Goal: Task Accomplishment & Management: Use online tool/utility

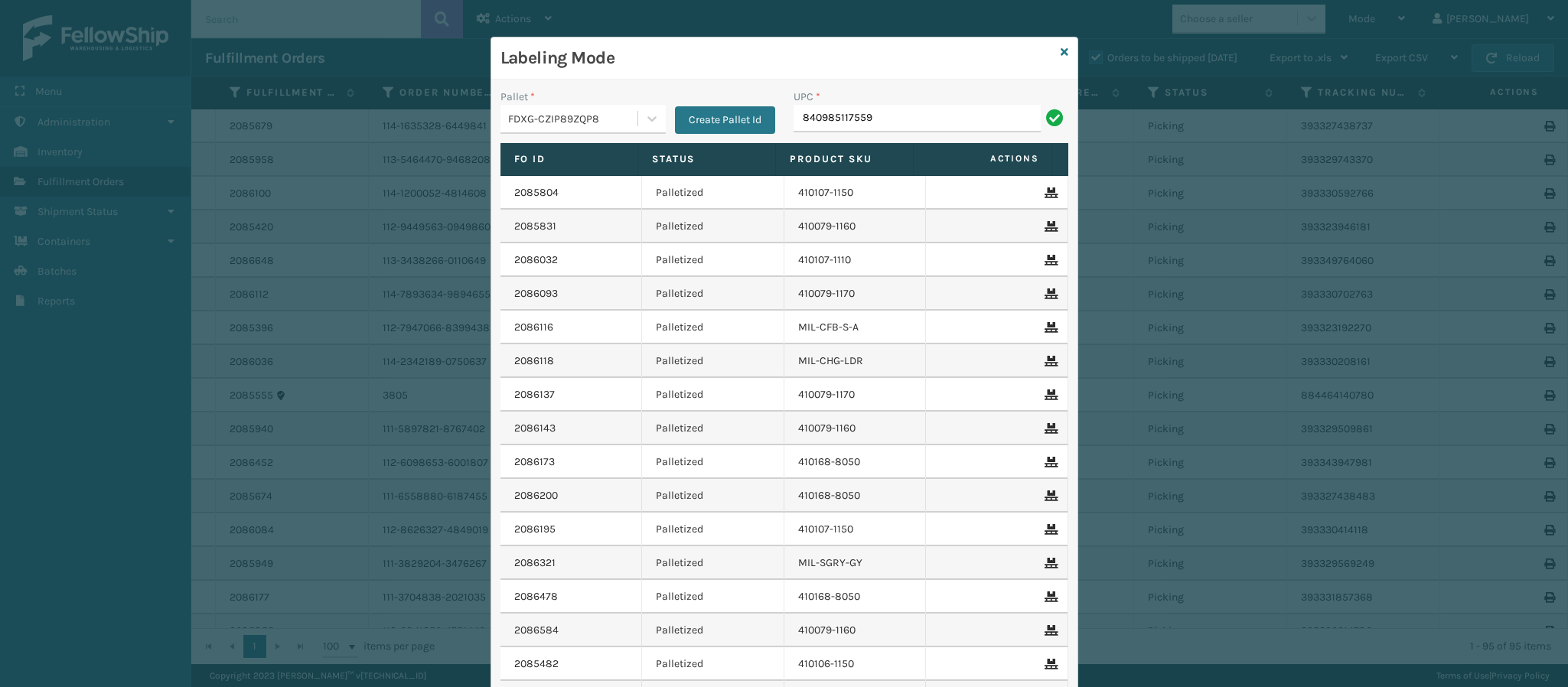
type input "840985117559"
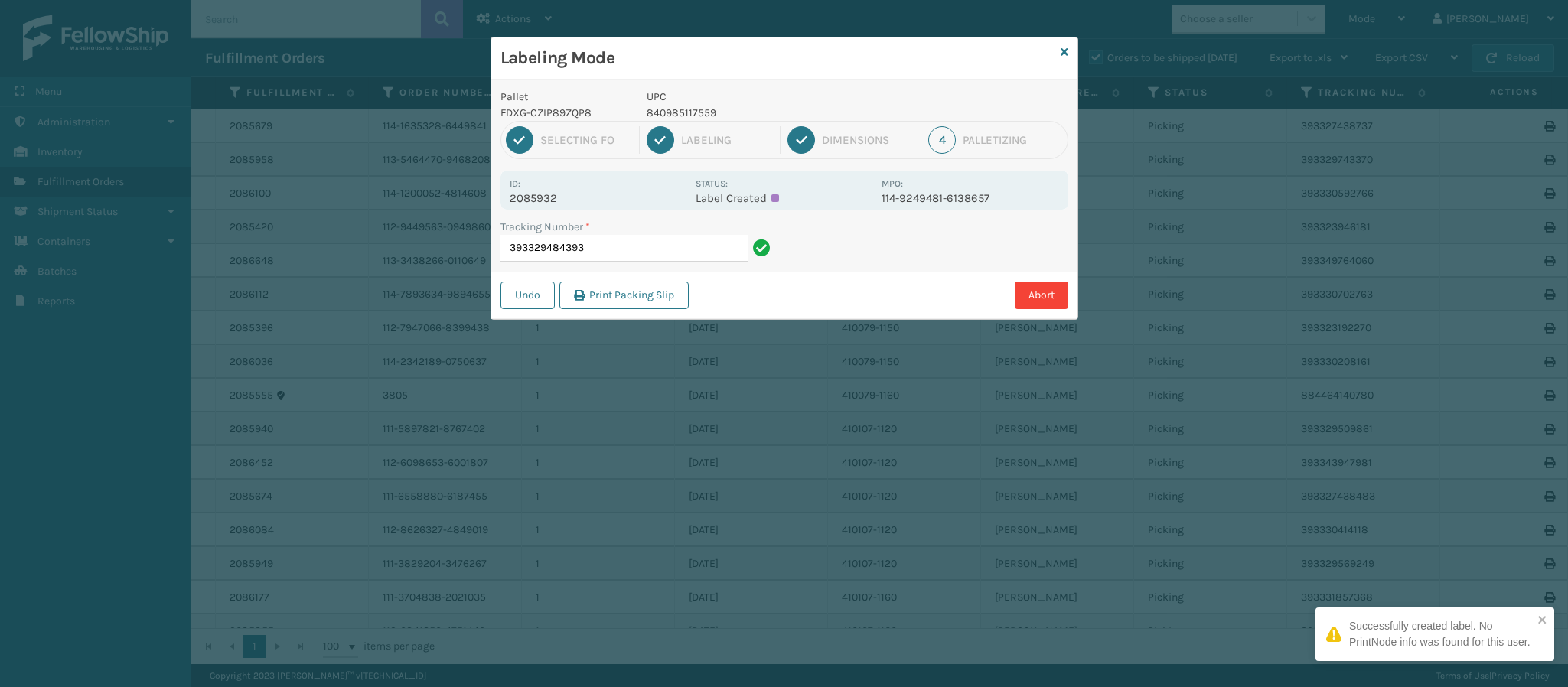
click at [553, 202] on p "2085932" at bounding box center [597, 198] width 176 height 14
click at [551, 201] on p "2085932" at bounding box center [597, 198] width 176 height 14
copy p "2085932"
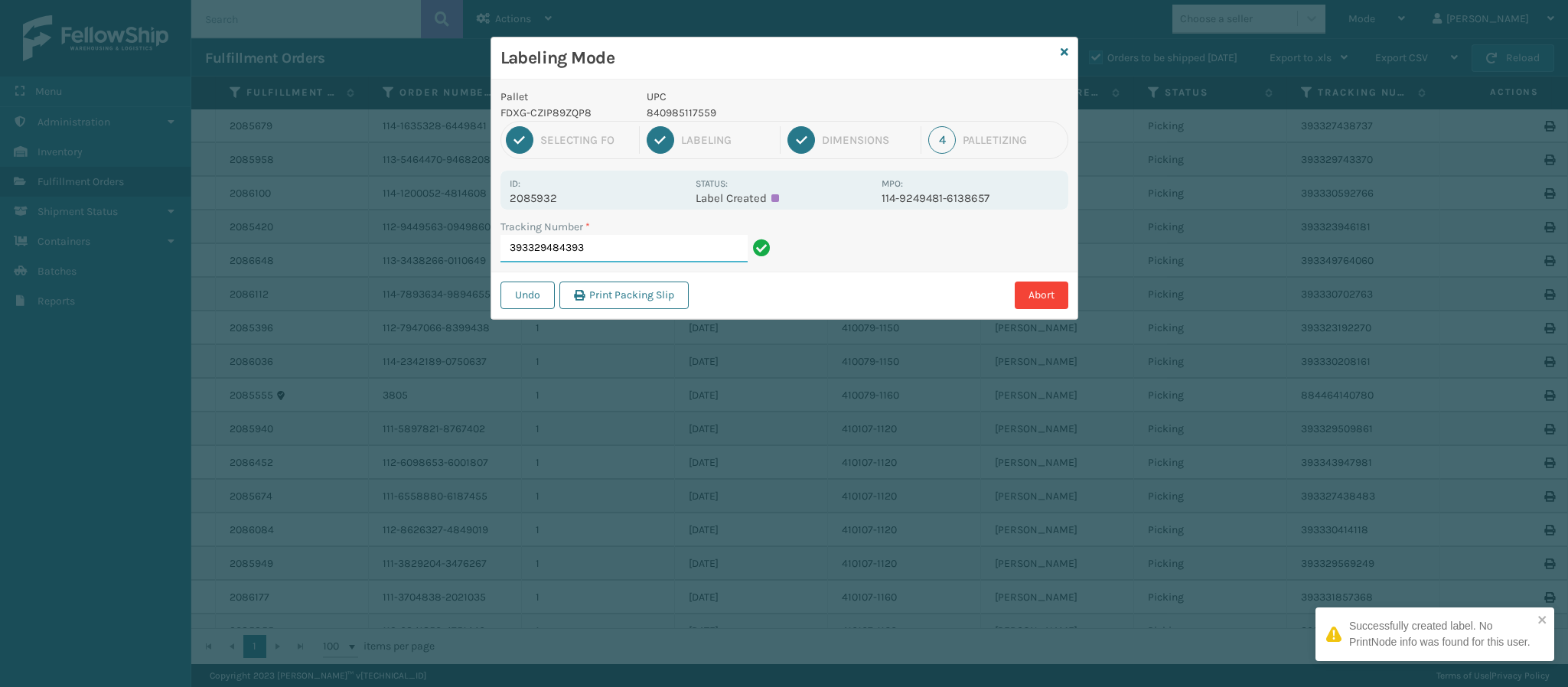
click at [609, 246] on input "393329484393" at bounding box center [625, 247] width 248 height 27
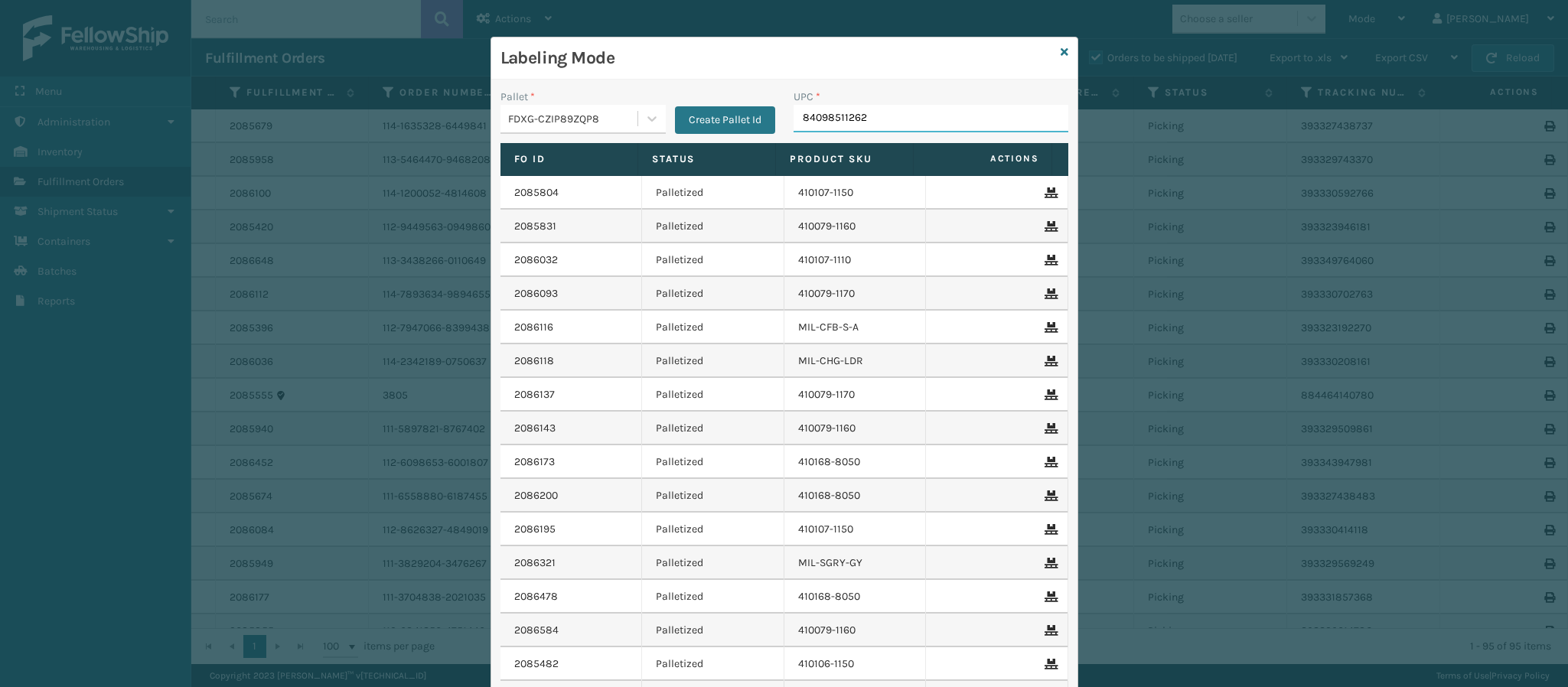
type input "840985112622"
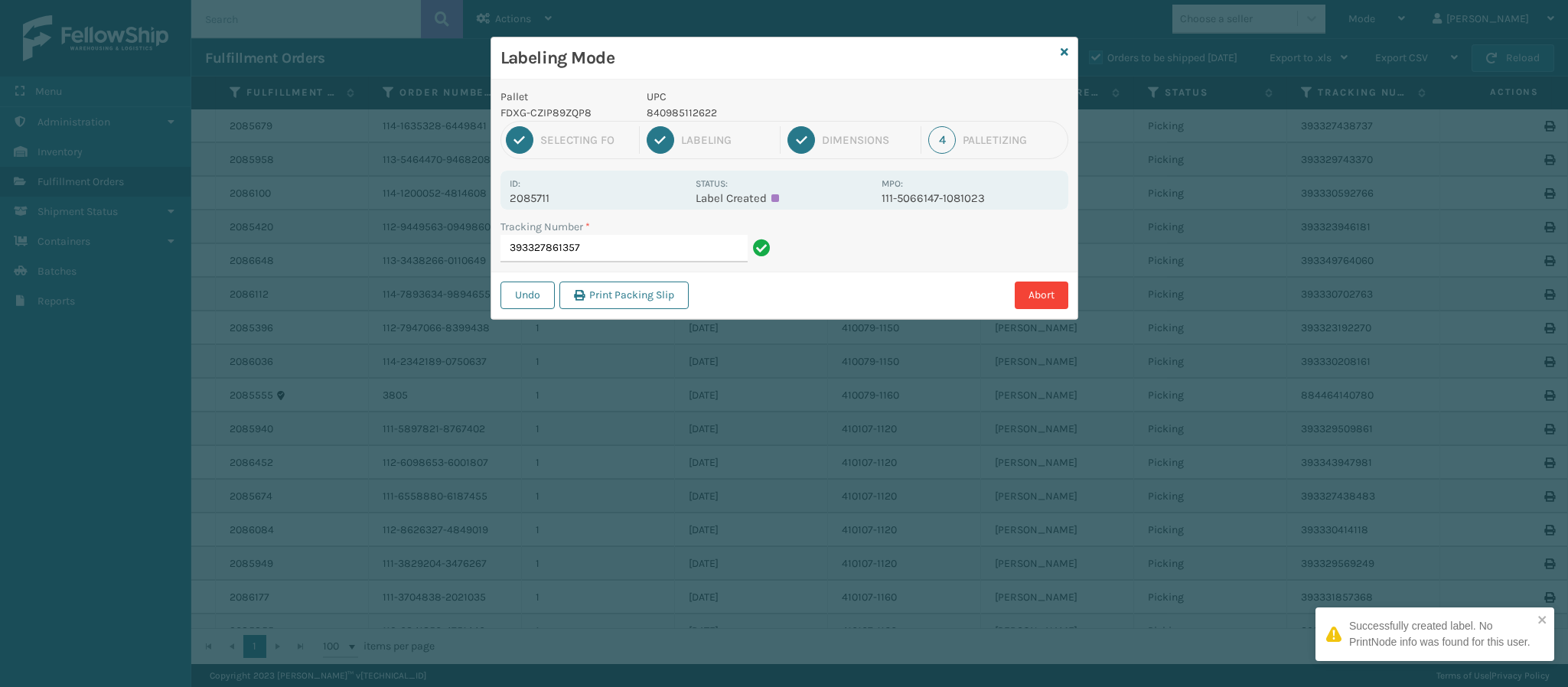
click at [537, 196] on p "2085711" at bounding box center [597, 198] width 176 height 14
copy p "2085711"
click at [607, 247] on input "393327861357" at bounding box center [625, 247] width 248 height 27
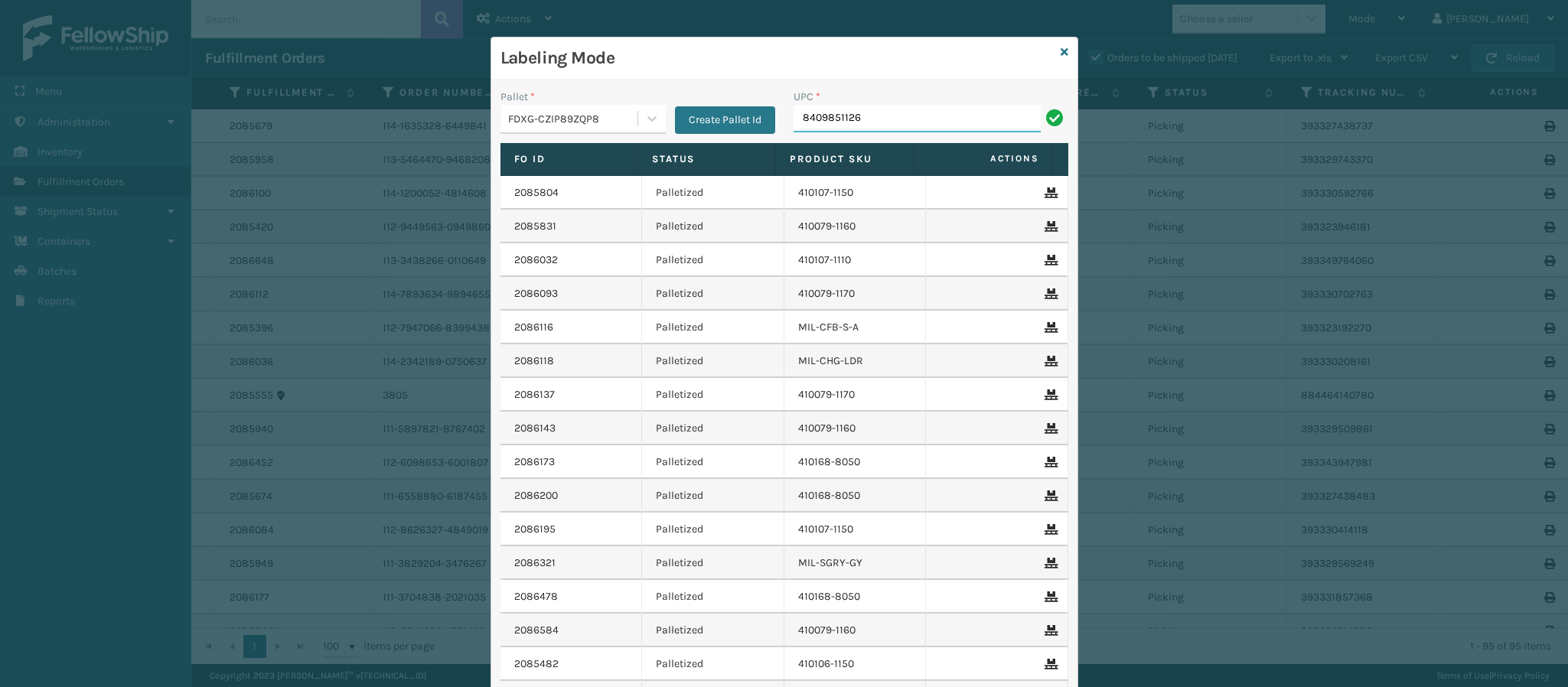
type input "84098511262"
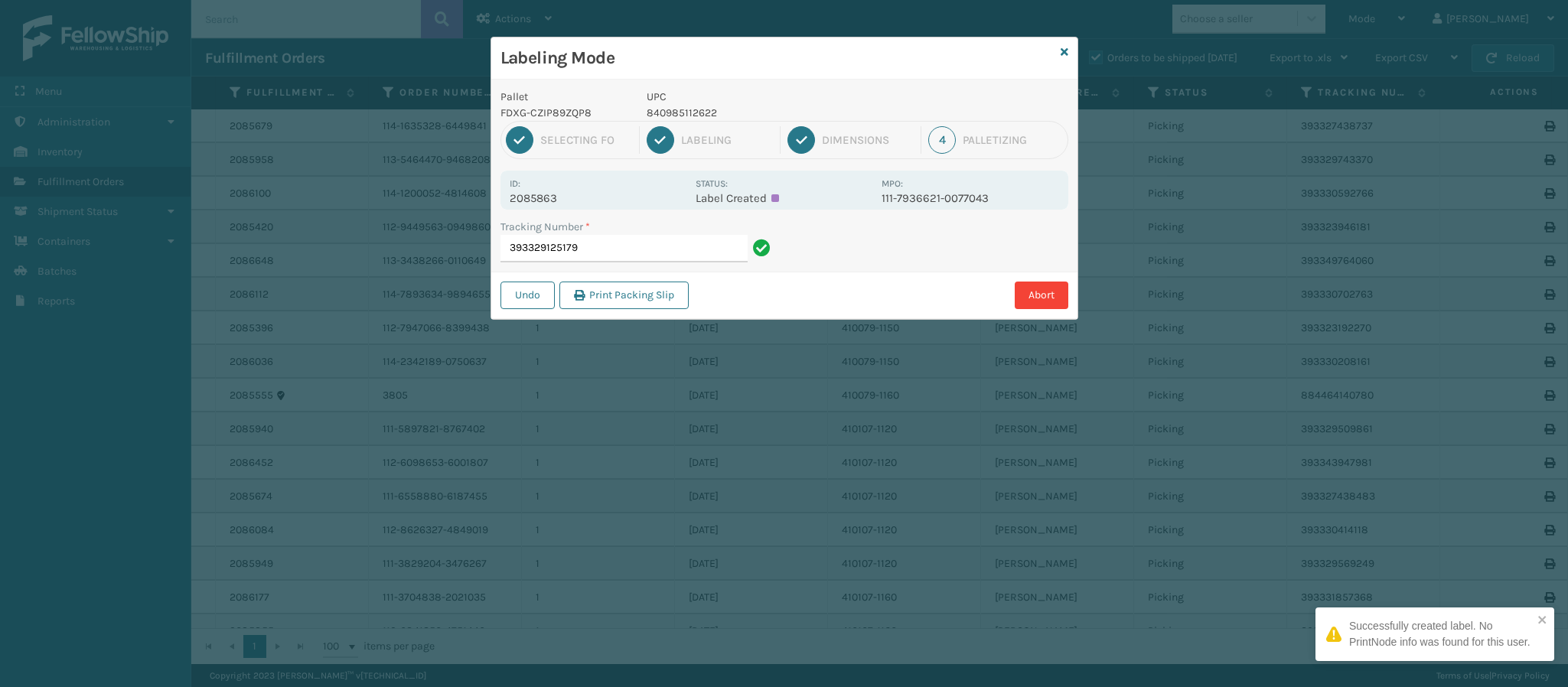
click at [558, 206] on div "Id: 2085863 Status: Label Created MPO: 111-7936621-0077043" at bounding box center [784, 190] width 567 height 39
copy p "2085863"
click at [609, 248] on input "393329125179" at bounding box center [625, 247] width 248 height 27
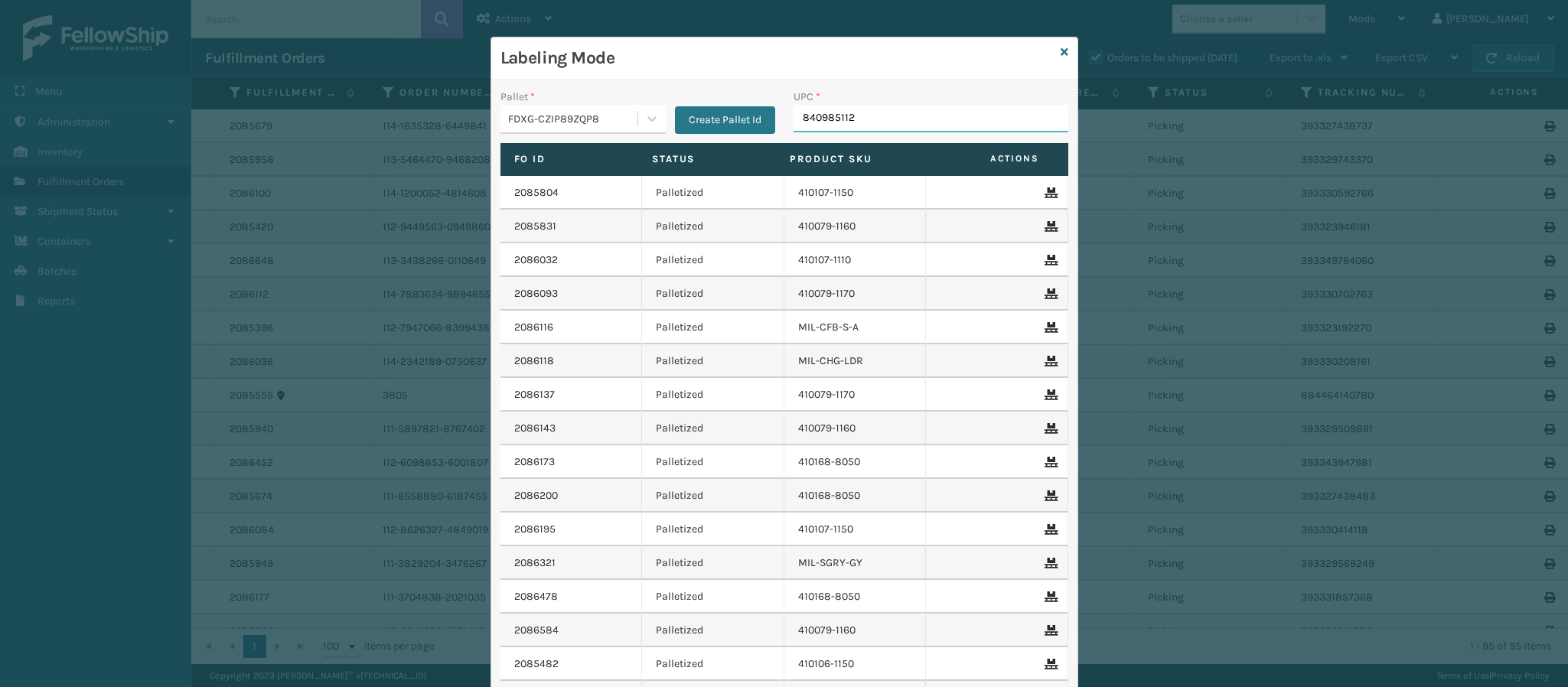
type input "8409851126"
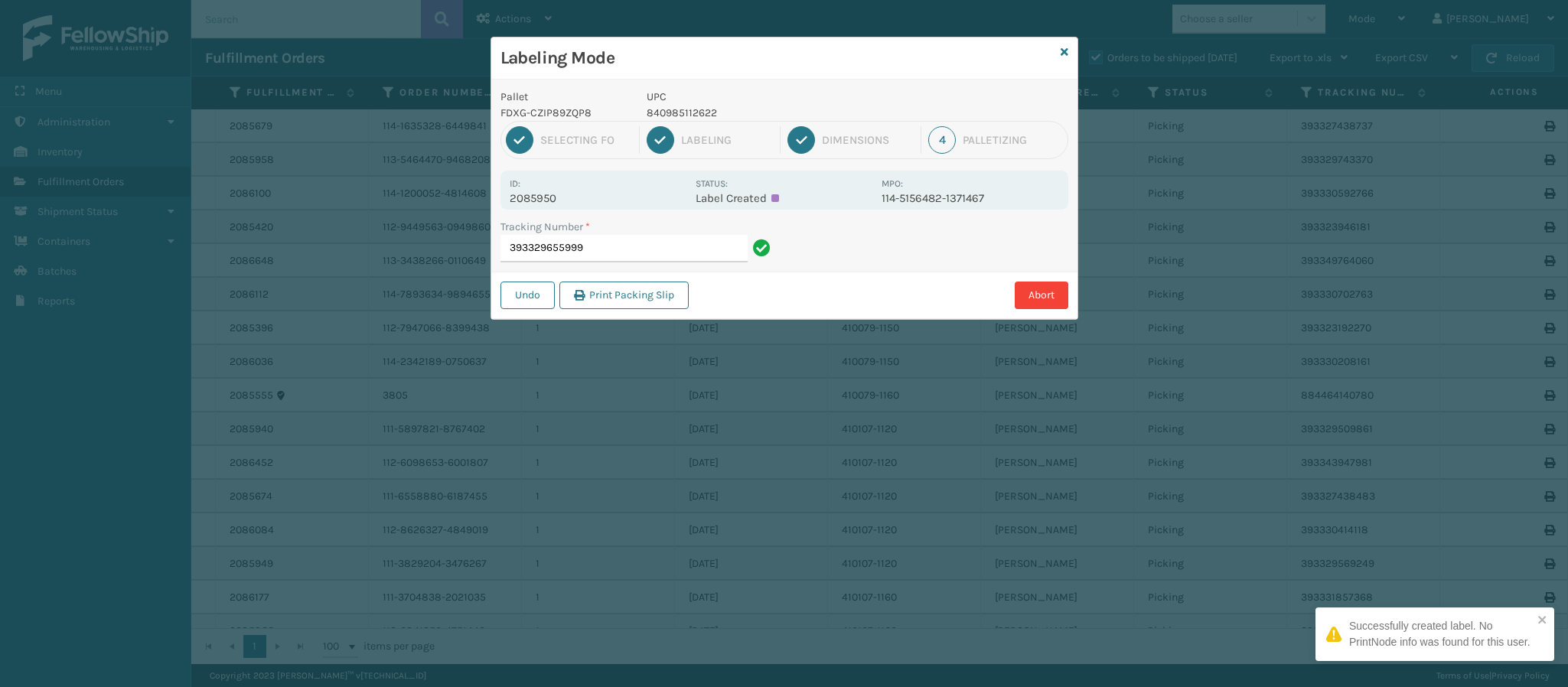
click at [549, 198] on p "2085950" at bounding box center [597, 198] width 176 height 14
copy p "2085950"
click at [627, 244] on input "393329655999" at bounding box center [625, 247] width 248 height 27
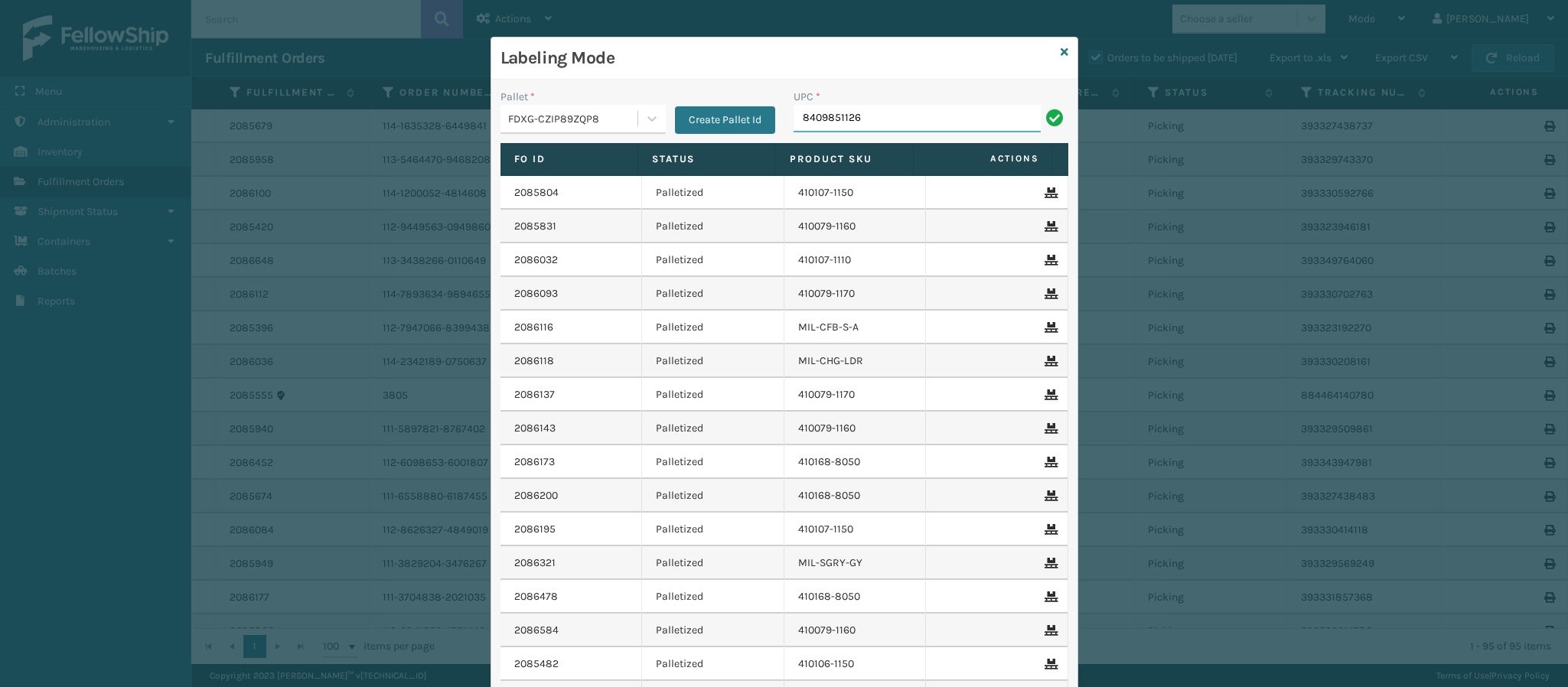
type input "84098511262"
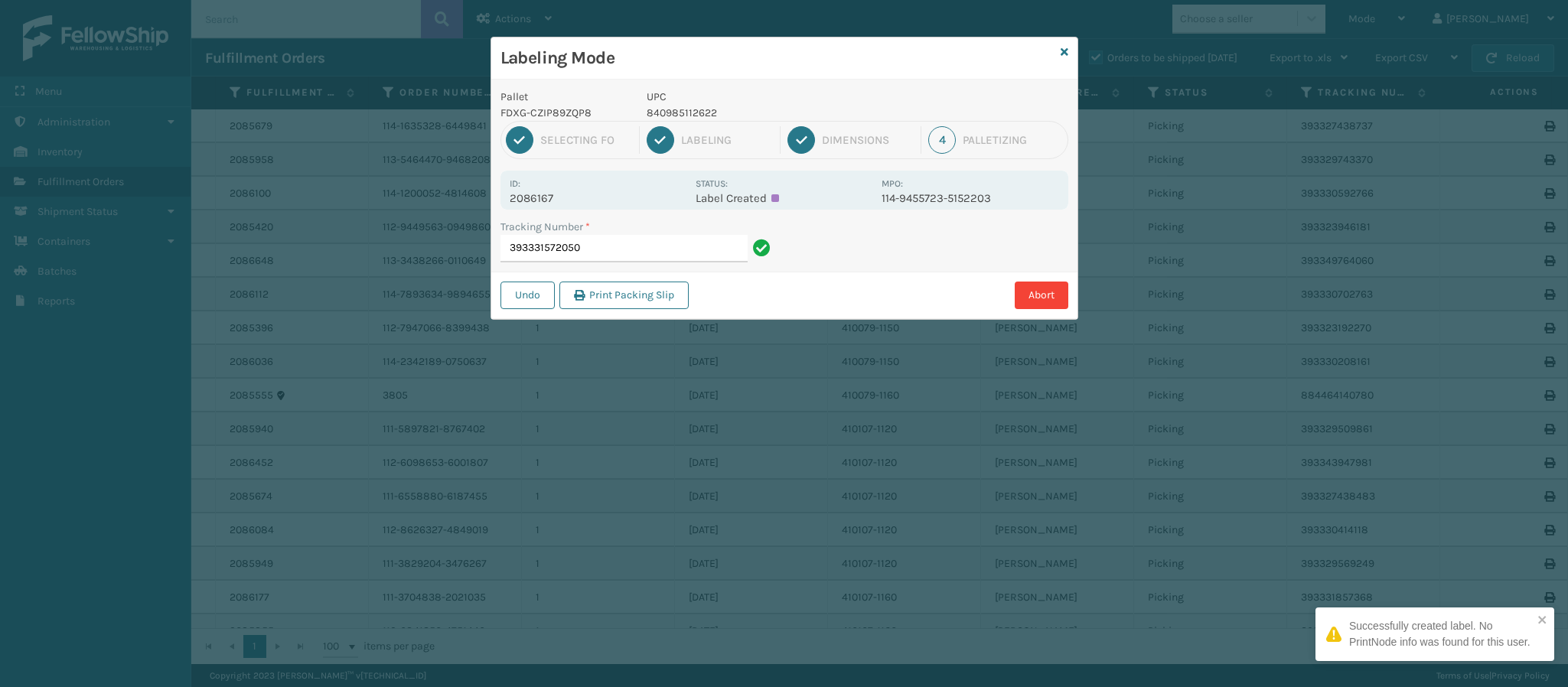
click at [542, 193] on p "2086167" at bounding box center [597, 198] width 176 height 14
copy p "2086167"
click at [631, 239] on input "393331572050" at bounding box center [625, 247] width 248 height 27
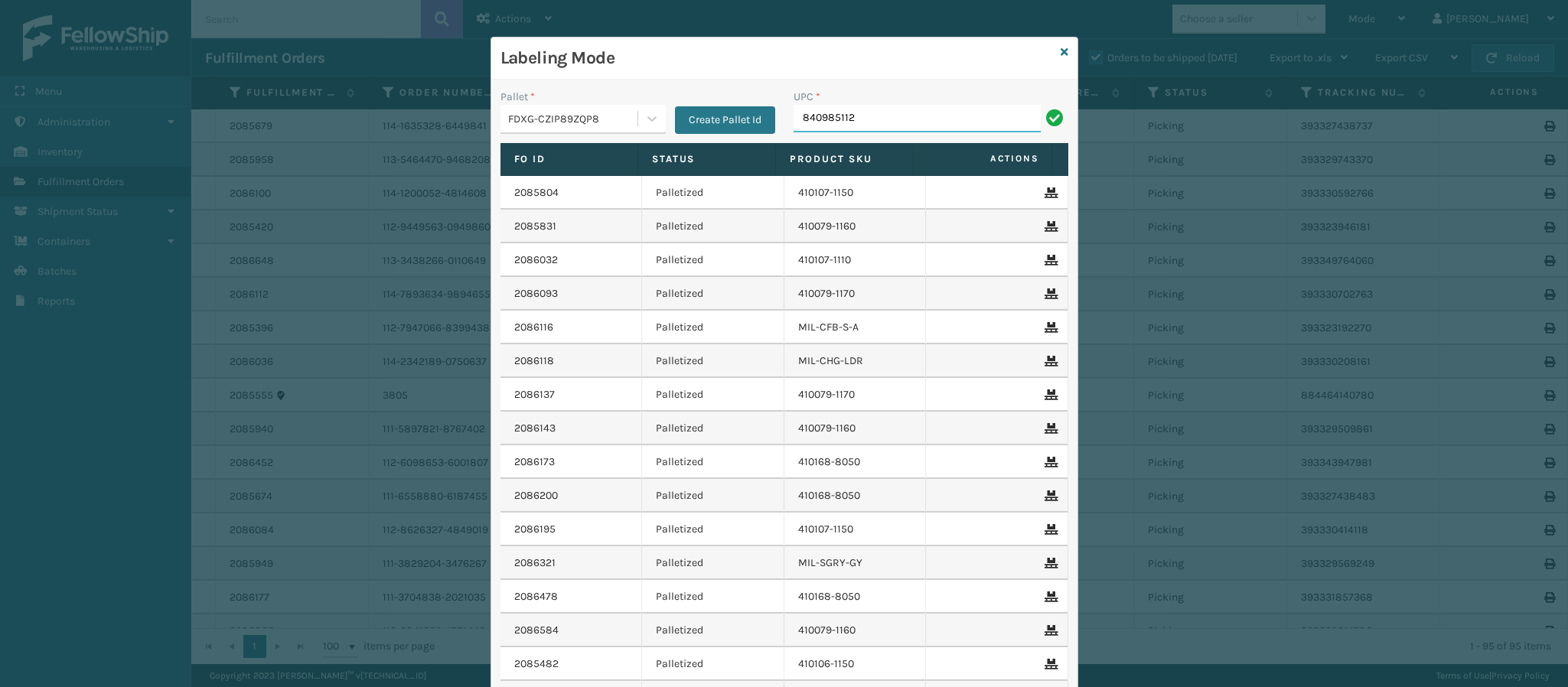
type input "8409851126"
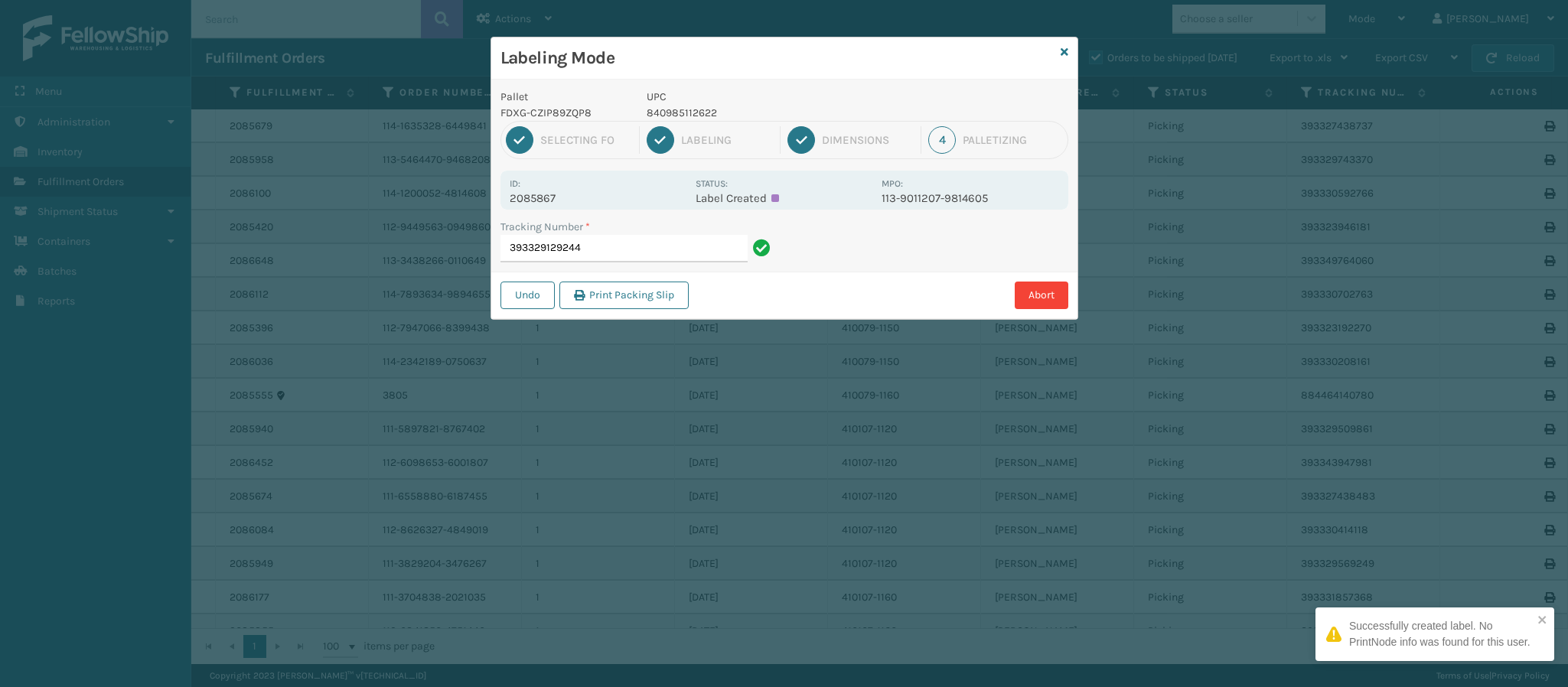
click at [555, 193] on p "2085867" at bounding box center [597, 198] width 176 height 14
copy p "2085867"
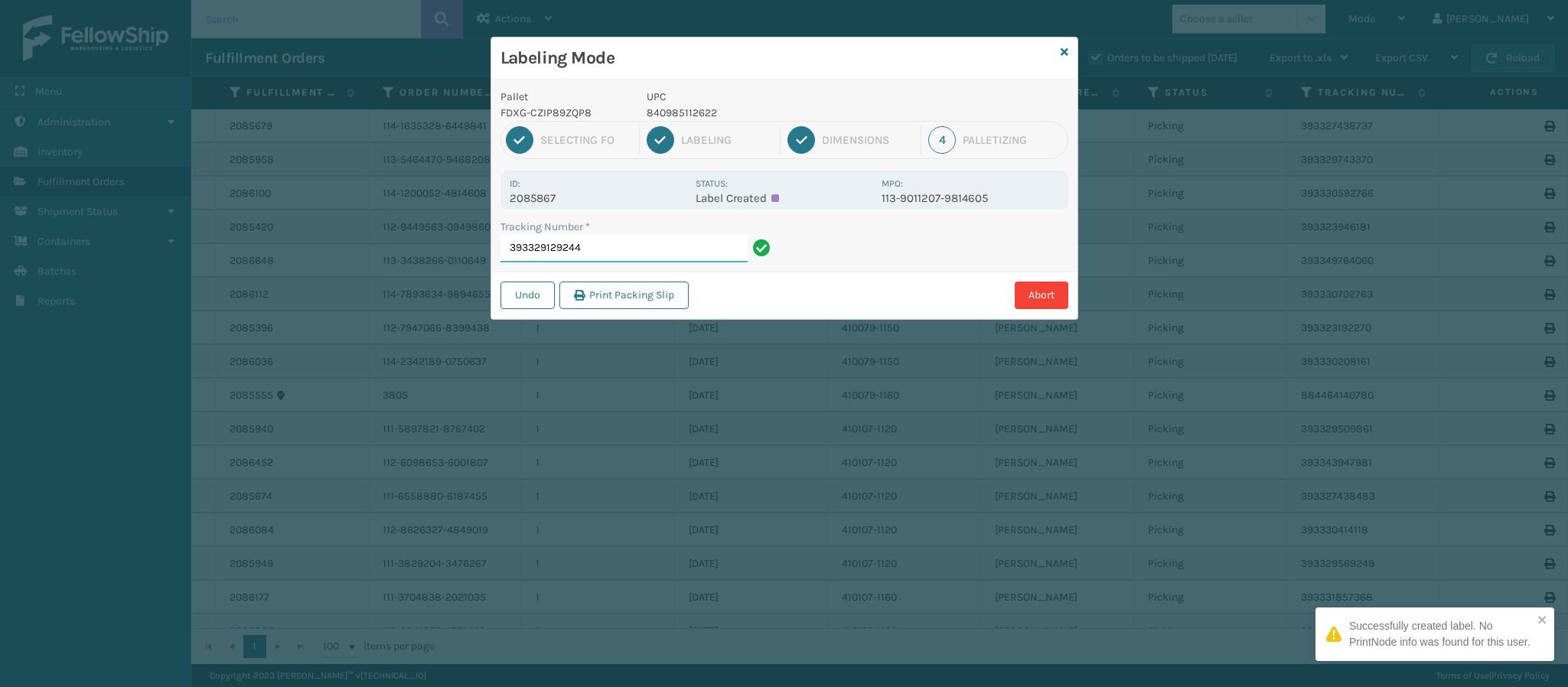
click at [609, 252] on input "393329129244" at bounding box center [625, 247] width 248 height 27
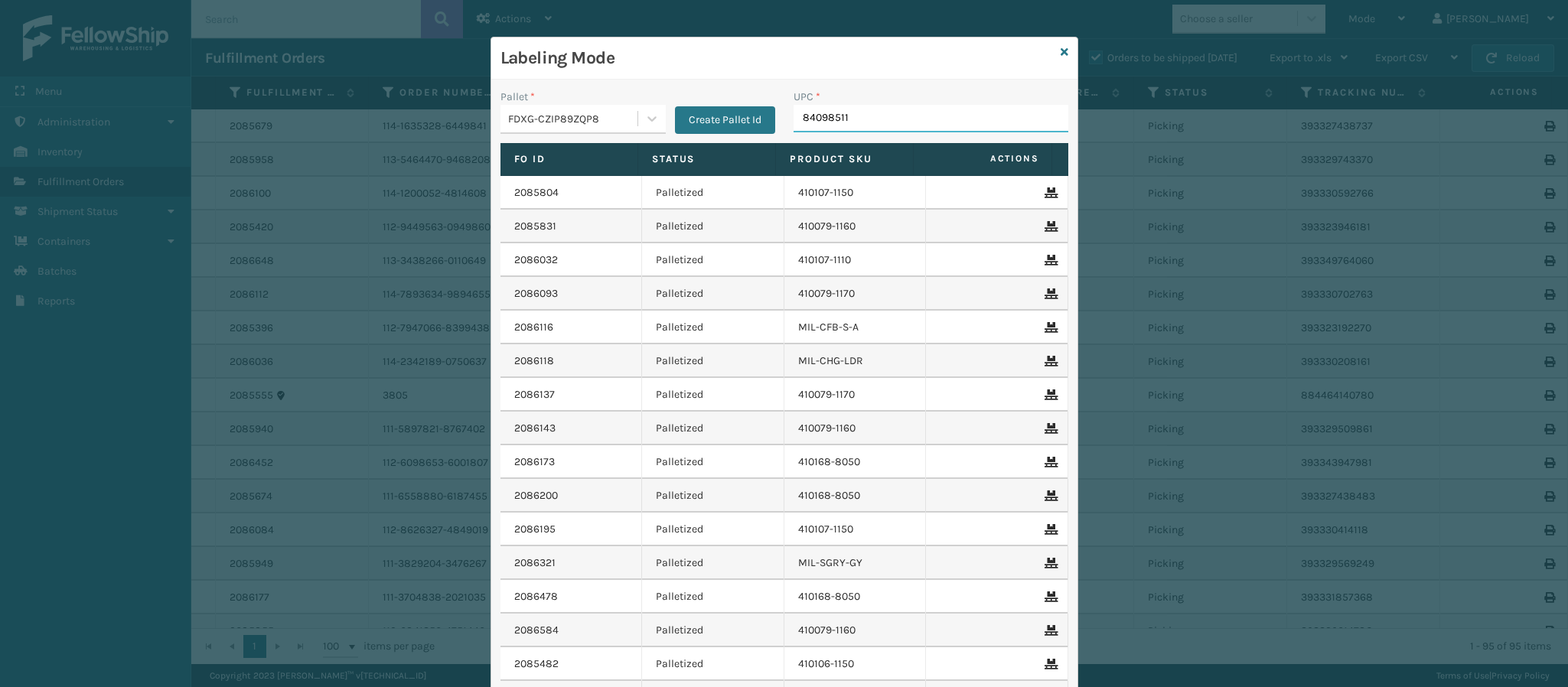
type input "840985112"
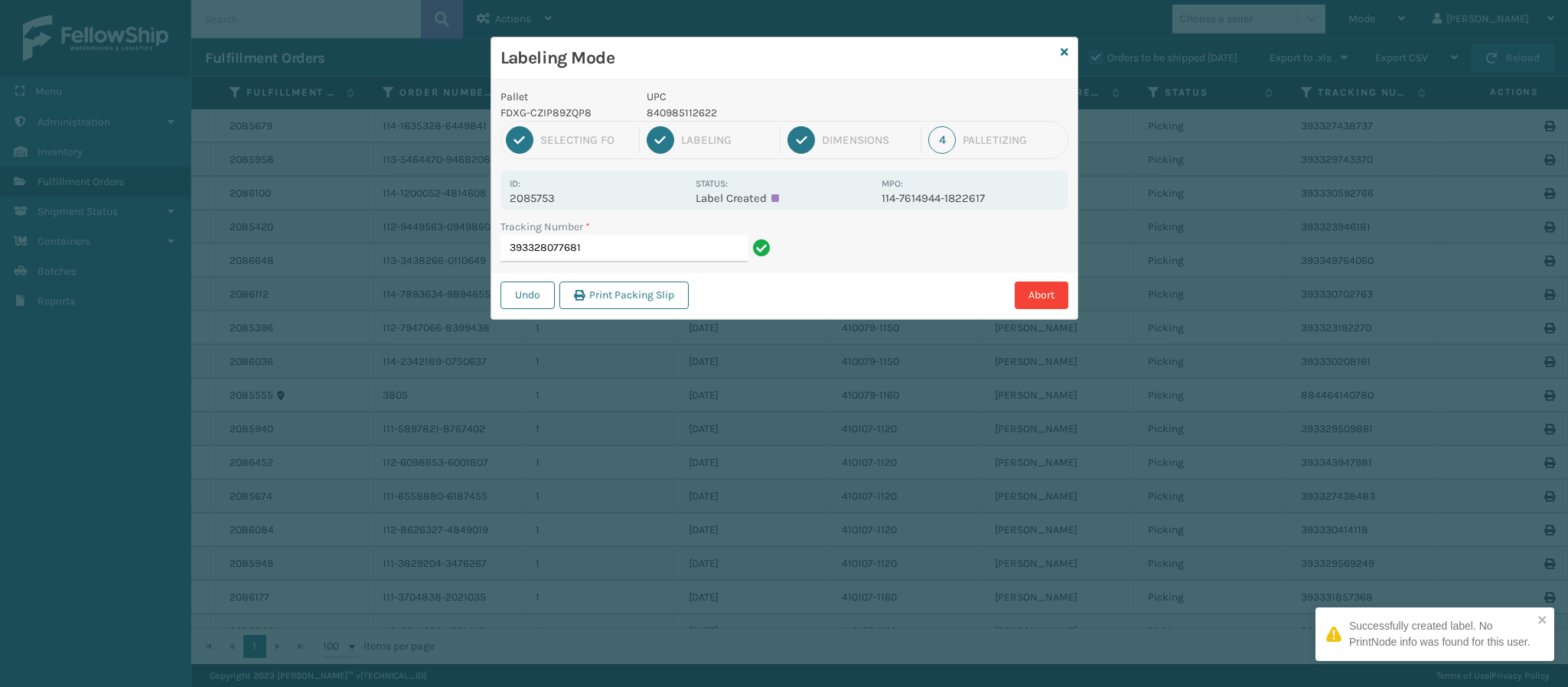
drag, startPoint x: 564, startPoint y: 193, endPoint x: 574, endPoint y: 152, distance: 42.2
click at [556, 202] on p "2085753" at bounding box center [597, 198] width 176 height 14
click at [574, 152] on div "1 Selecting FO" at bounding box center [572, 140] width 134 height 27
click at [550, 204] on p "2085753" at bounding box center [597, 198] width 176 height 14
click at [550, 204] on p "2085753" at bounding box center [597, 198] width 176 height 14
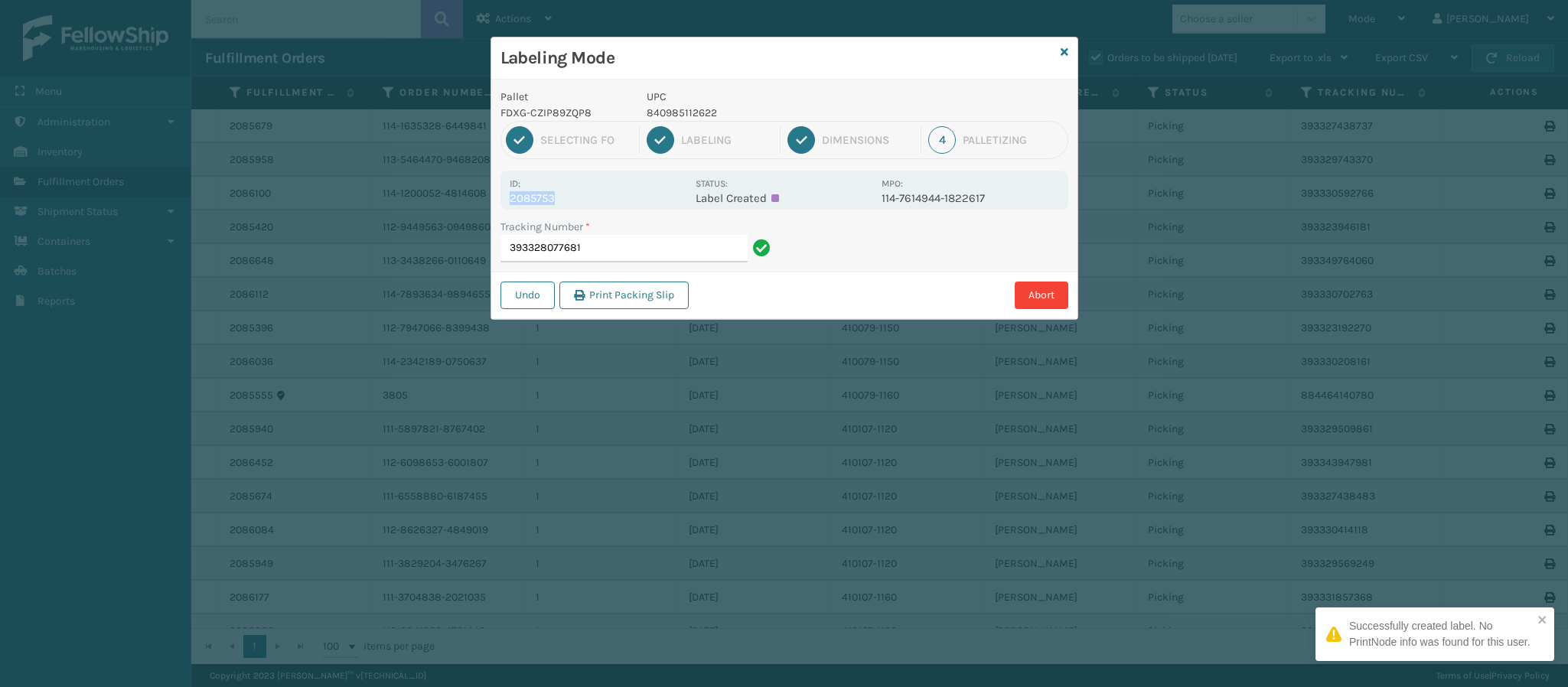
click at [550, 204] on p "2085753" at bounding box center [597, 198] width 176 height 14
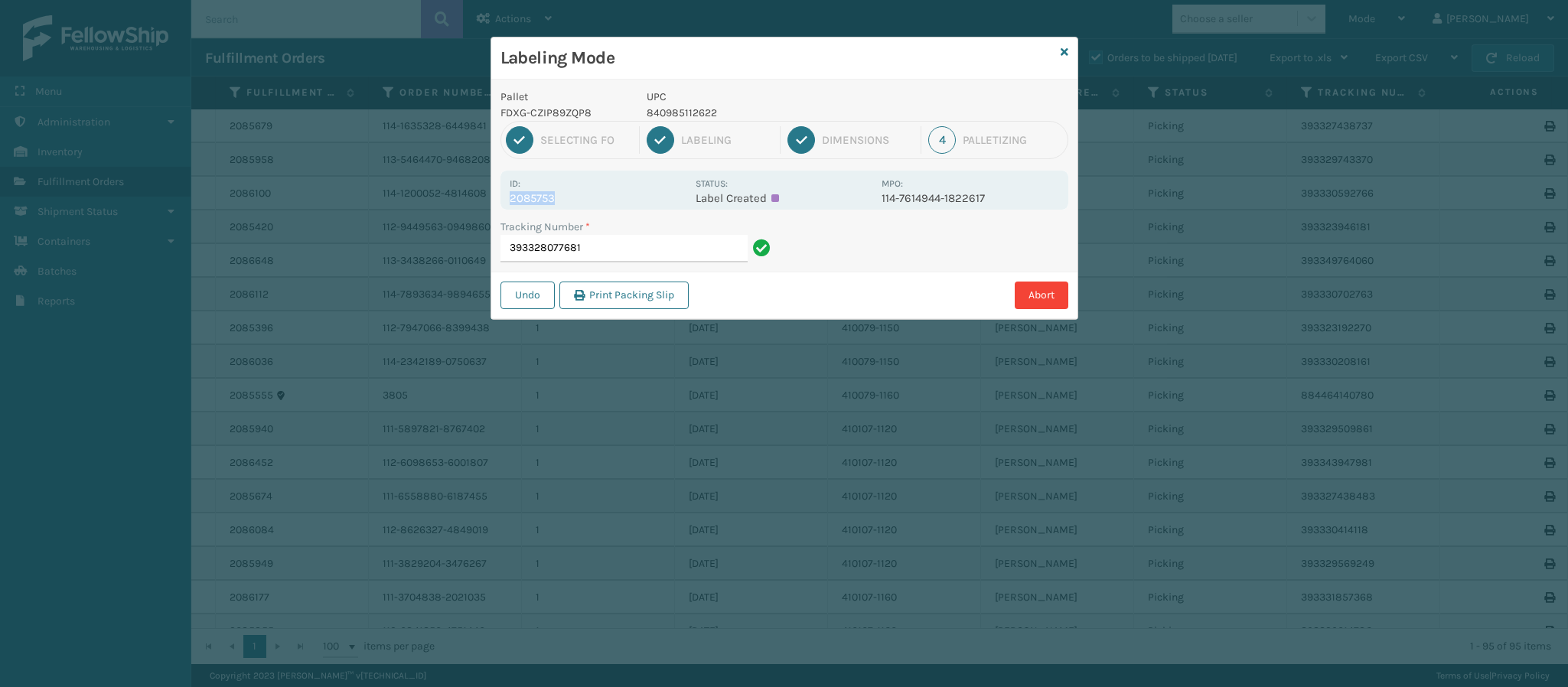
copy p "2085753"
click at [631, 248] on input "393328077681" at bounding box center [625, 247] width 248 height 27
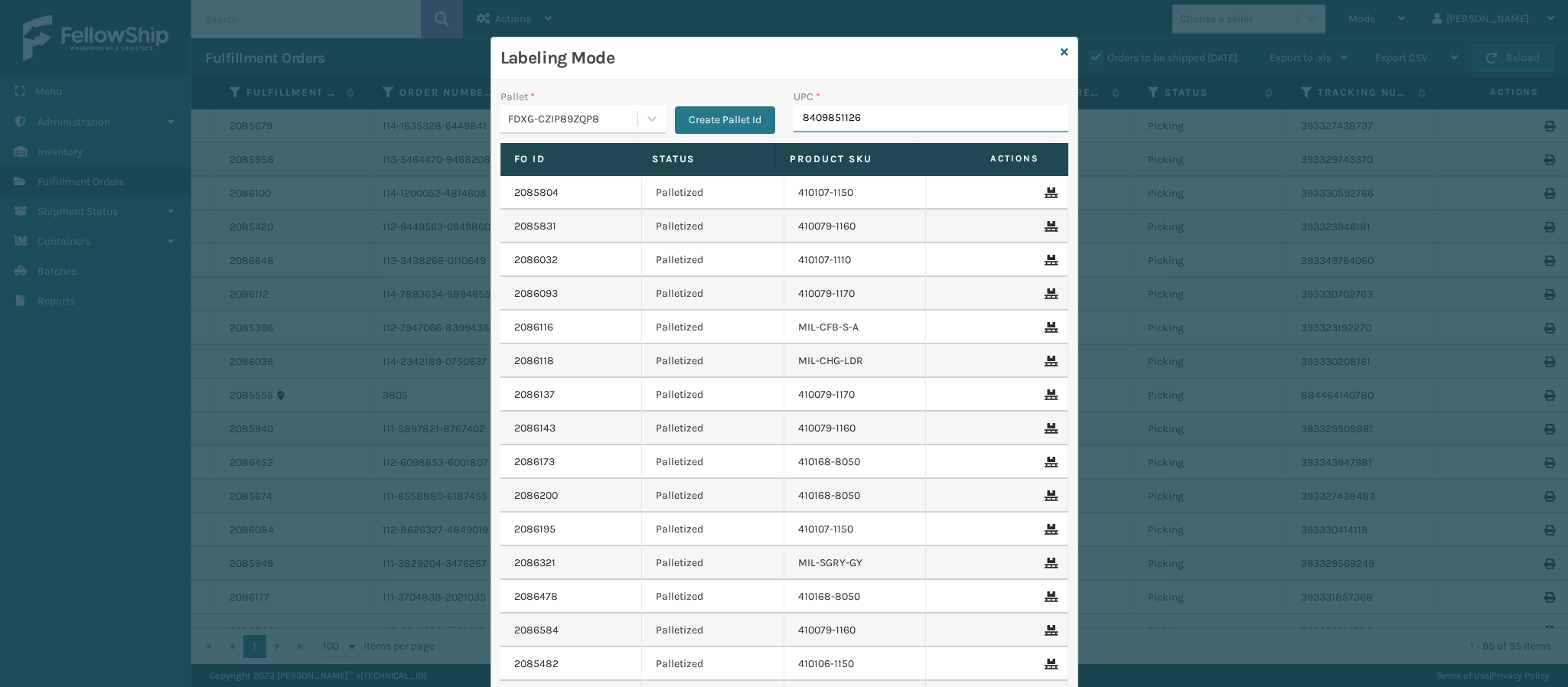
type input "84098511262"
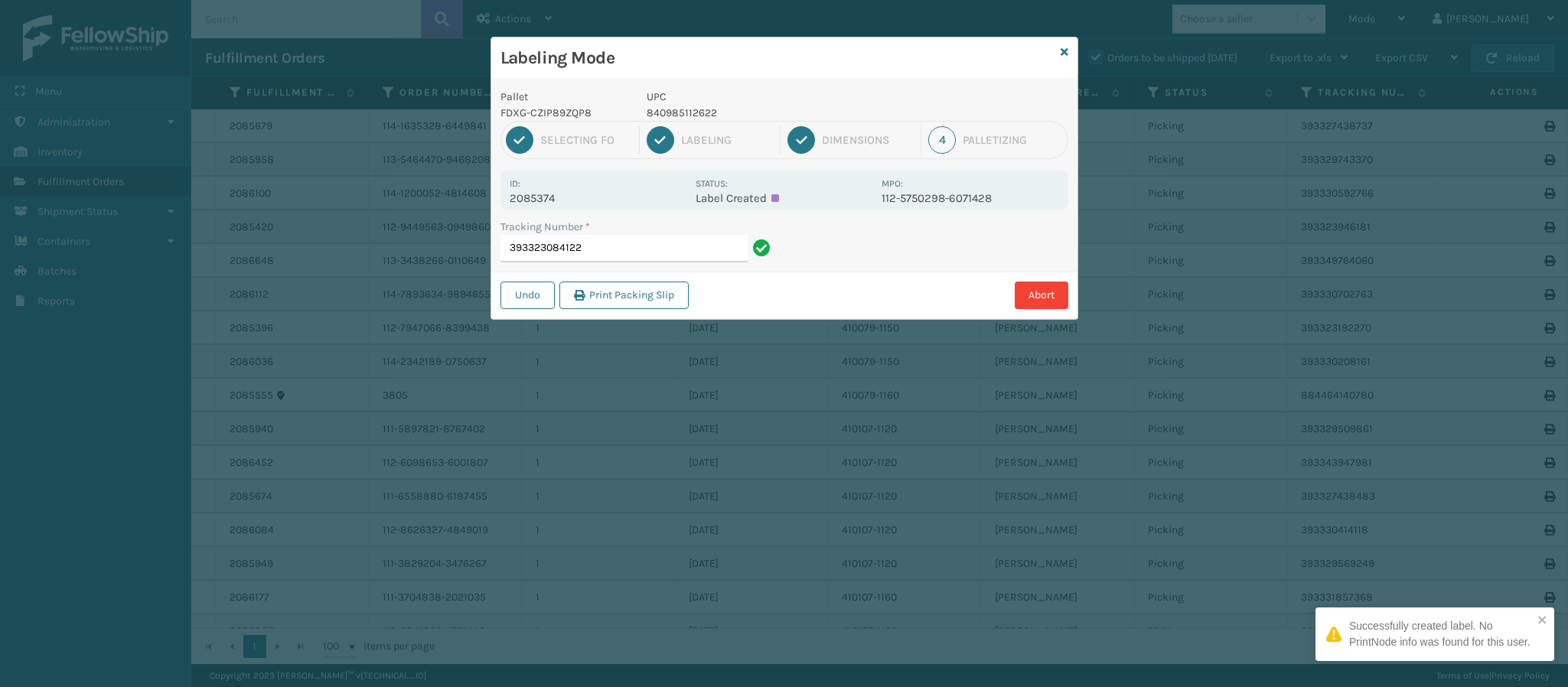
click at [545, 198] on p "2085374" at bounding box center [597, 198] width 176 height 14
copy p "2085374"
click at [596, 247] on input "393323084122" at bounding box center [625, 247] width 248 height 27
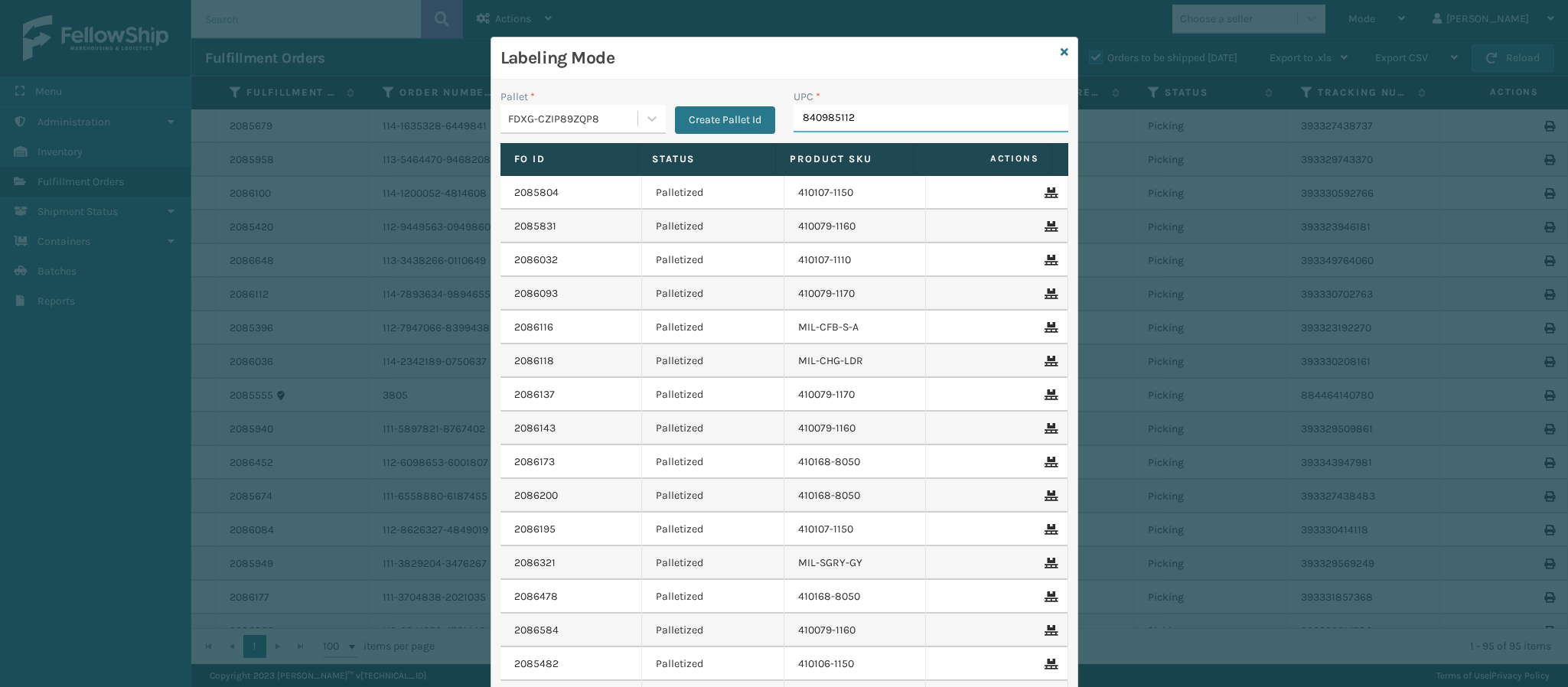
type input "8409851126"
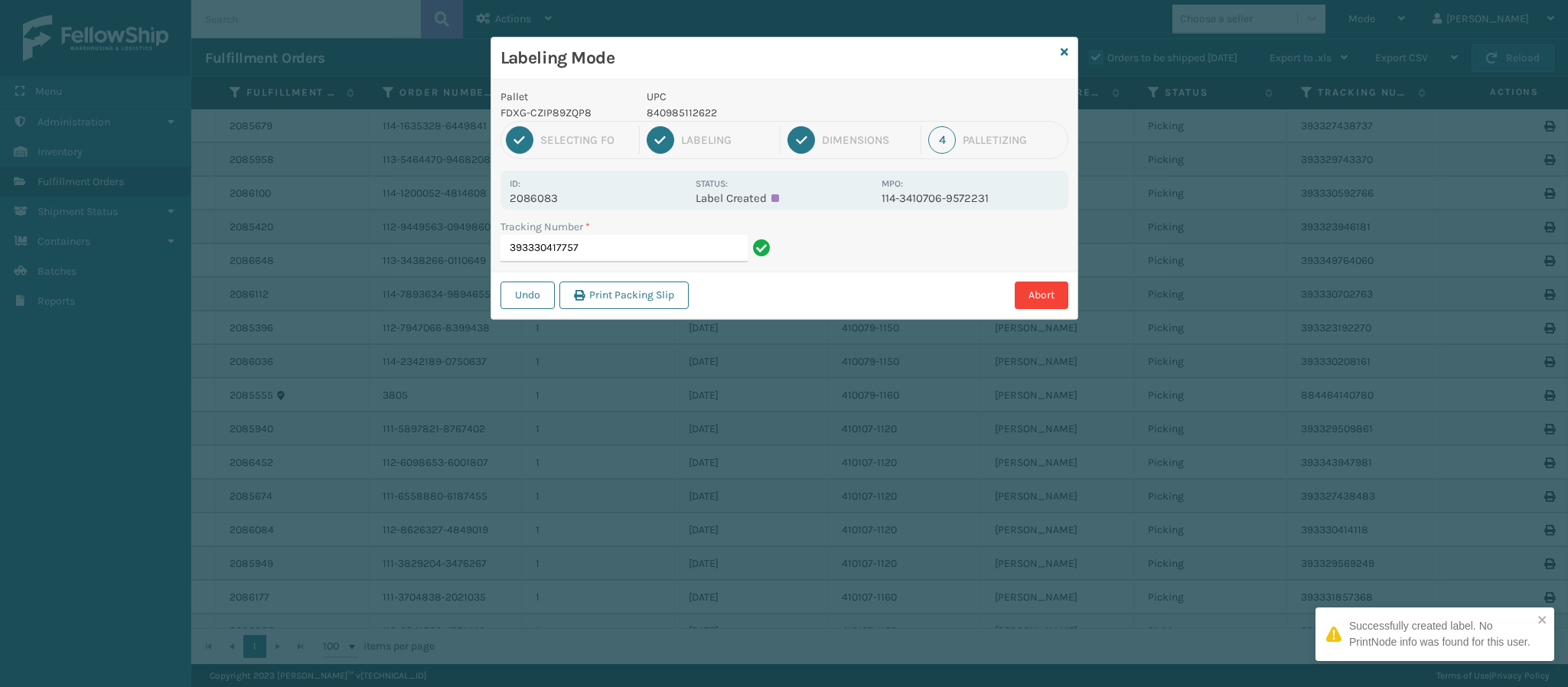
click at [558, 196] on p "2086083" at bounding box center [597, 198] width 176 height 14
copy p "2086083"
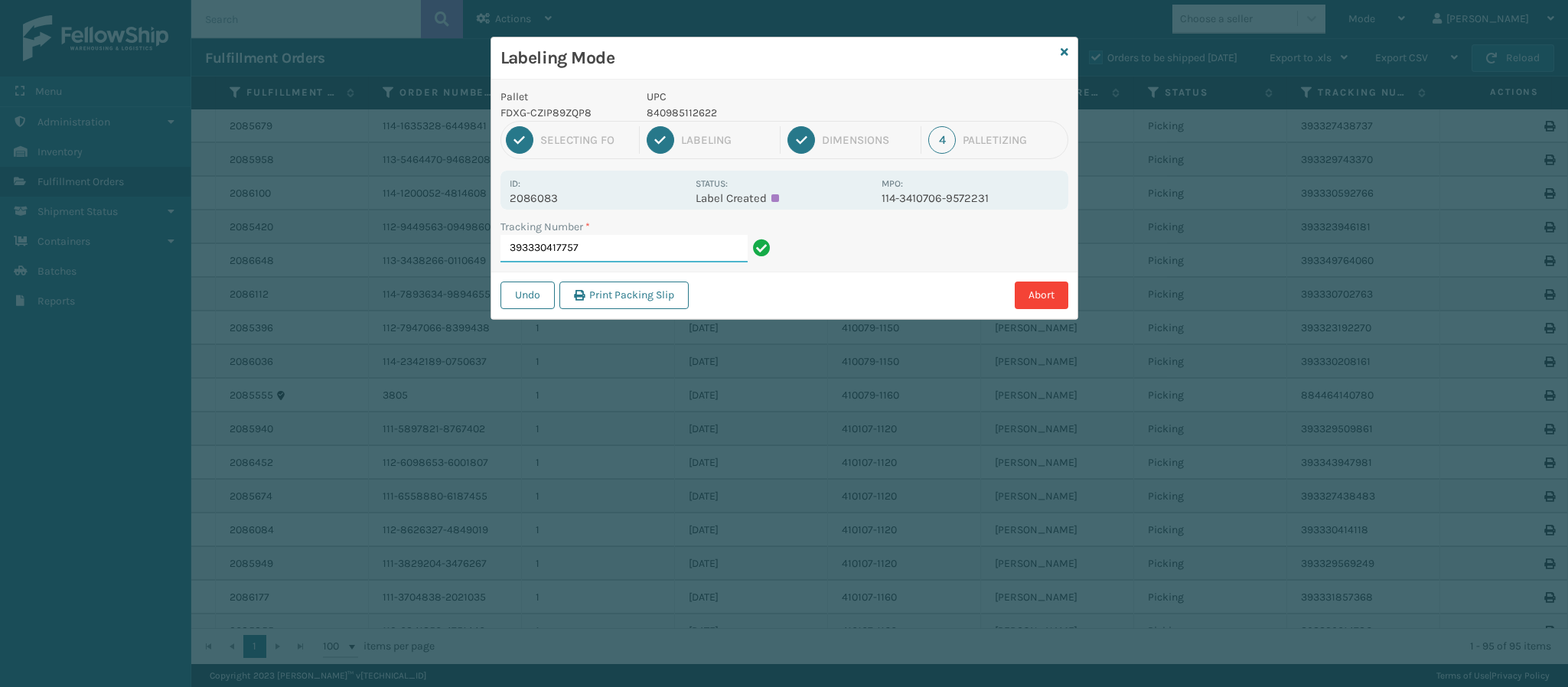
click at [596, 246] on input "393330417757" at bounding box center [625, 247] width 248 height 27
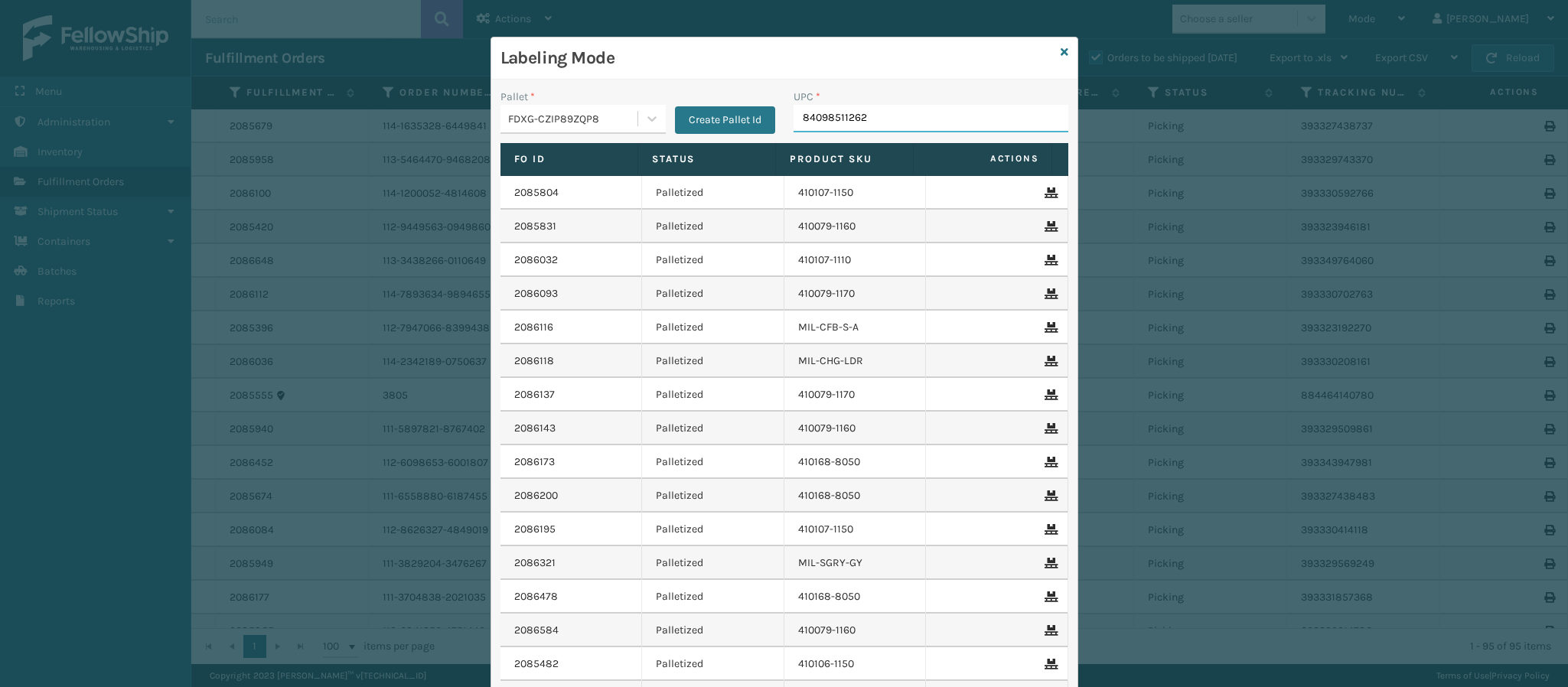
type input "840985112622"
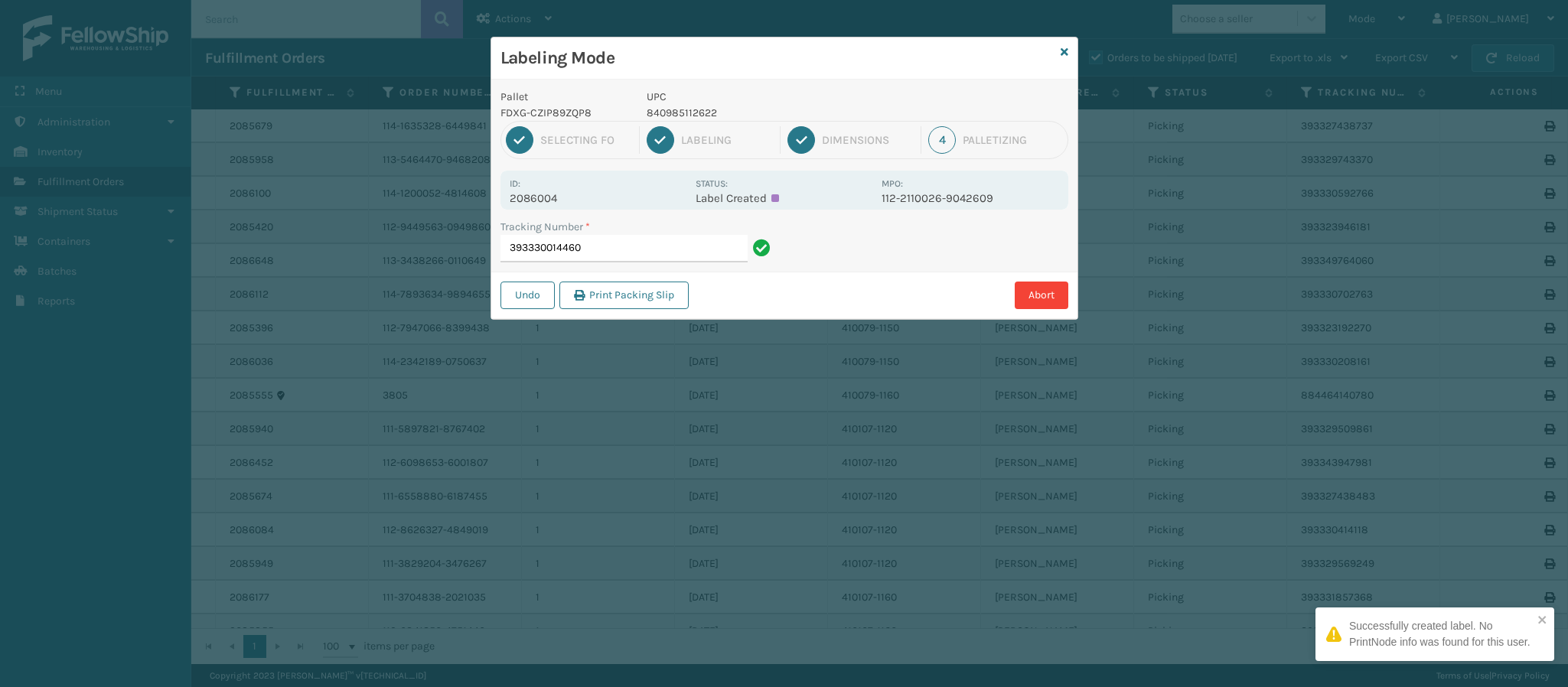
click at [553, 195] on p "2086004" at bounding box center [597, 198] width 176 height 14
copy p "2086004"
click at [620, 260] on input "393330014460" at bounding box center [625, 247] width 248 height 27
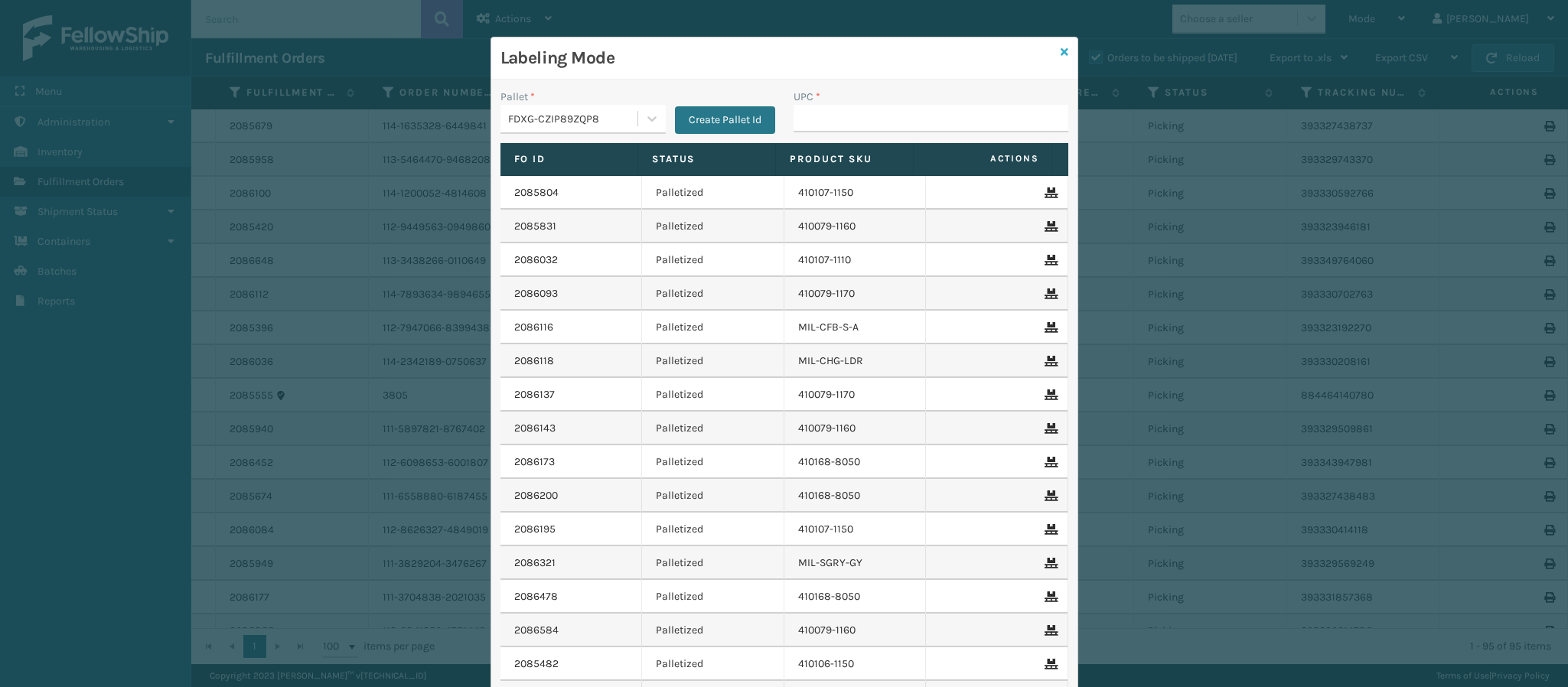
click at [1061, 49] on icon at bounding box center [1064, 52] width 8 height 10
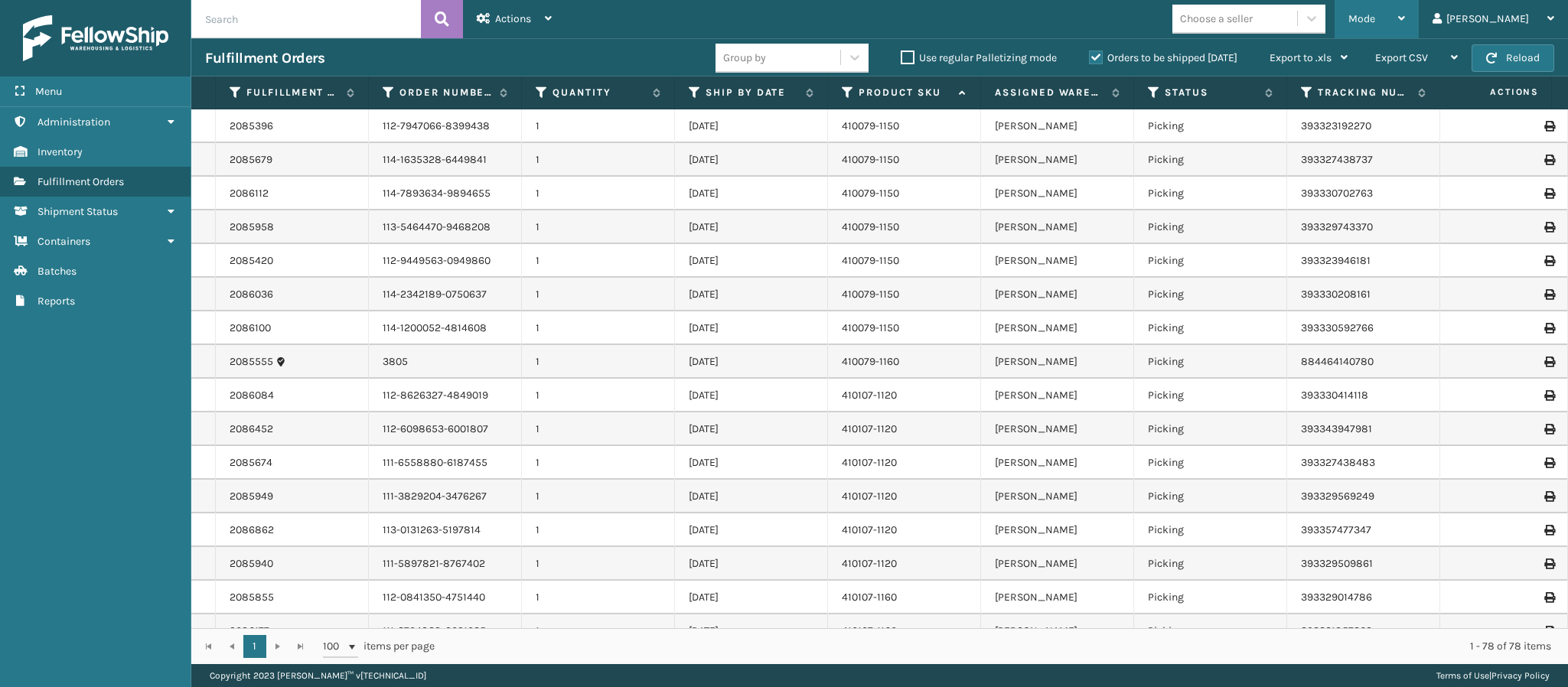
click at [1405, 7] on div "Mode" at bounding box center [1377, 19] width 56 height 38
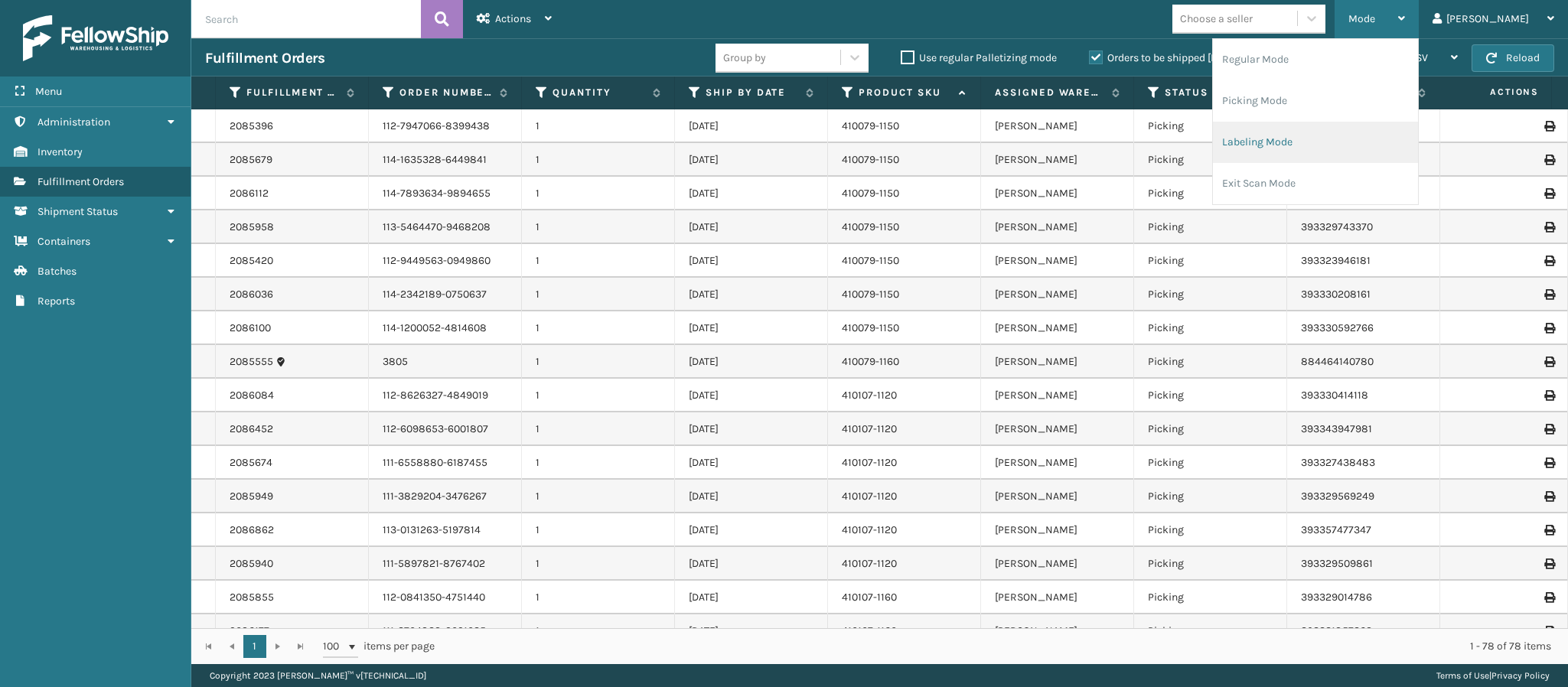
click at [1316, 154] on li "Labeling Mode" at bounding box center [1315, 142] width 205 height 41
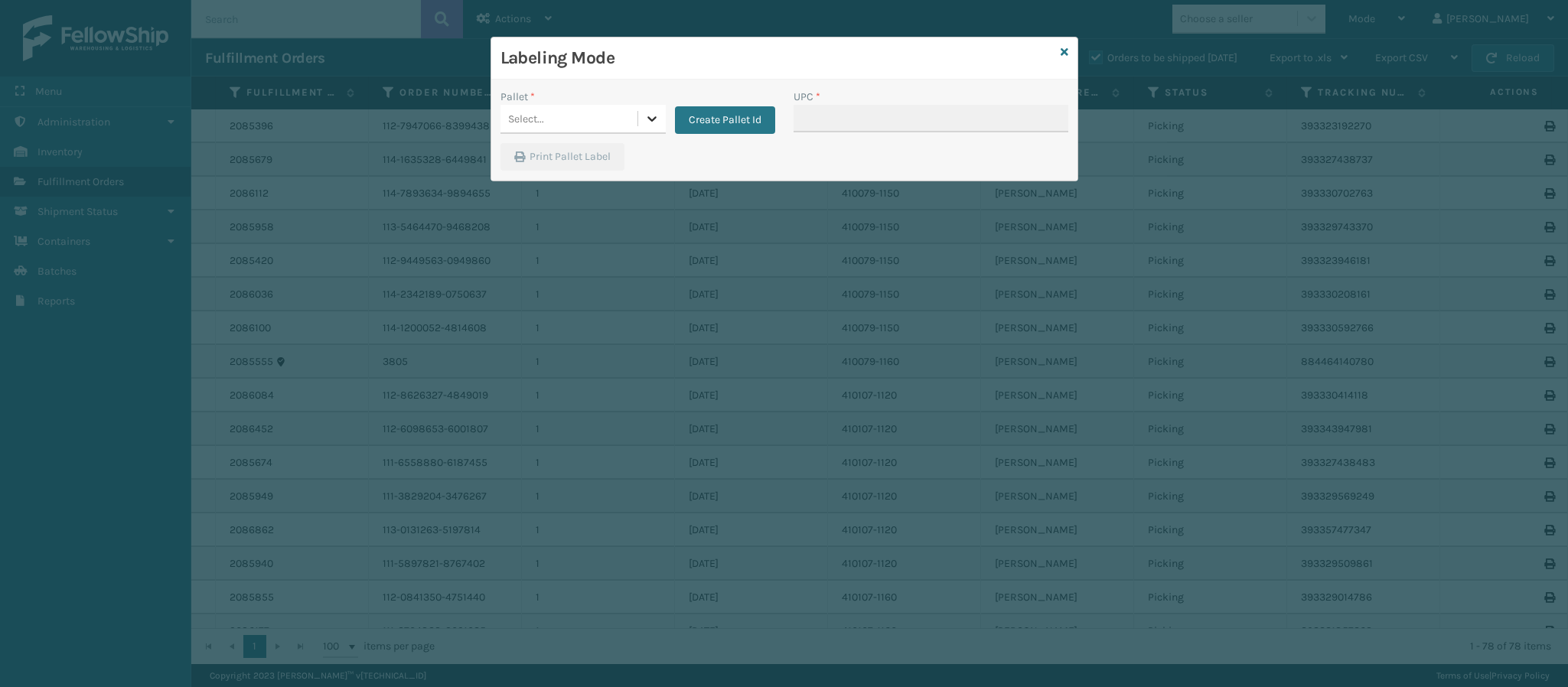
click at [659, 111] on div at bounding box center [651, 118] width 27 height 27
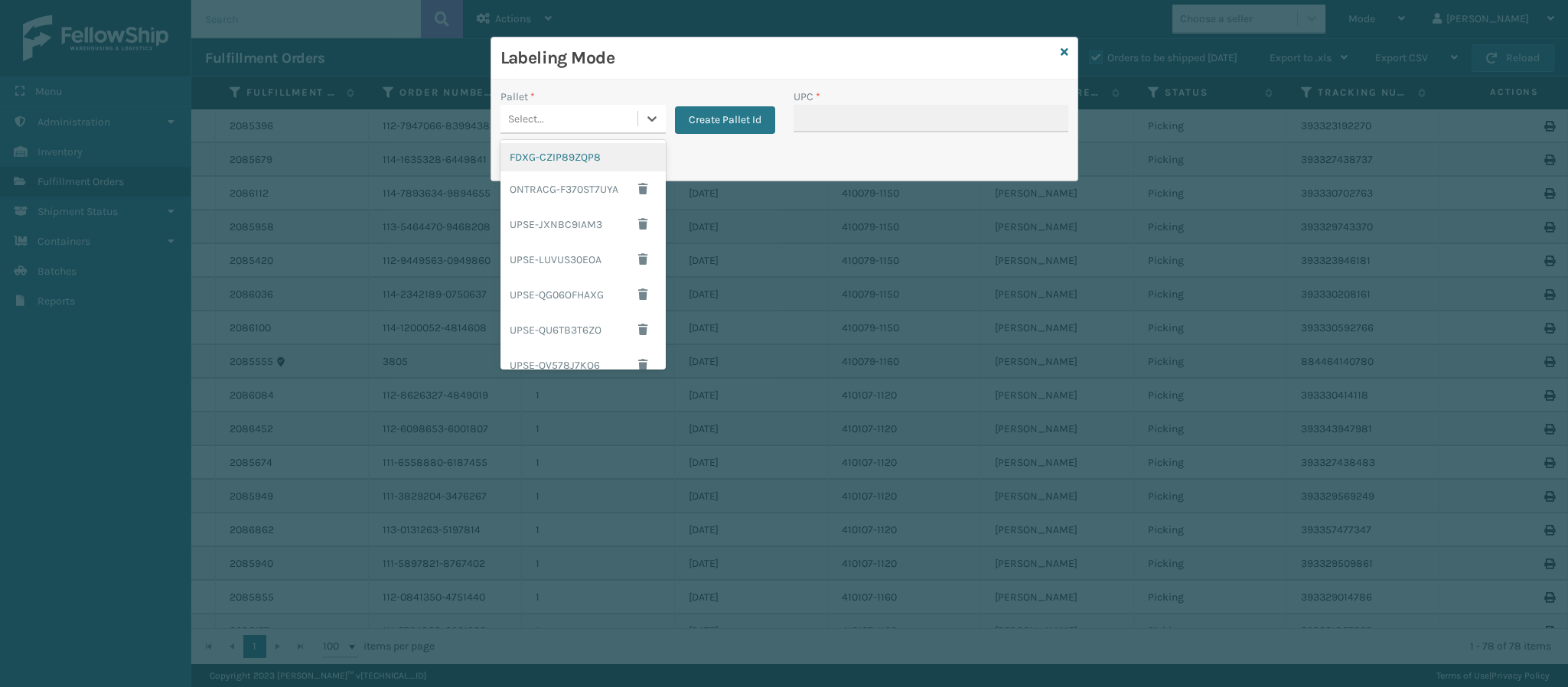
click at [602, 166] on div "FDXG-CZIP89ZQP8" at bounding box center [583, 157] width 165 height 28
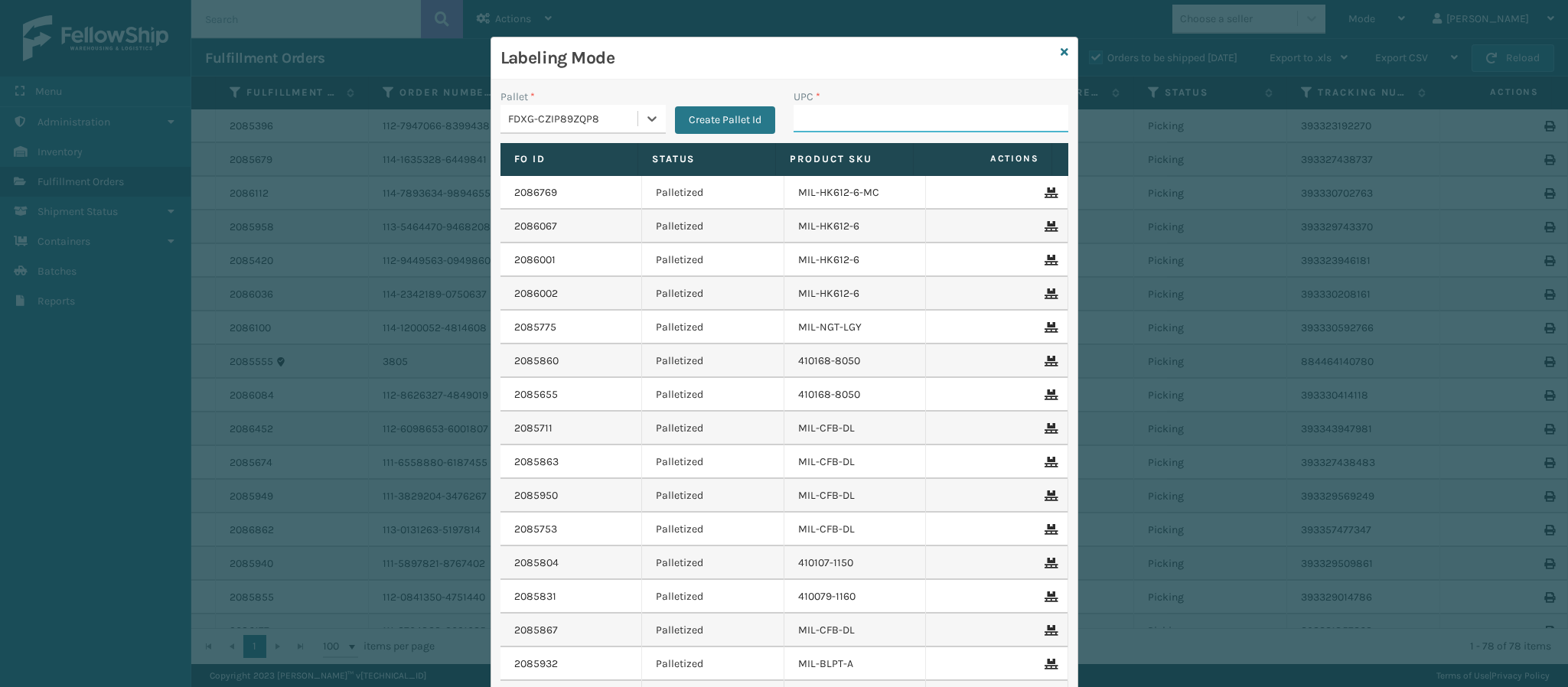
click at [875, 119] on input "UPC *" at bounding box center [930, 118] width 275 height 27
type input "8499860094"
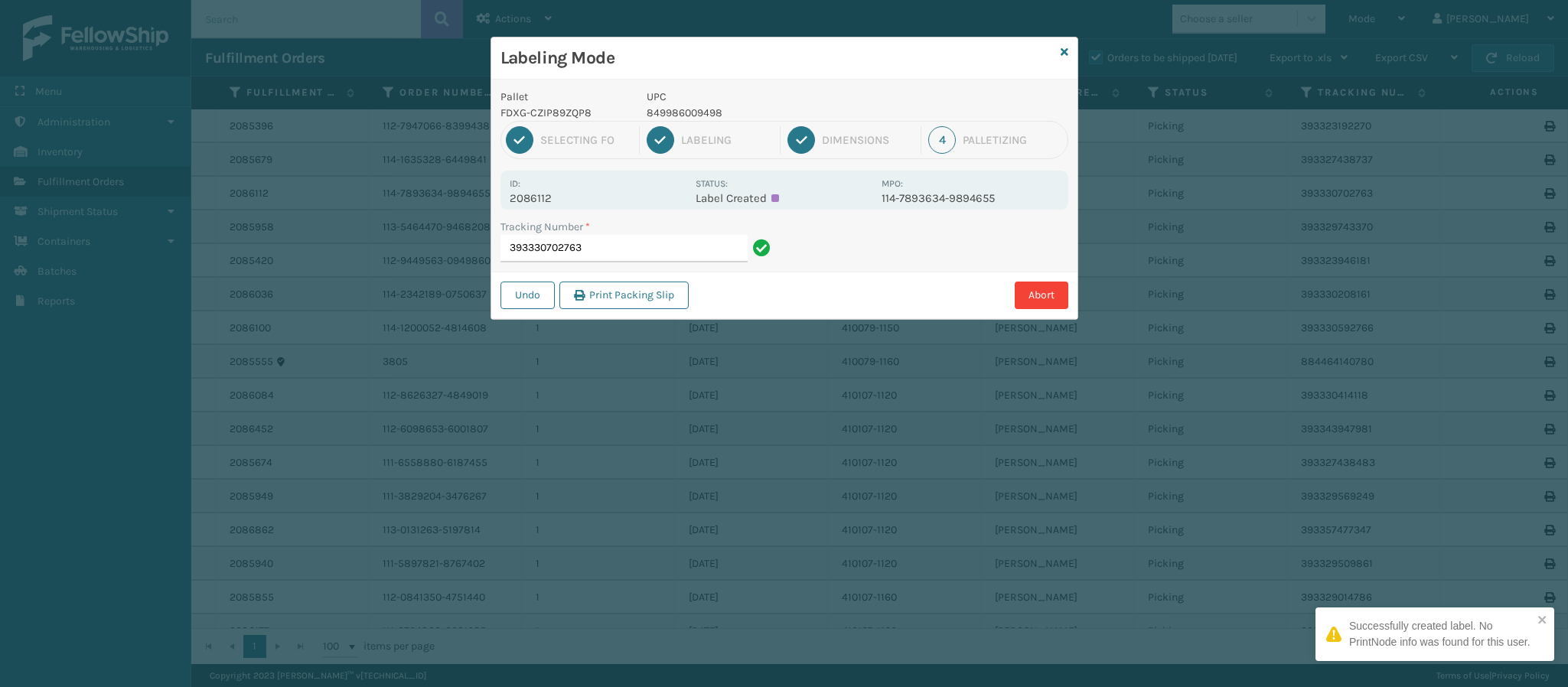
click at [542, 201] on p "2086112" at bounding box center [597, 198] width 176 height 14
click at [632, 252] on input "393330702763" at bounding box center [625, 247] width 248 height 27
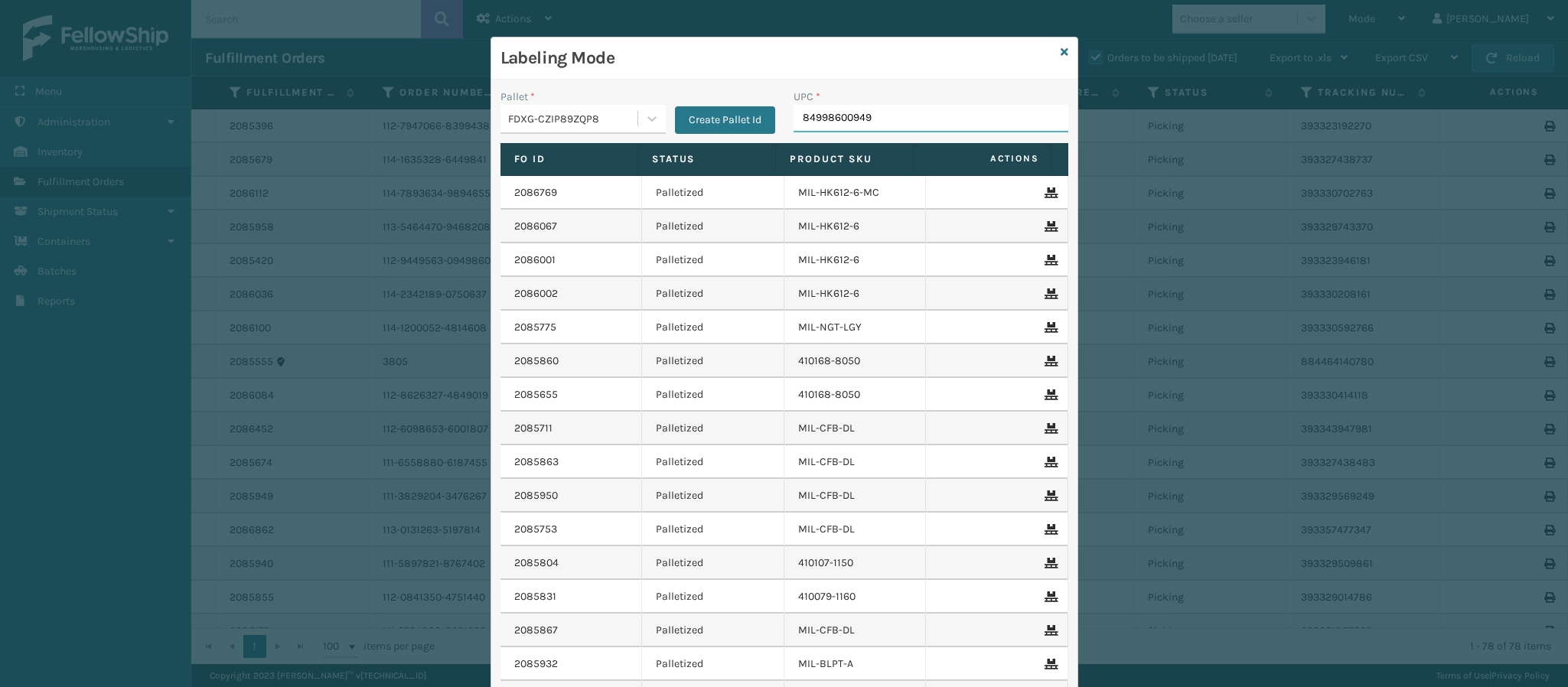
type input "849986009498"
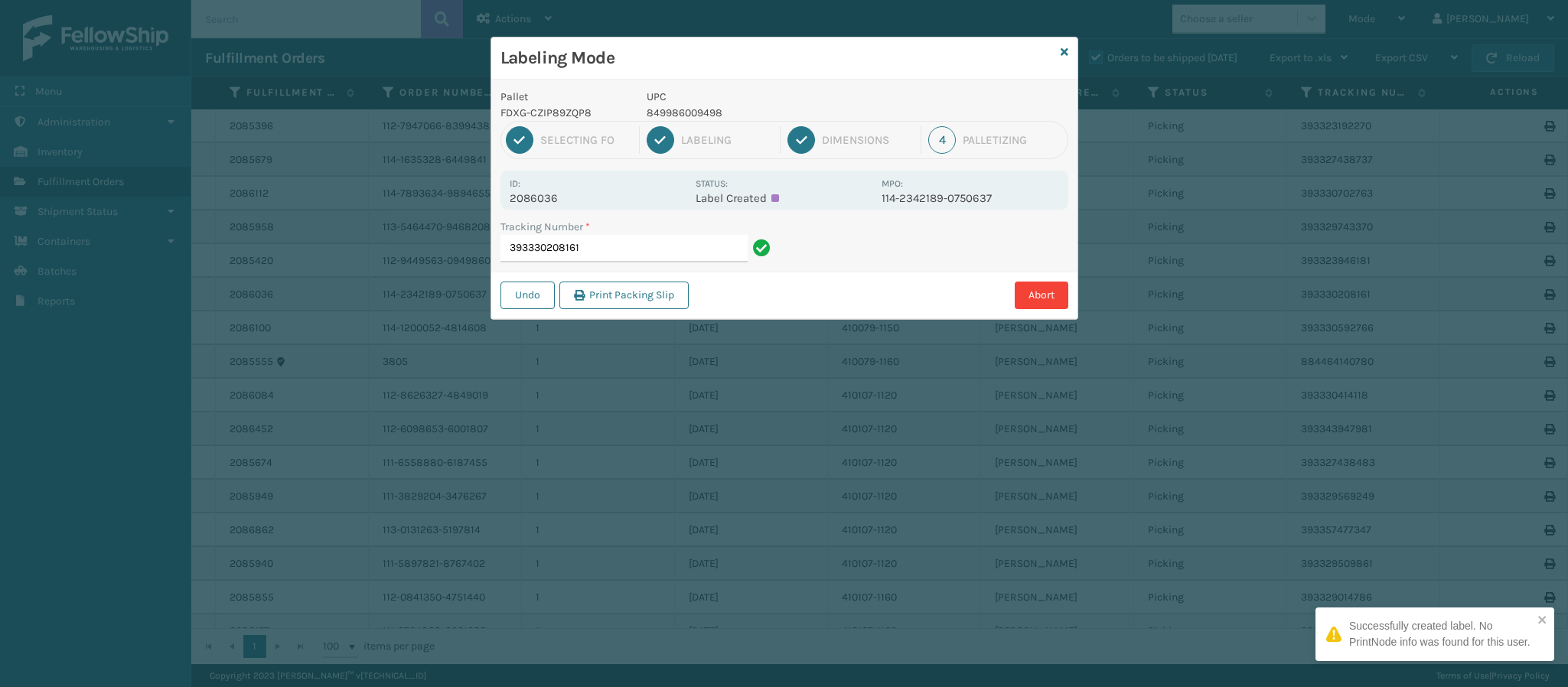
click at [553, 200] on p "2086036" at bounding box center [597, 198] width 176 height 14
click at [655, 260] on input "393330208161" at bounding box center [625, 247] width 248 height 27
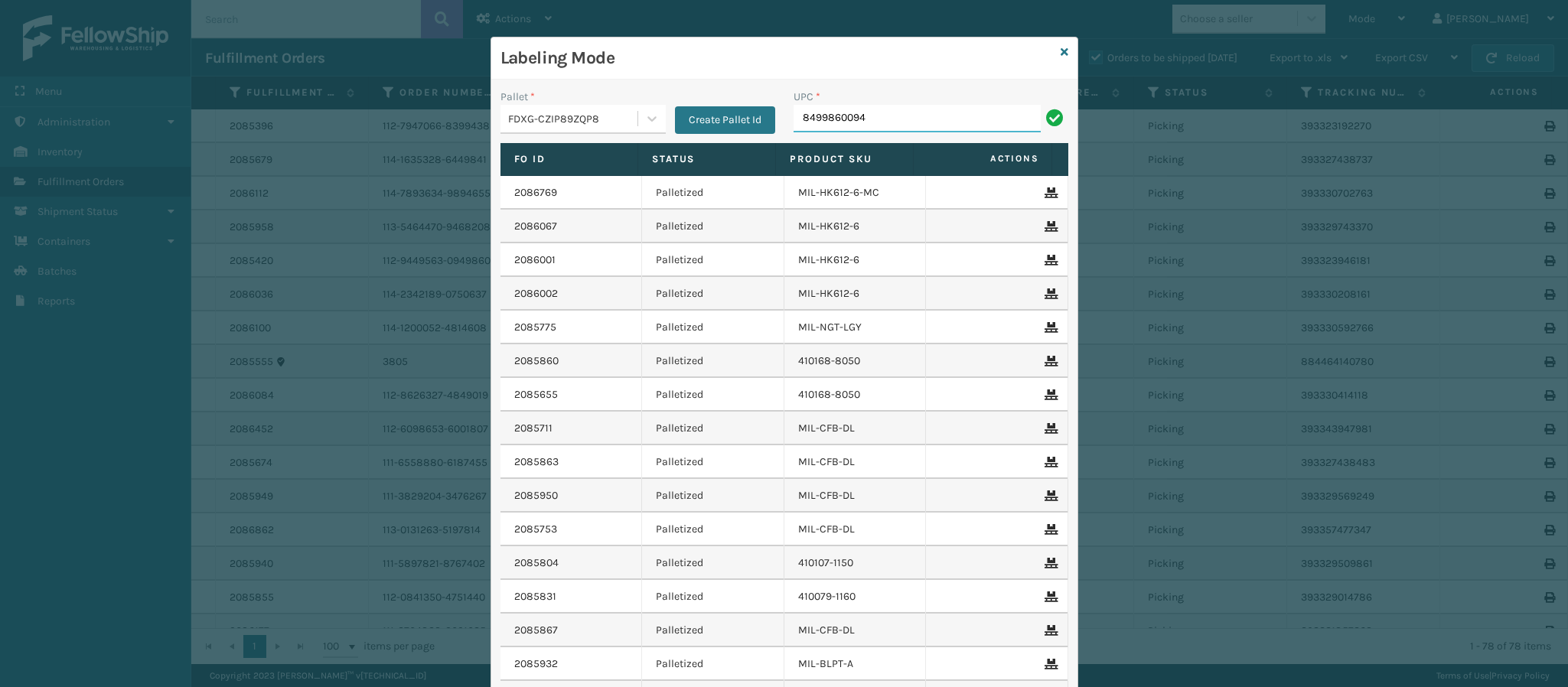
type input "84998600949"
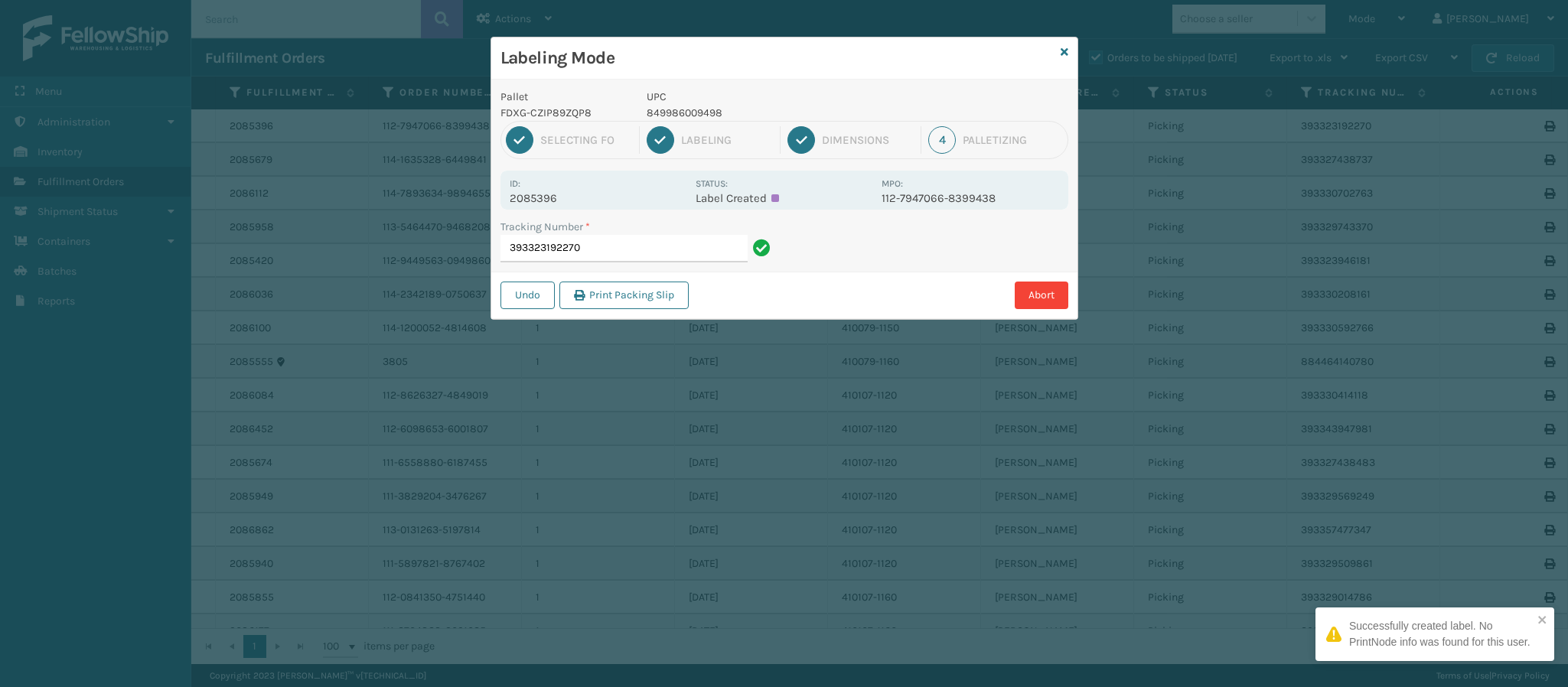
click at [565, 188] on div "Id: 2085396" at bounding box center [597, 190] width 176 height 30
click at [559, 193] on p "2085396" at bounding box center [597, 198] width 176 height 14
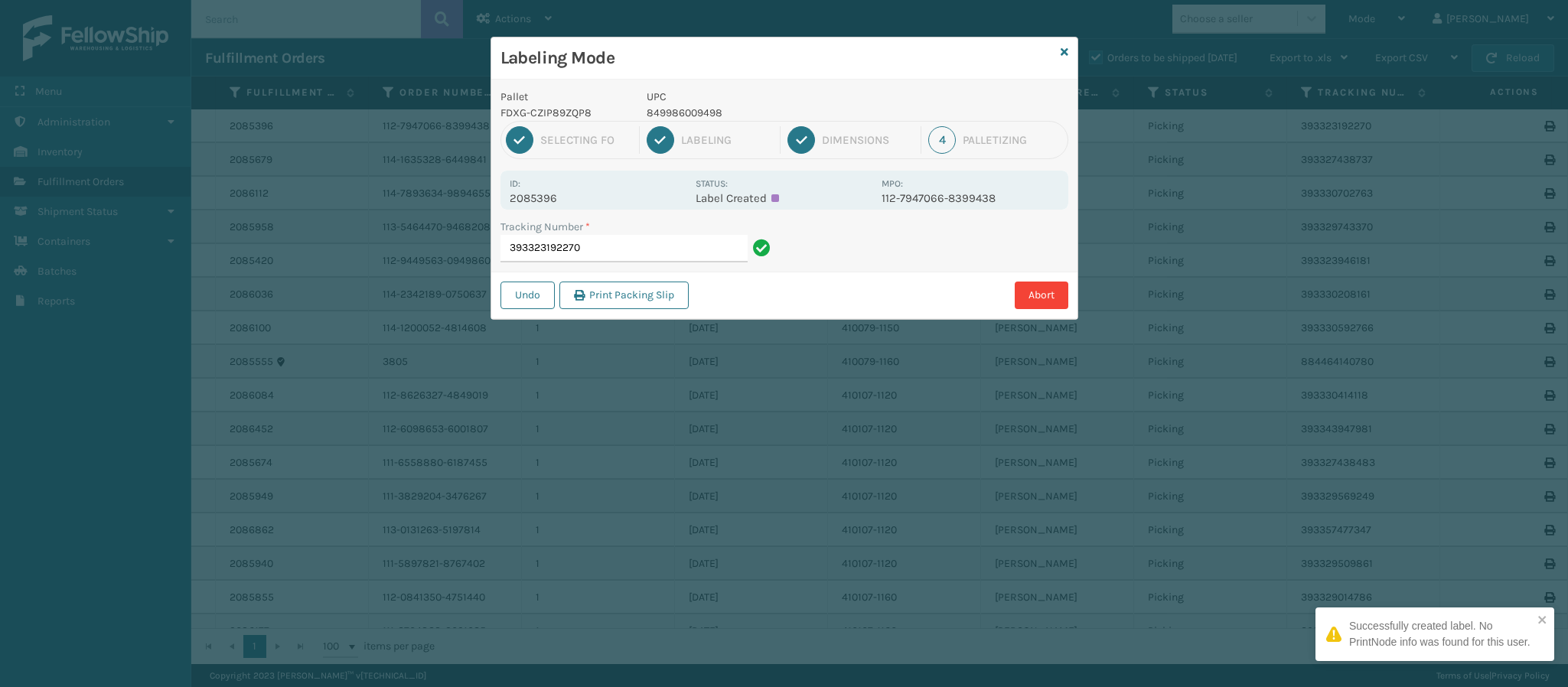
click at [559, 193] on p "2085396" at bounding box center [597, 198] width 176 height 14
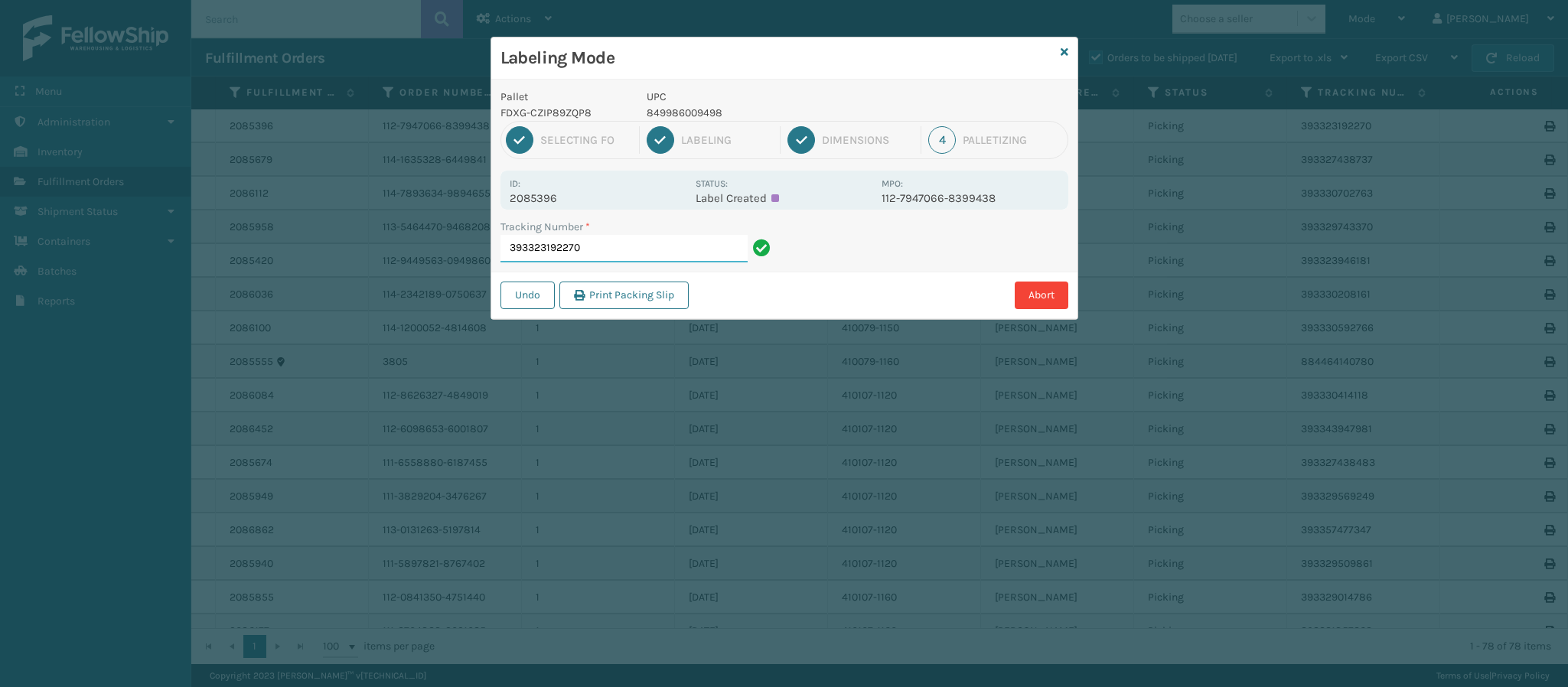
click at [616, 255] on input "393323192270" at bounding box center [625, 247] width 248 height 27
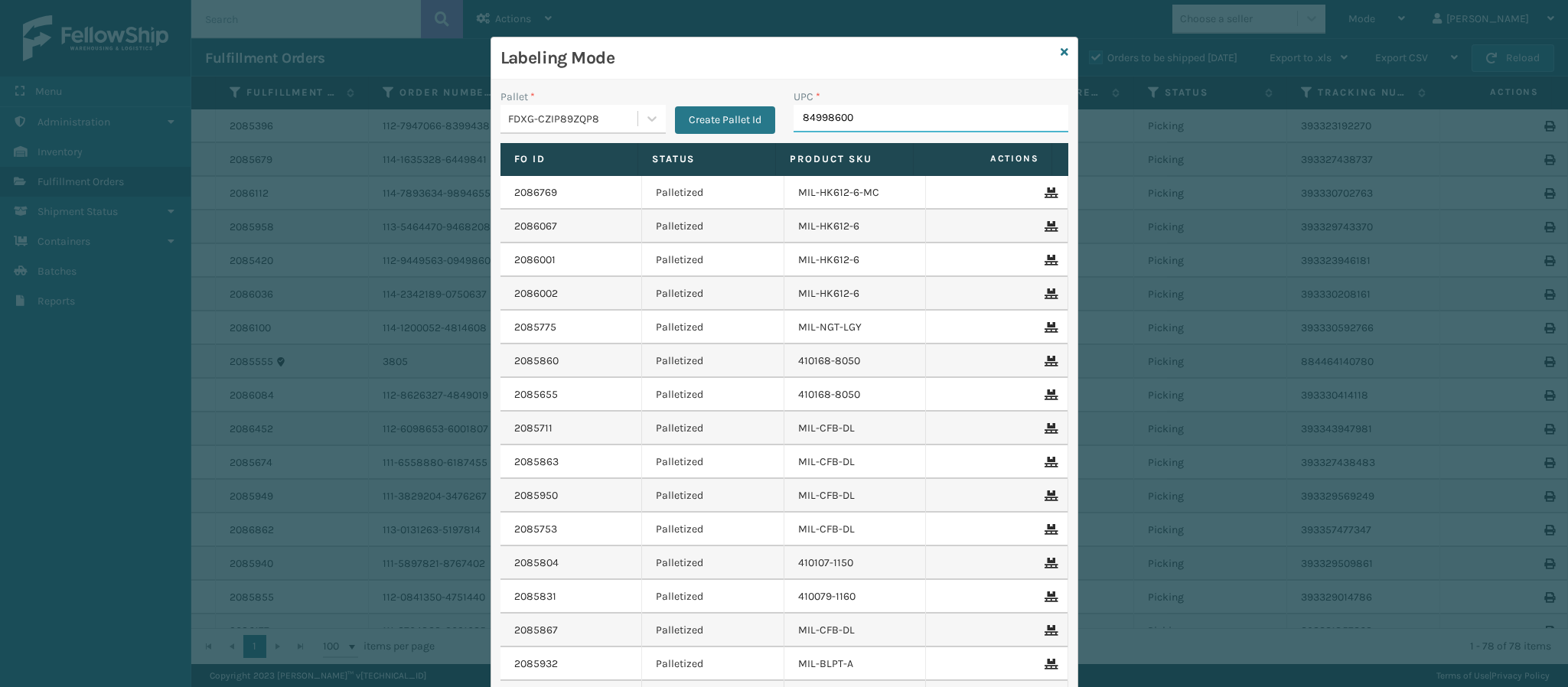
type input "849986009"
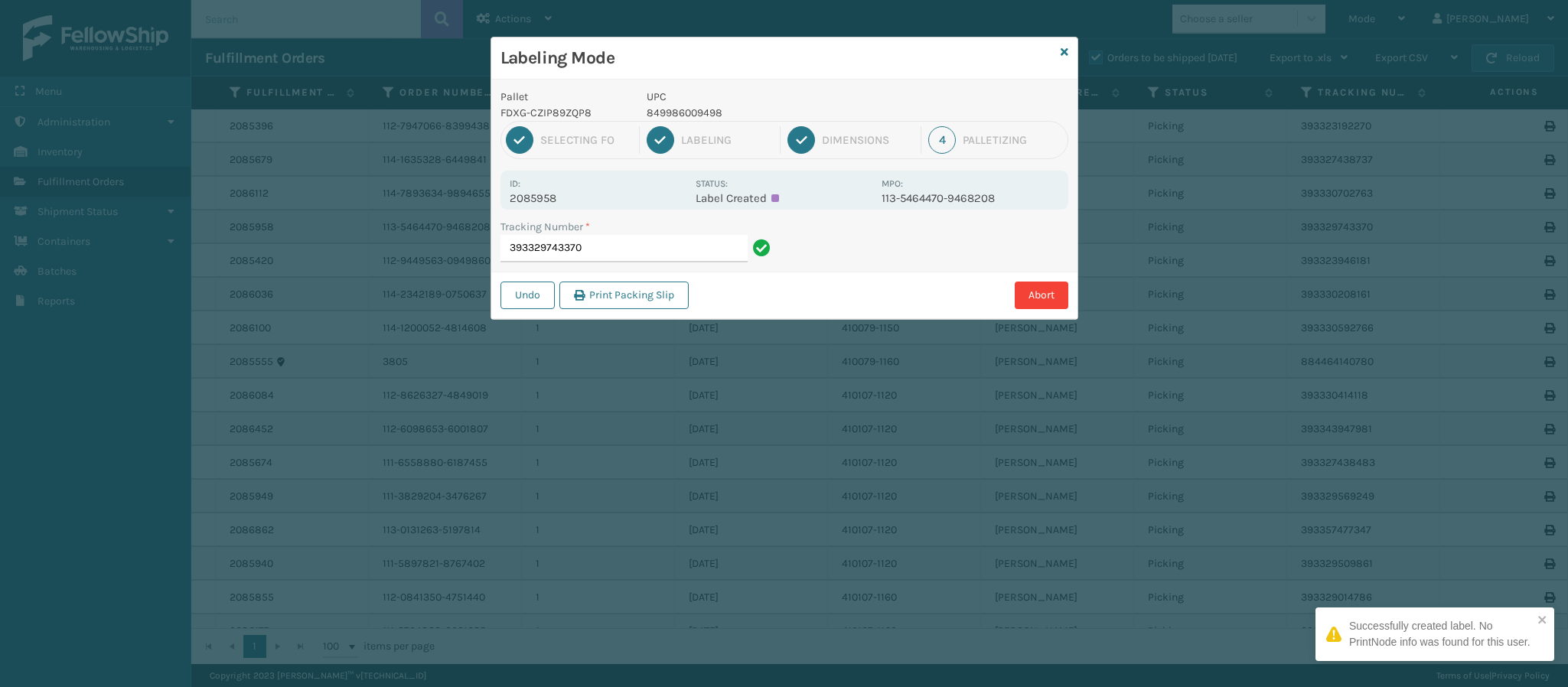
click at [550, 202] on p "2085958" at bounding box center [597, 198] width 176 height 14
click at [625, 251] on input "393329743370" at bounding box center [625, 247] width 248 height 27
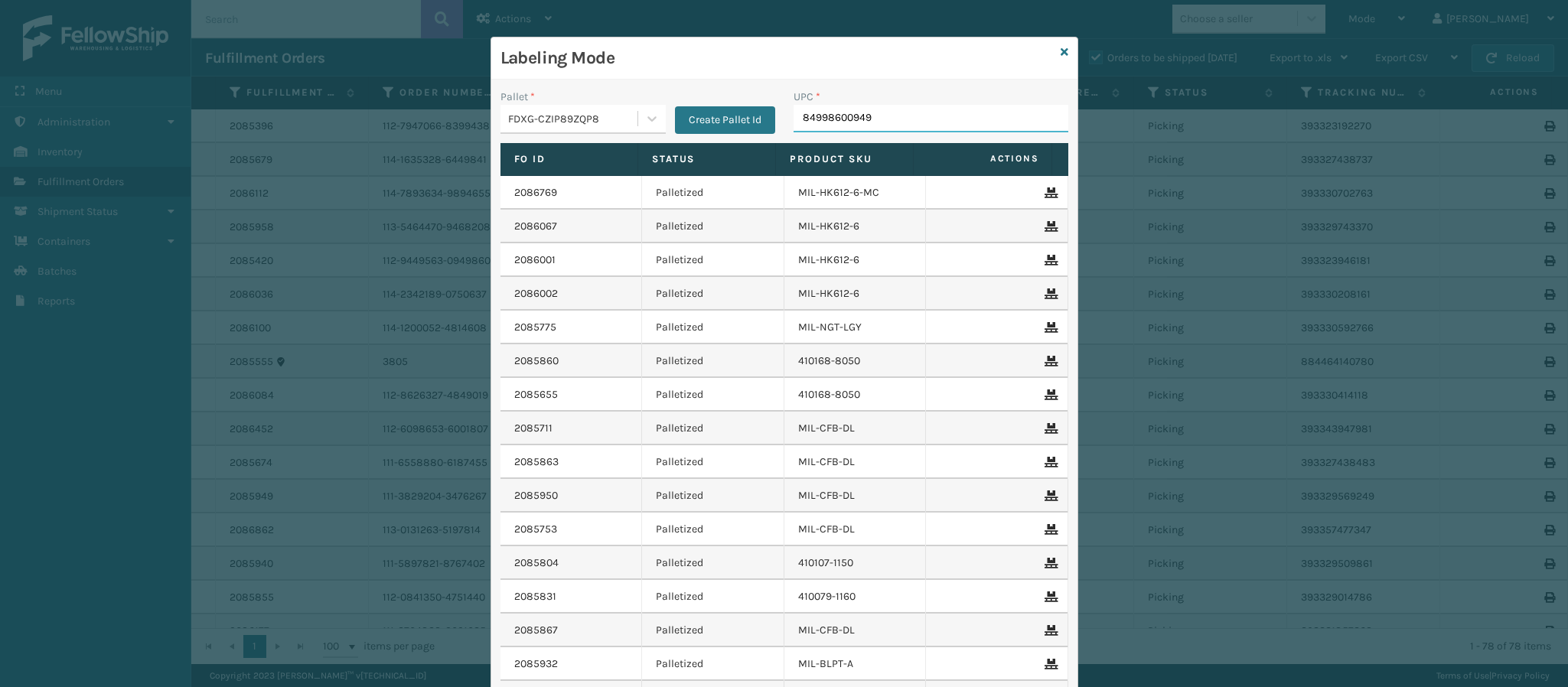
type input "849986009498"
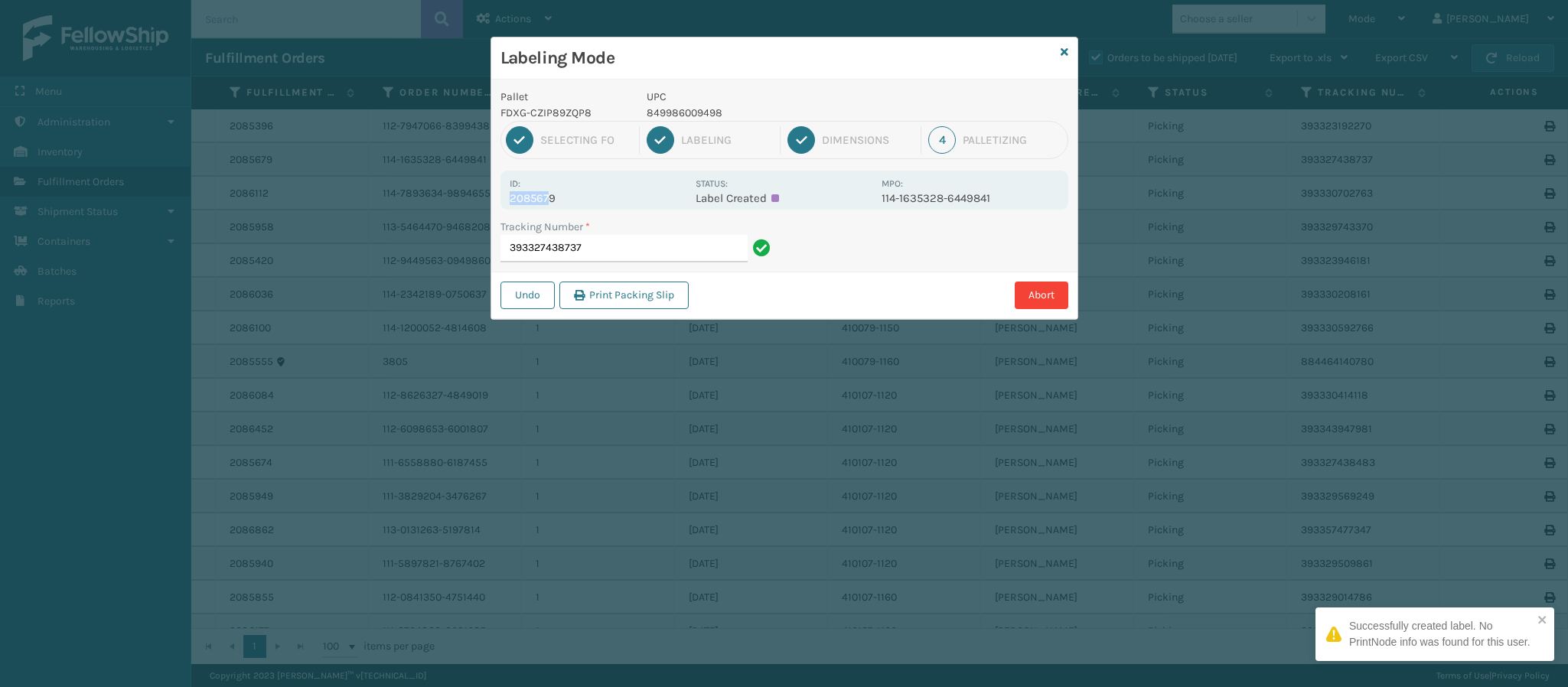
click at [547, 193] on div "Id: 2085679" at bounding box center [597, 190] width 176 height 30
click at [549, 195] on p "2085679" at bounding box center [597, 198] width 176 height 14
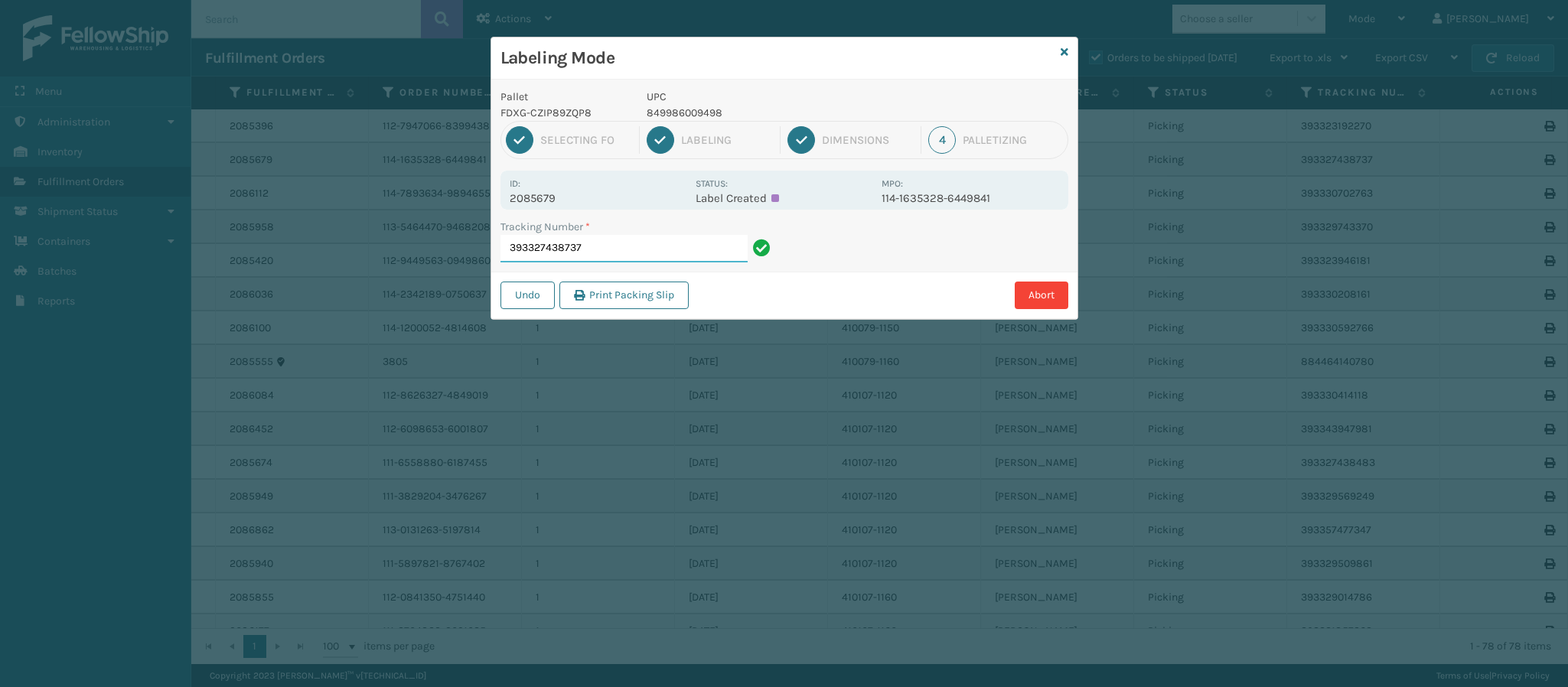
click at [630, 255] on input "393327438737" at bounding box center [625, 247] width 248 height 27
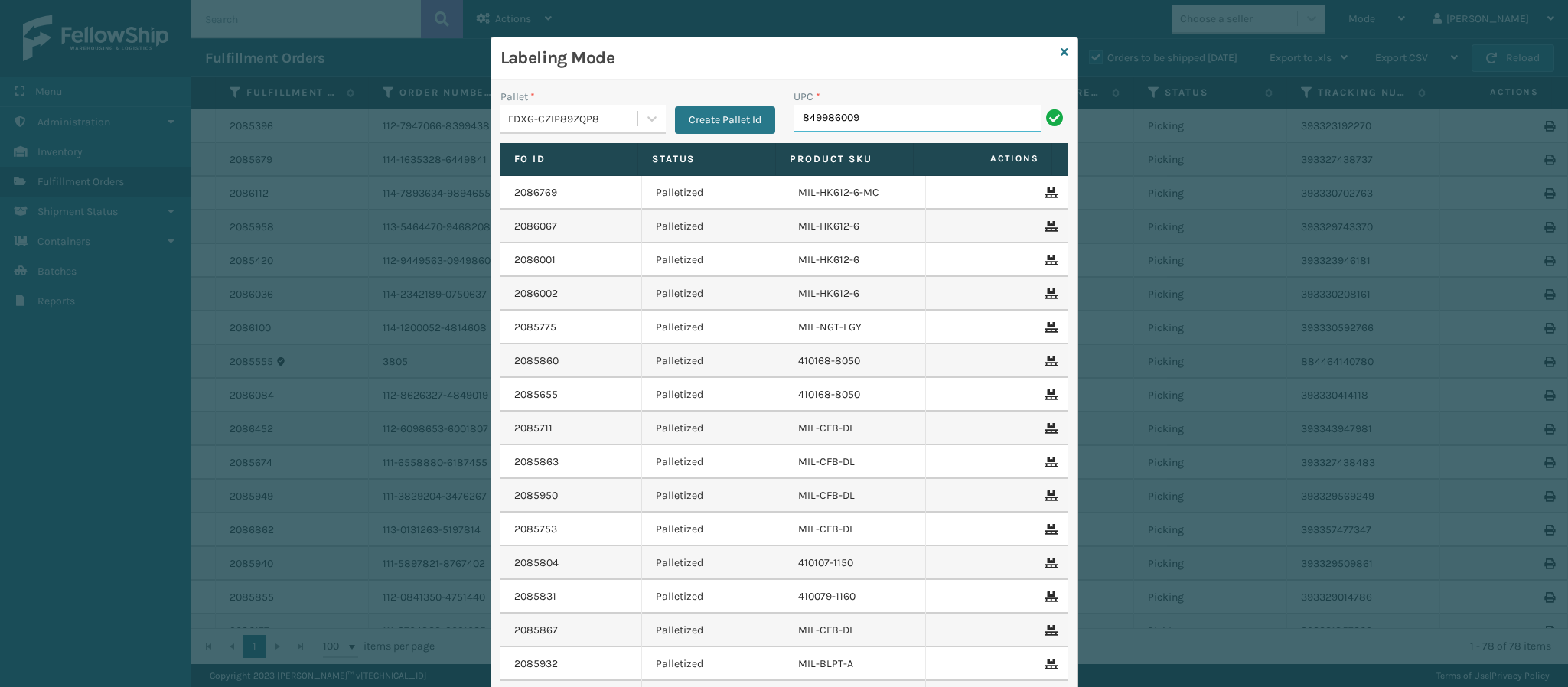
type input "8499860094"
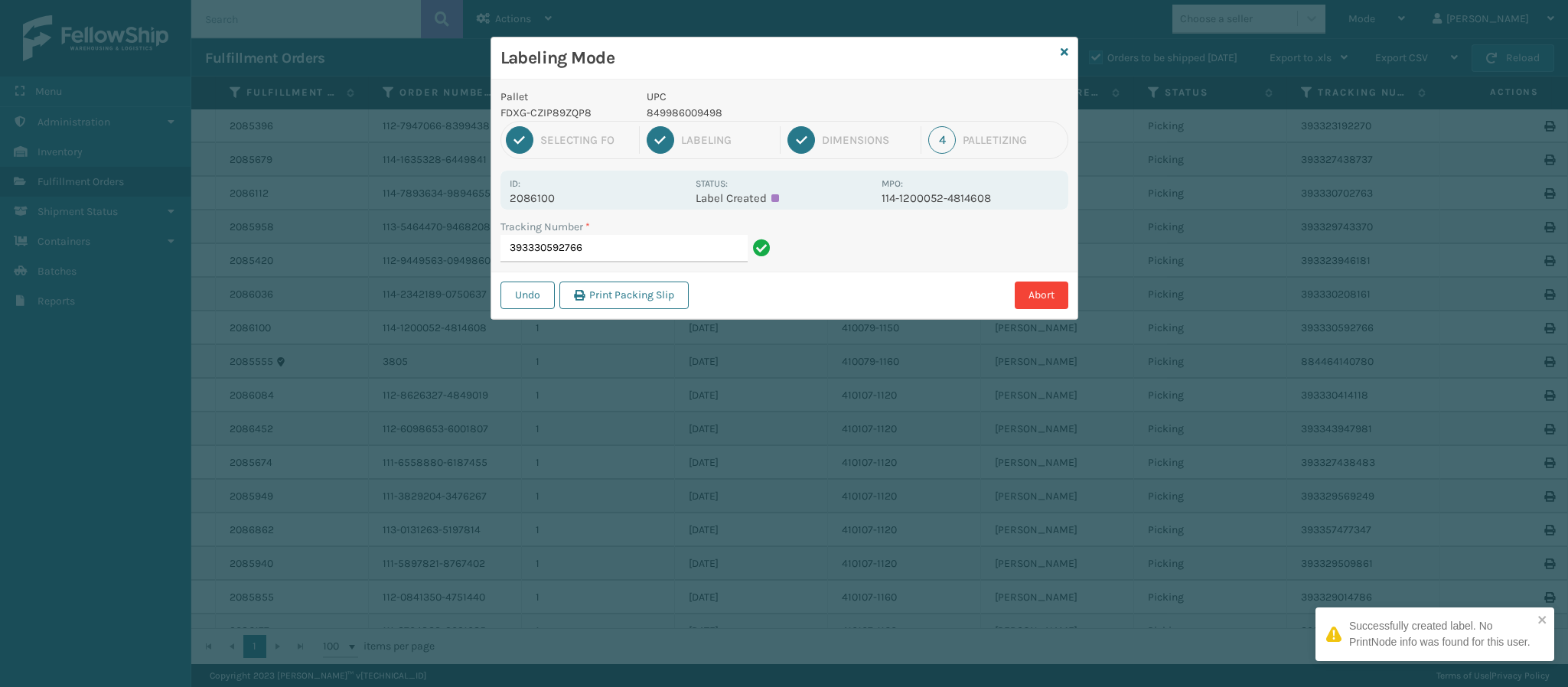
click at [542, 193] on p "2086100" at bounding box center [597, 198] width 176 height 14
click at [643, 256] on input "393330592766" at bounding box center [625, 247] width 248 height 27
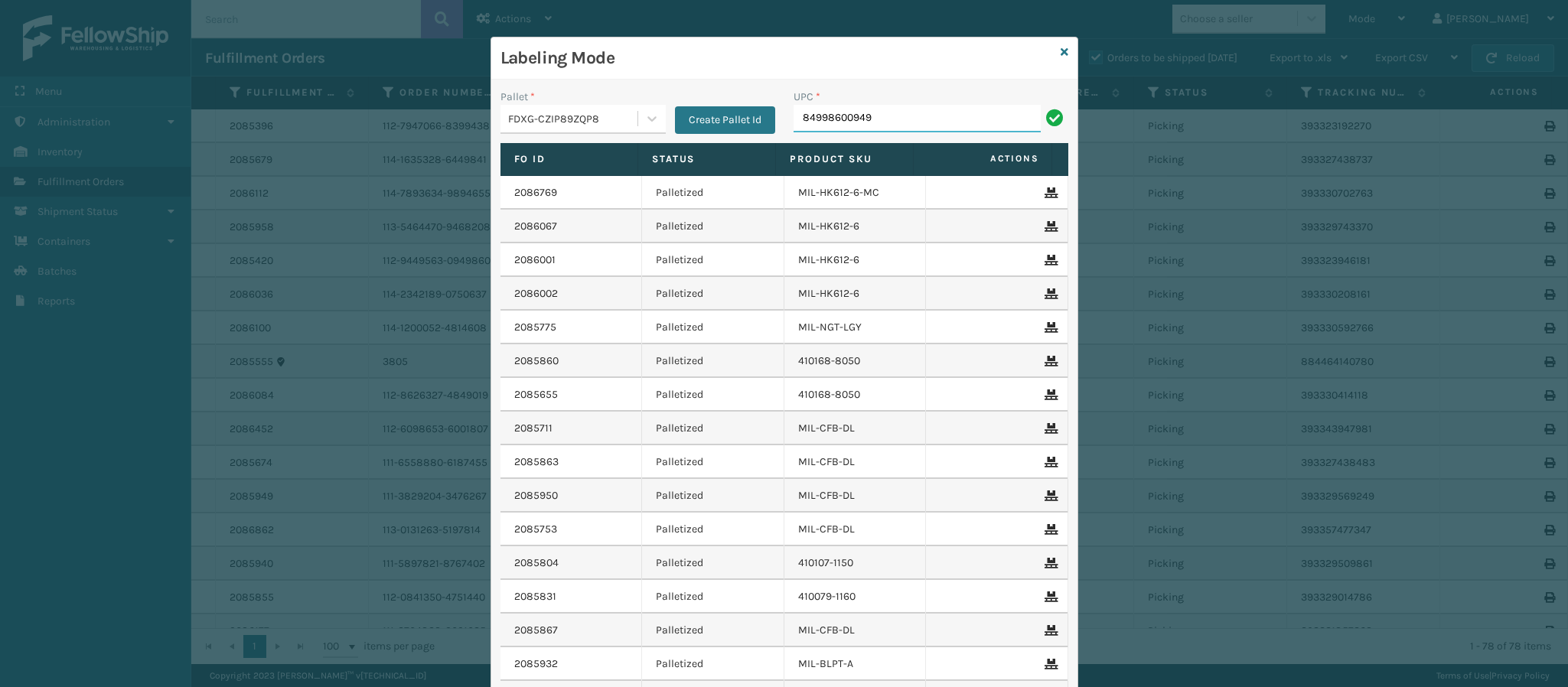
type input "849986009498"
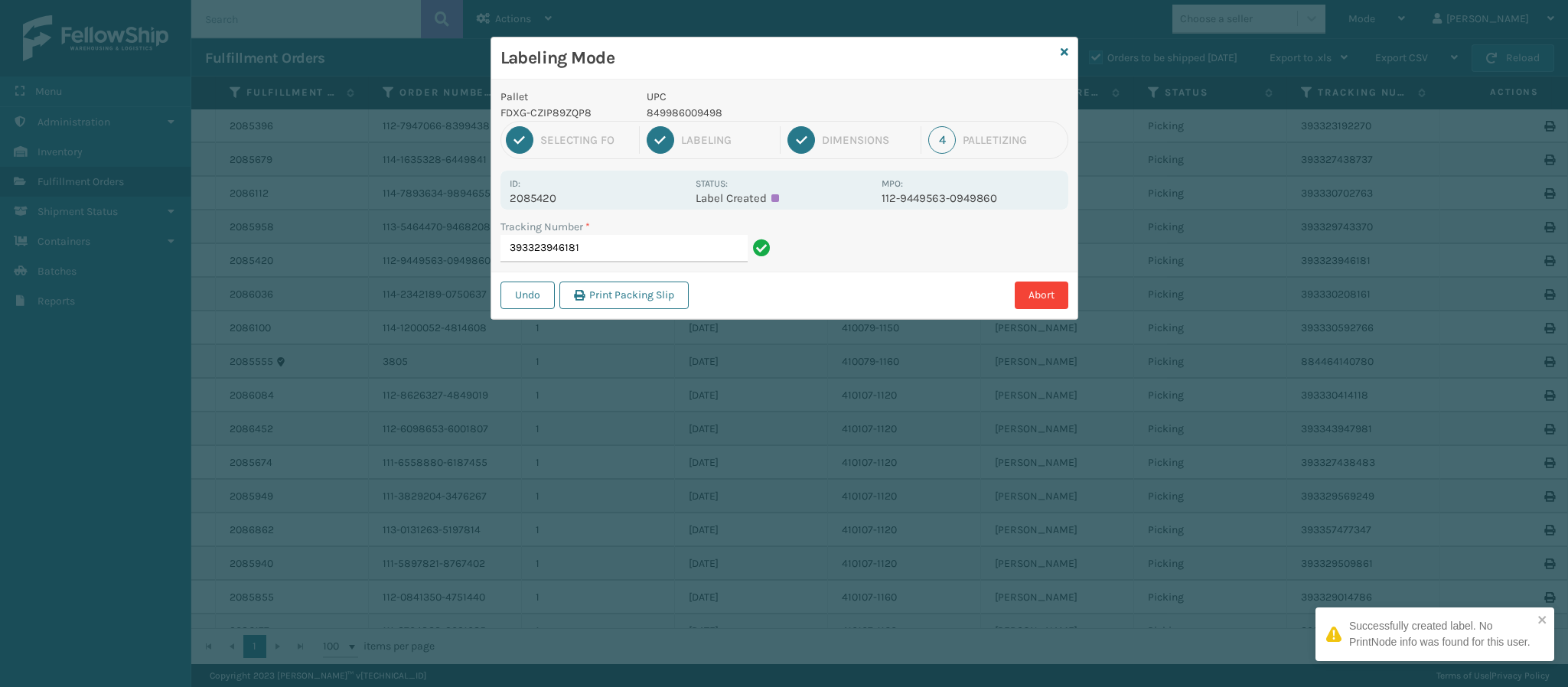
click at [558, 202] on p "2085420" at bounding box center [597, 198] width 176 height 14
click at [600, 251] on input "393323946181" at bounding box center [625, 247] width 248 height 27
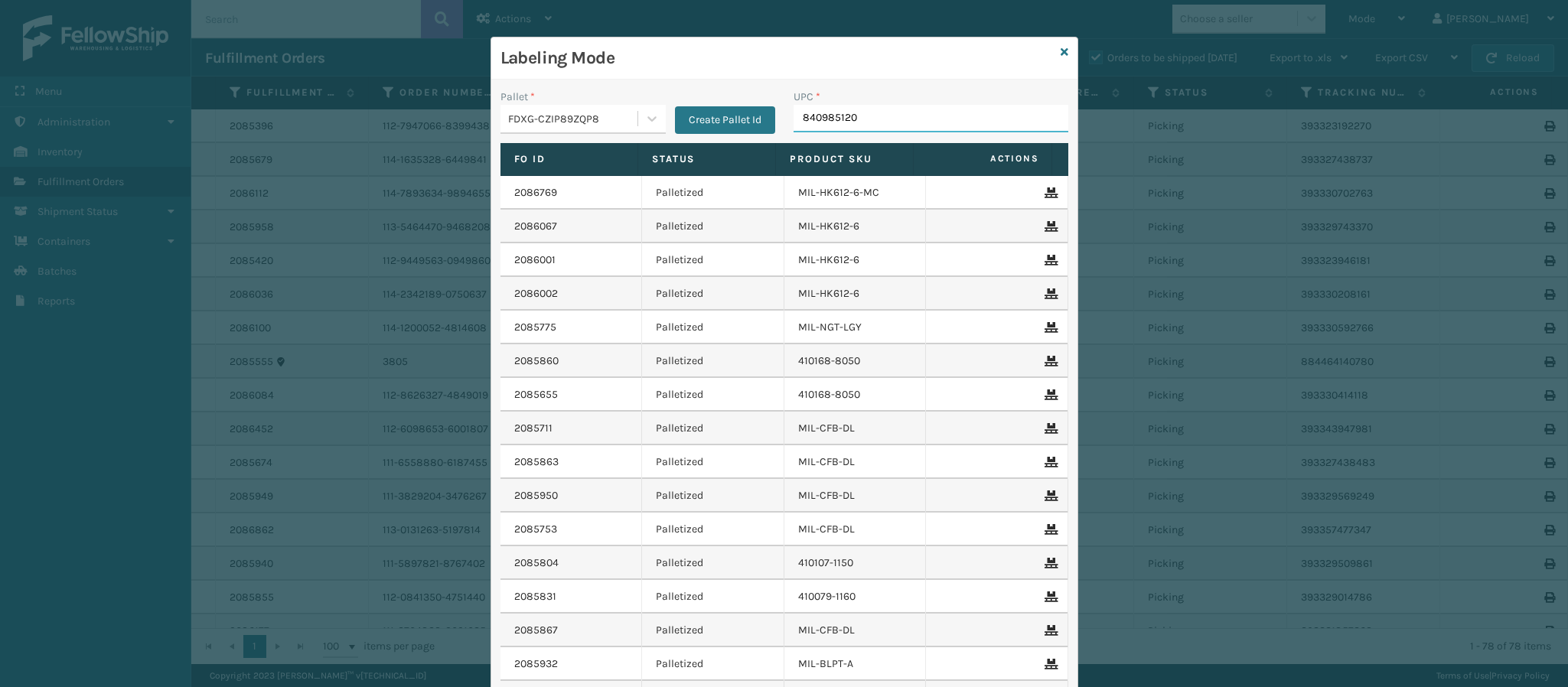
type input "8409851204"
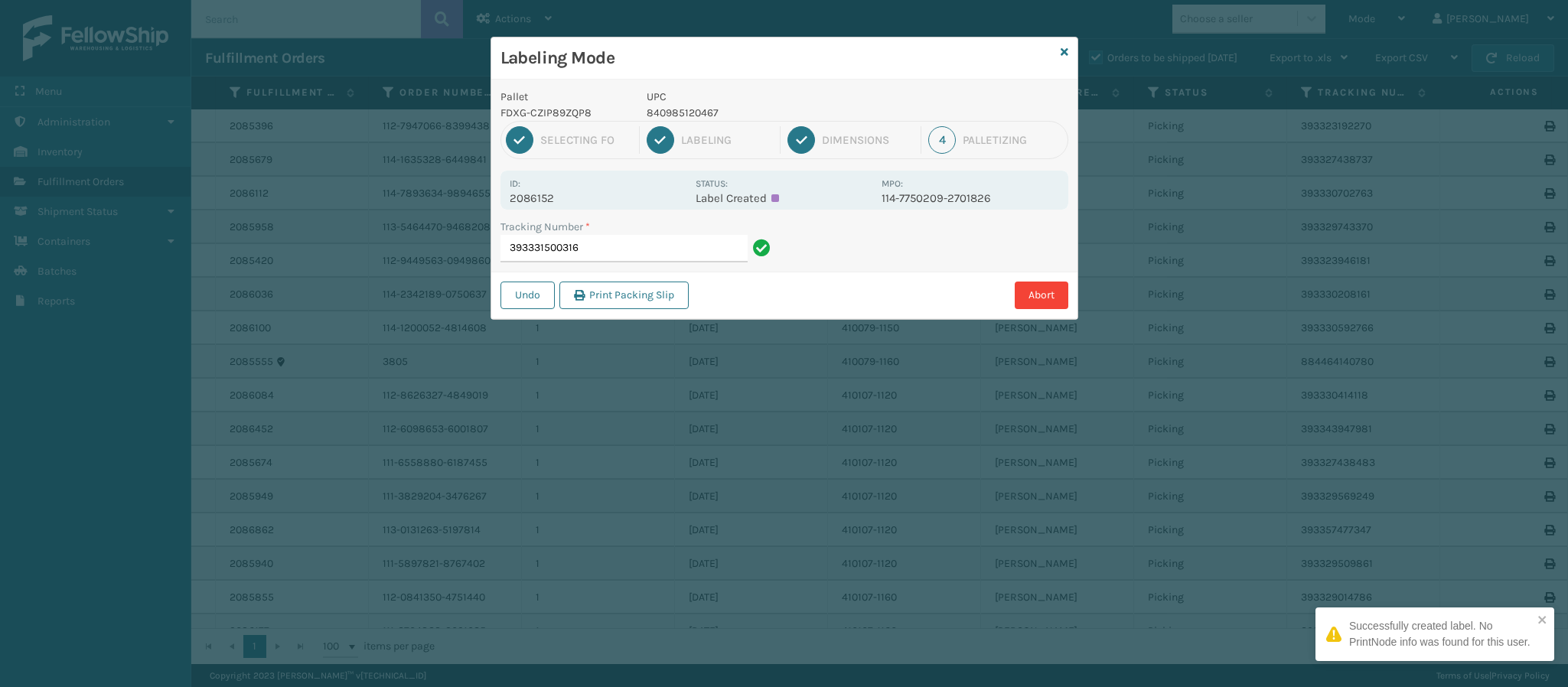
click at [551, 204] on p "2086152" at bounding box center [597, 198] width 176 height 14
click at [551, 202] on p "2086152" at bounding box center [597, 198] width 176 height 14
click at [634, 246] on input "393331500316" at bounding box center [625, 247] width 248 height 27
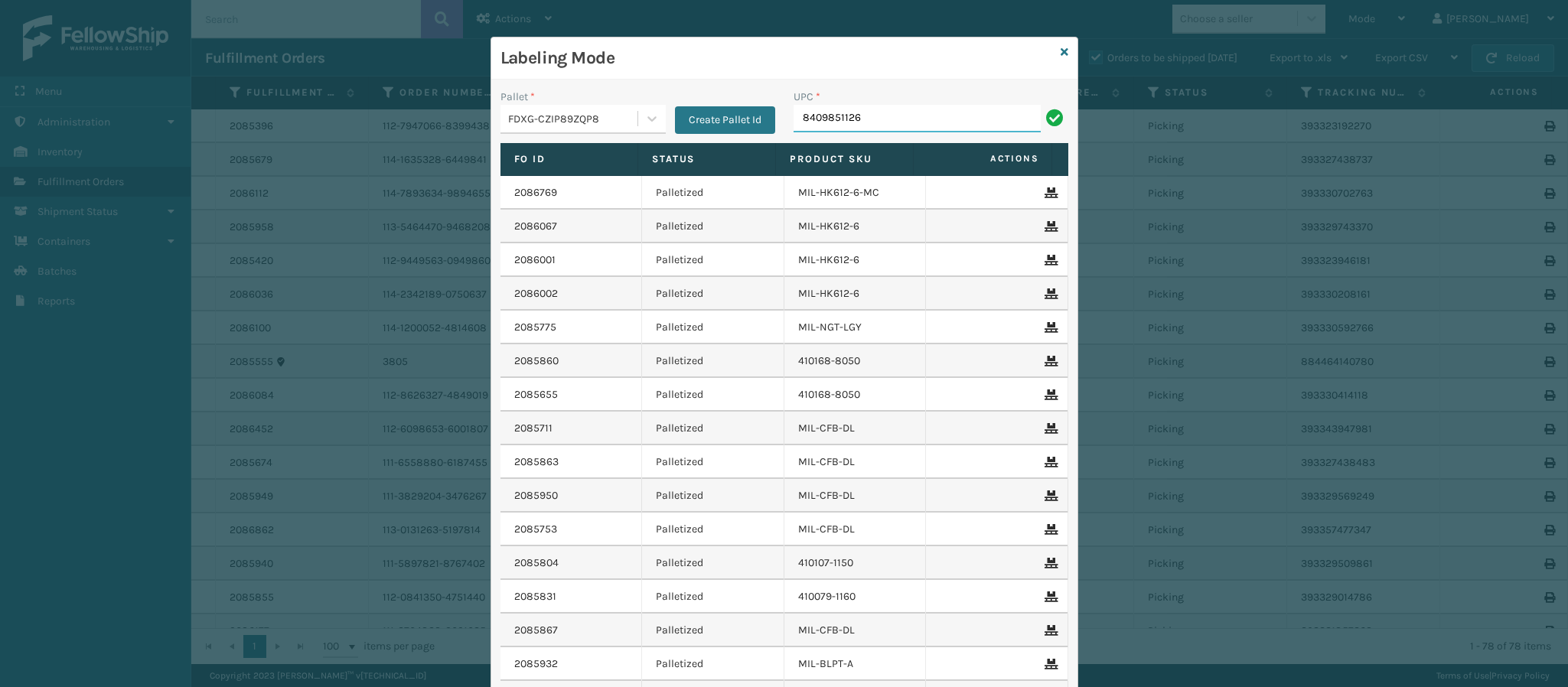
type input "84098511262"
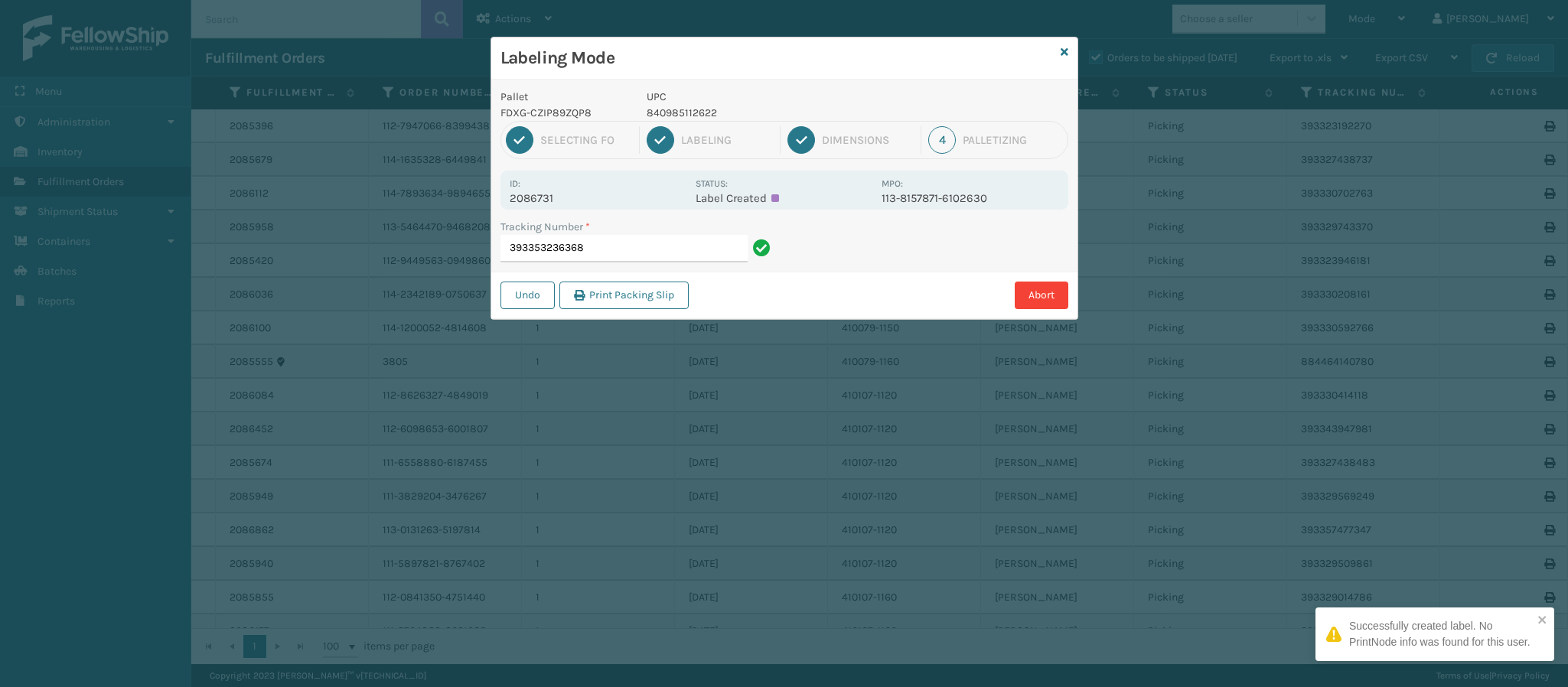
click at [549, 202] on p "2086731" at bounding box center [597, 198] width 176 height 14
click at [599, 255] on input "393353236368" at bounding box center [625, 247] width 248 height 27
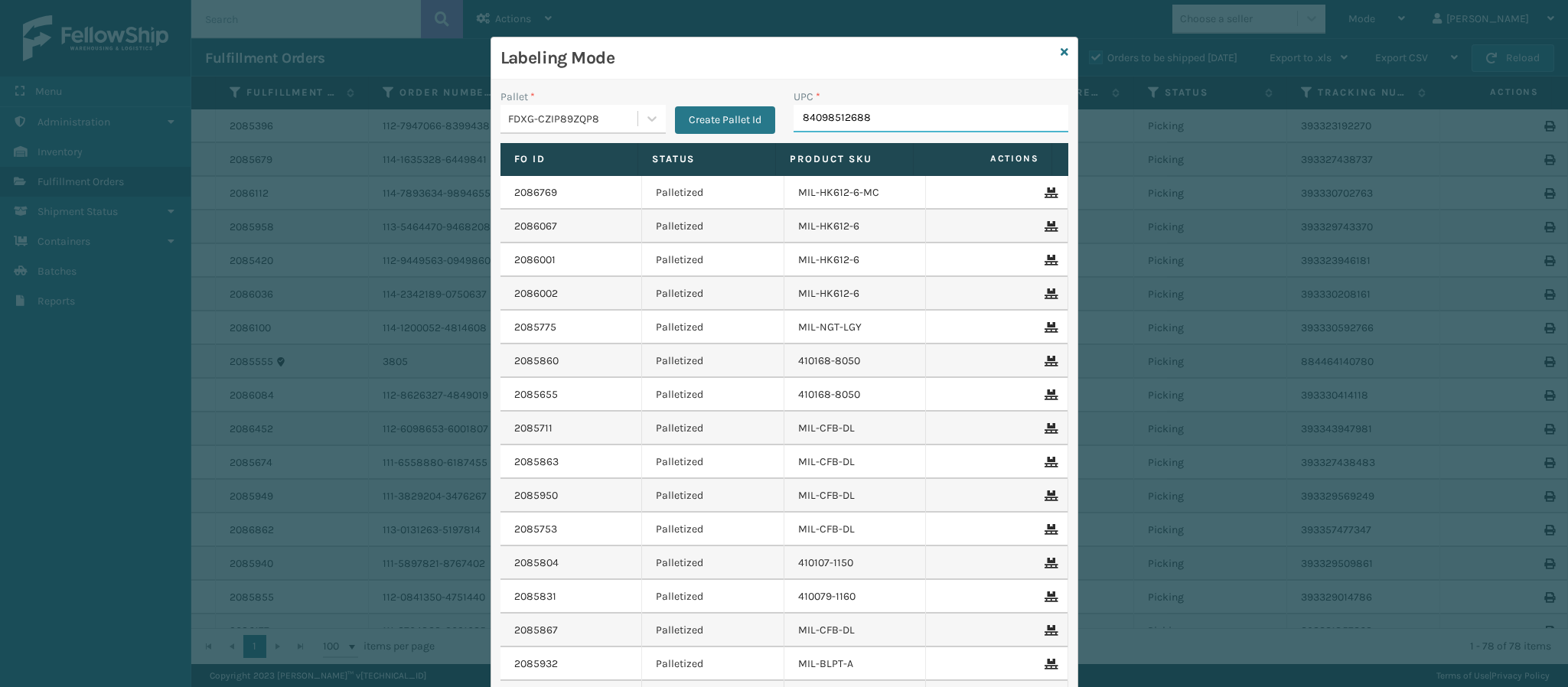
type input "840985126889"
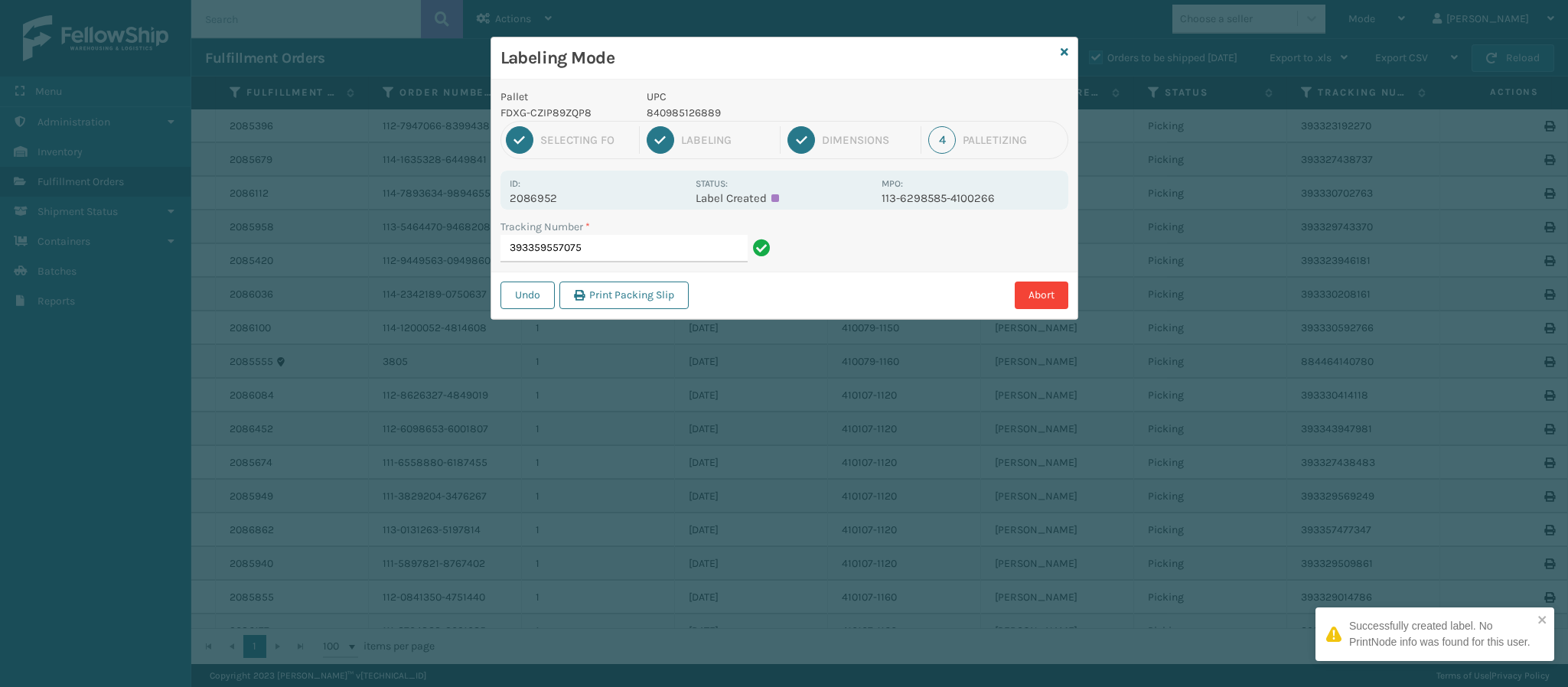
click at [539, 204] on p "2086952" at bounding box center [597, 198] width 176 height 14
click at [618, 247] on input "393359557075" at bounding box center [625, 247] width 248 height 27
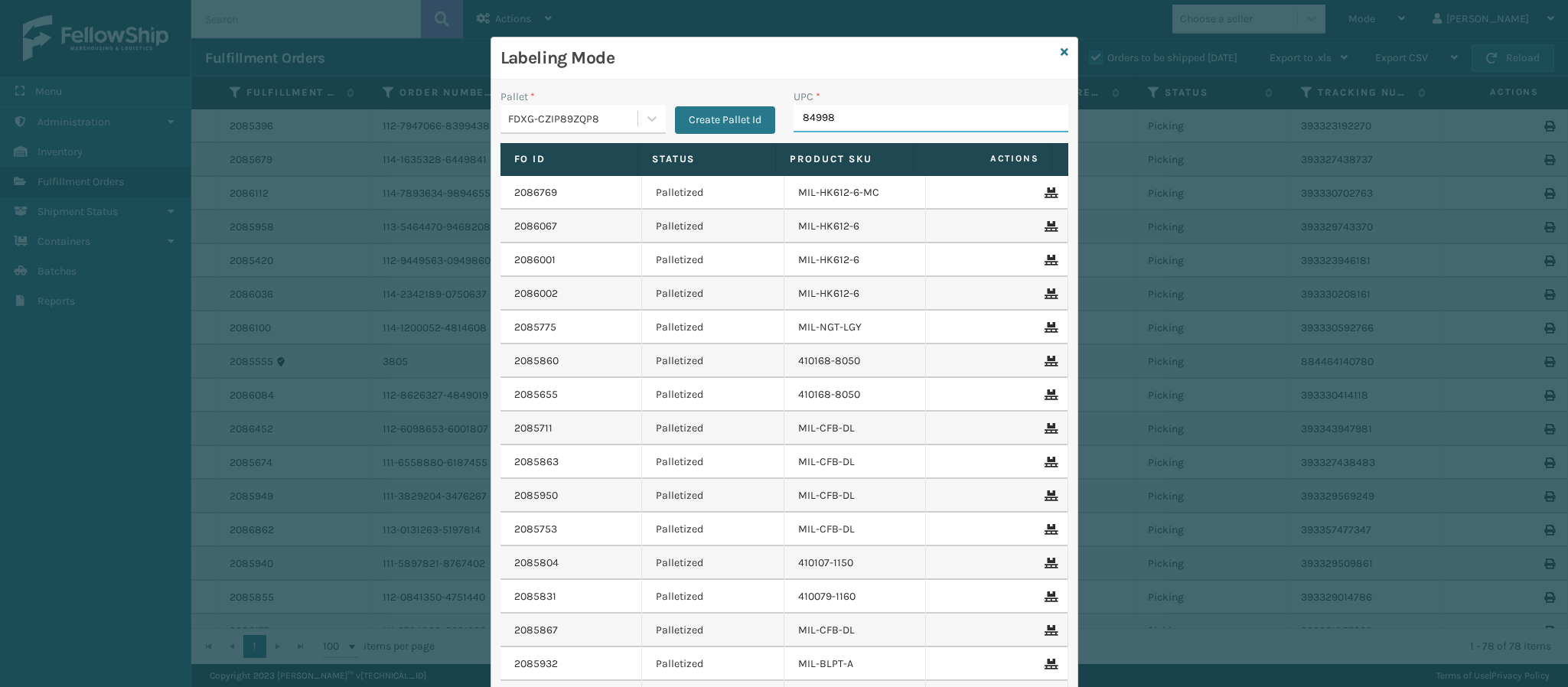
type input "849986"
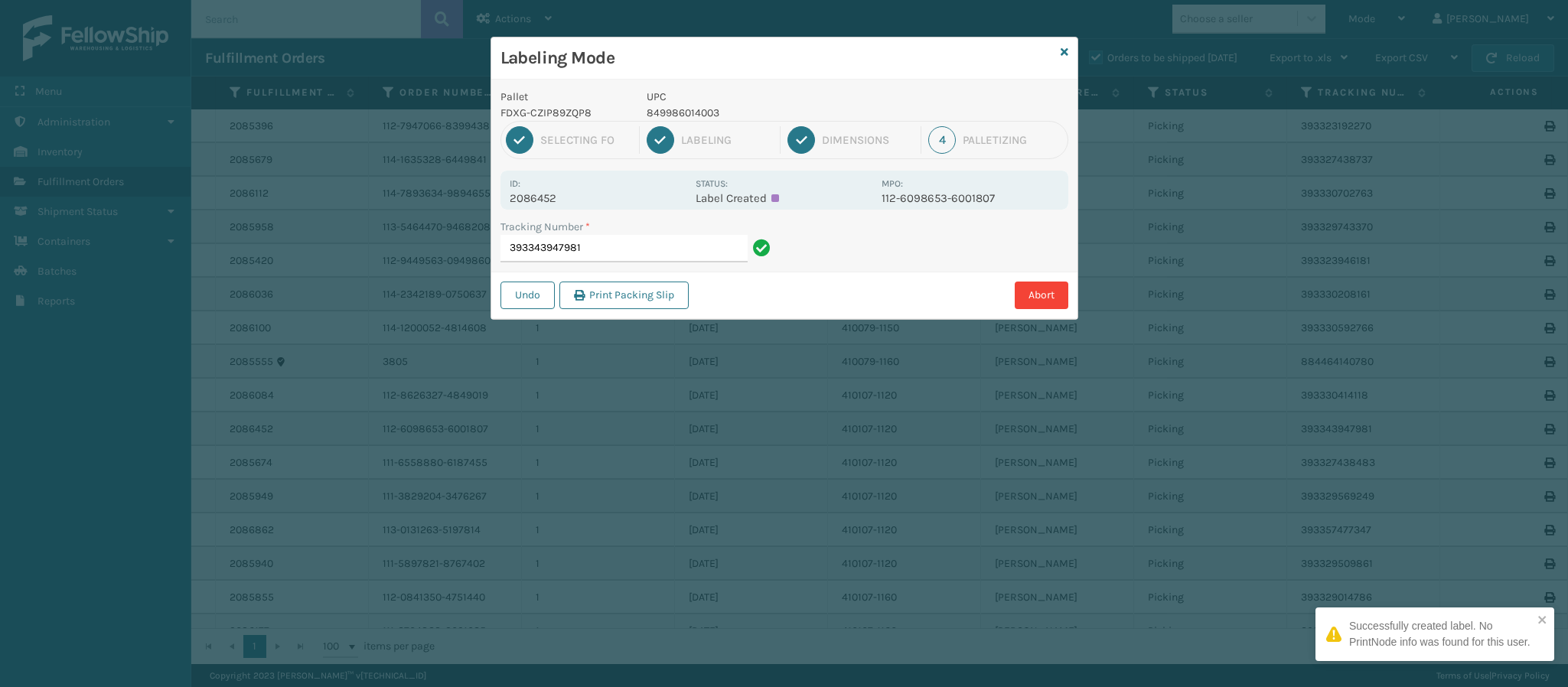
click at [542, 193] on p "2086452" at bounding box center [597, 198] width 176 height 14
click at [611, 239] on input "393343947981" at bounding box center [625, 247] width 248 height 27
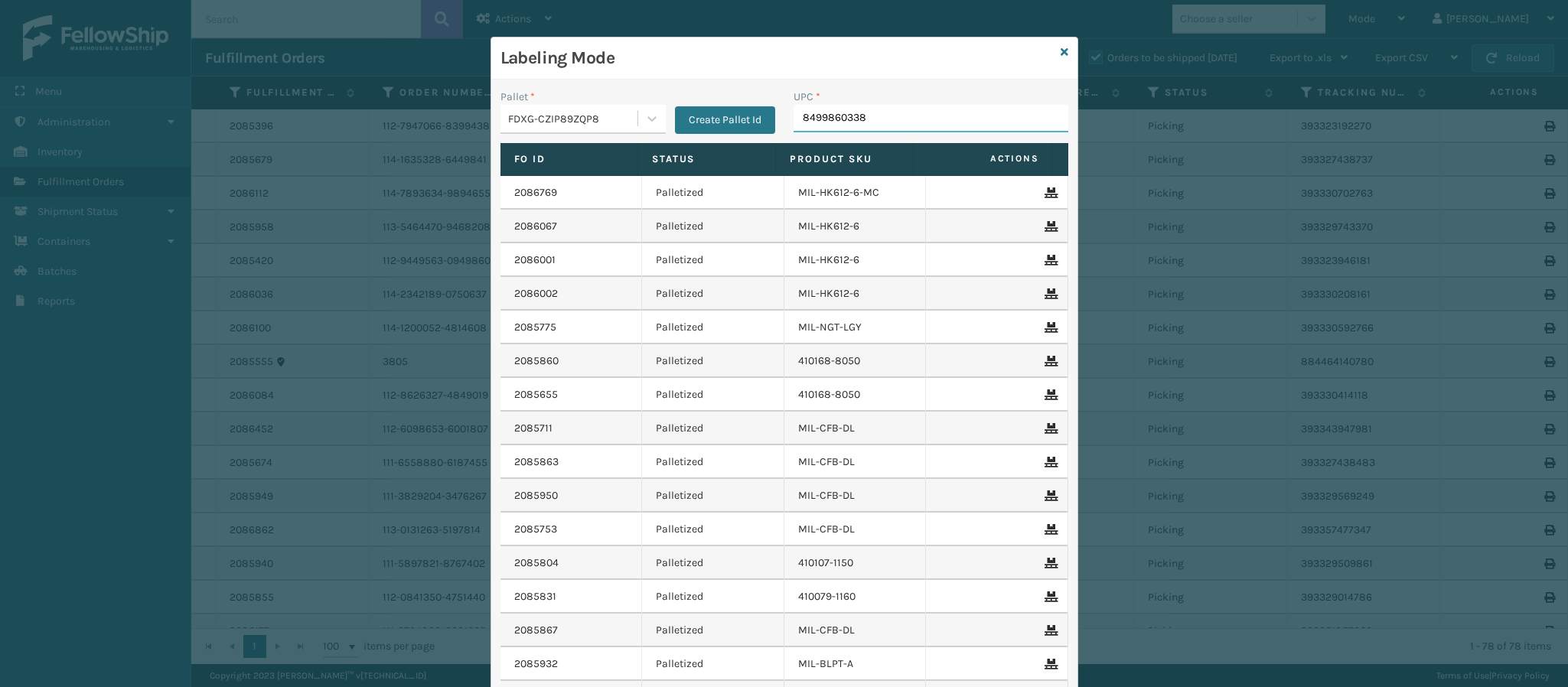
type input "84998603387"
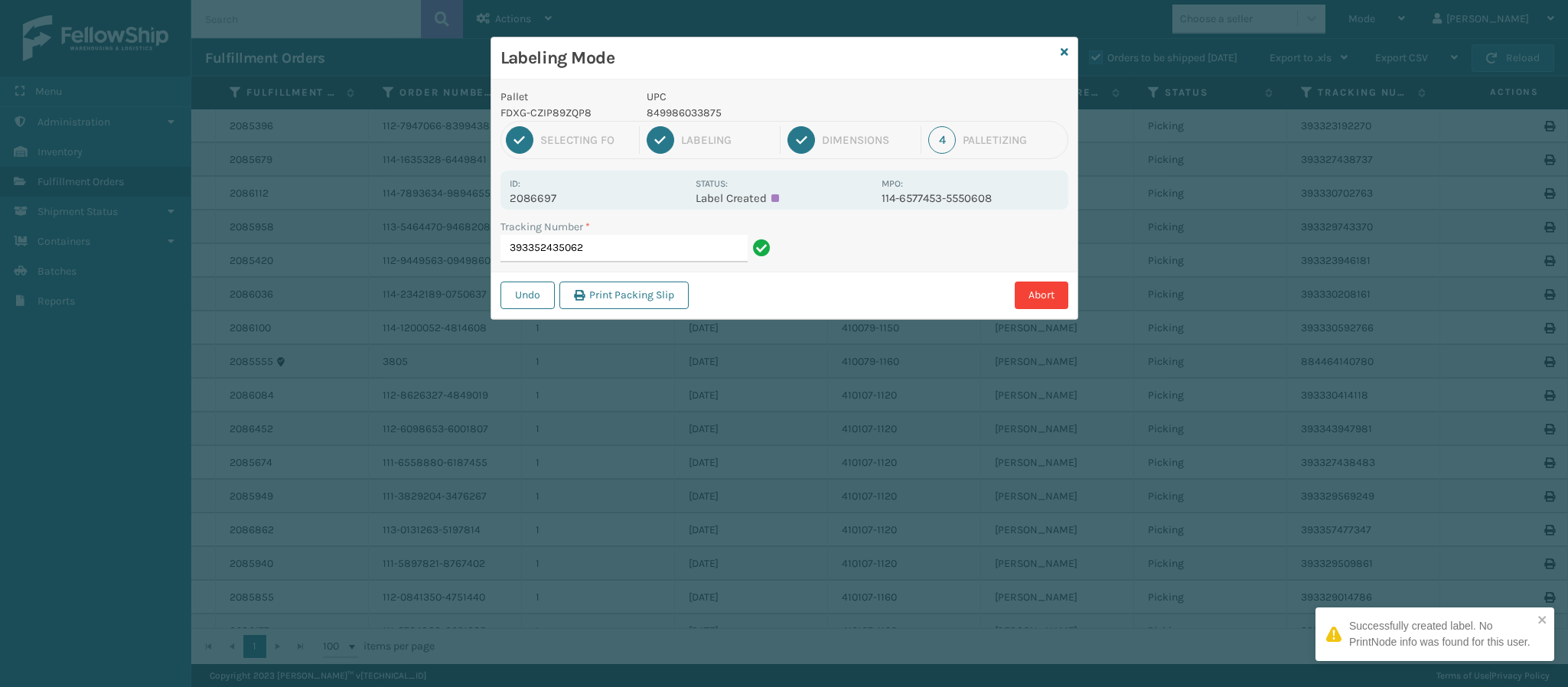
click at [550, 200] on p "2086697" at bounding box center [597, 198] width 176 height 14
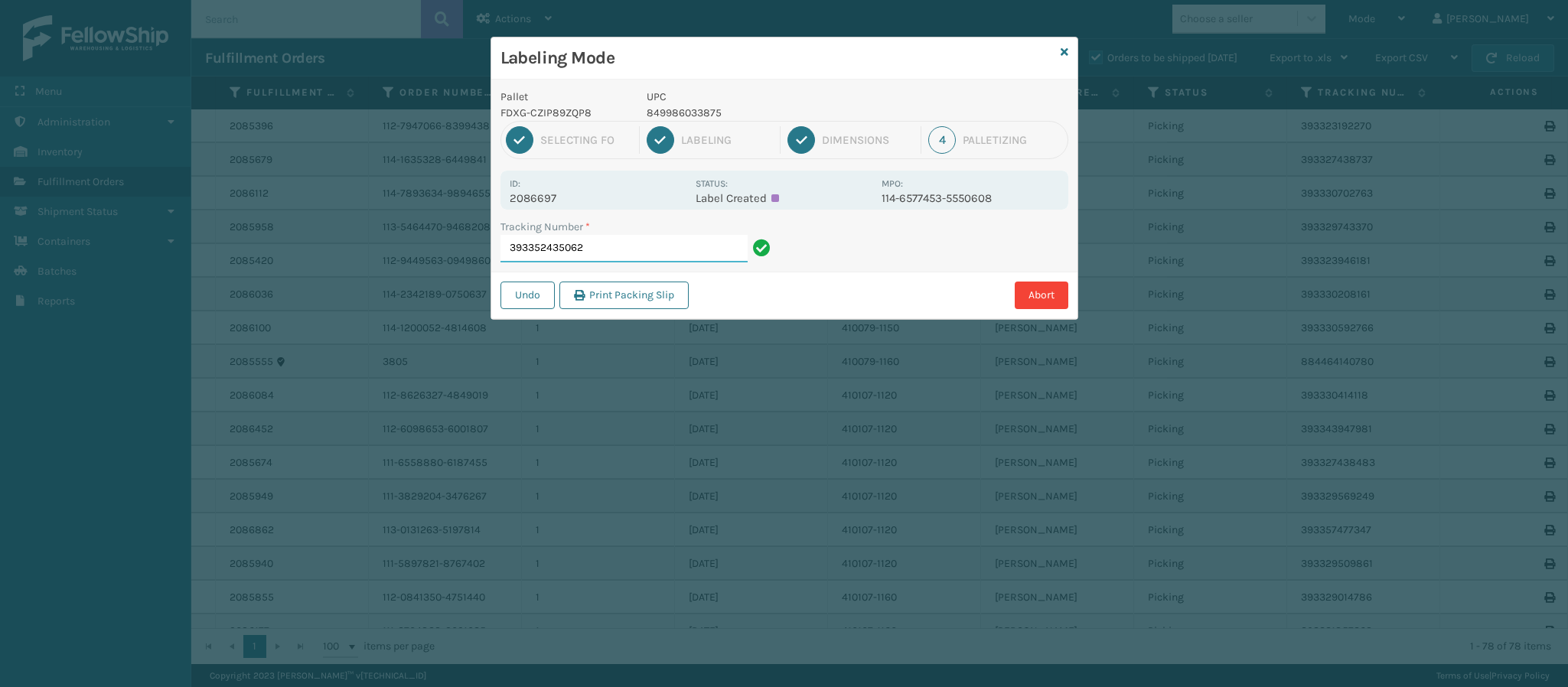
click at [591, 256] on input "393352435062" at bounding box center [625, 247] width 248 height 27
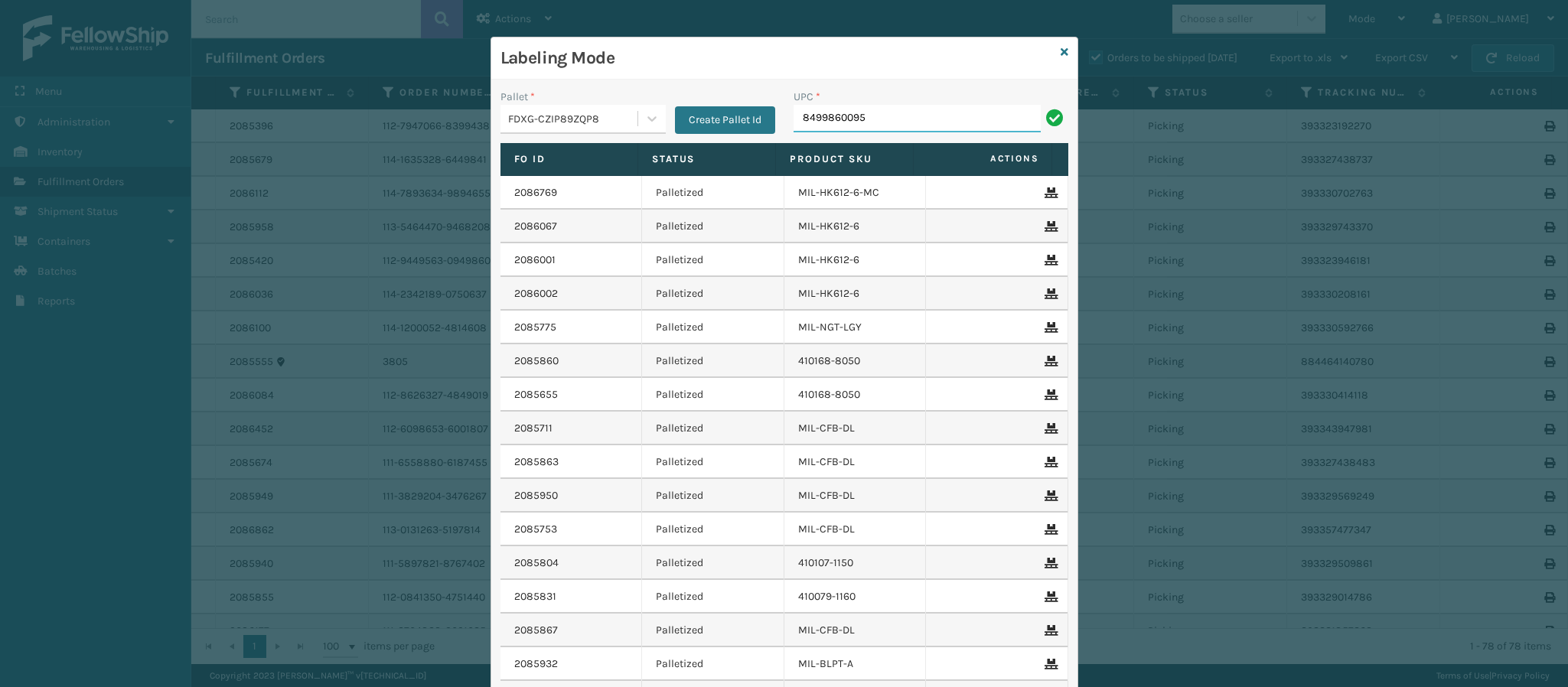
type input "84998600950"
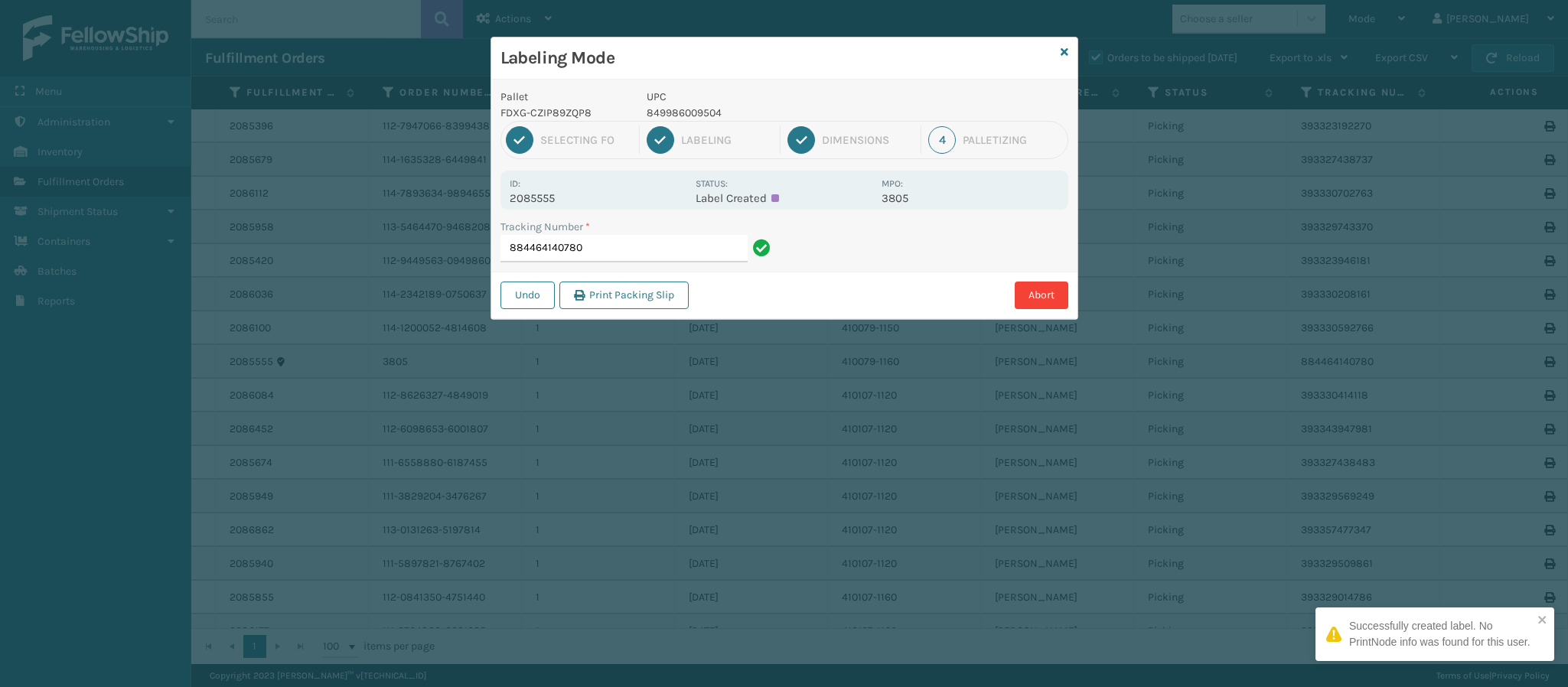
click at [544, 193] on p "2085555" at bounding box center [597, 198] width 176 height 14
click at [641, 241] on input "884464140780" at bounding box center [625, 247] width 248 height 27
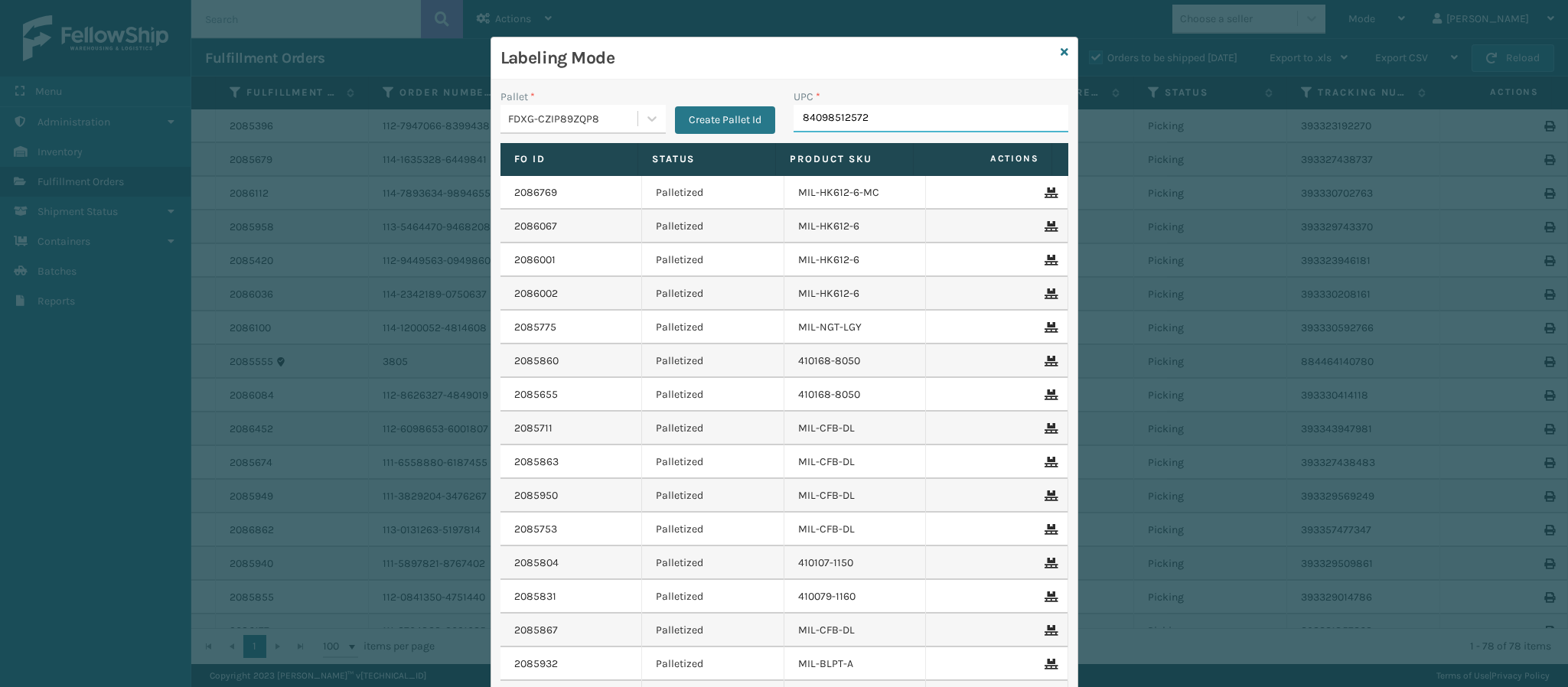
type input "840985125721"
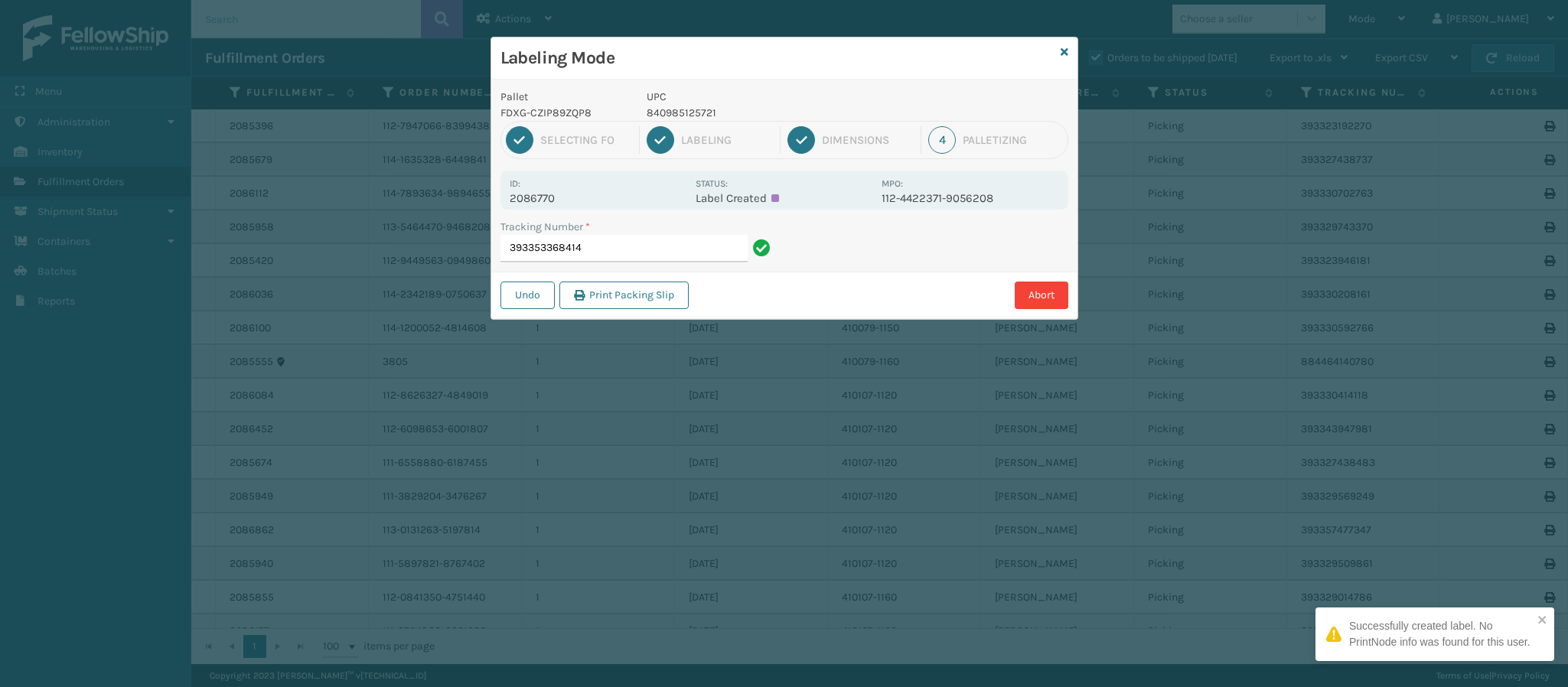
click at [544, 205] on p "2086770" at bounding box center [597, 198] width 176 height 14
click at [632, 253] on input "393353368414" at bounding box center [625, 247] width 248 height 27
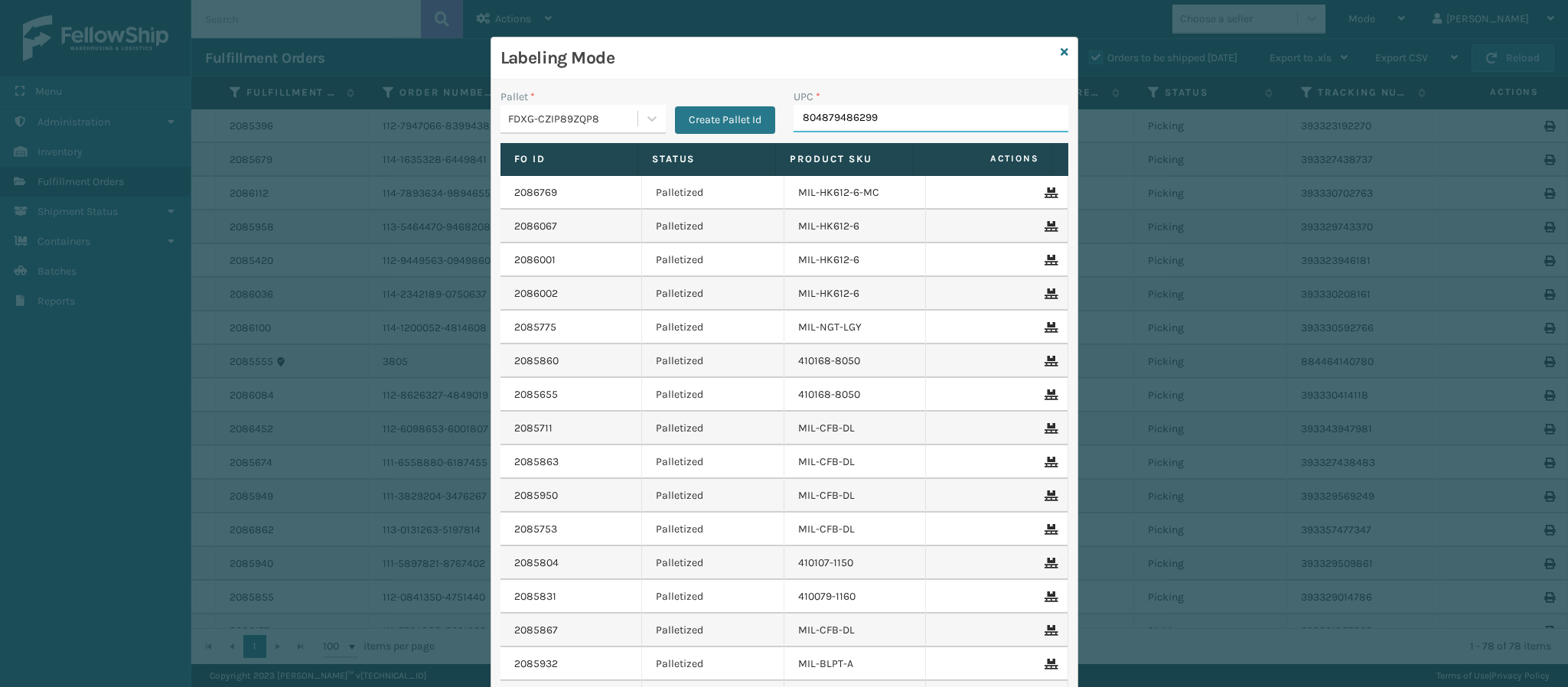
type input "804879486299"
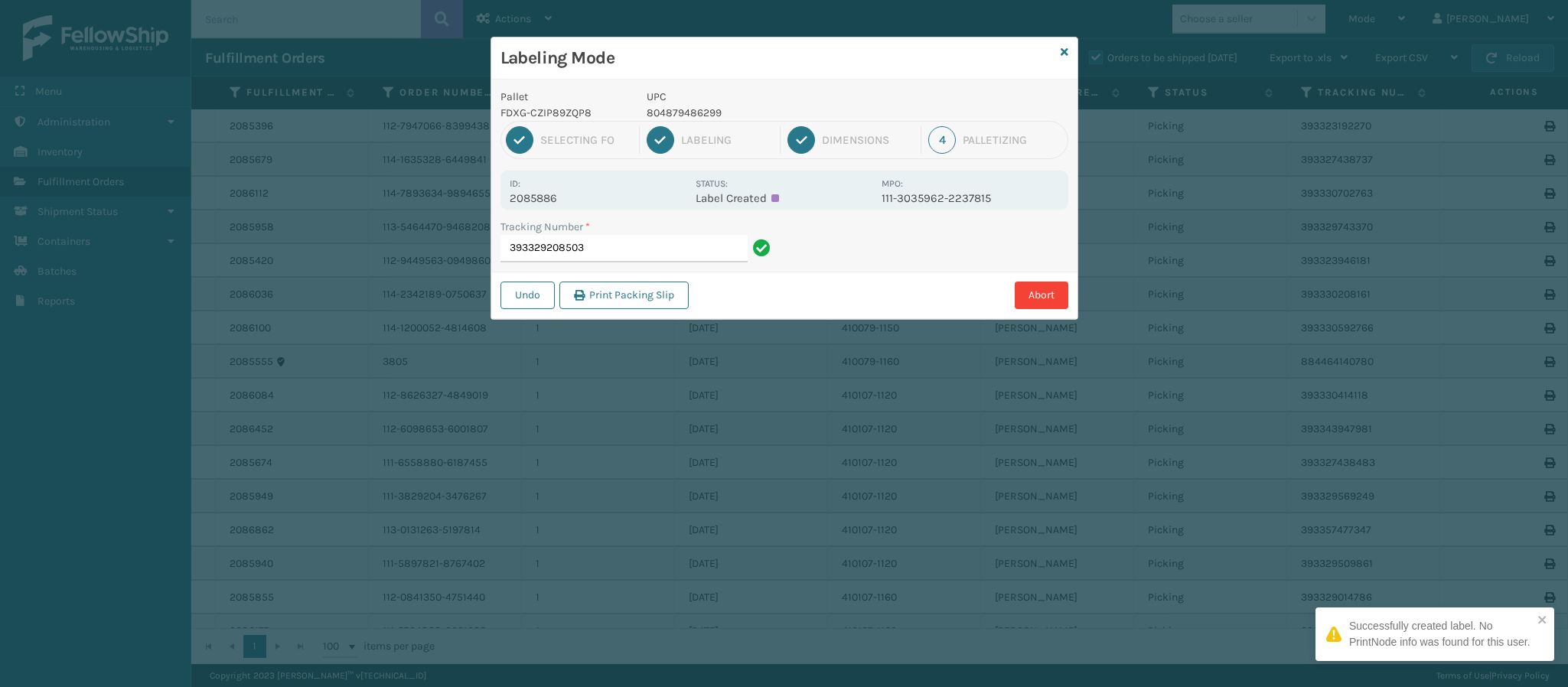
click at [556, 202] on p "2085886" at bounding box center [597, 198] width 176 height 14
click at [593, 246] on input "393329208503" at bounding box center [625, 247] width 248 height 27
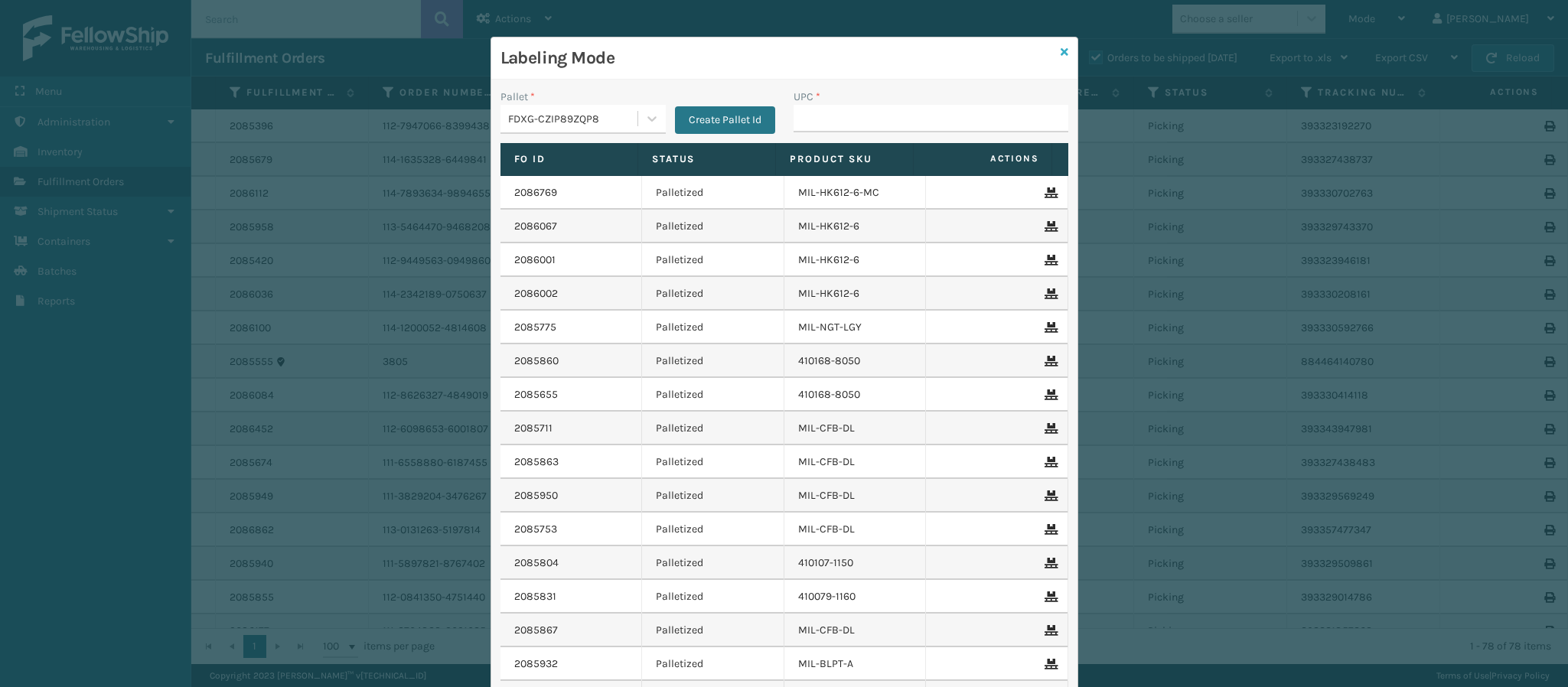
click at [1063, 53] on div "Labeling Mode" at bounding box center [784, 58] width 586 height 42
click at [1061, 51] on icon at bounding box center [1064, 52] width 8 height 10
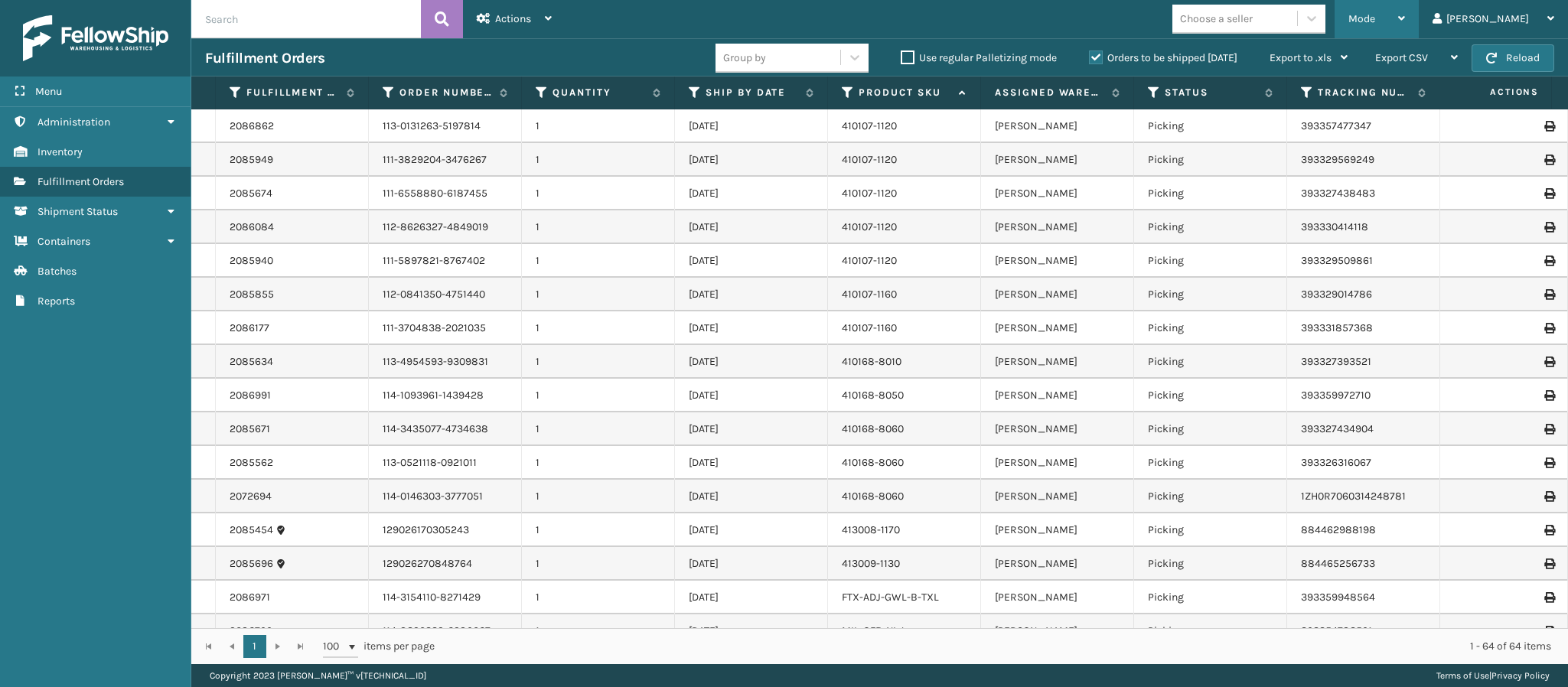
click at [1405, 26] on div "Mode" at bounding box center [1377, 19] width 56 height 38
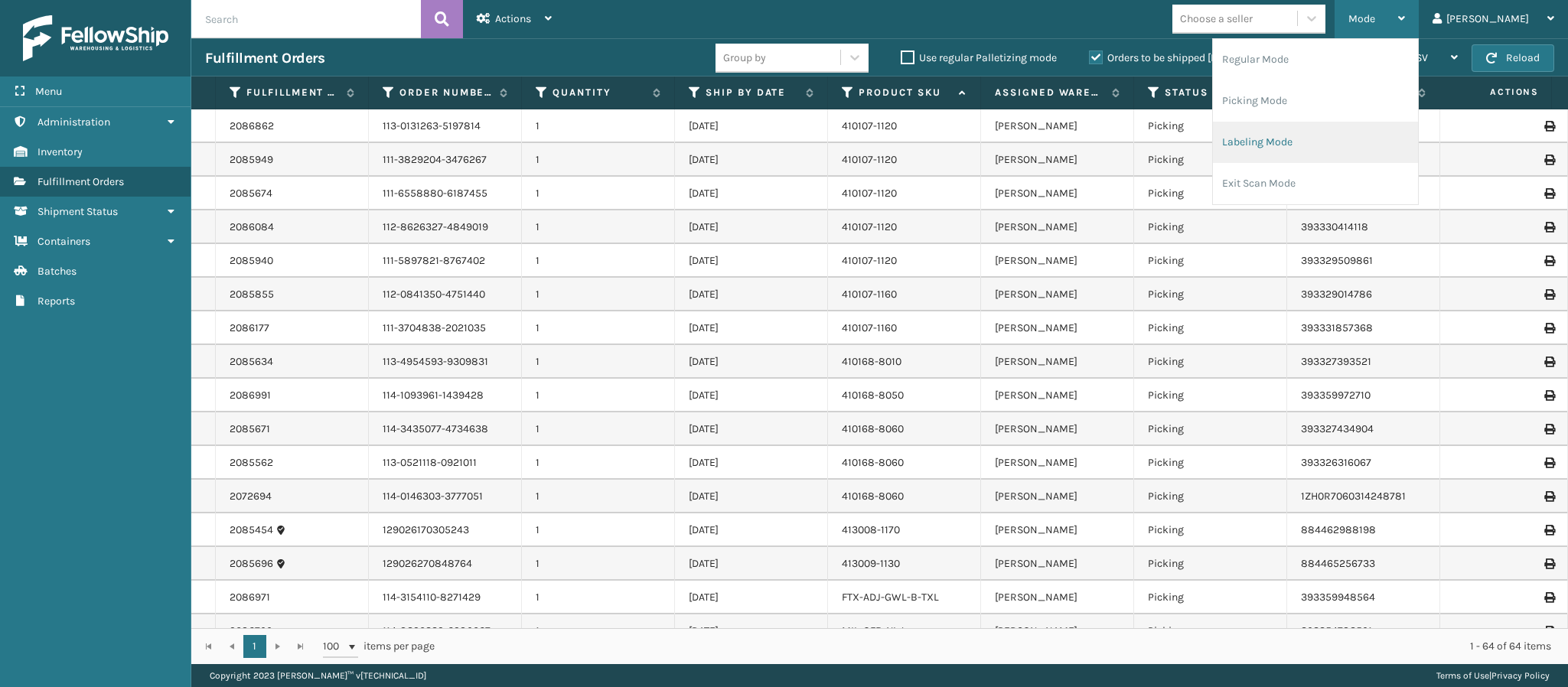
click at [1343, 149] on li "Labeling Mode" at bounding box center [1315, 142] width 205 height 41
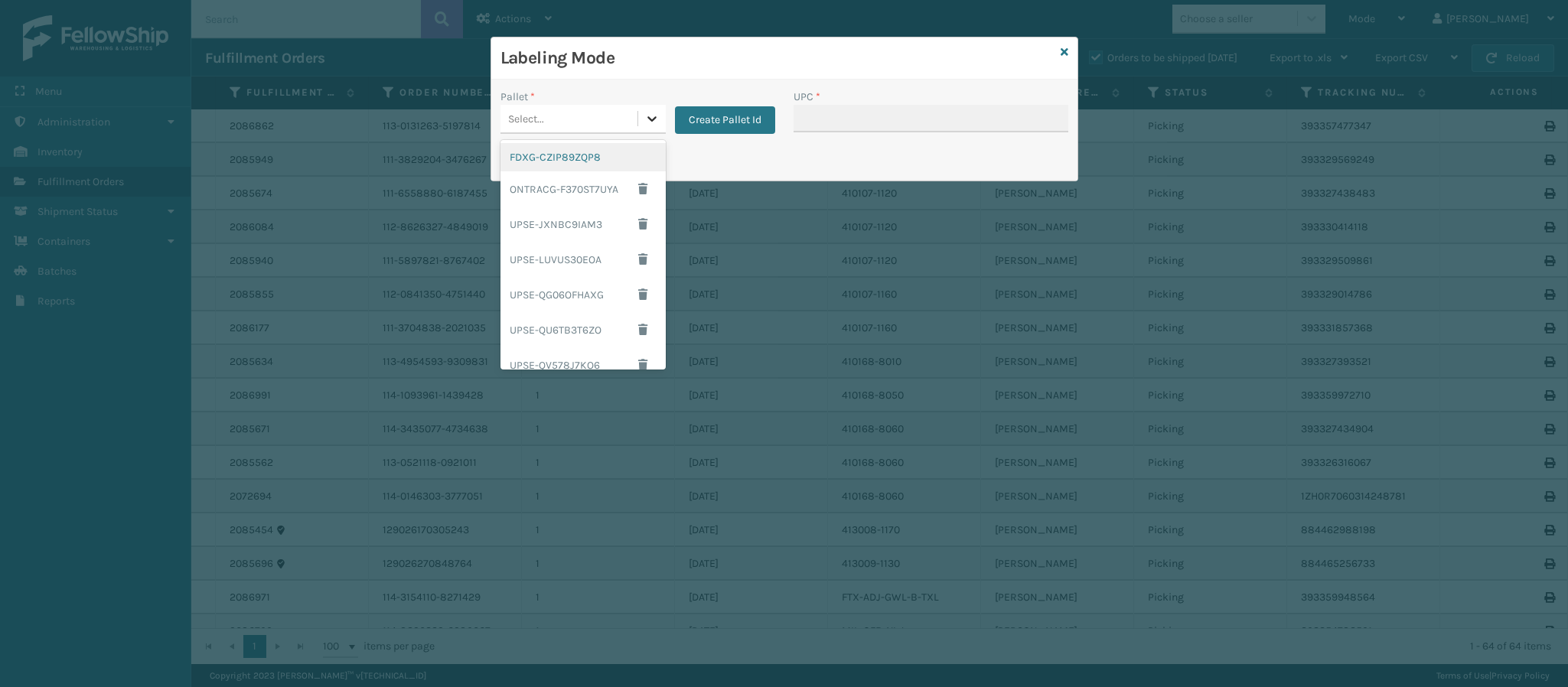
click at [643, 128] on div at bounding box center [651, 118] width 27 height 27
click at [567, 158] on div "FDXG-CZIP89ZQP8" at bounding box center [583, 157] width 165 height 28
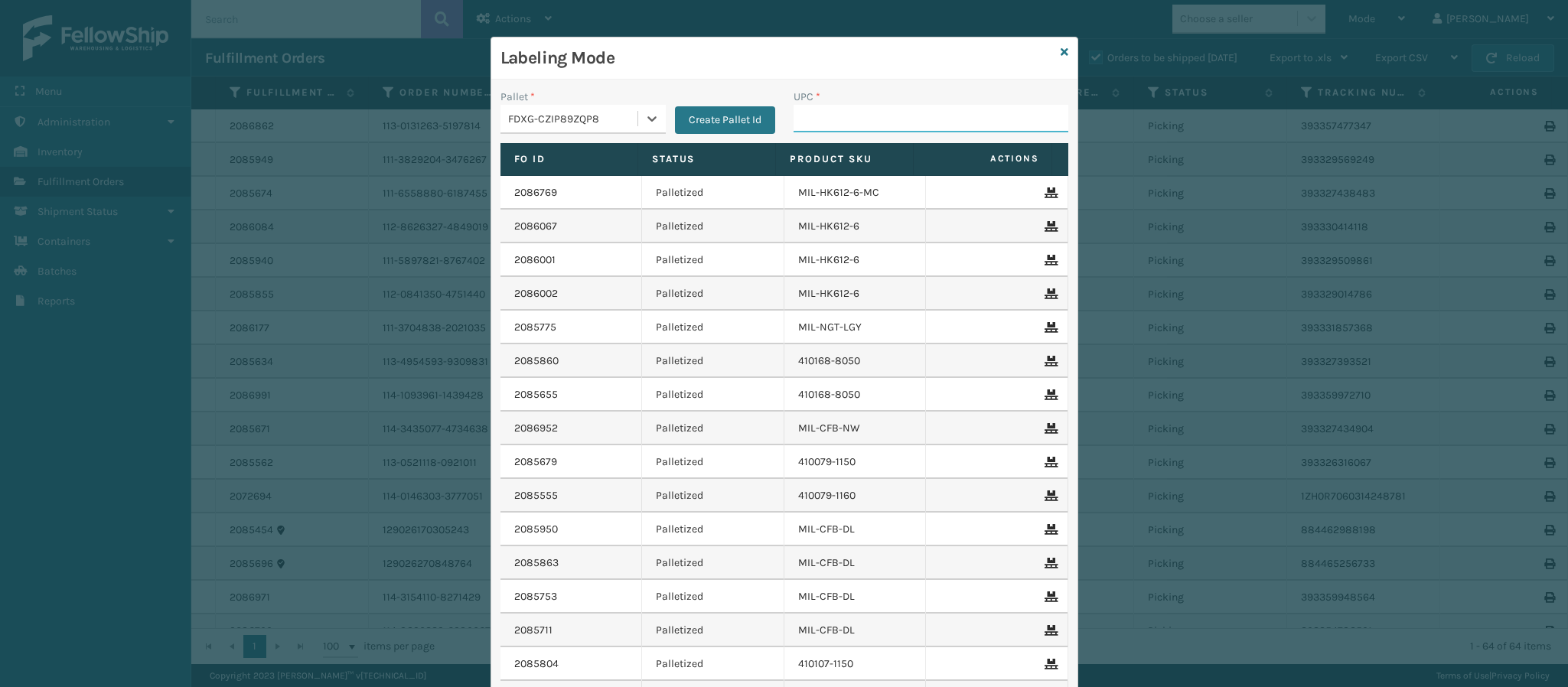
click at [903, 108] on input "UPC *" at bounding box center [930, 118] width 275 height 27
type input "804879486299"
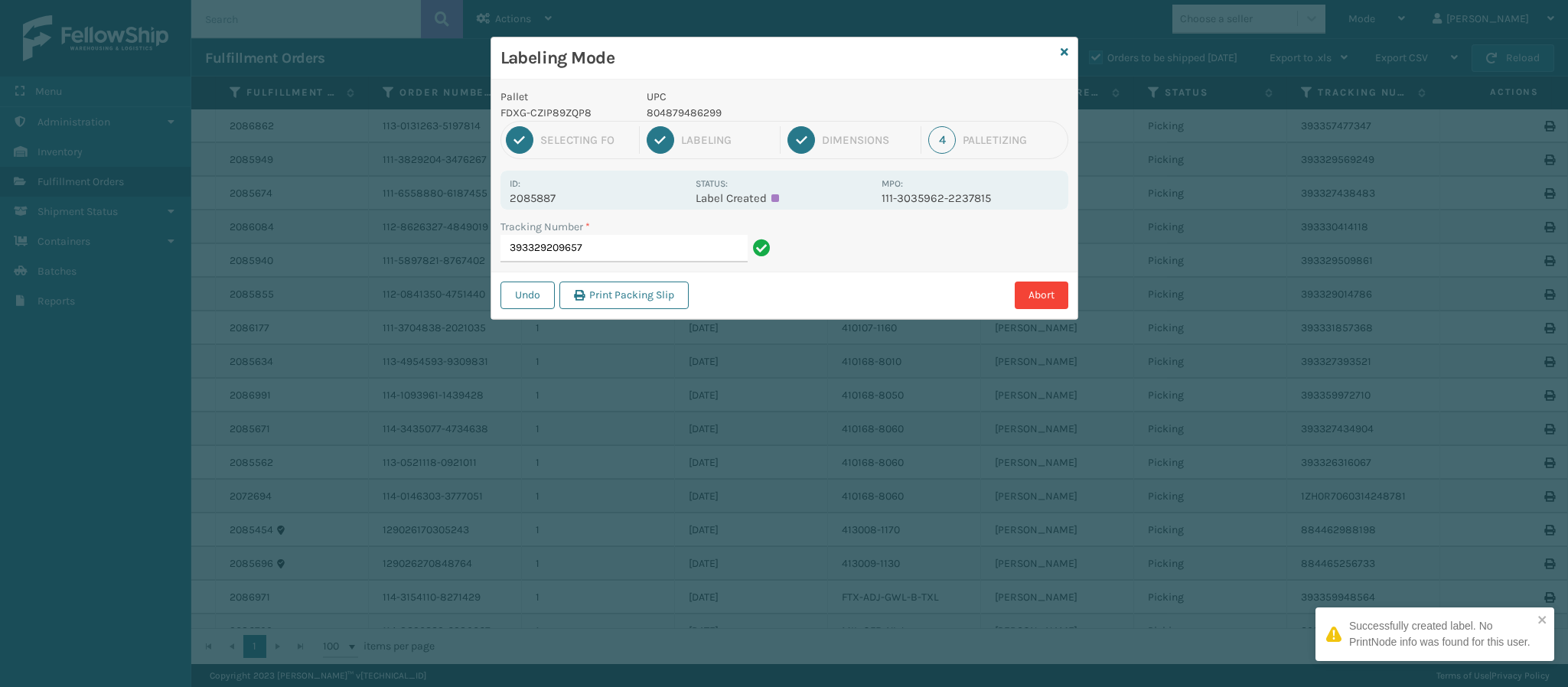
click at [545, 200] on p "2085887" at bounding box center [597, 198] width 176 height 14
click at [655, 258] on input "393329209657" at bounding box center [625, 247] width 248 height 27
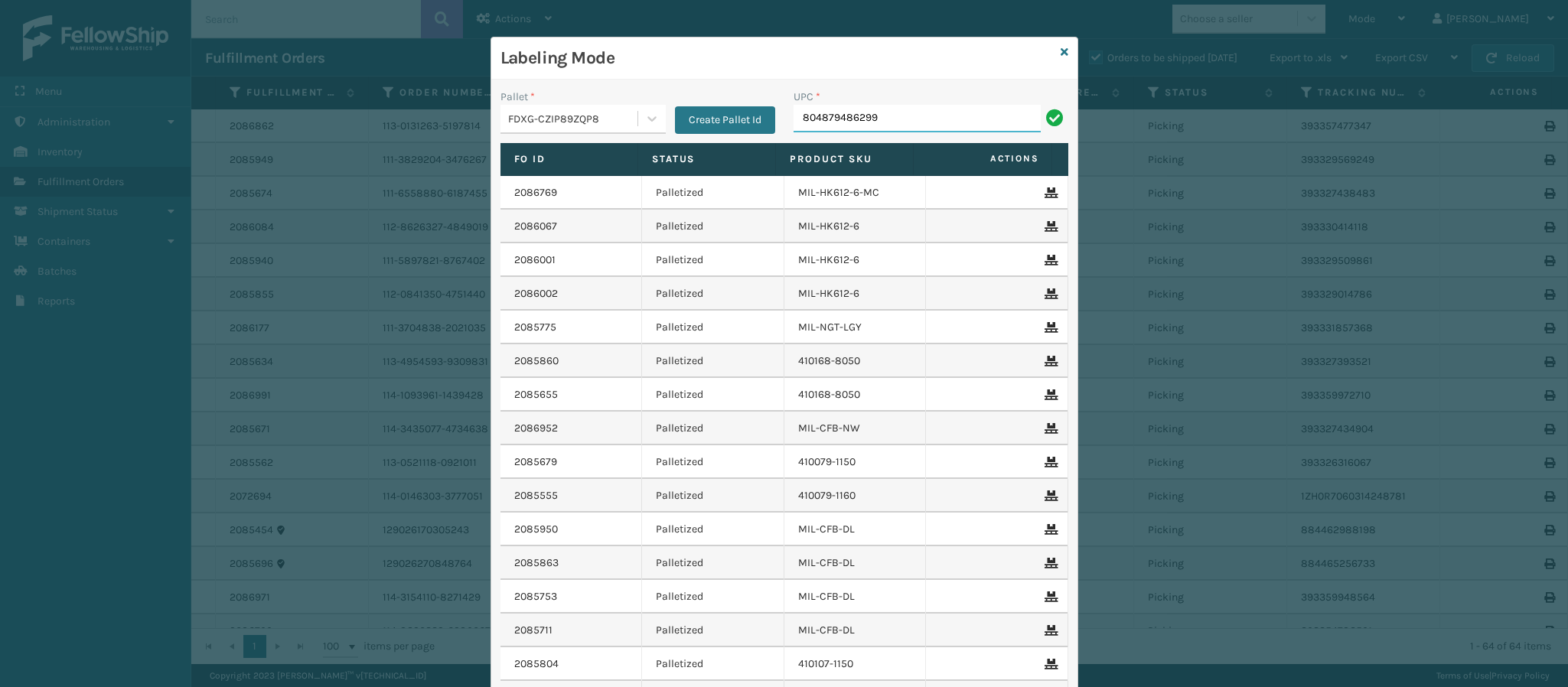
type input "804879486299"
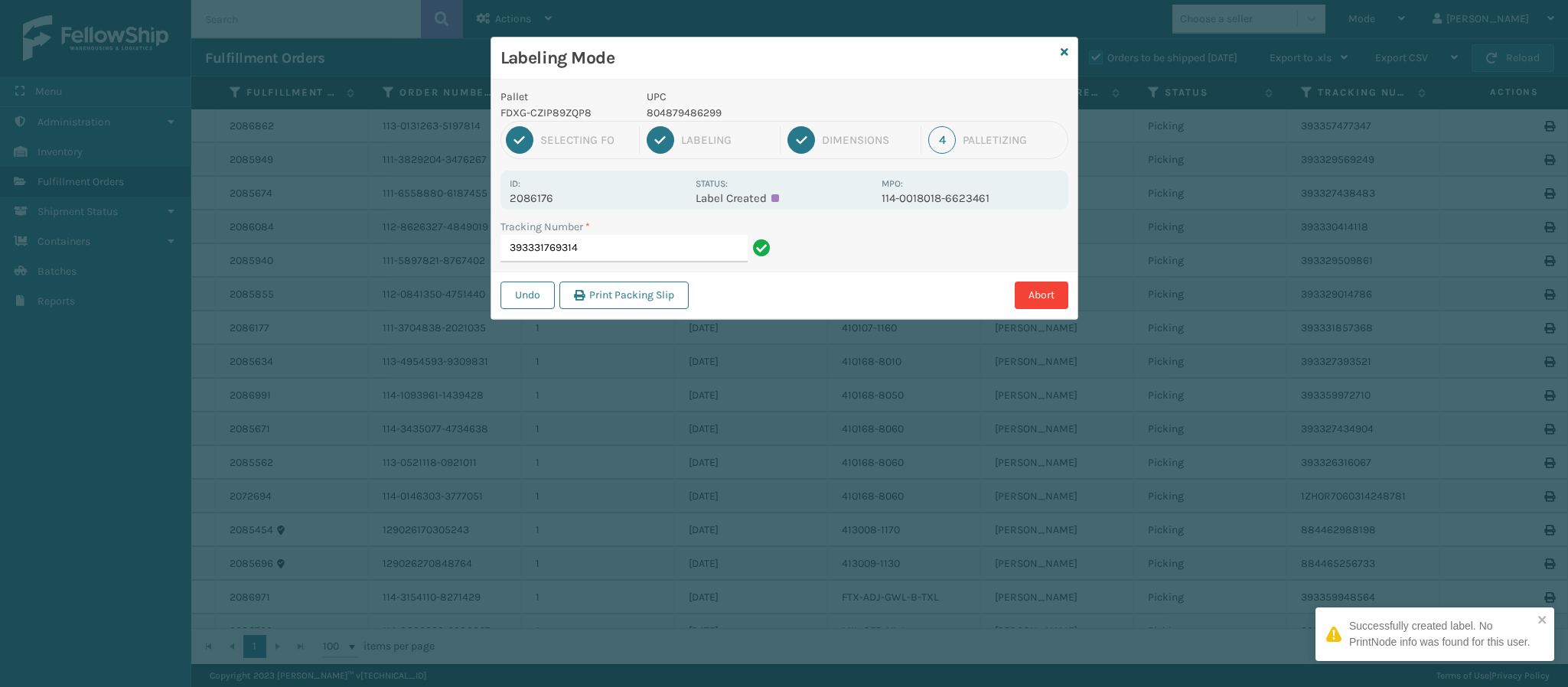
click at [550, 202] on p "2086176" at bounding box center [597, 198] width 176 height 14
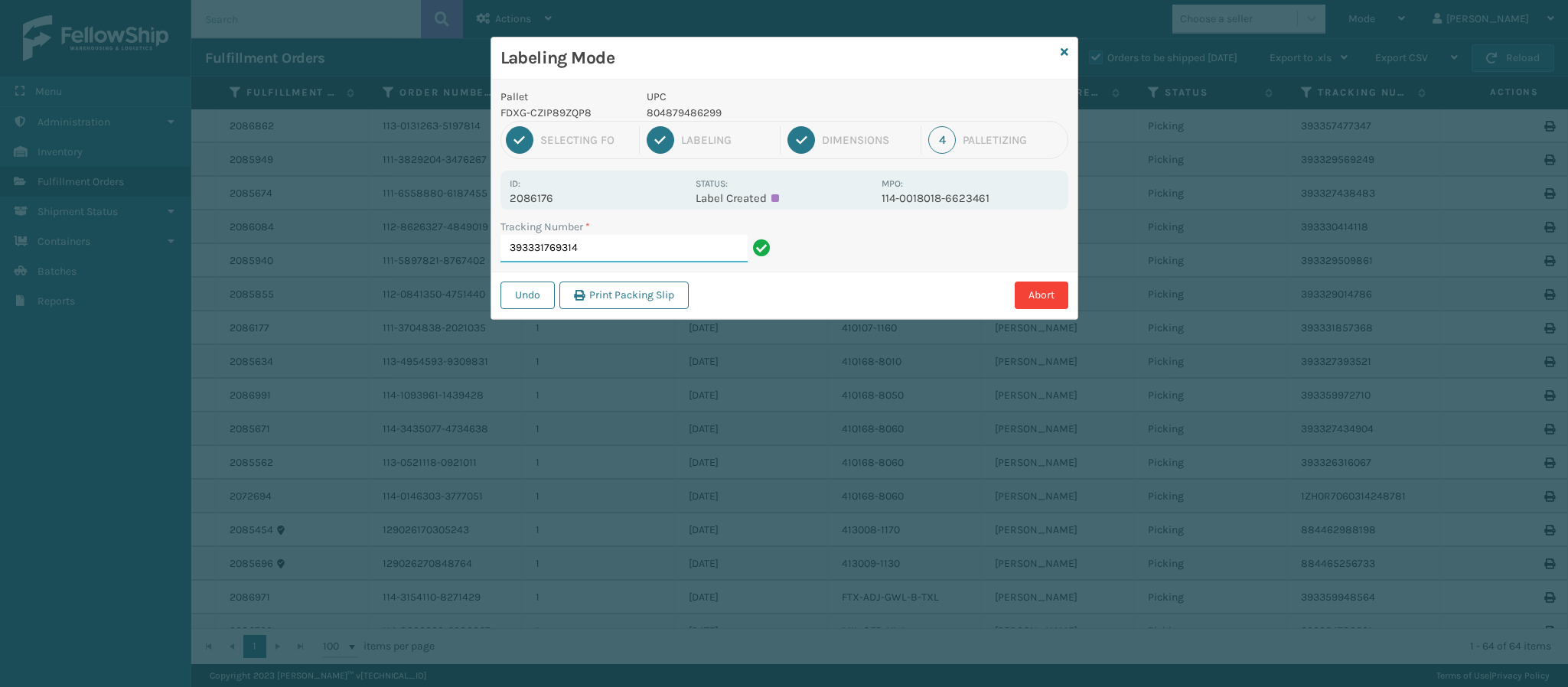
click at [611, 252] on input "393331769314" at bounding box center [625, 247] width 248 height 27
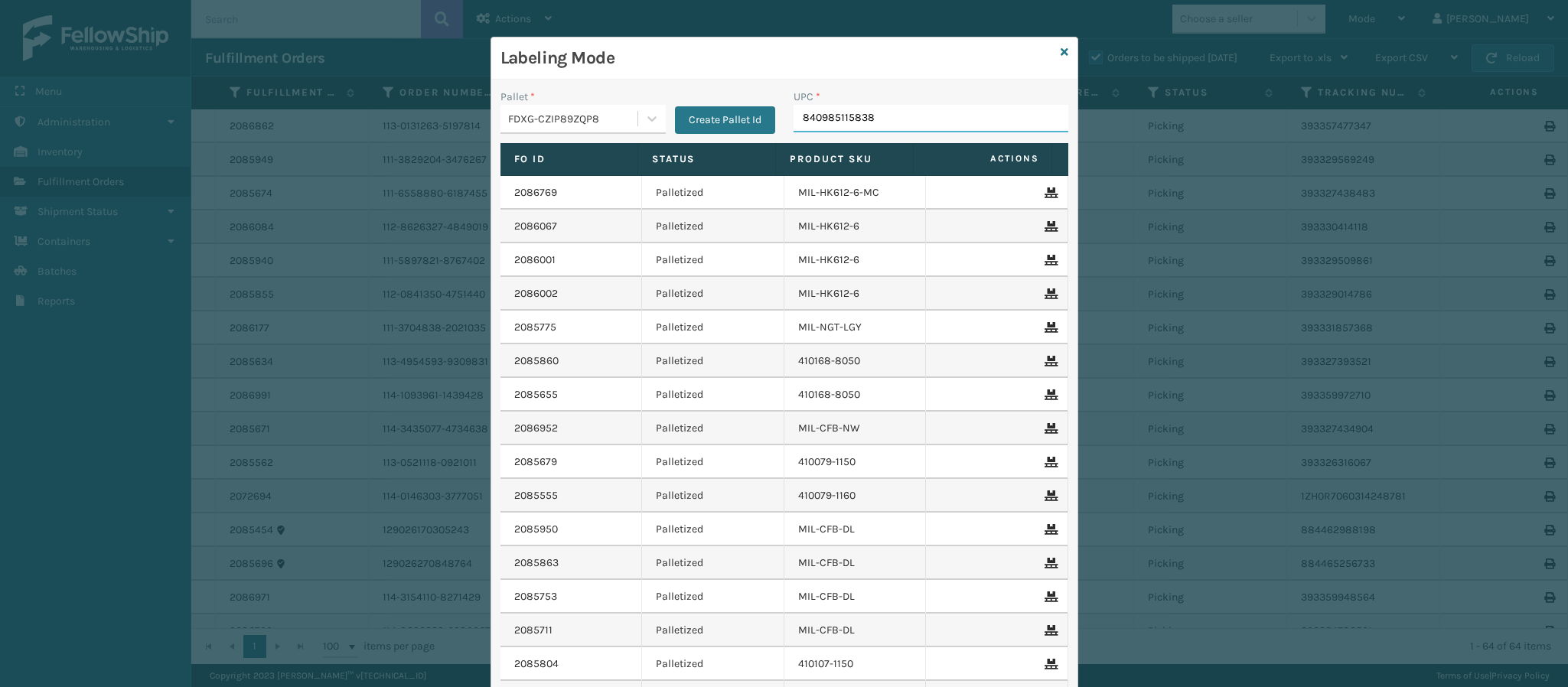
type input "840985115838"
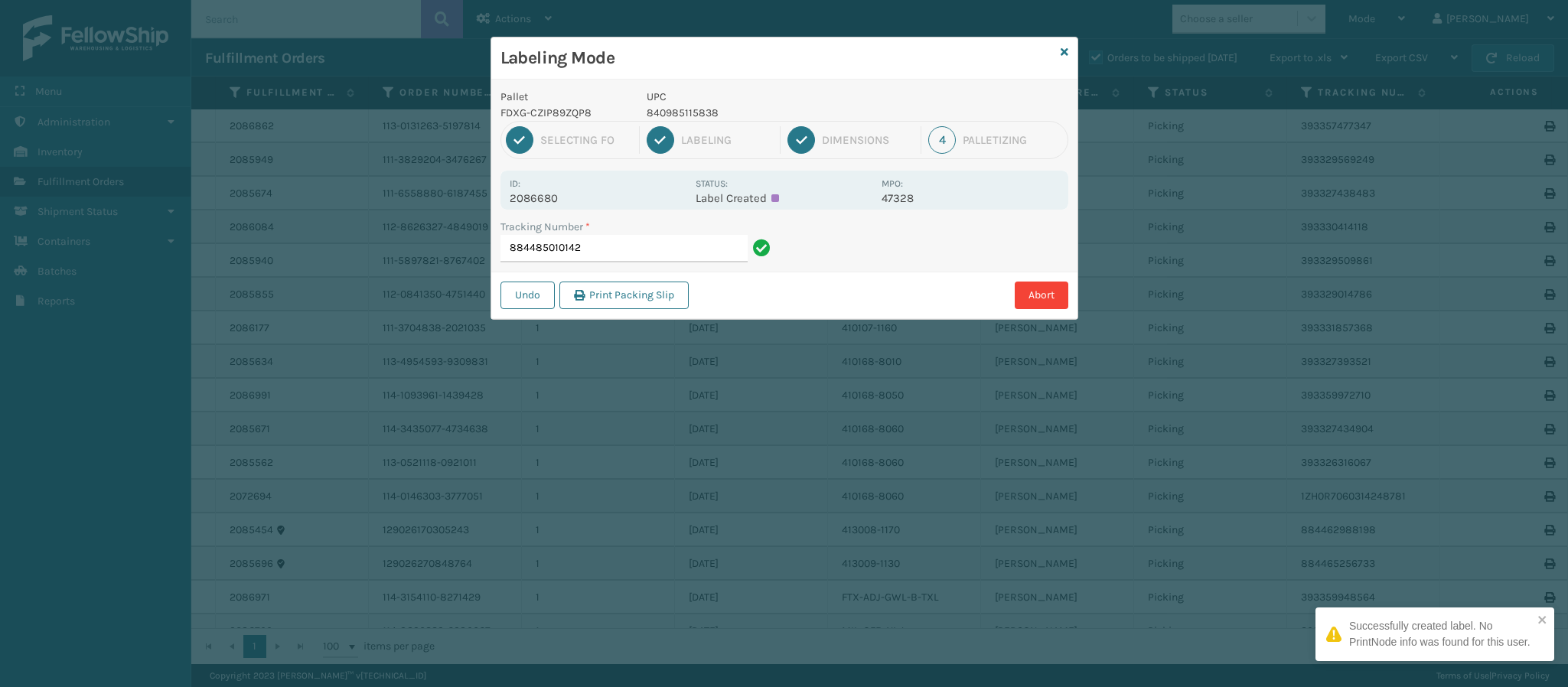
click at [553, 218] on label "Tracking Number *" at bounding box center [545, 226] width 89 height 16
click at [553, 234] on input "884485010142" at bounding box center [625, 247] width 248 height 27
click at [563, 201] on p "2086680" at bounding box center [597, 198] width 176 height 14
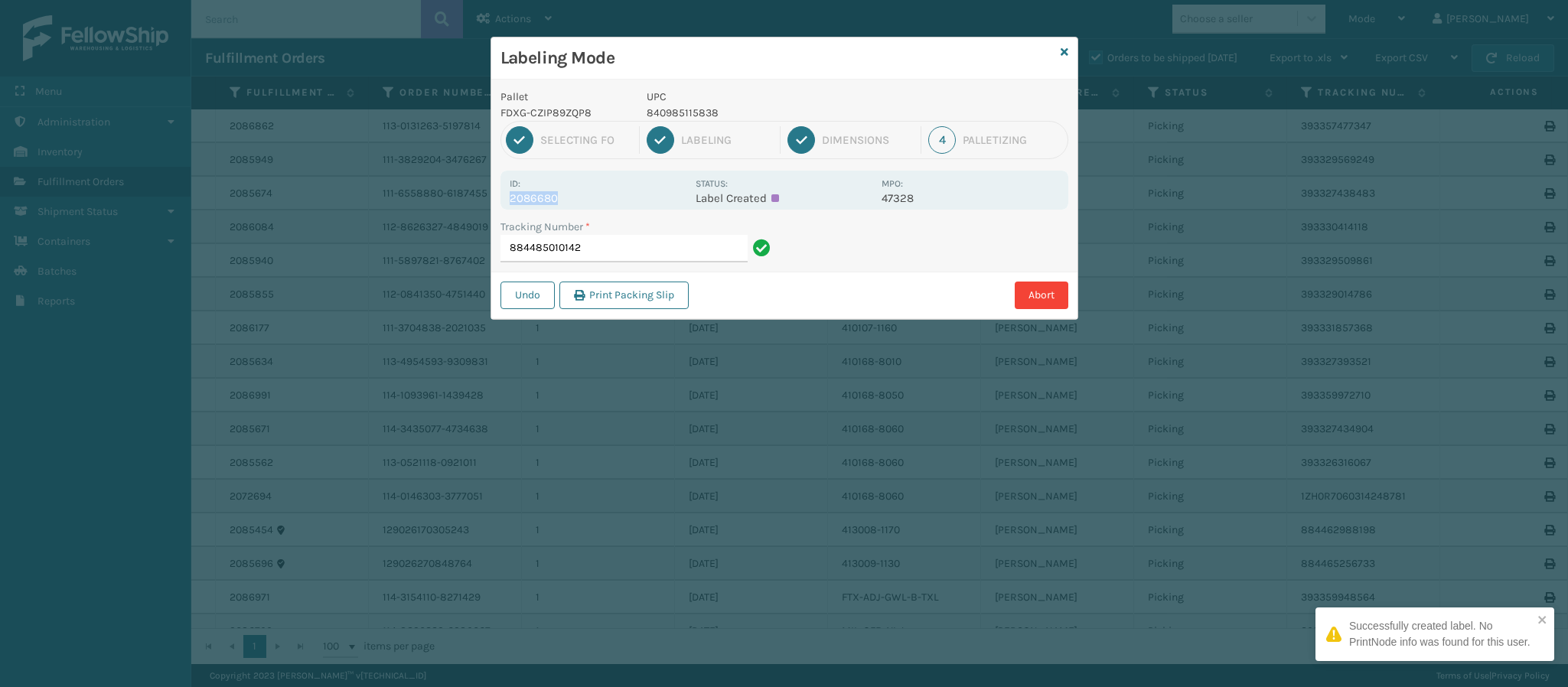
click at [563, 201] on p "2086680" at bounding box center [597, 198] width 176 height 14
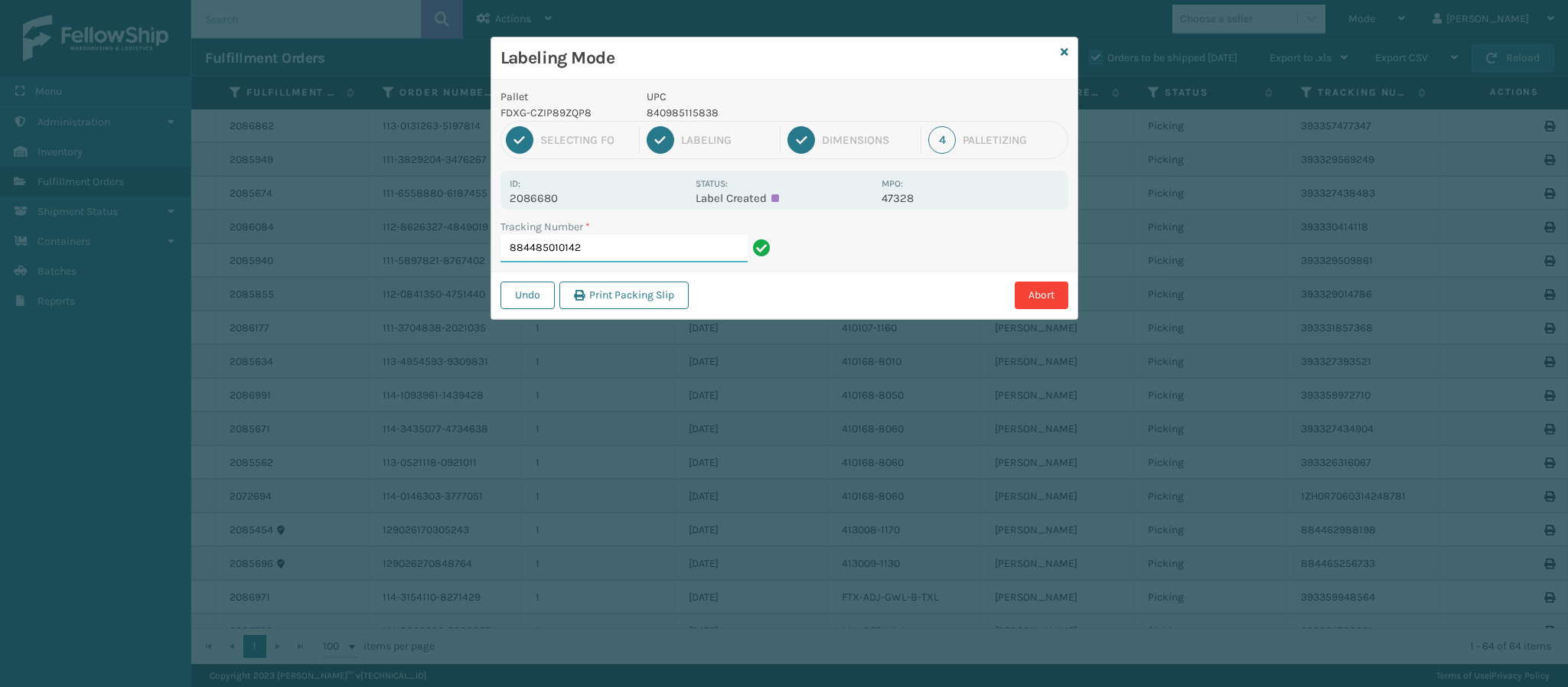
click at [659, 252] on input "884485010142" at bounding box center [625, 247] width 248 height 27
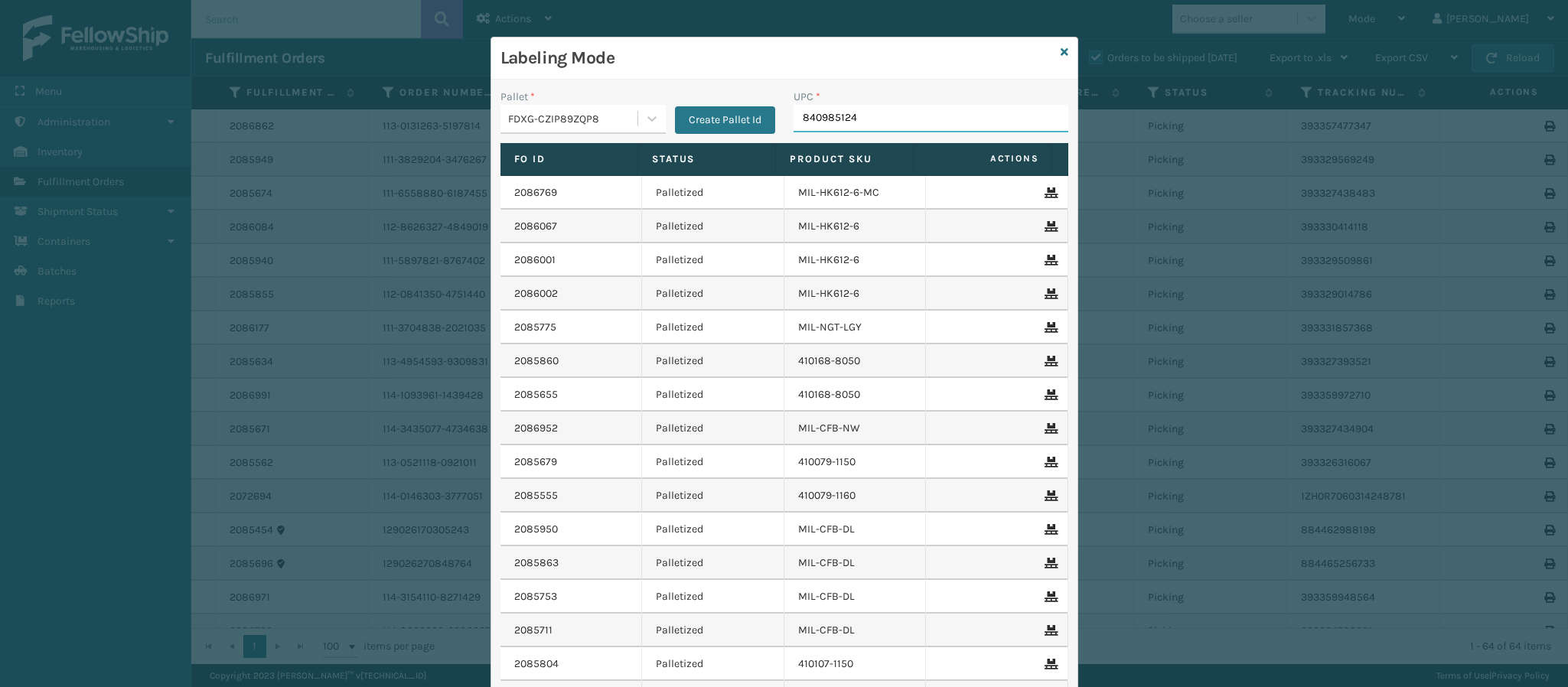
type input "8409851240"
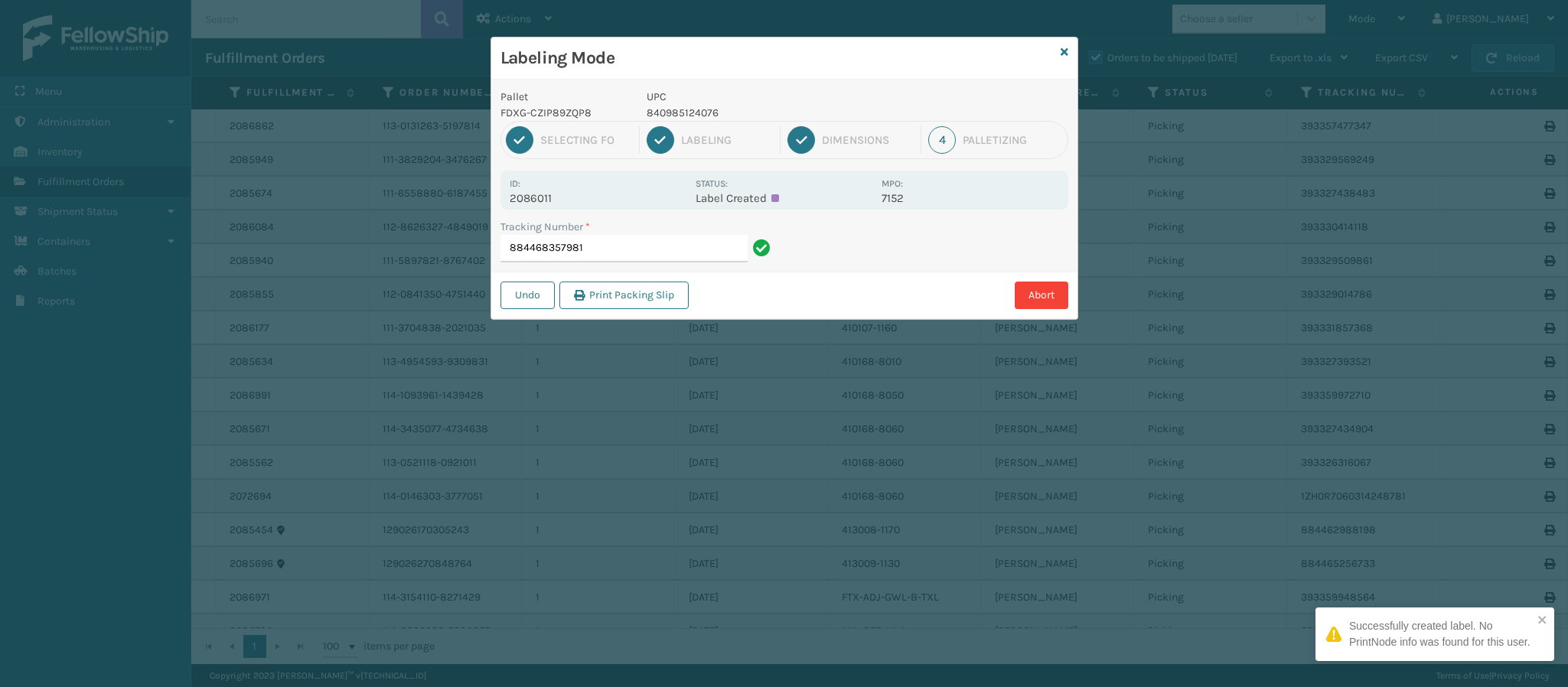
click at [550, 202] on p "2086011" at bounding box center [597, 198] width 176 height 14
click at [607, 253] on input "884468357981" at bounding box center [625, 247] width 248 height 27
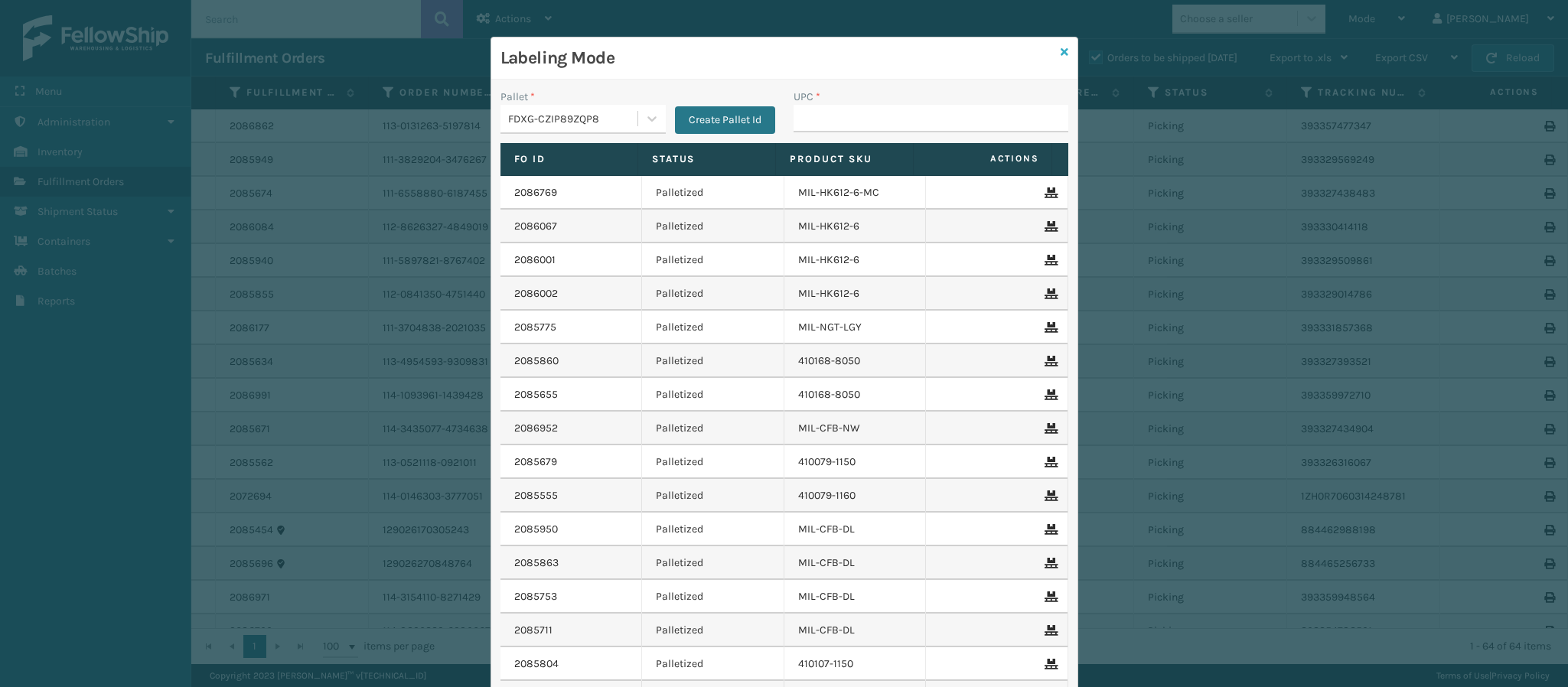
click at [1061, 52] on icon at bounding box center [1064, 52] width 8 height 10
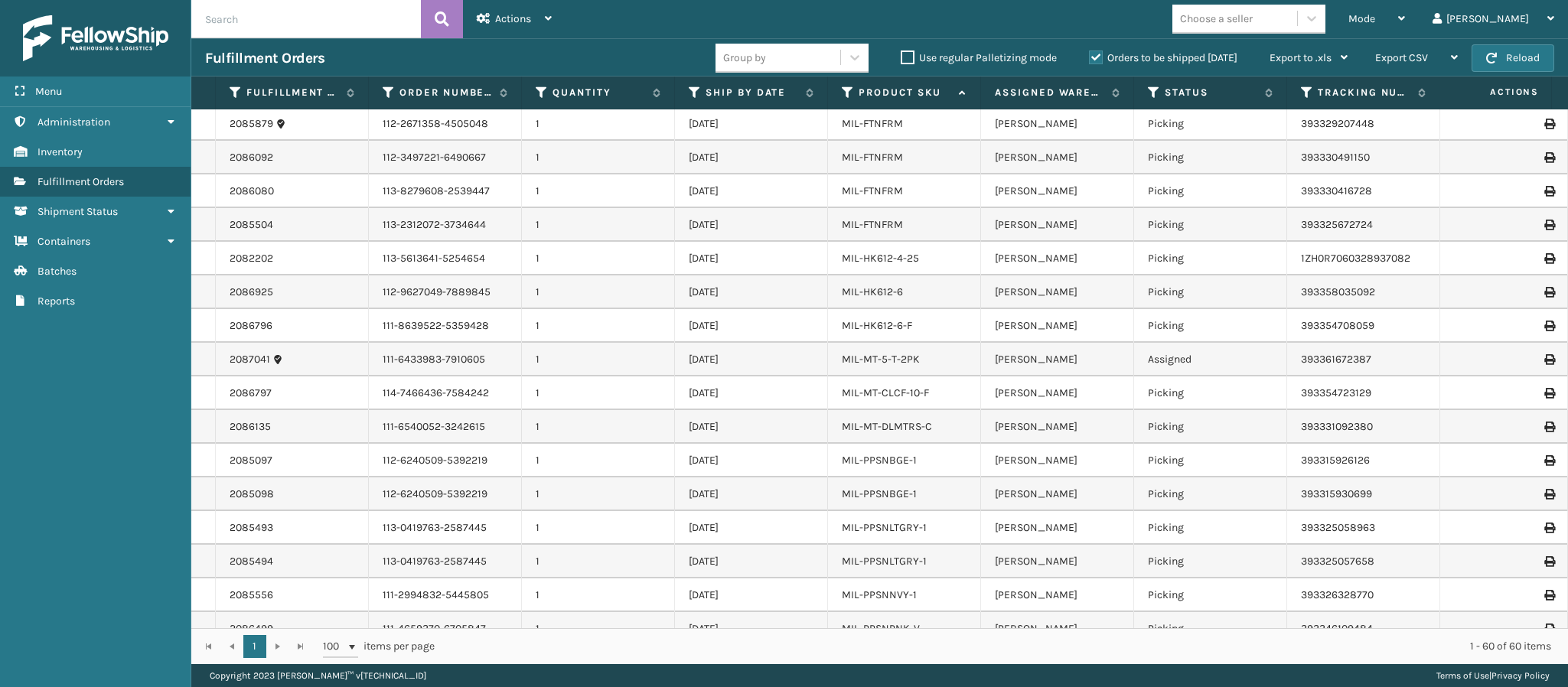
scroll to position [892, 0]
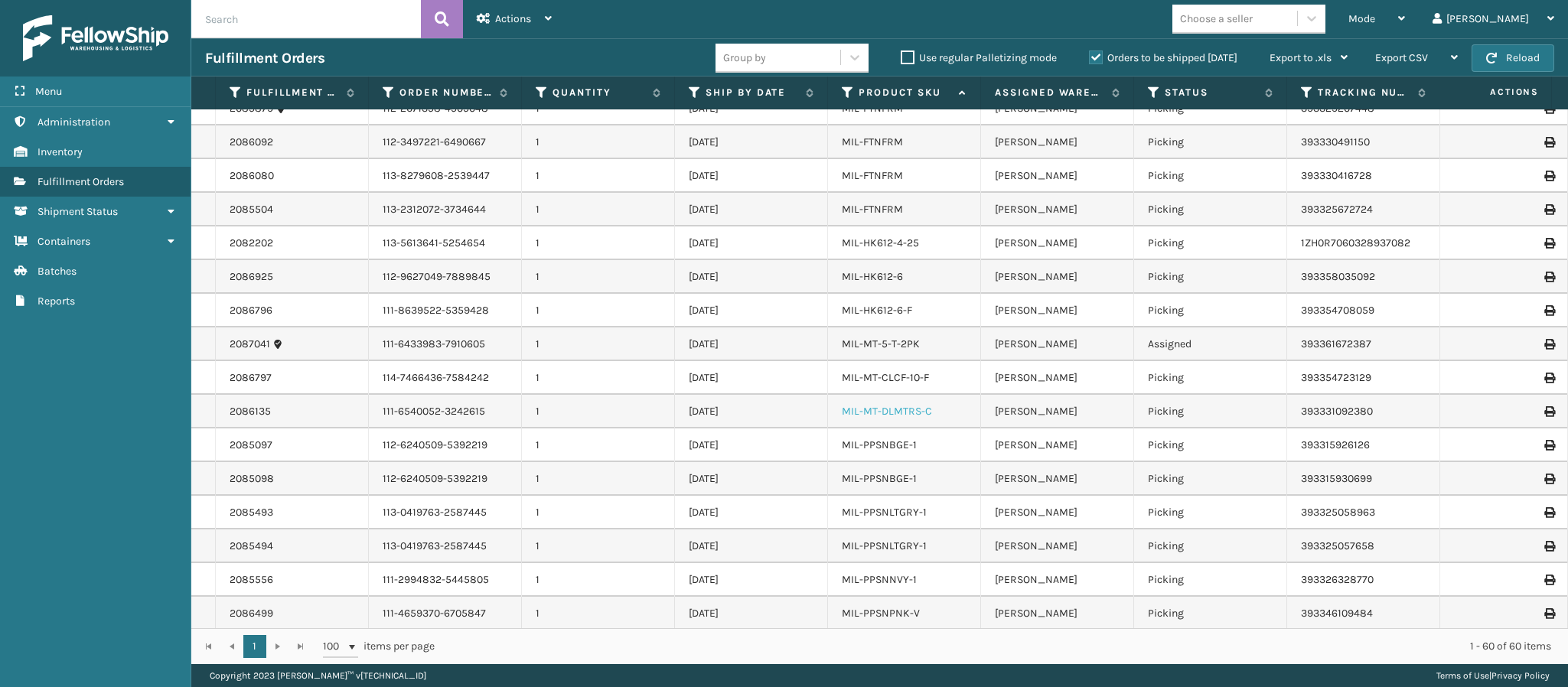
click at [923, 405] on link "MIL-MT-DLMTRS-C" at bounding box center [887, 411] width 90 height 13
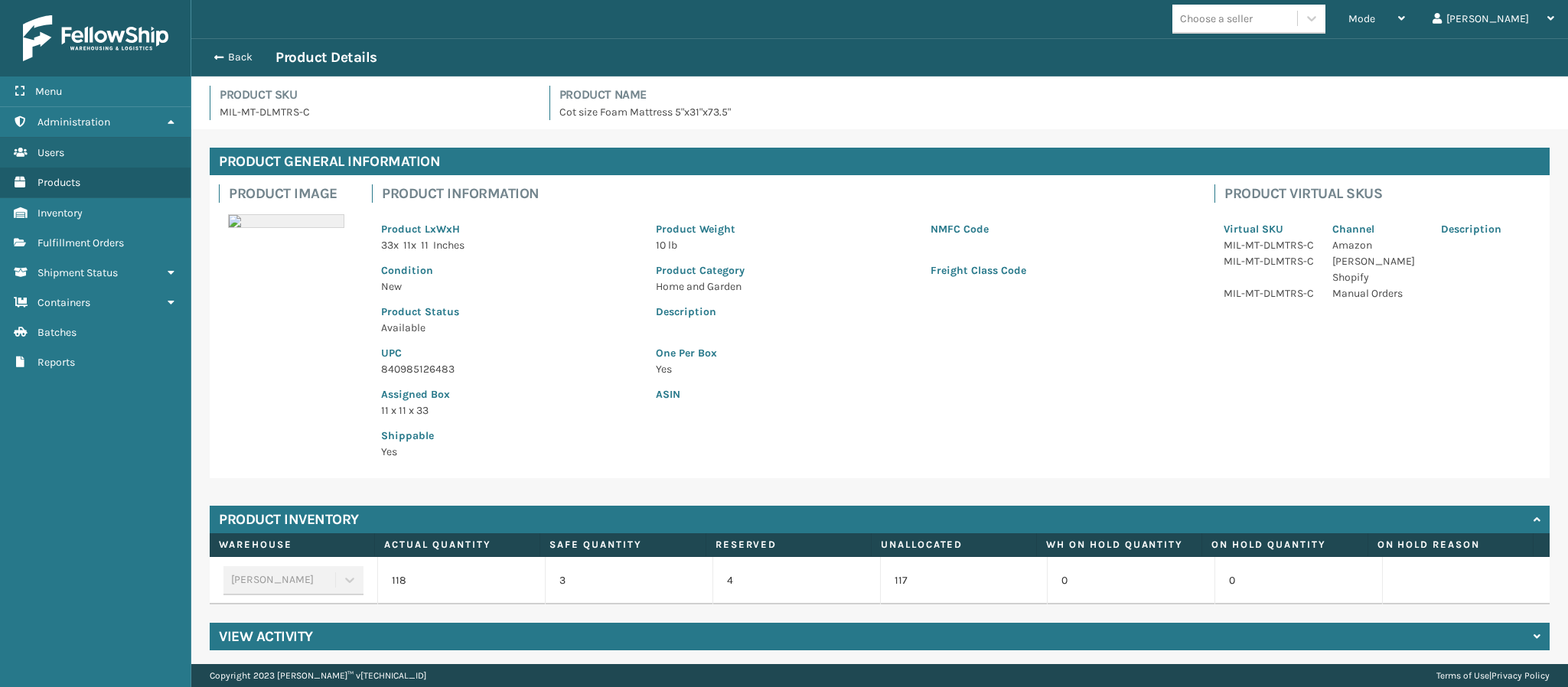
click at [431, 374] on p "840985126483" at bounding box center [508, 368] width 256 height 16
click at [501, 407] on p "11 x 11 x 33" at bounding box center [508, 410] width 256 height 16
click at [244, 65] on div "Back Product Details" at bounding box center [880, 57] width 1349 height 19
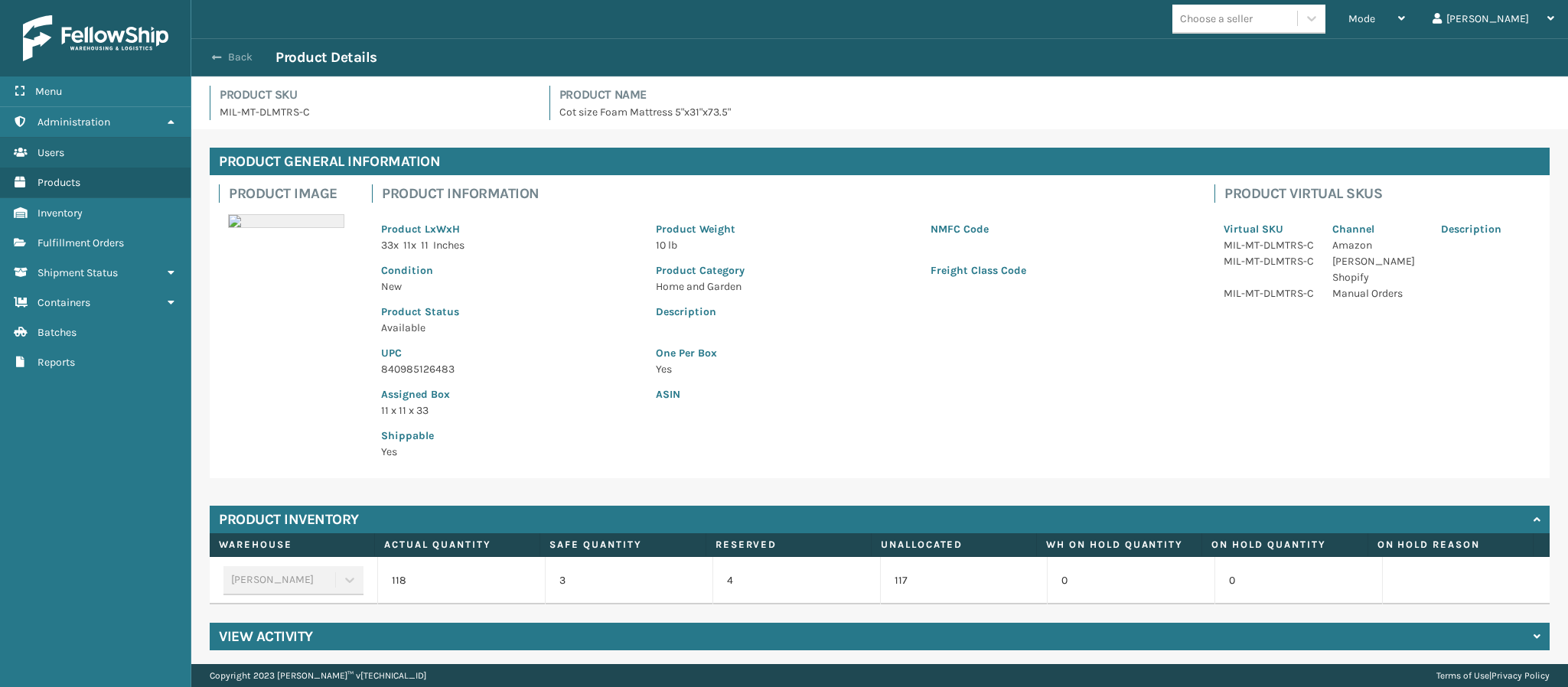
click at [236, 63] on button "Back" at bounding box center [240, 57] width 70 height 14
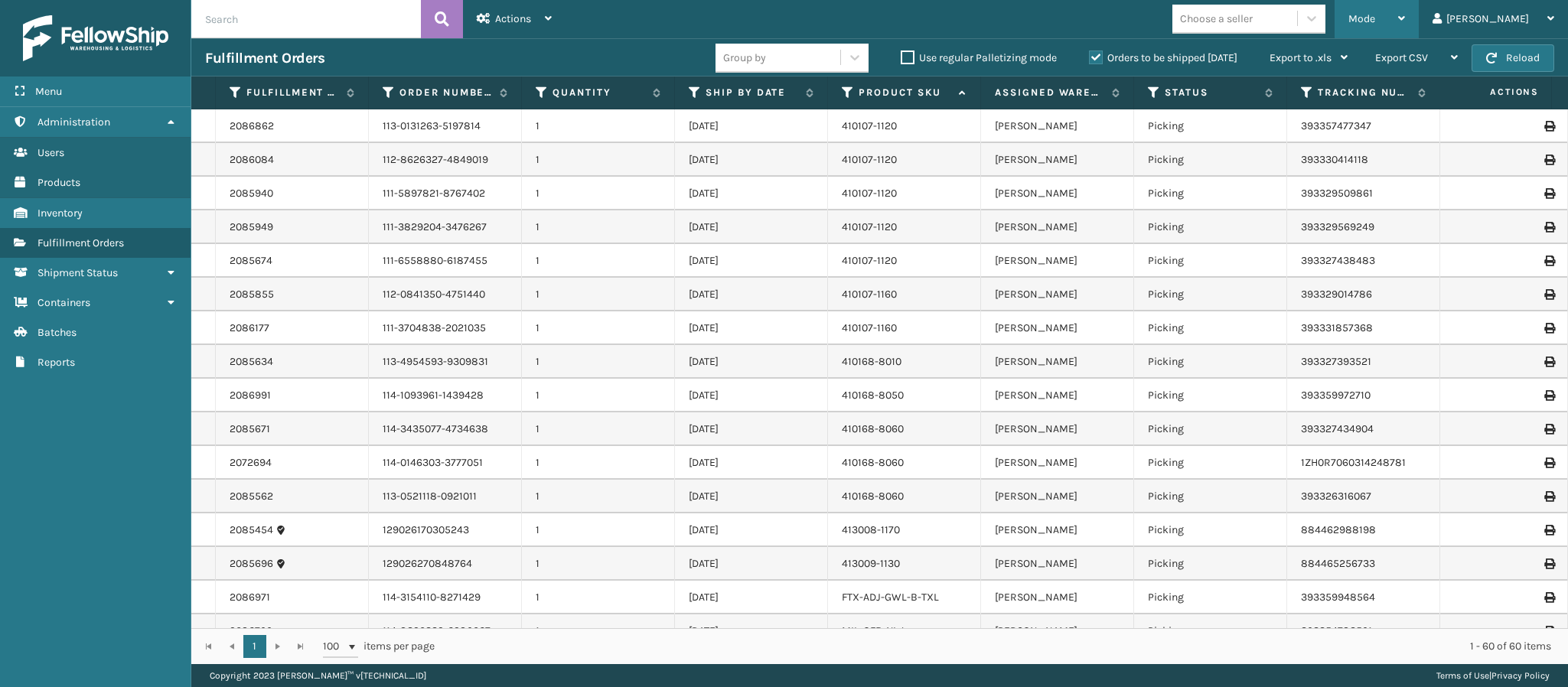
click at [1419, 19] on div "Mode Regular Mode Picking Mode Labeling Mode Exit Scan Mode" at bounding box center [1377, 19] width 84 height 38
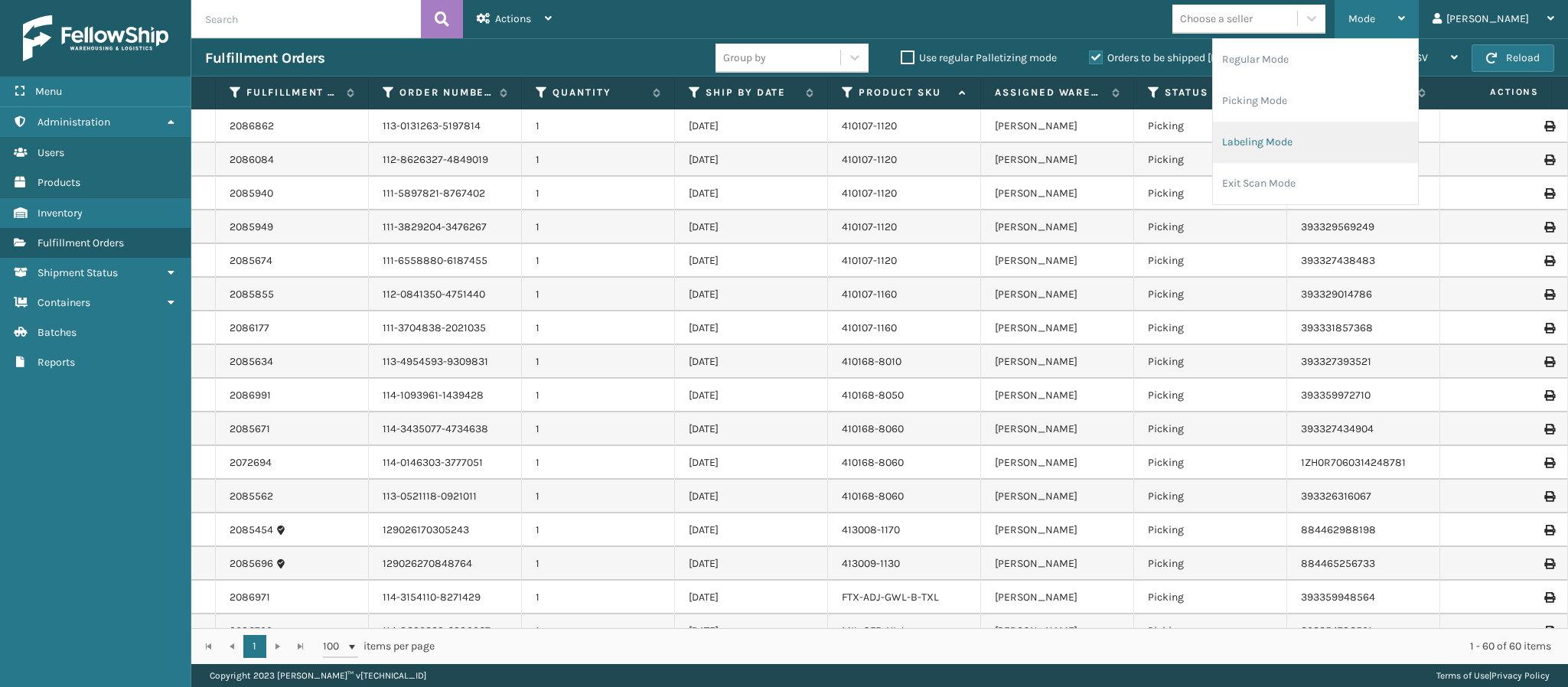
click at [1355, 149] on li "Labeling Mode" at bounding box center [1315, 142] width 205 height 41
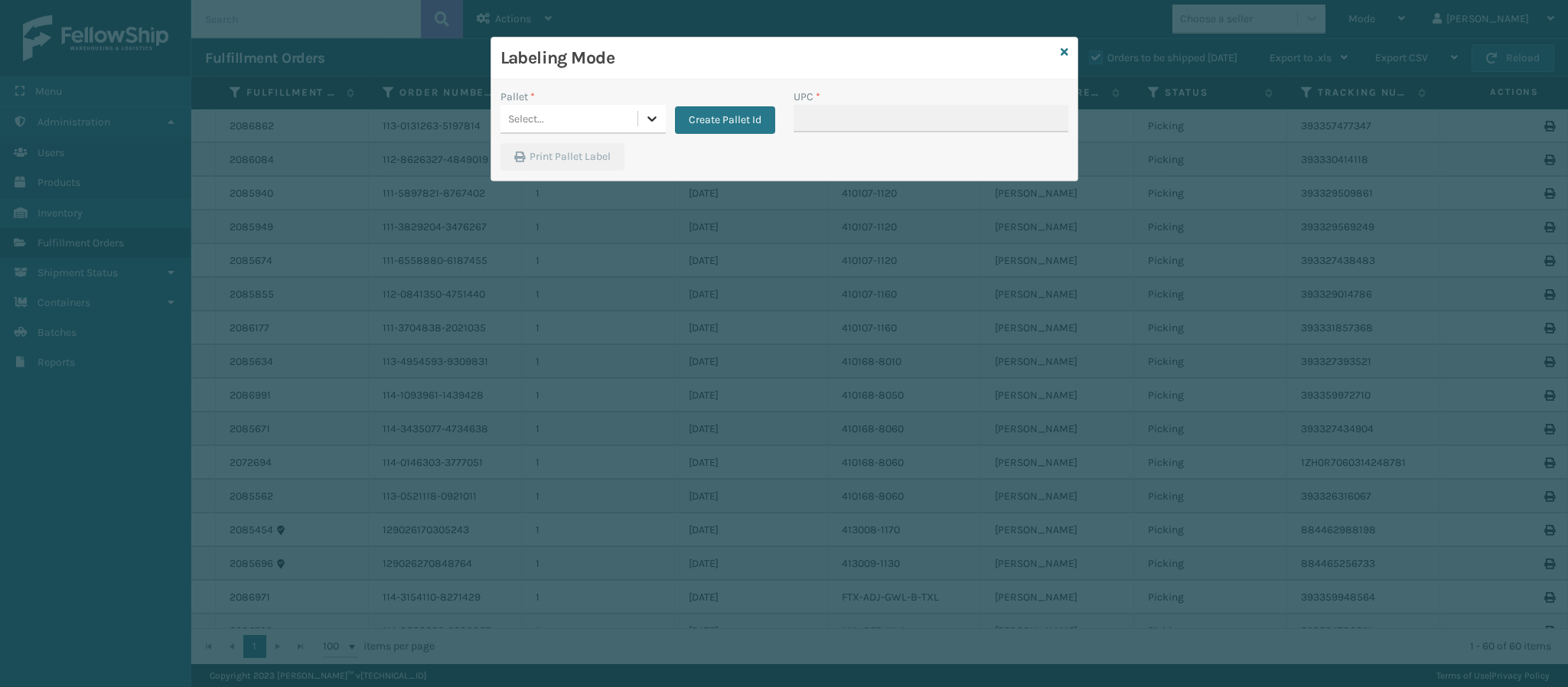
click at [656, 127] on div "Pallet * 0 results available. Select is focused ,type to refine list, press Dow…" at bounding box center [638, 112] width 275 height 45
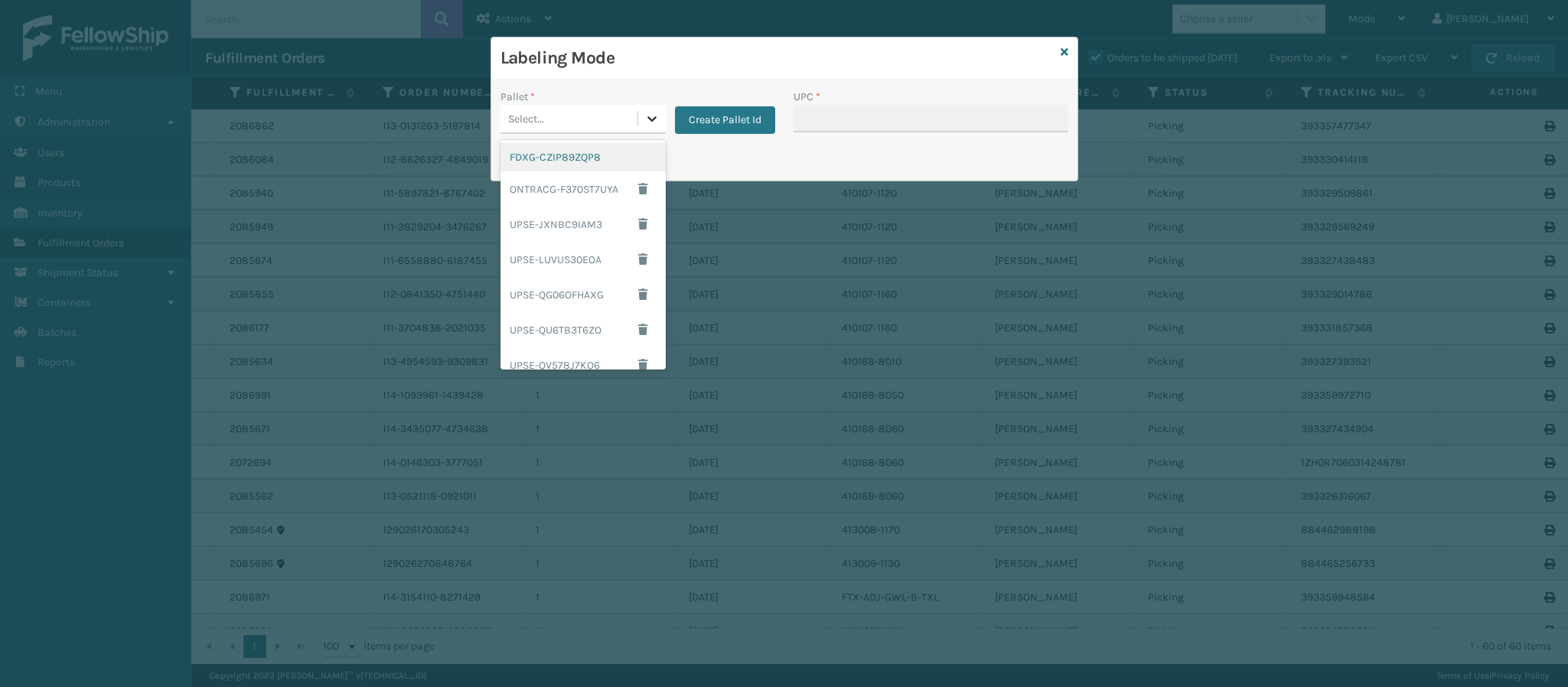
click at [655, 127] on icon at bounding box center [652, 118] width 15 height 15
click at [588, 156] on div "FDXG-CZIP89ZQP8" at bounding box center [583, 157] width 165 height 28
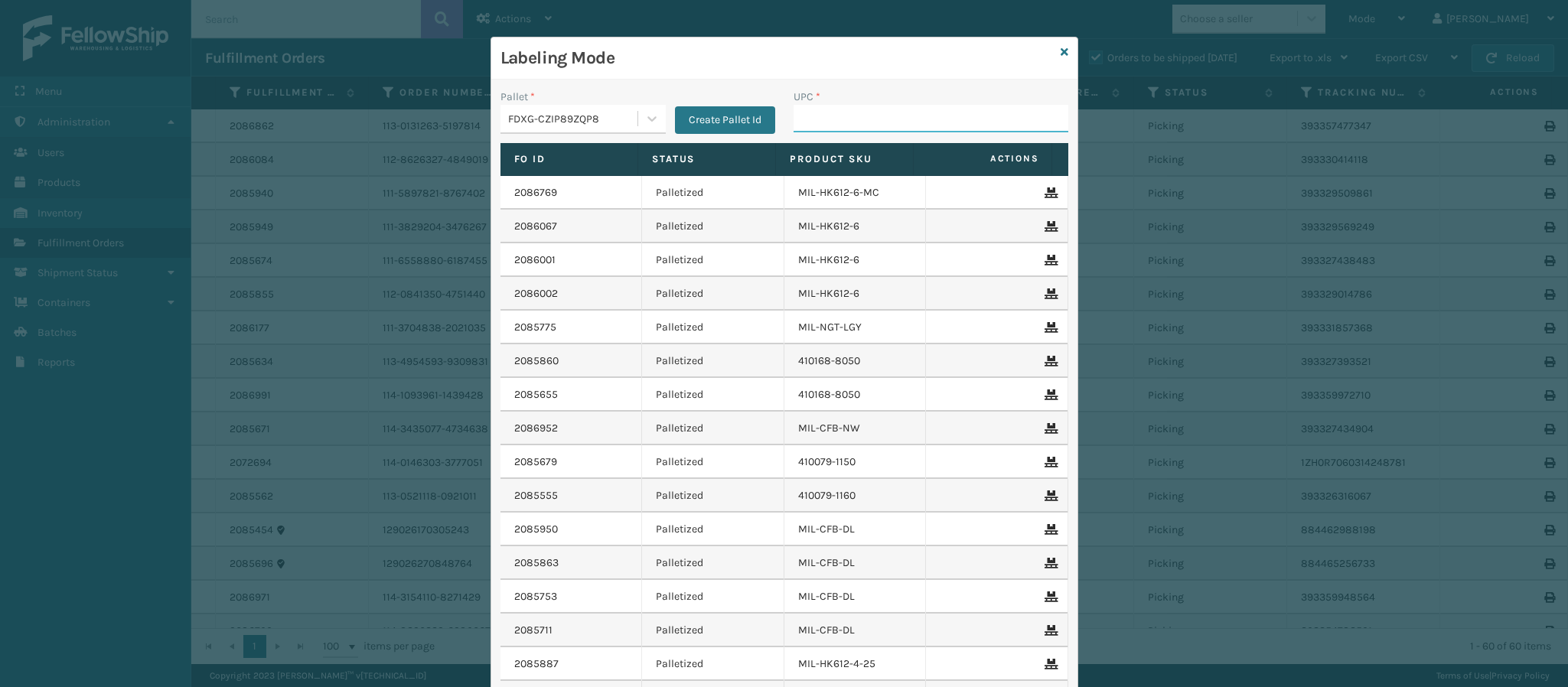
click at [905, 127] on input "UPC *" at bounding box center [930, 118] width 275 height 27
paste input "840985126483"
type input "840985126483"
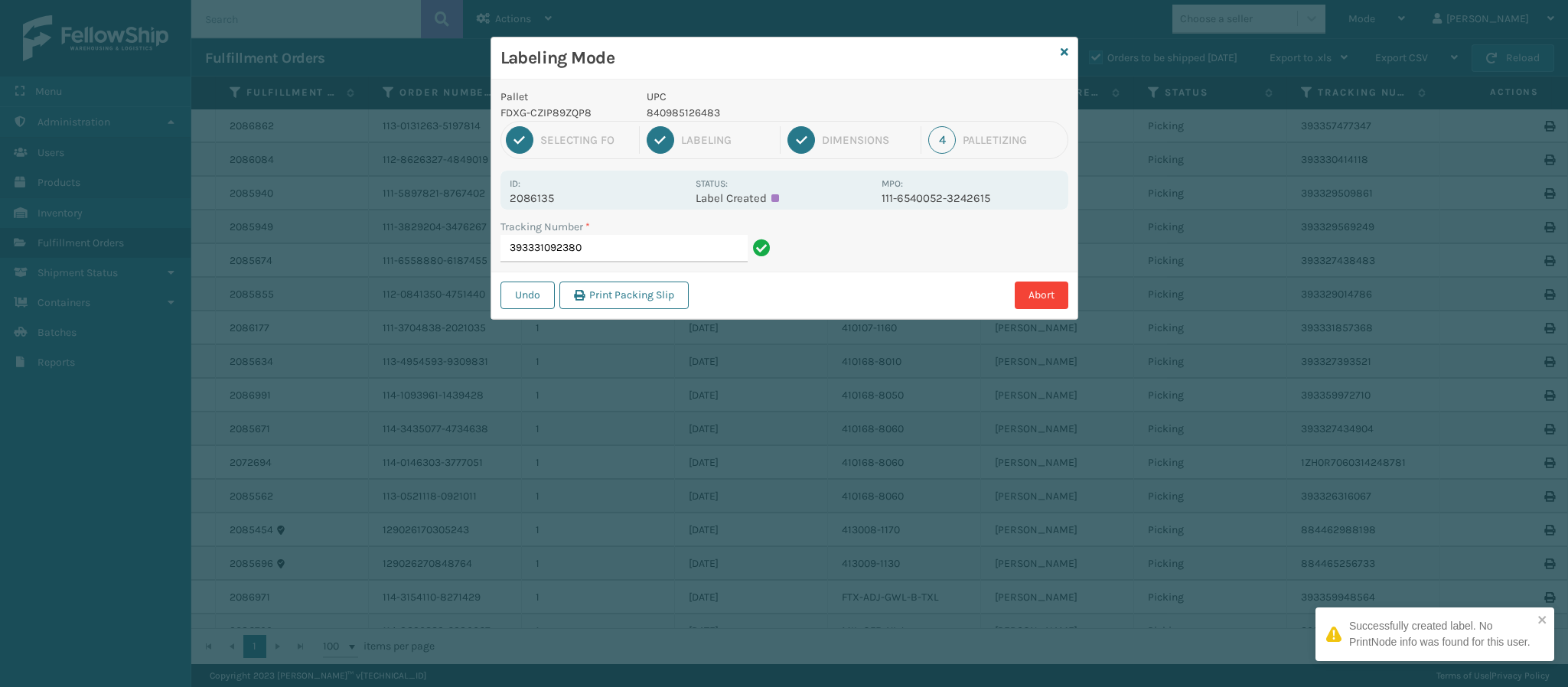
click at [539, 202] on p "2086135" at bounding box center [597, 198] width 176 height 14
click at [641, 247] on input "393331092380" at bounding box center [625, 247] width 248 height 27
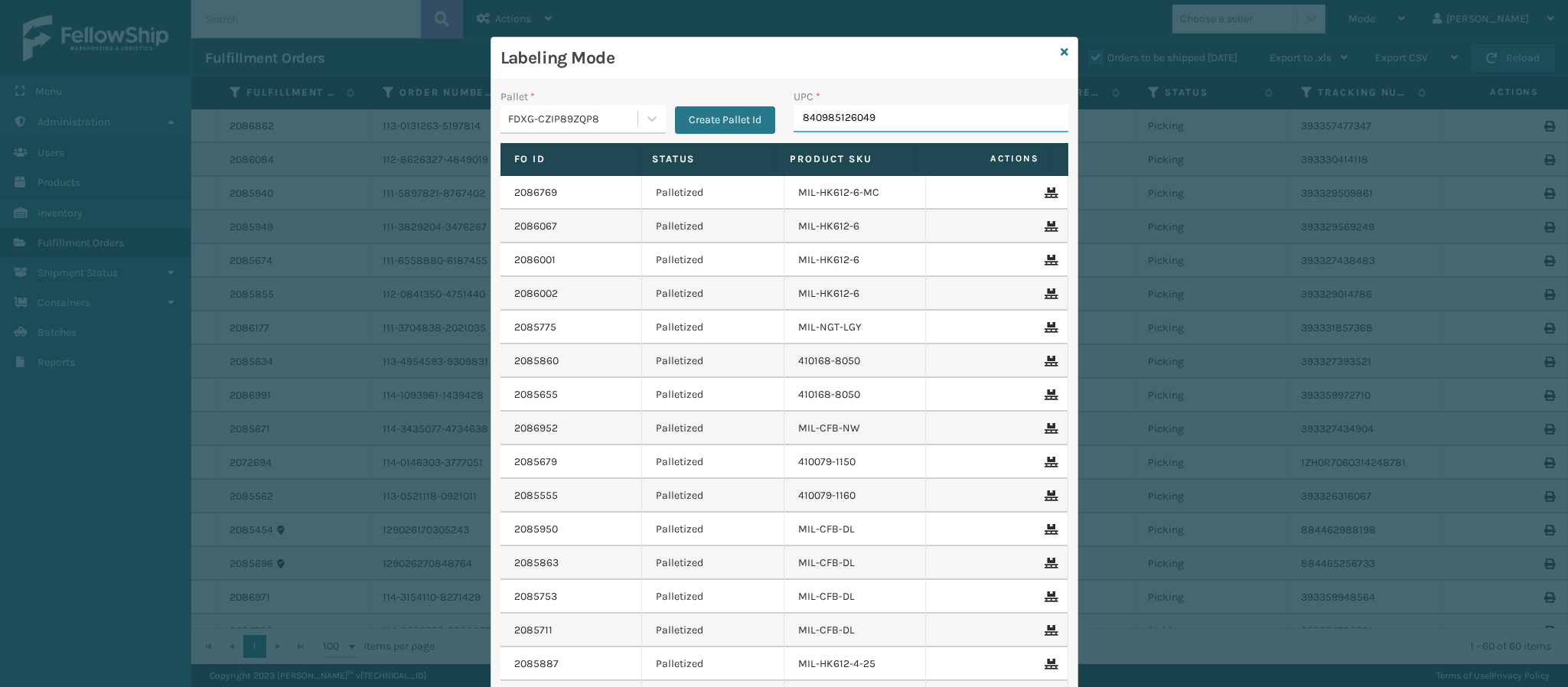
type input "840985126049"
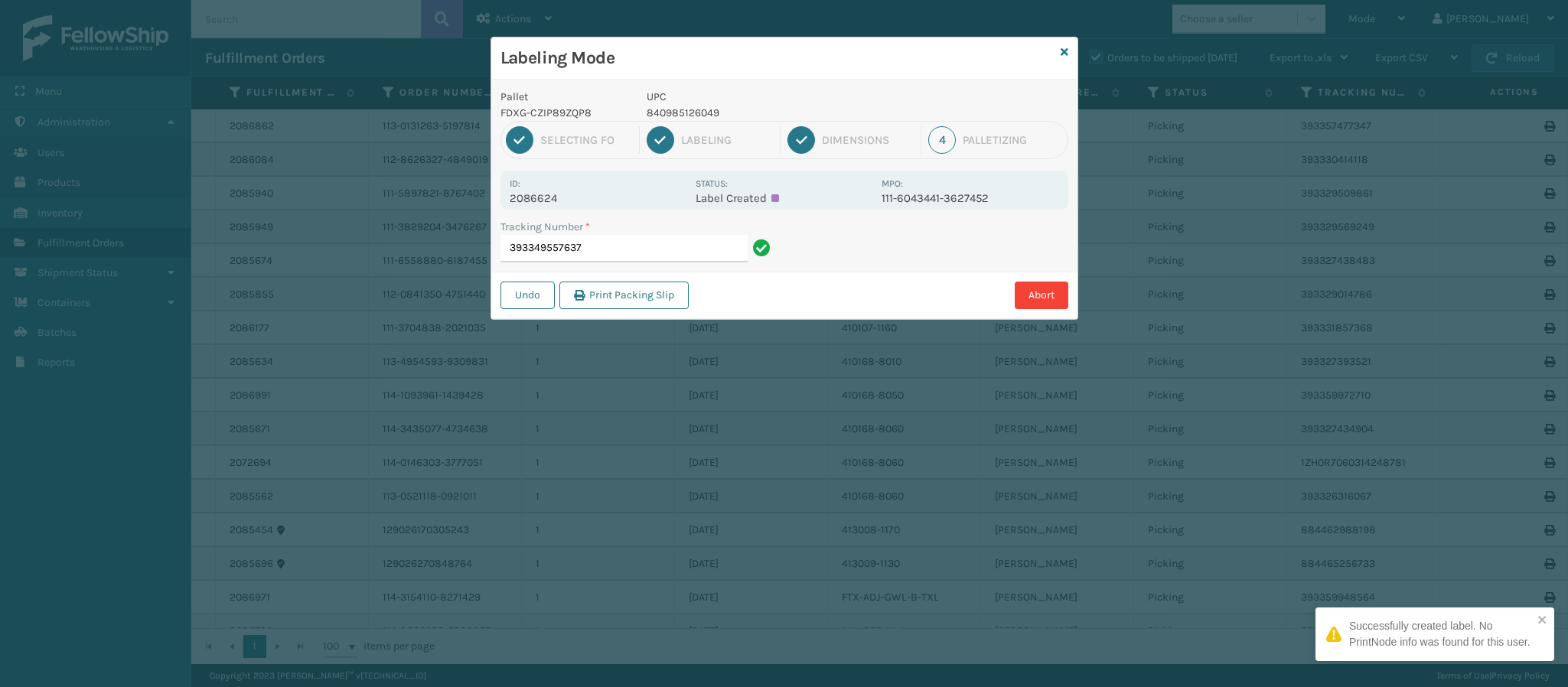
click at [539, 201] on p "2086624" at bounding box center [597, 198] width 176 height 14
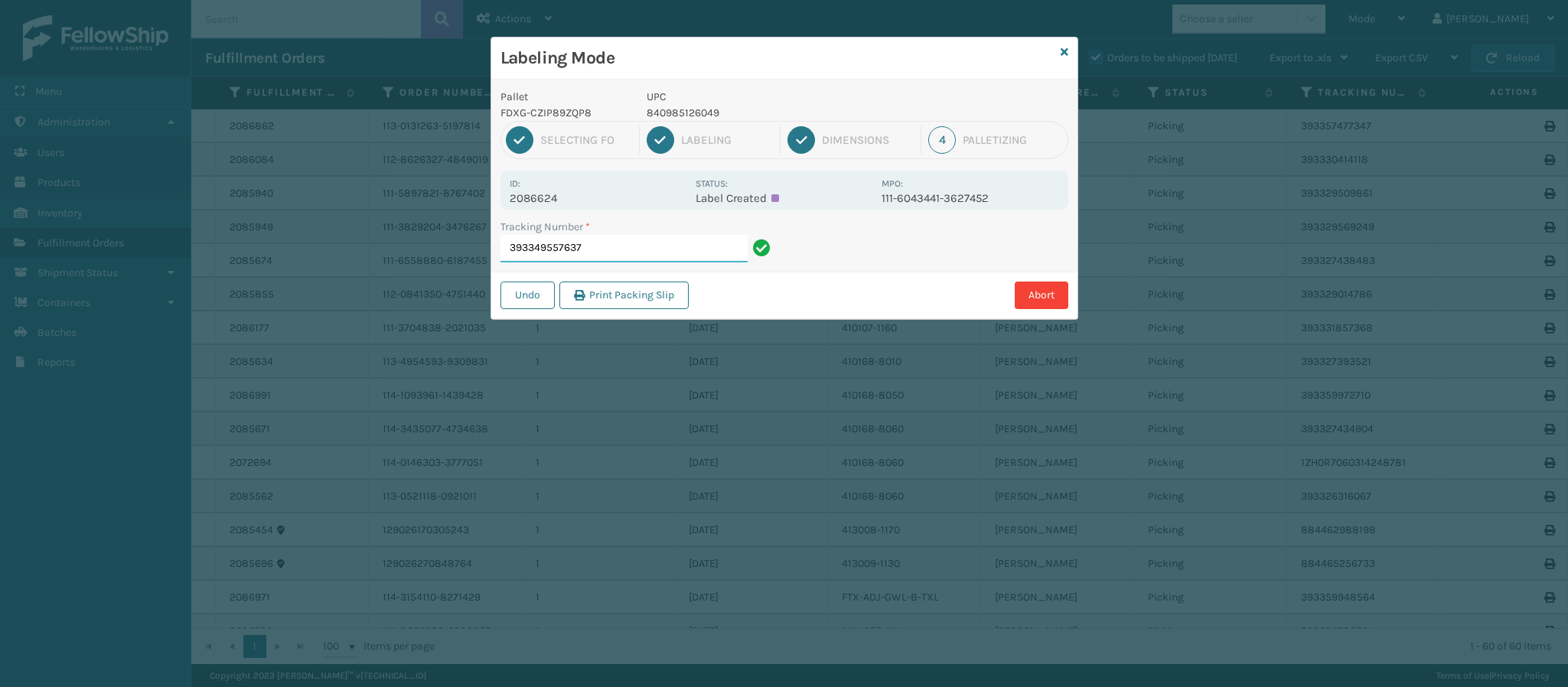
click at [657, 250] on input "393349557637" at bounding box center [625, 247] width 248 height 27
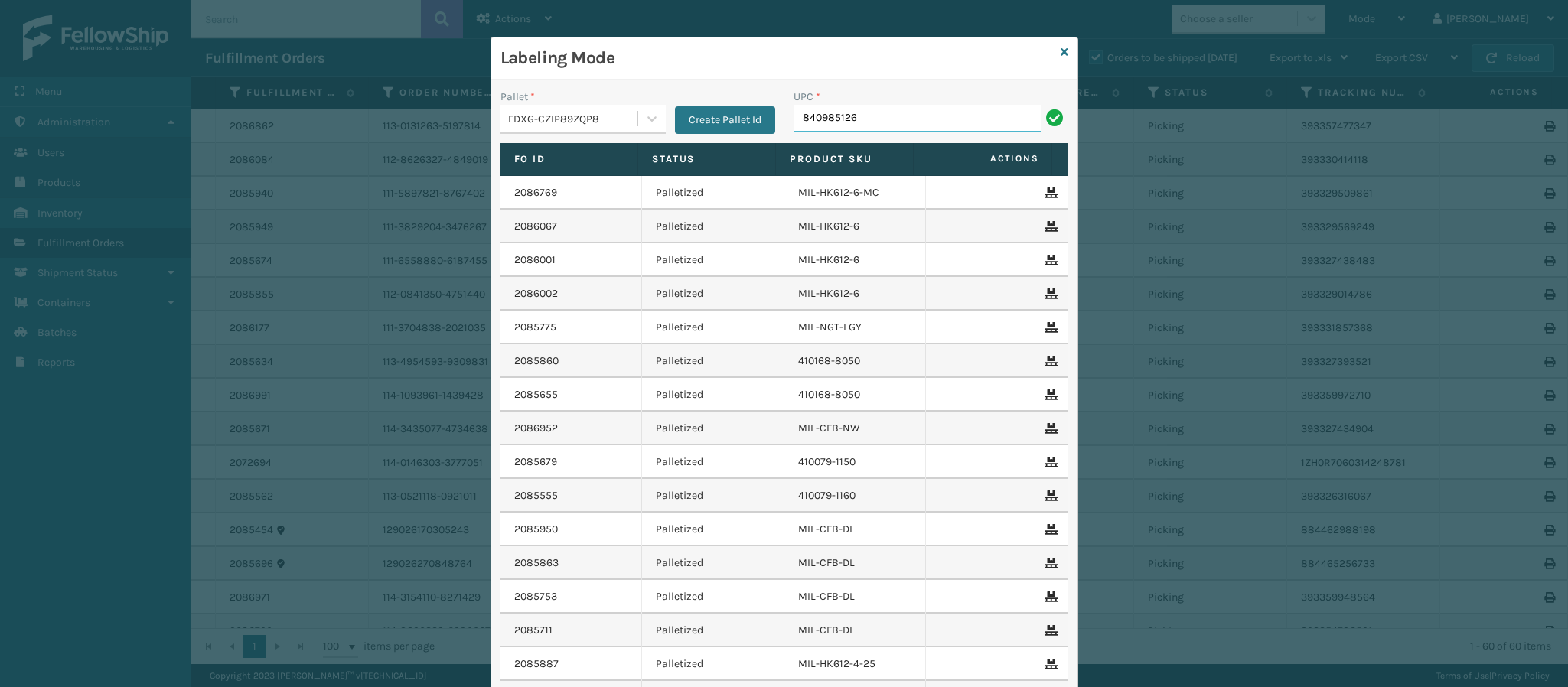
type input "8409851260"
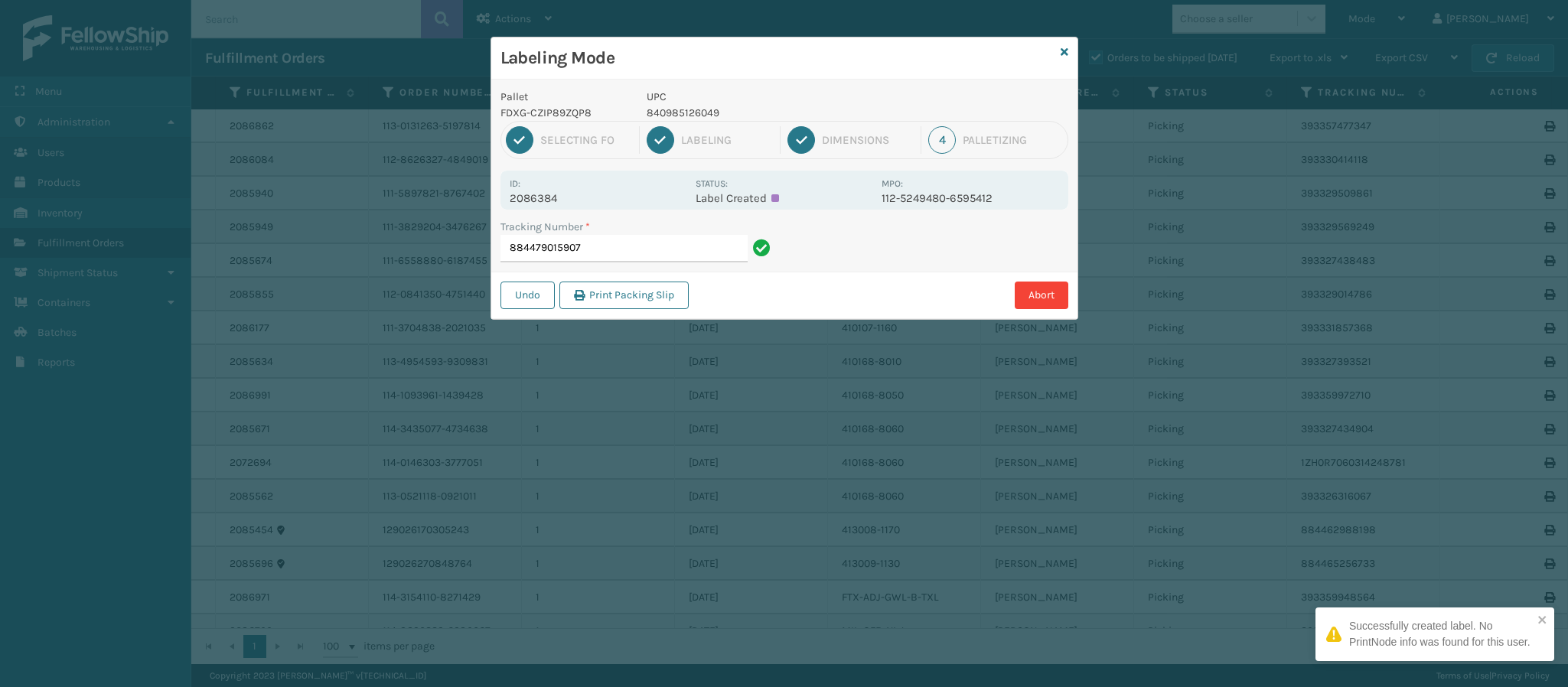
click at [540, 198] on p "2086384" at bounding box center [597, 198] width 176 height 14
click at [600, 242] on input "884479015907" at bounding box center [625, 247] width 248 height 27
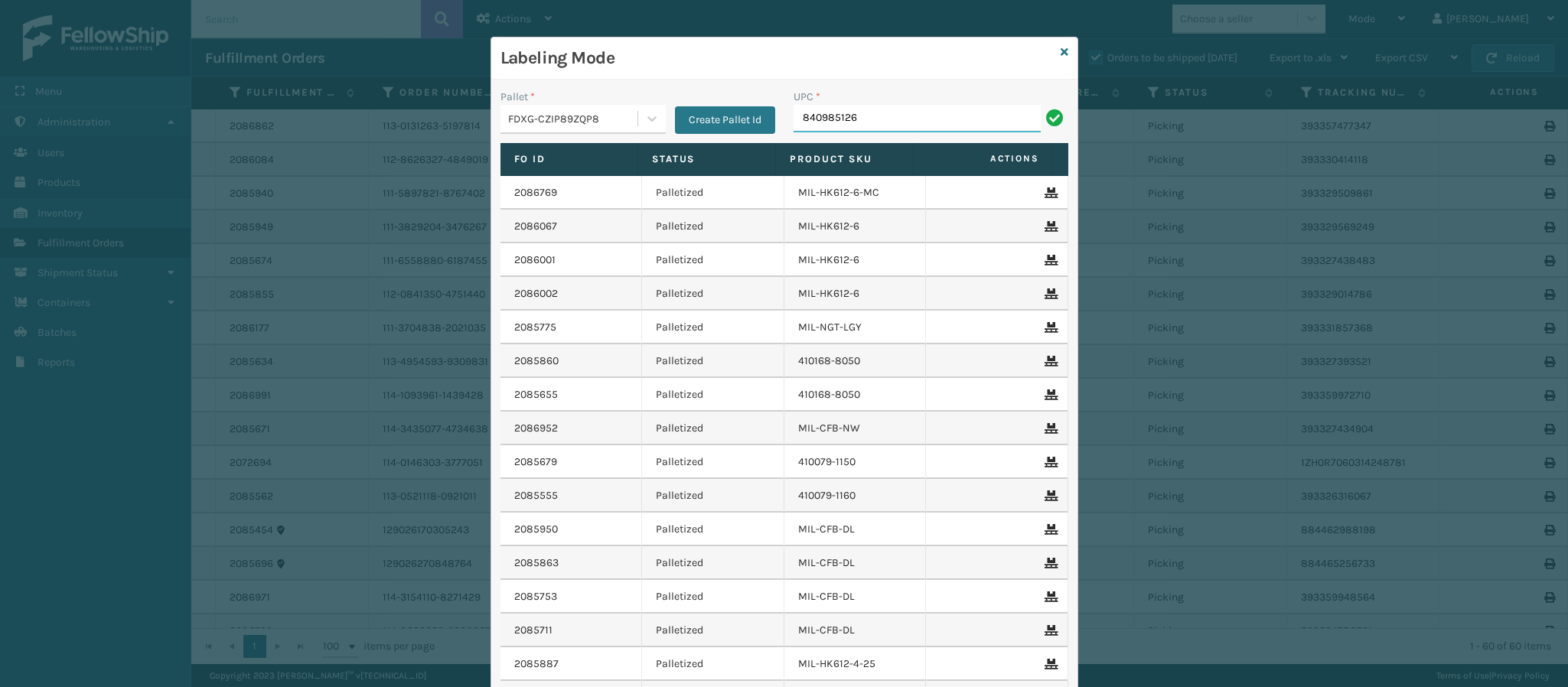
type input "8409851260"
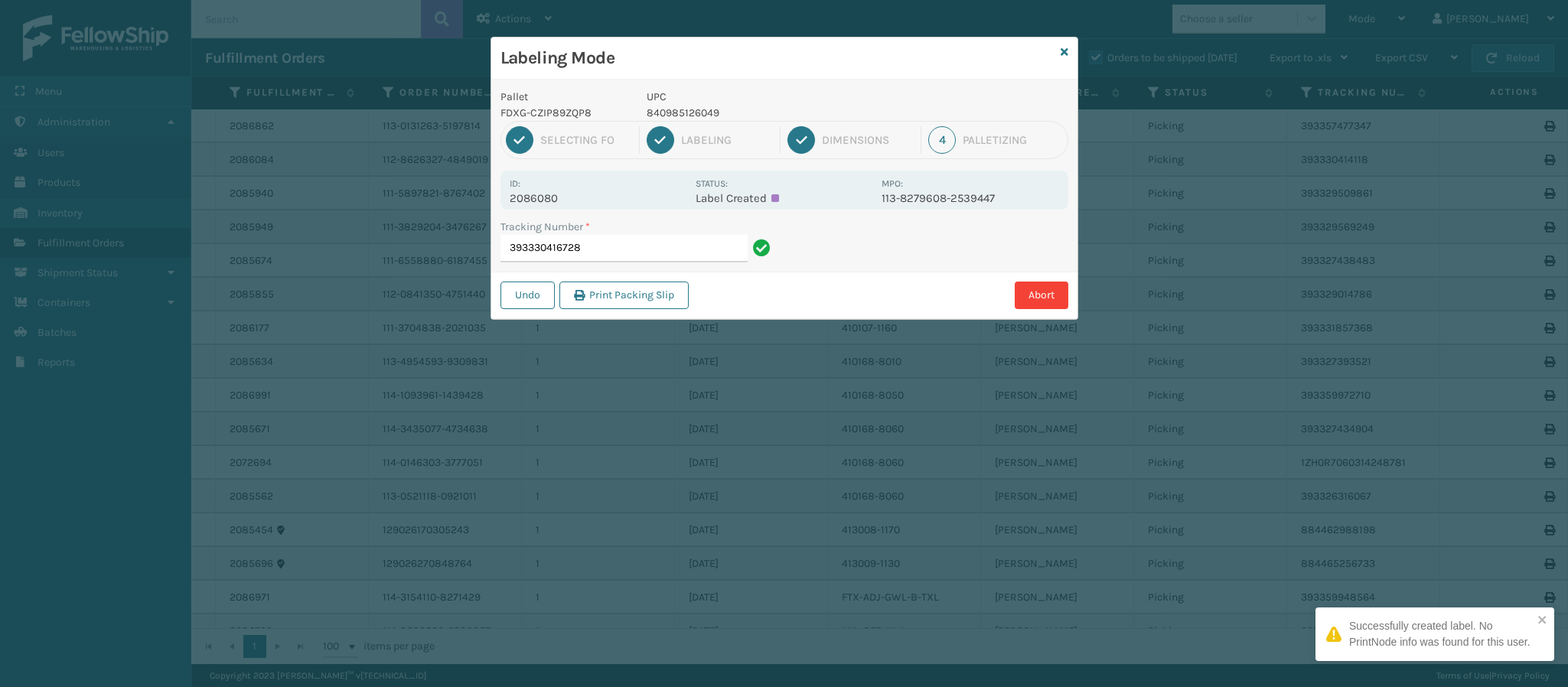
click at [555, 202] on p "2086080" at bounding box center [597, 198] width 176 height 14
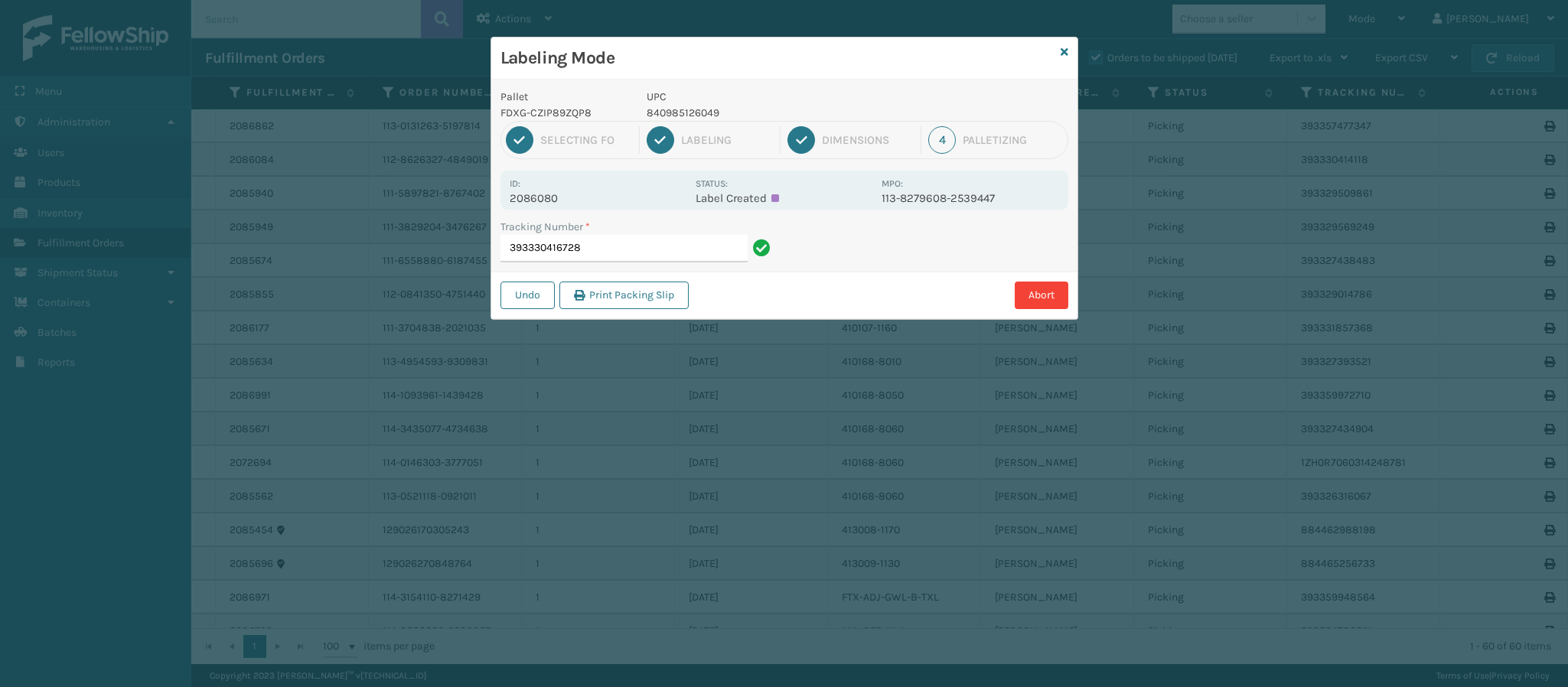
click at [602, 236] on div "Tracking Number * 393330416728" at bounding box center [638, 240] width 275 height 44
click at [602, 236] on input "393330416728" at bounding box center [625, 247] width 248 height 27
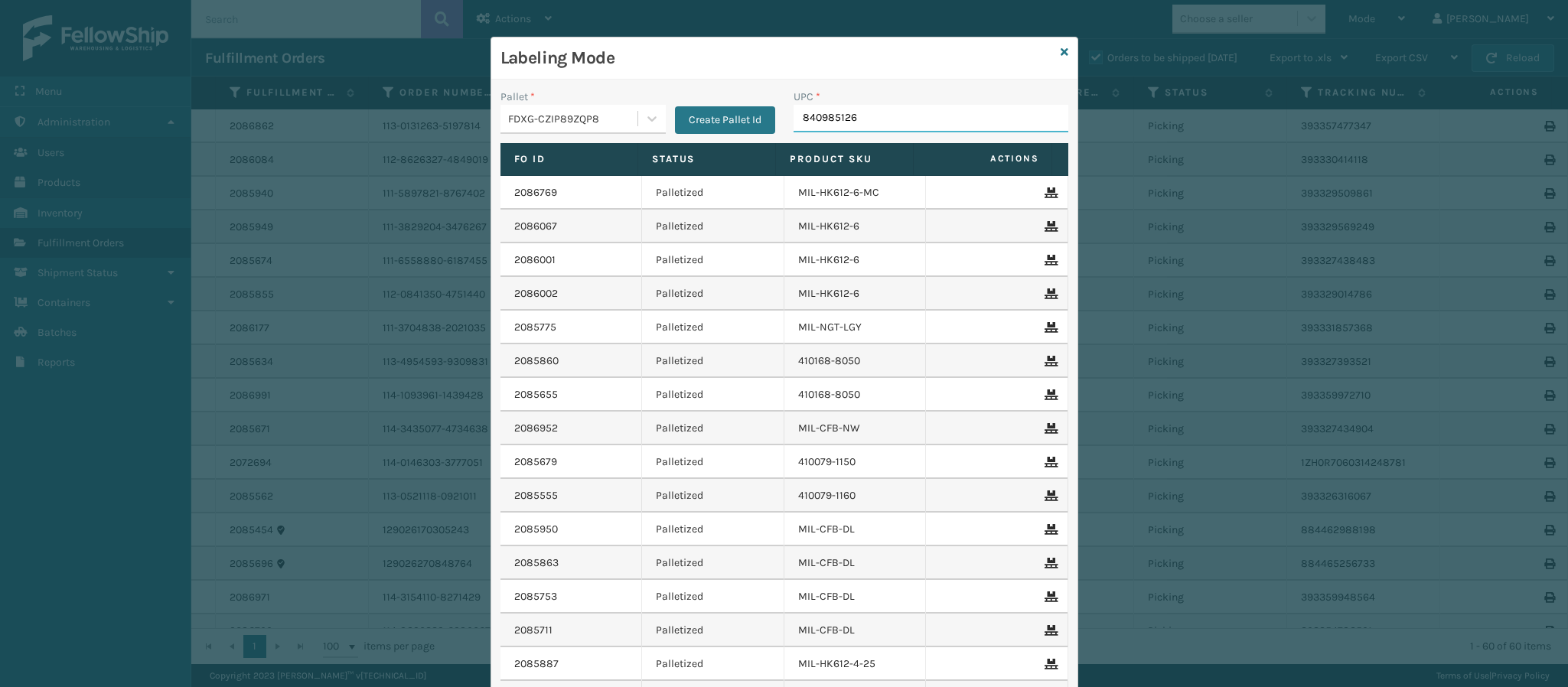
type input "8409851260"
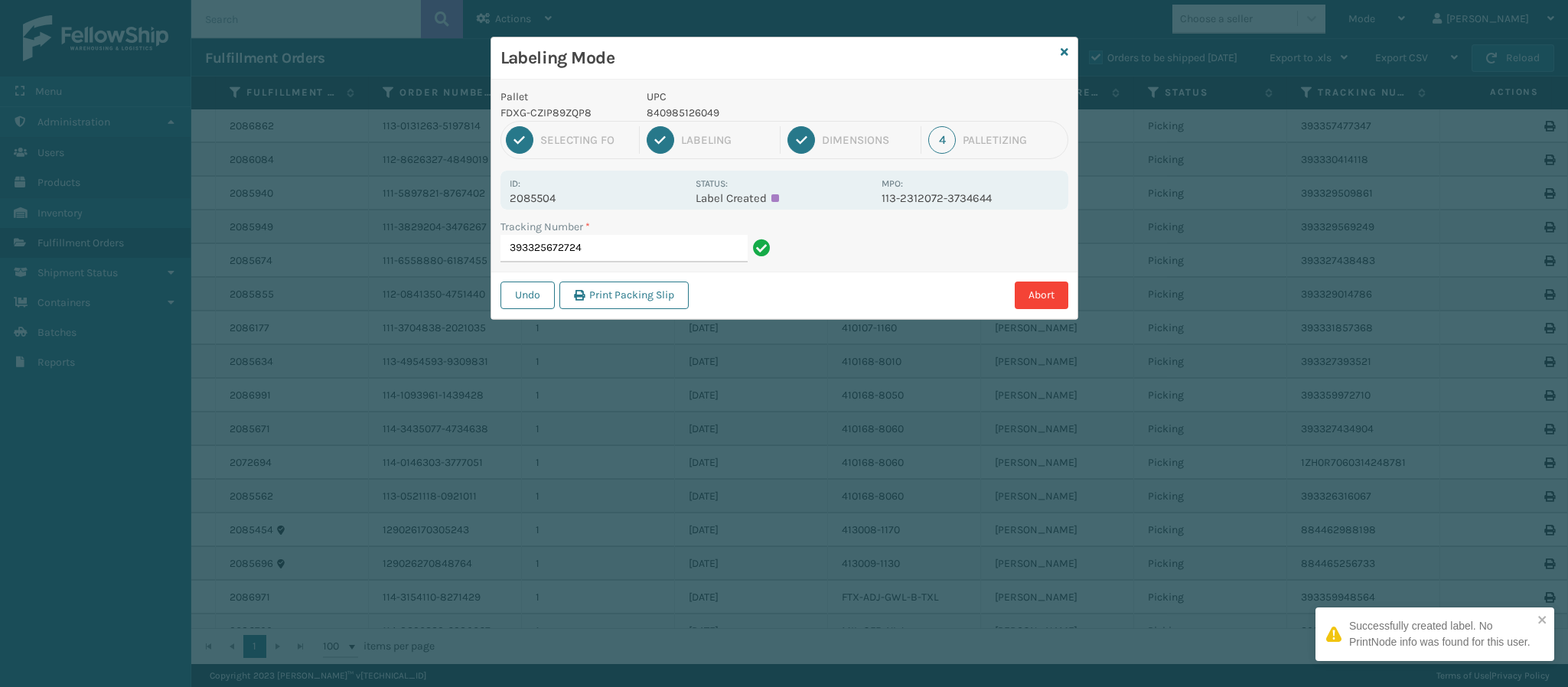
click at [547, 201] on p "2085504" at bounding box center [597, 198] width 176 height 14
click at [618, 239] on input "393325672724" at bounding box center [625, 247] width 248 height 27
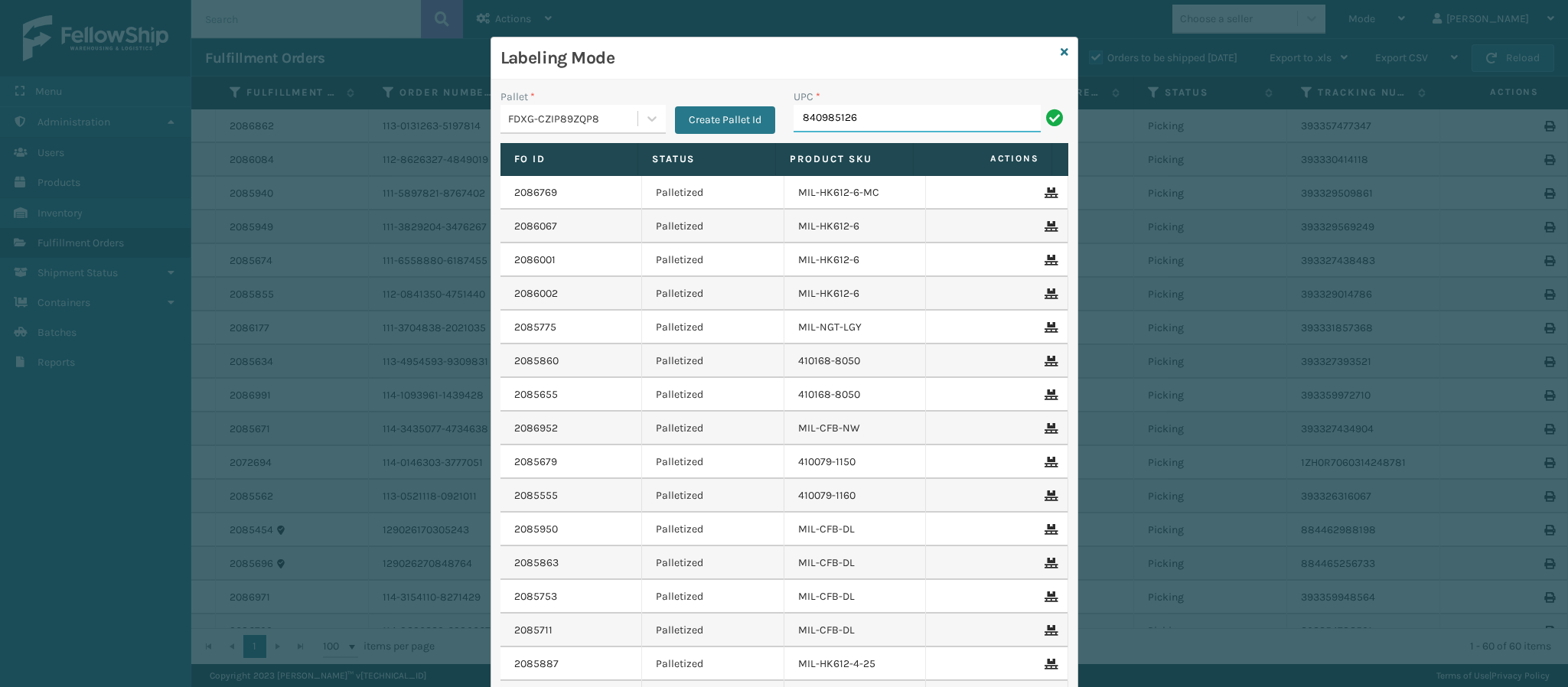
type input "8409851260"
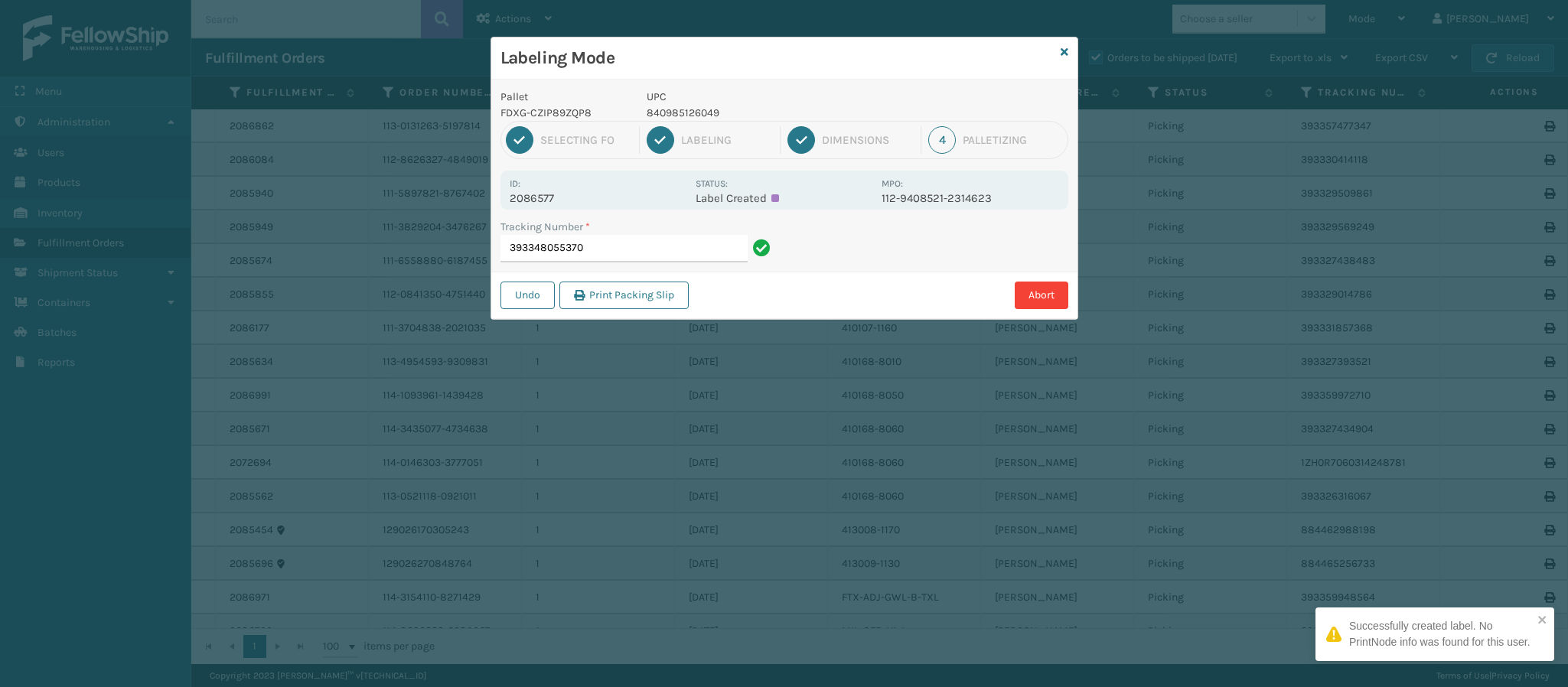
click at [554, 195] on p "2086577" at bounding box center [597, 198] width 176 height 14
drag, startPoint x: 626, startPoint y: 231, endPoint x: 622, endPoint y: 246, distance: 15.5
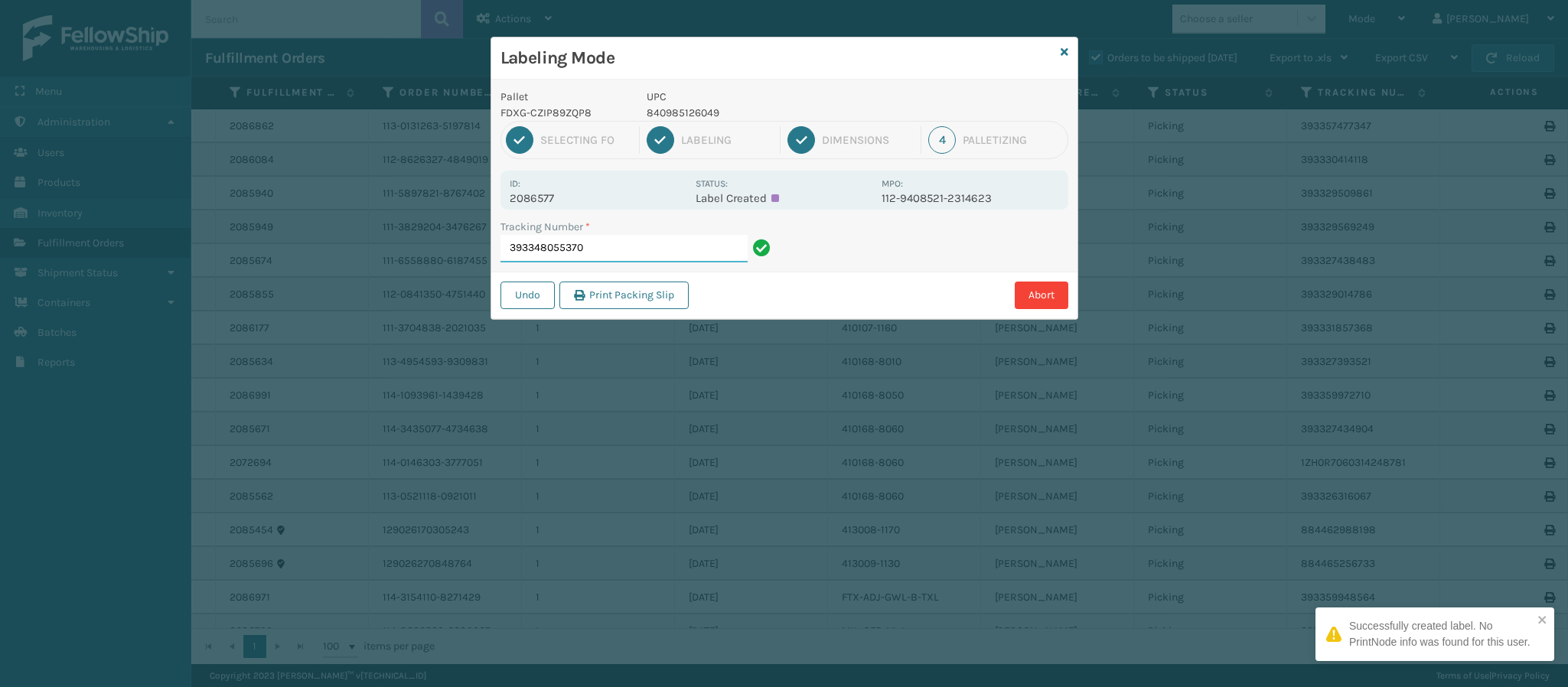
click at [622, 246] on input "393348055370" at bounding box center [625, 247] width 248 height 27
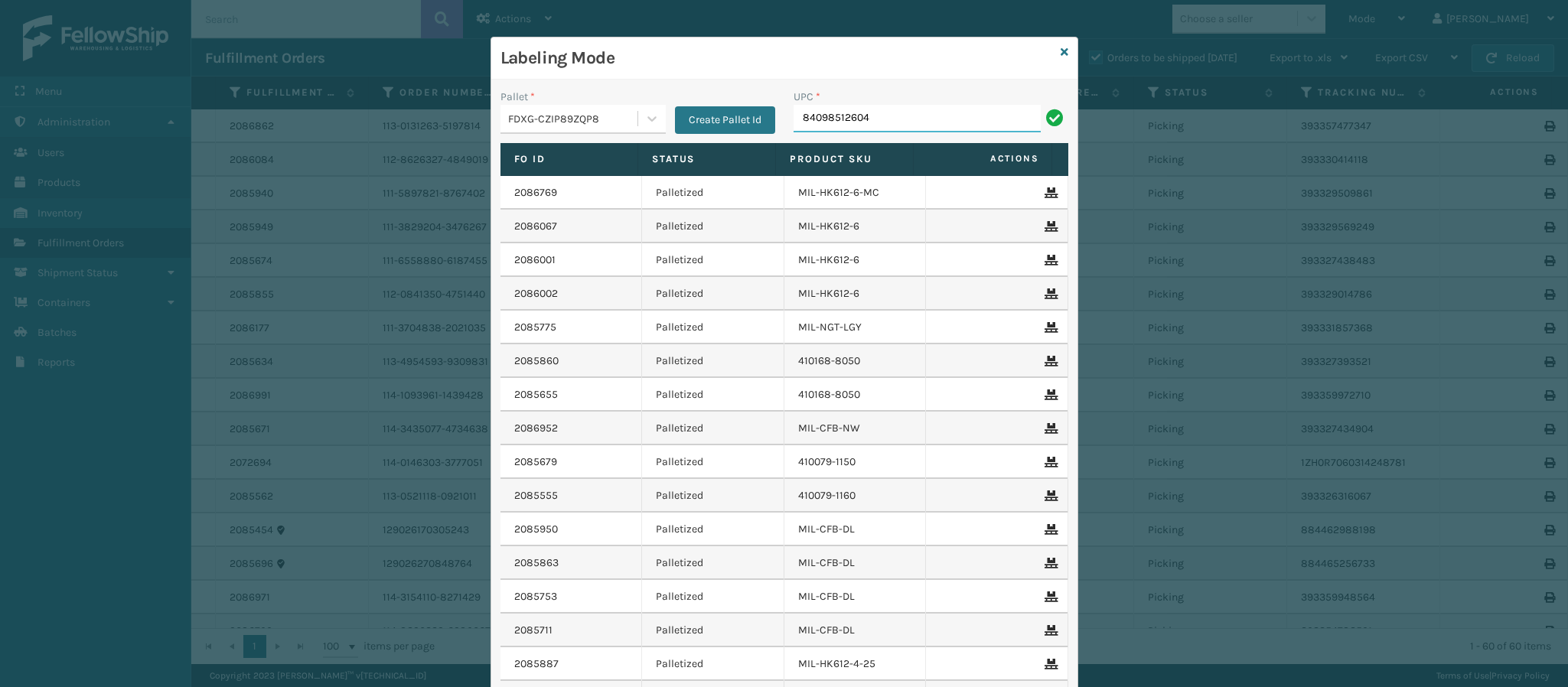
type input "840985126049"
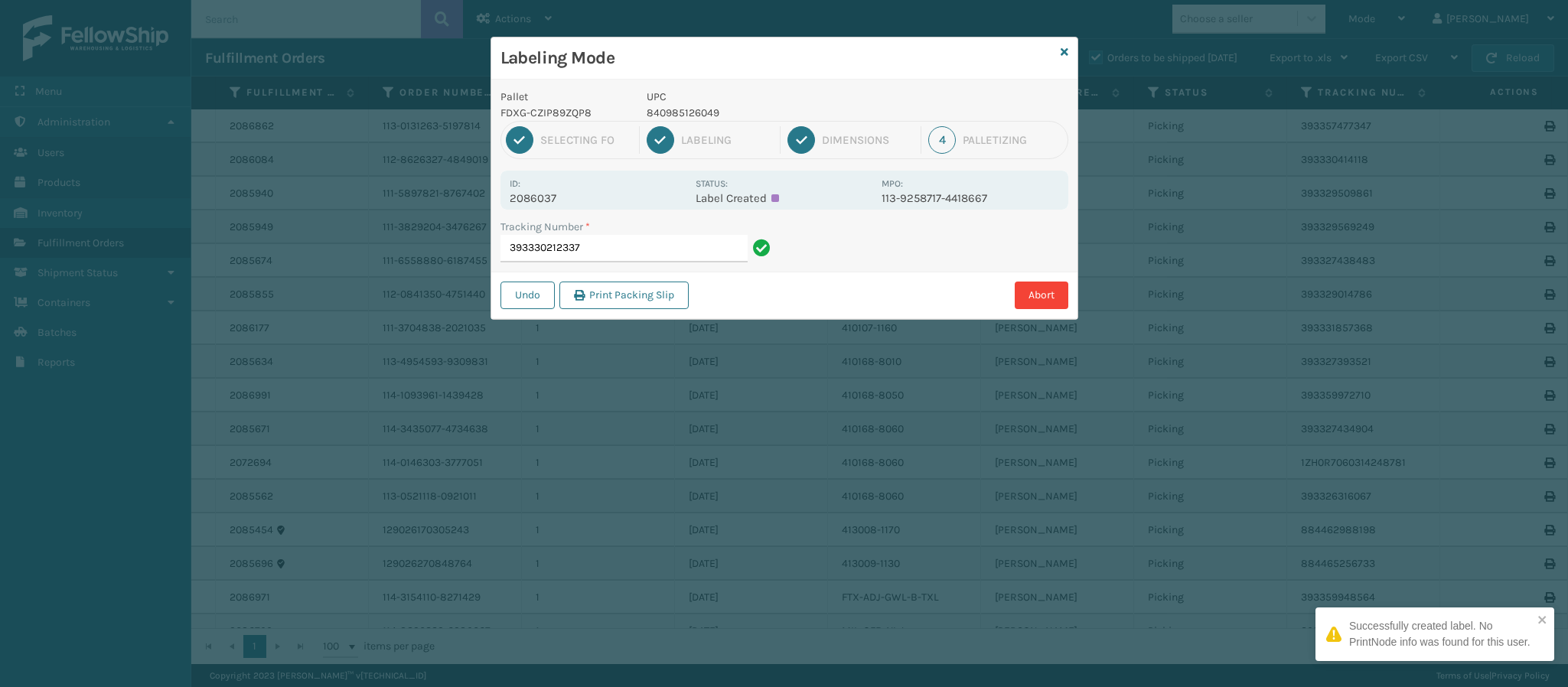
click at [547, 195] on p "2086037" at bounding box center [597, 198] width 176 height 14
click at [638, 253] on input "393330212337" at bounding box center [625, 247] width 248 height 27
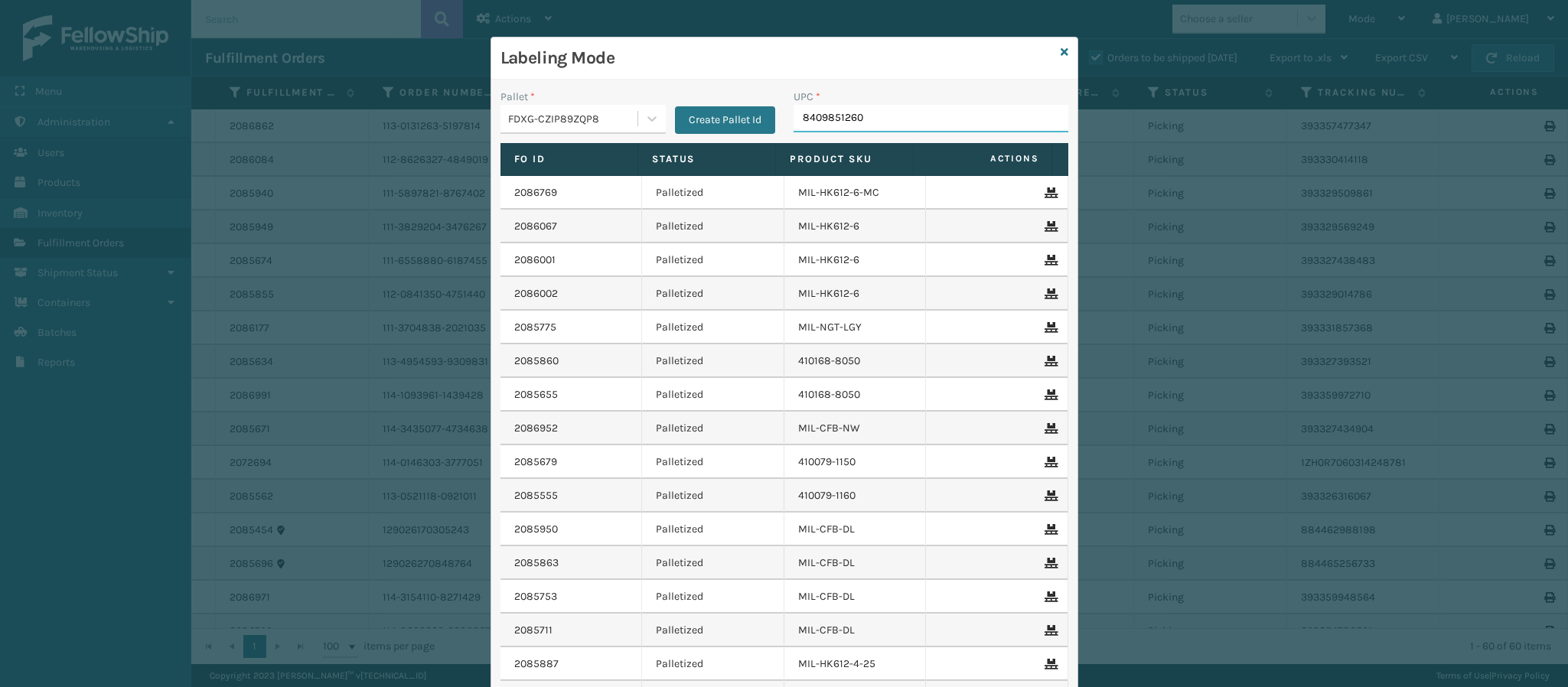
type input "84098512604"
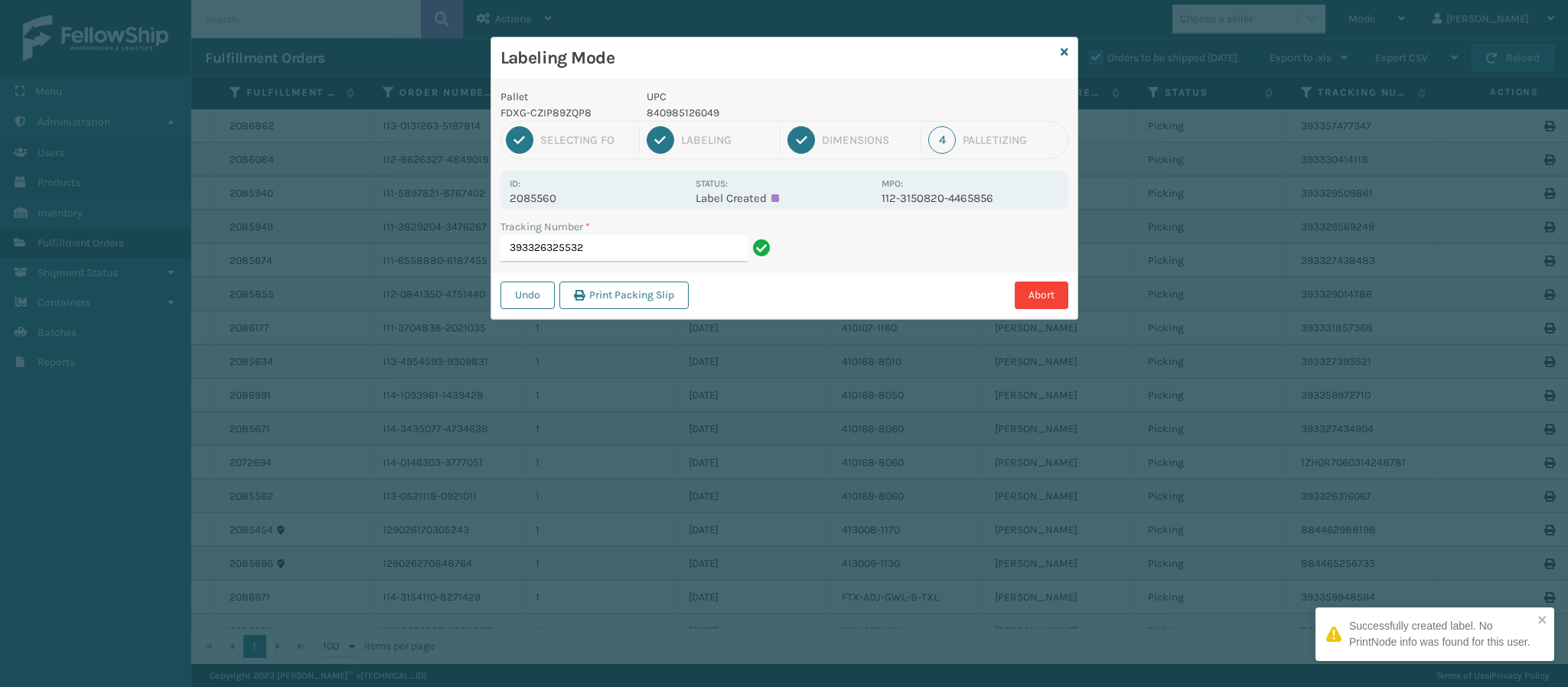
click at [556, 193] on p "2085560" at bounding box center [597, 198] width 176 height 14
click at [622, 248] on input "393326325532" at bounding box center [625, 247] width 248 height 27
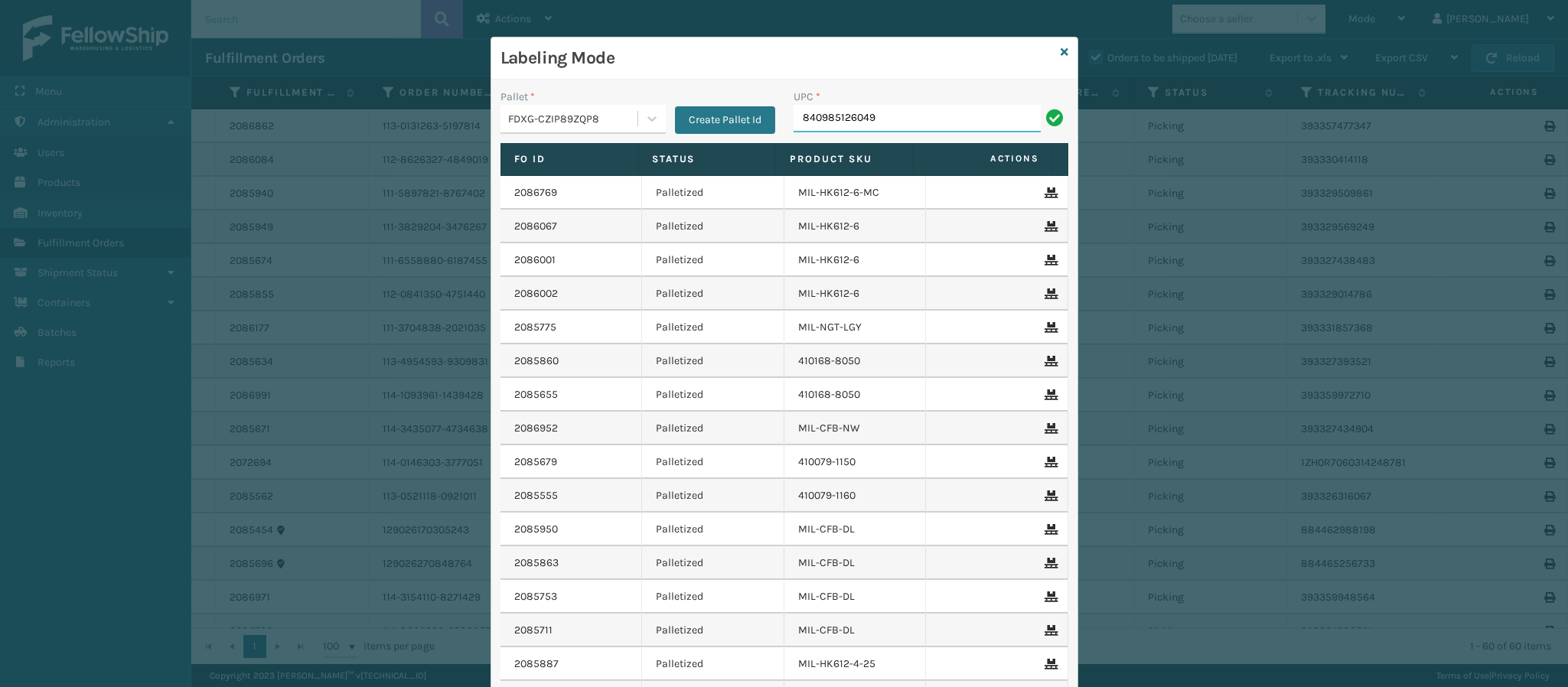
type input "840985126049"
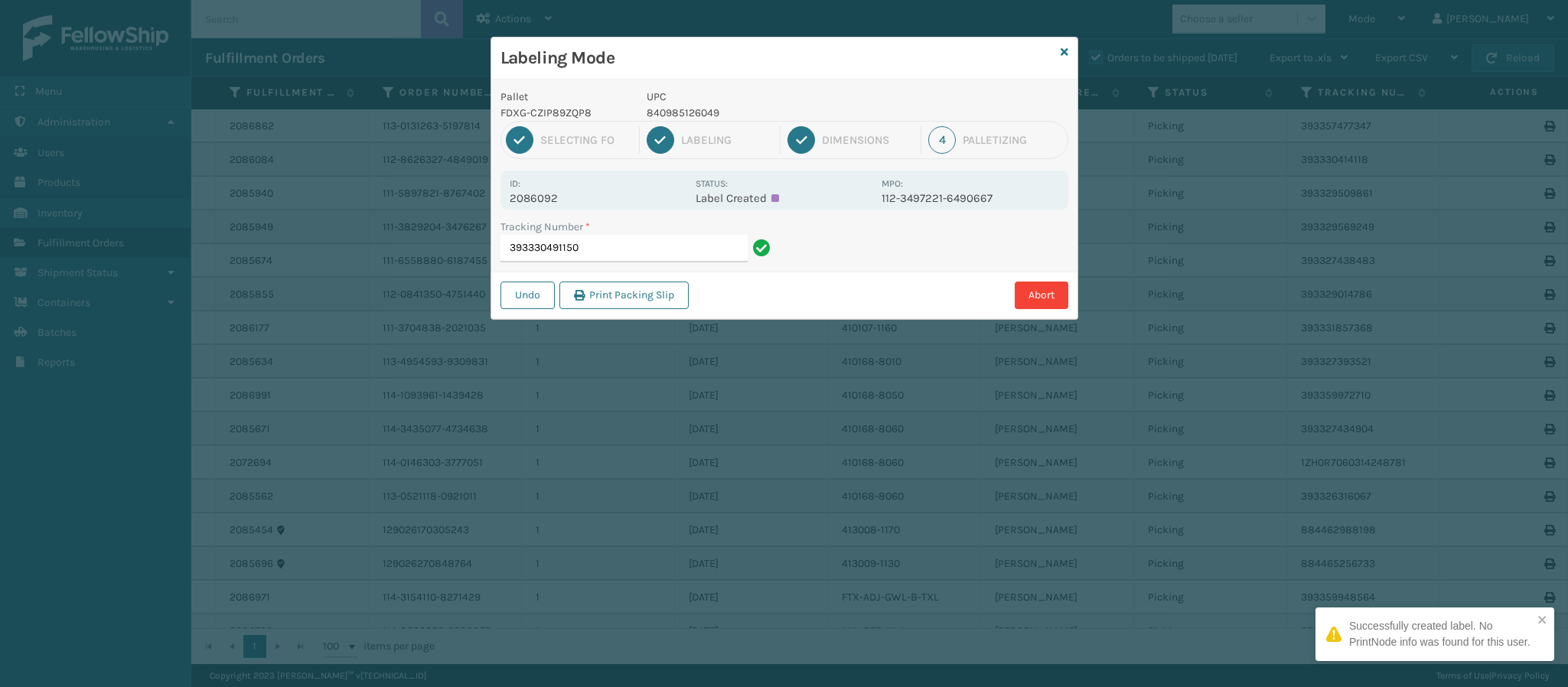
click at [556, 196] on p "2086092" at bounding box center [597, 198] width 176 height 14
click at [601, 248] on input "393330491150" at bounding box center [625, 247] width 248 height 27
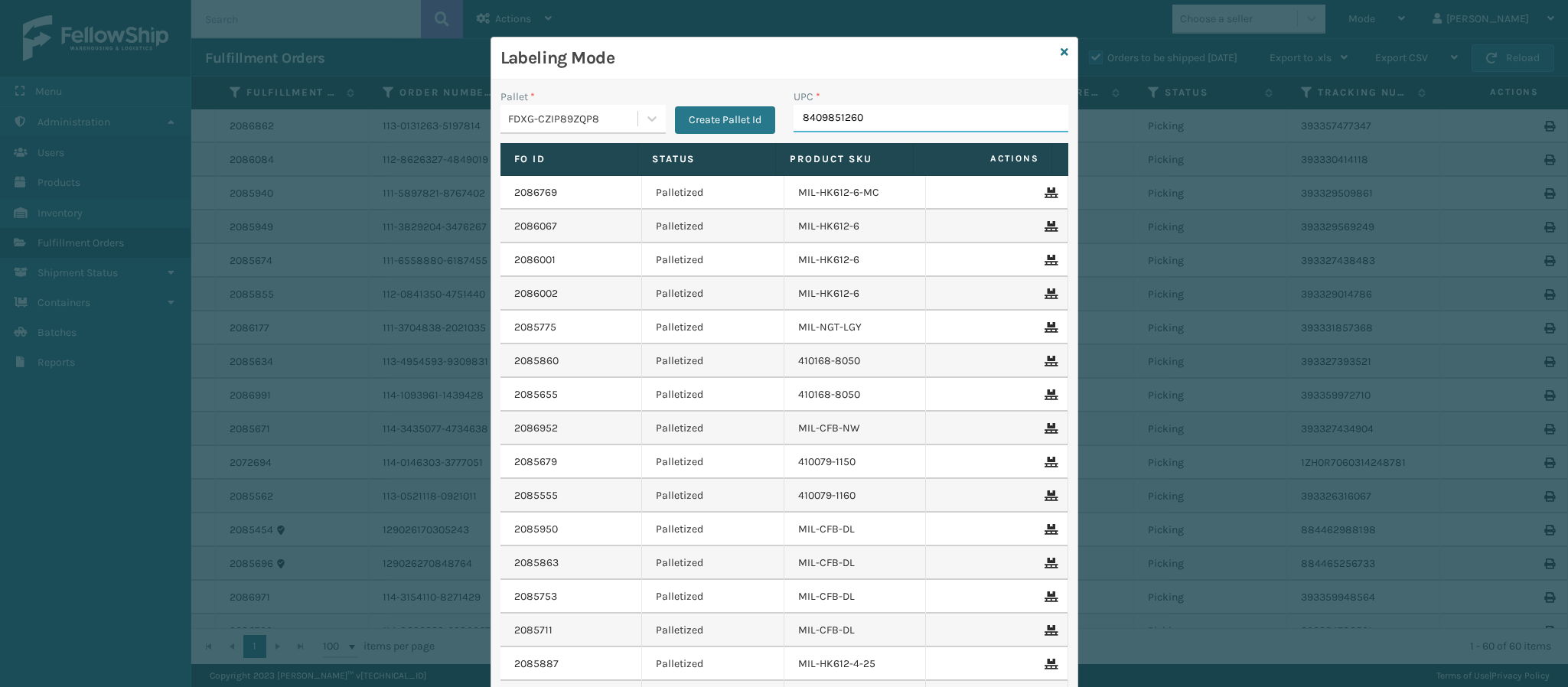
type input "84098512604"
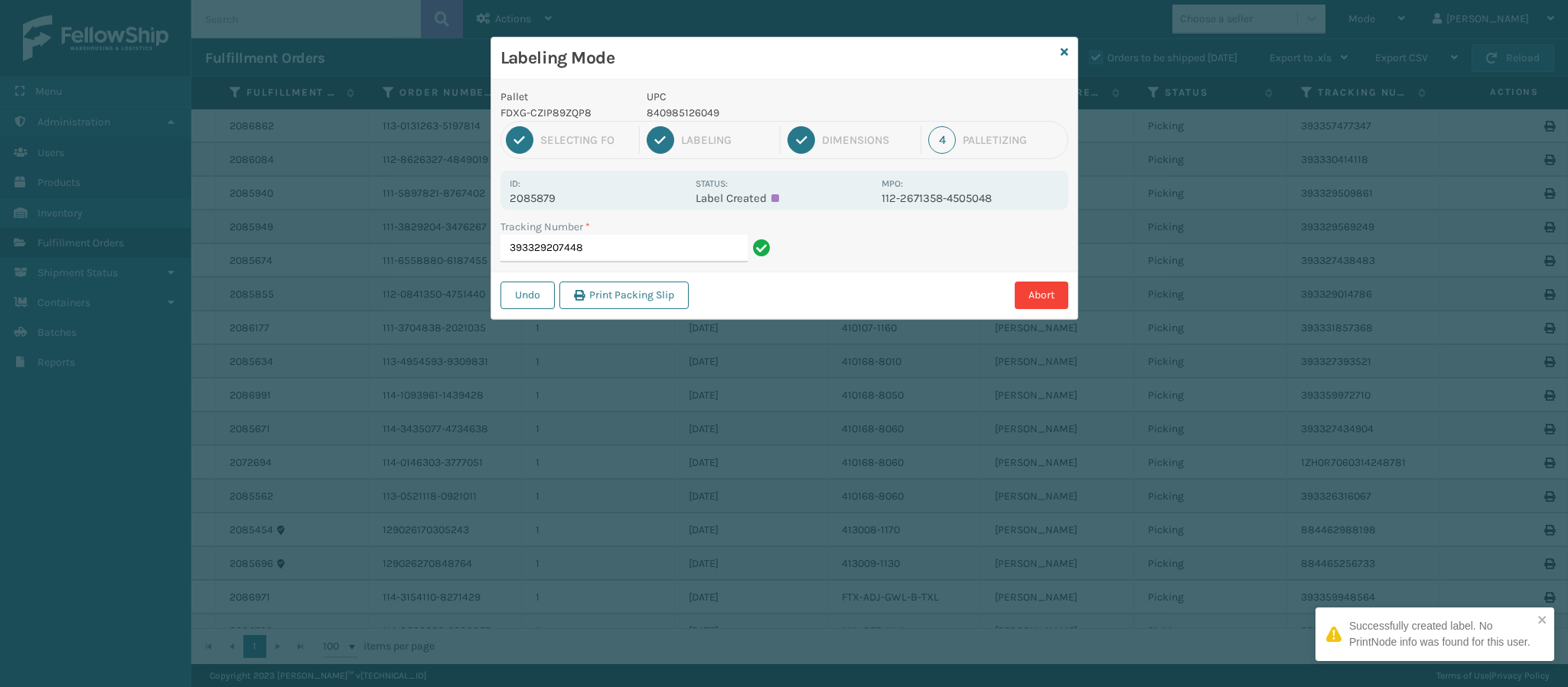
click at [551, 196] on p "2085879" at bounding box center [597, 198] width 176 height 14
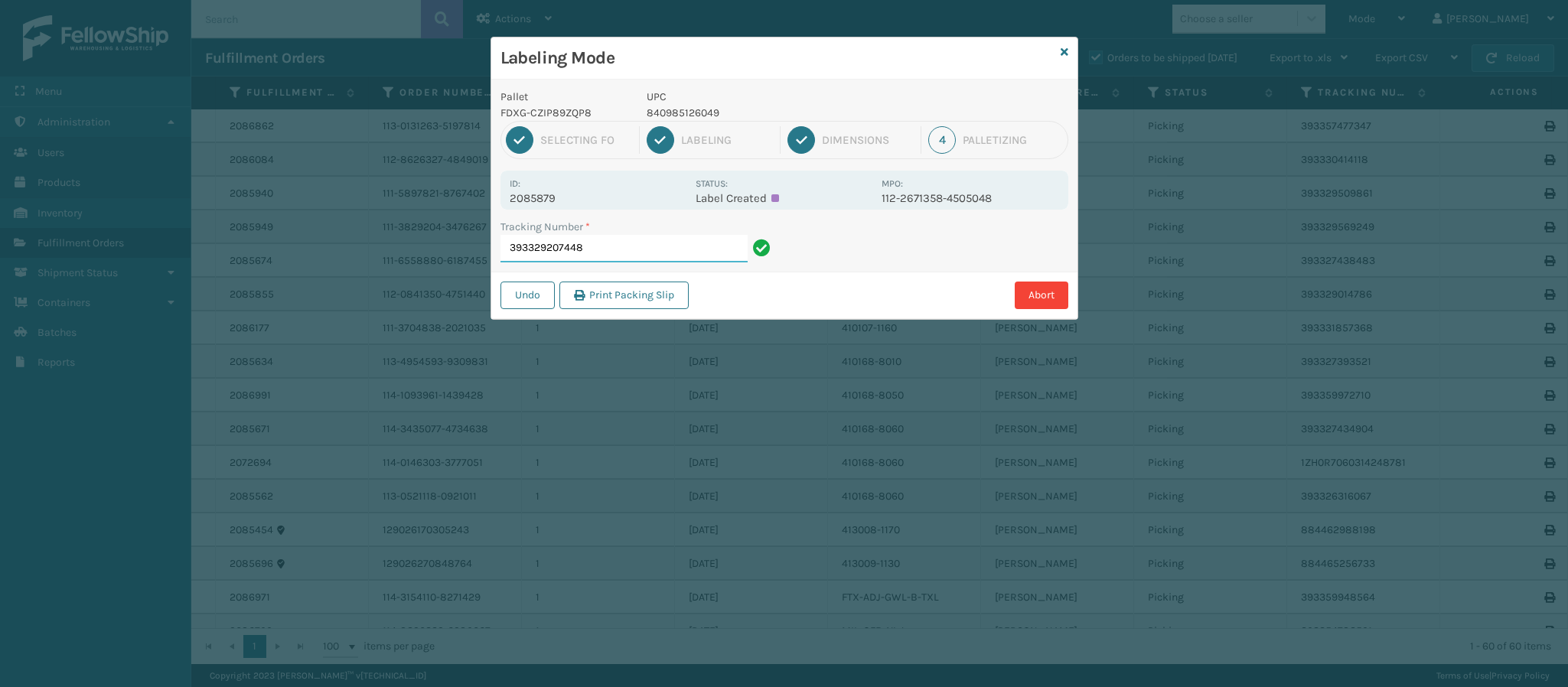
click at [655, 252] on input "393329207448" at bounding box center [625, 247] width 248 height 27
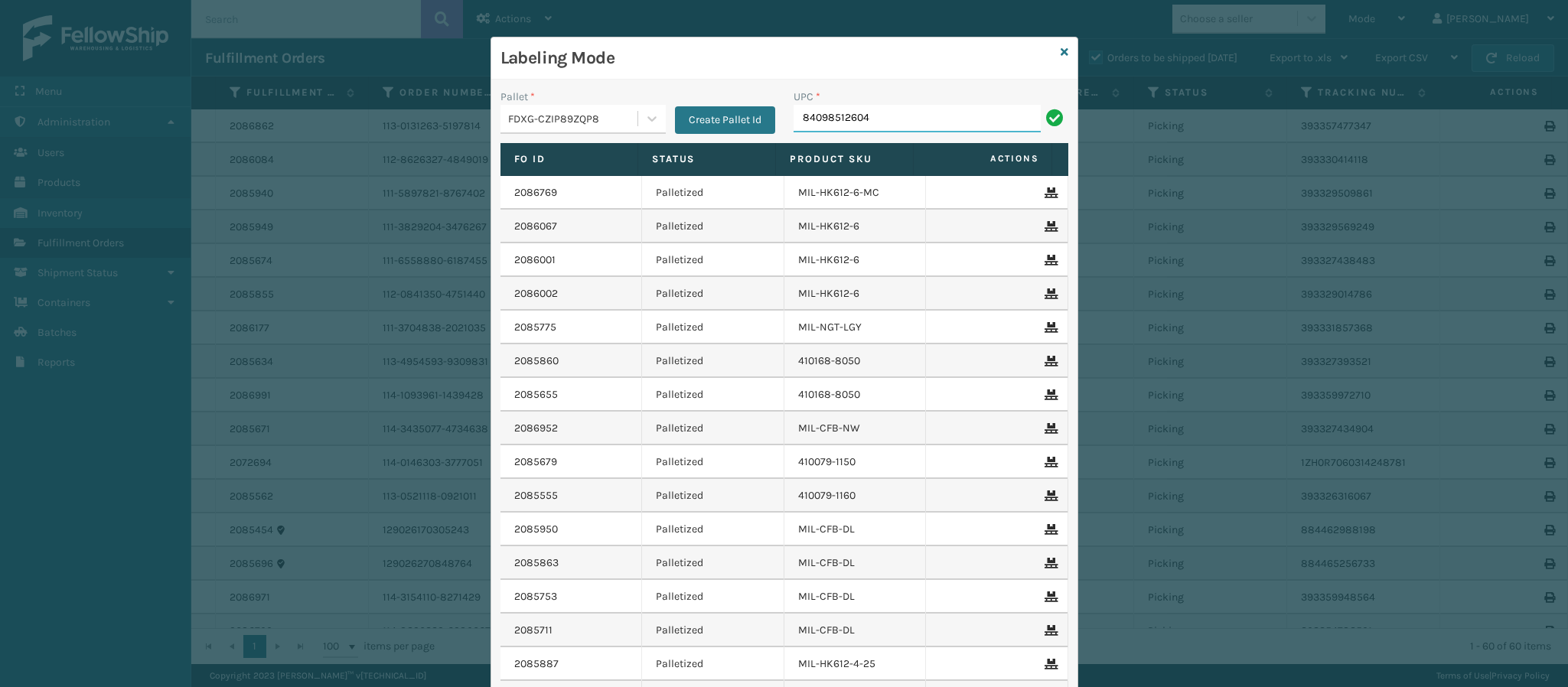
type input "840985126049"
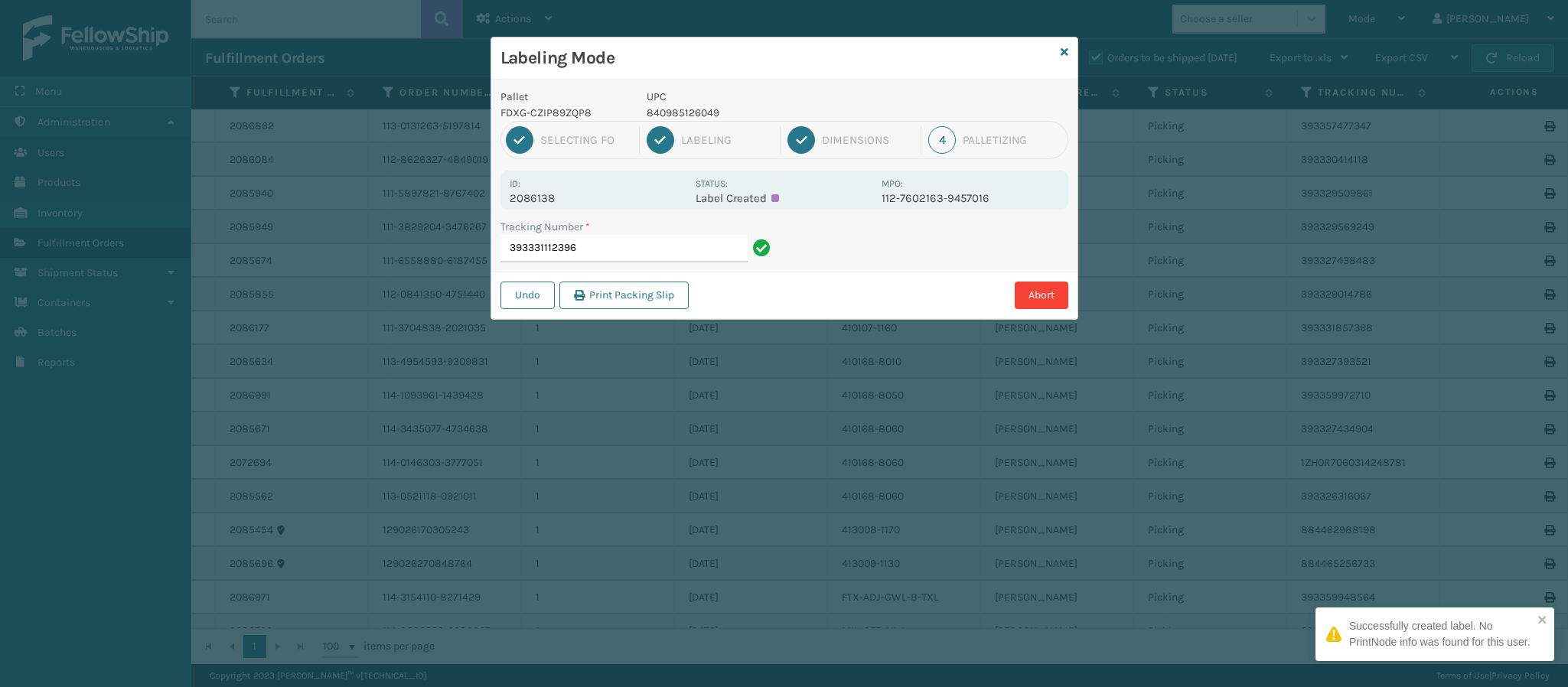
click at [555, 201] on p "2086138" at bounding box center [597, 198] width 176 height 14
click at [554, 201] on p "2086138" at bounding box center [597, 198] width 176 height 14
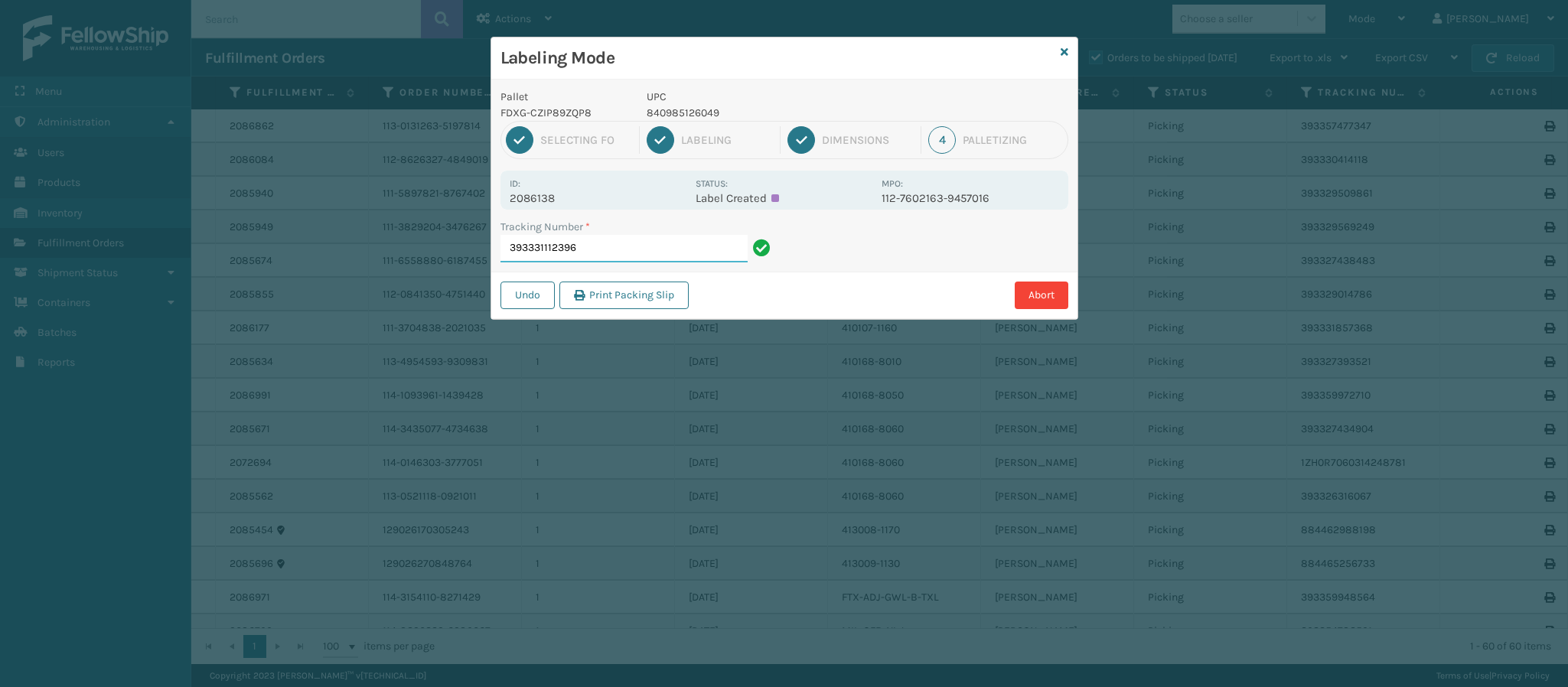
click at [597, 251] on input "393331112396" at bounding box center [625, 247] width 248 height 27
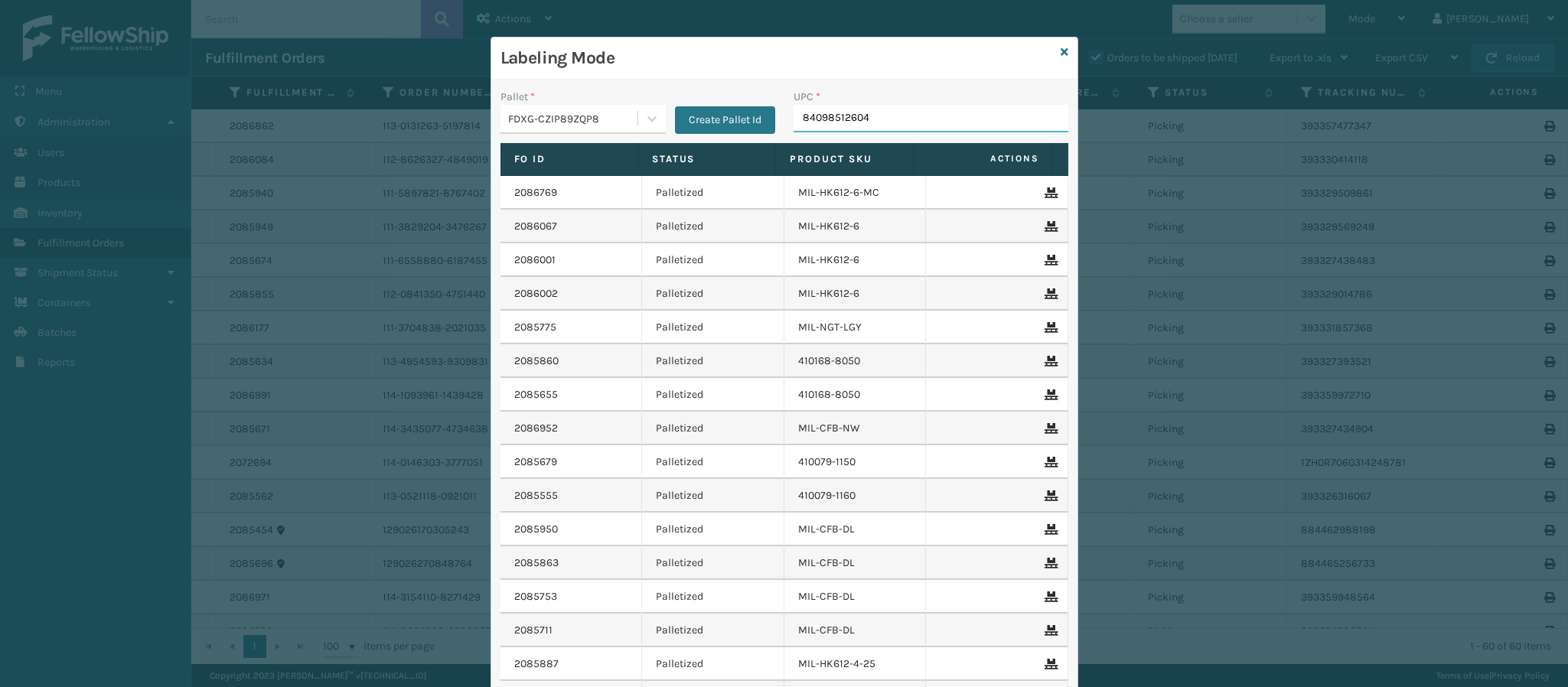
type input "840985126049"
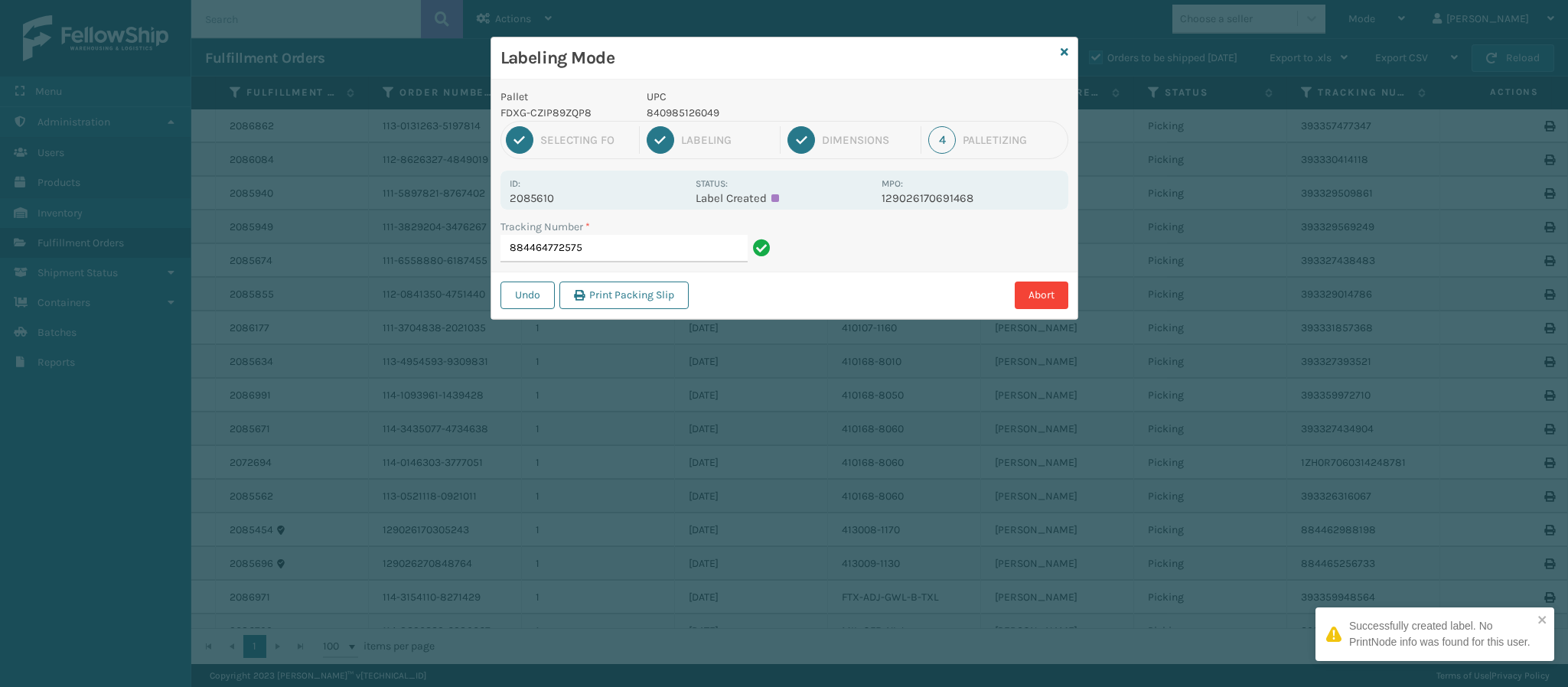
click at [550, 198] on p "2085610" at bounding box center [597, 198] width 176 height 14
click at [616, 246] on input "884464772575" at bounding box center [625, 247] width 248 height 27
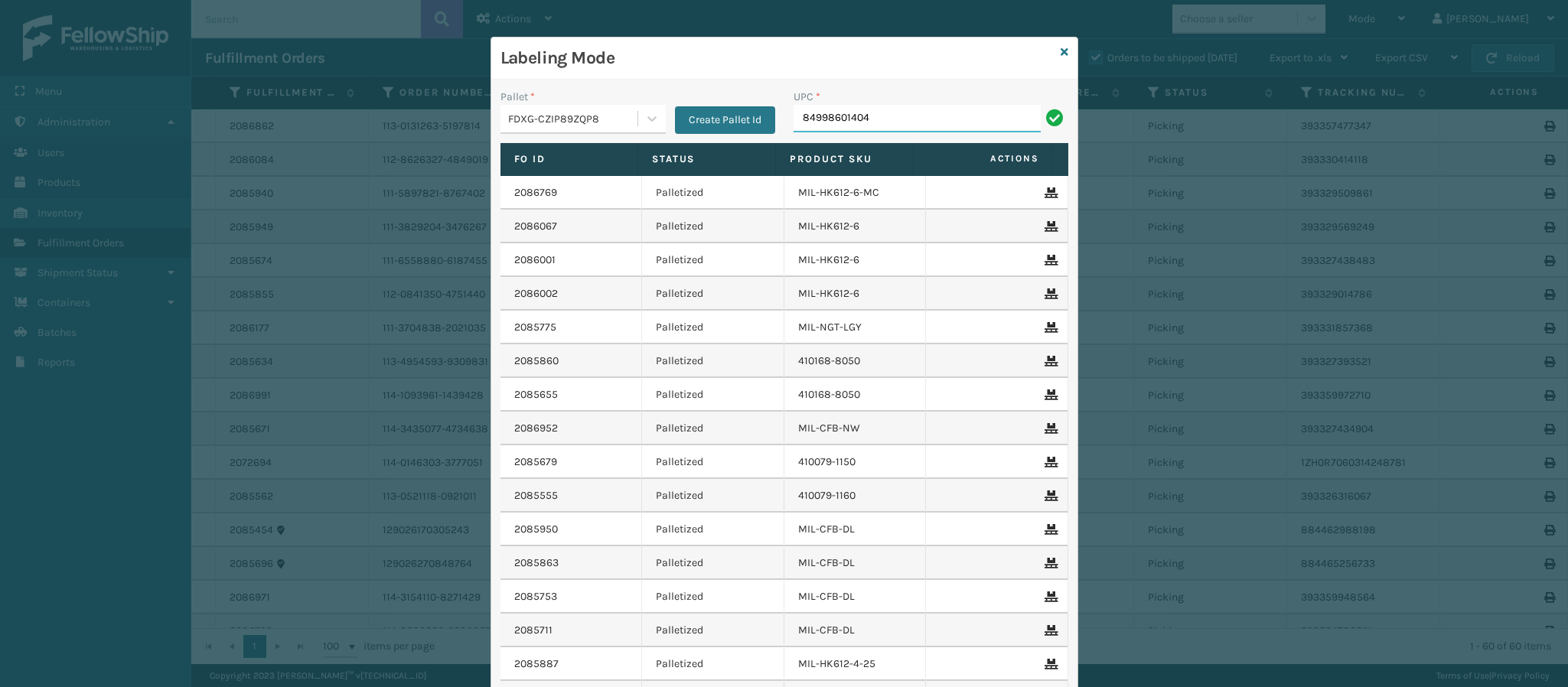
type input "849986014041"
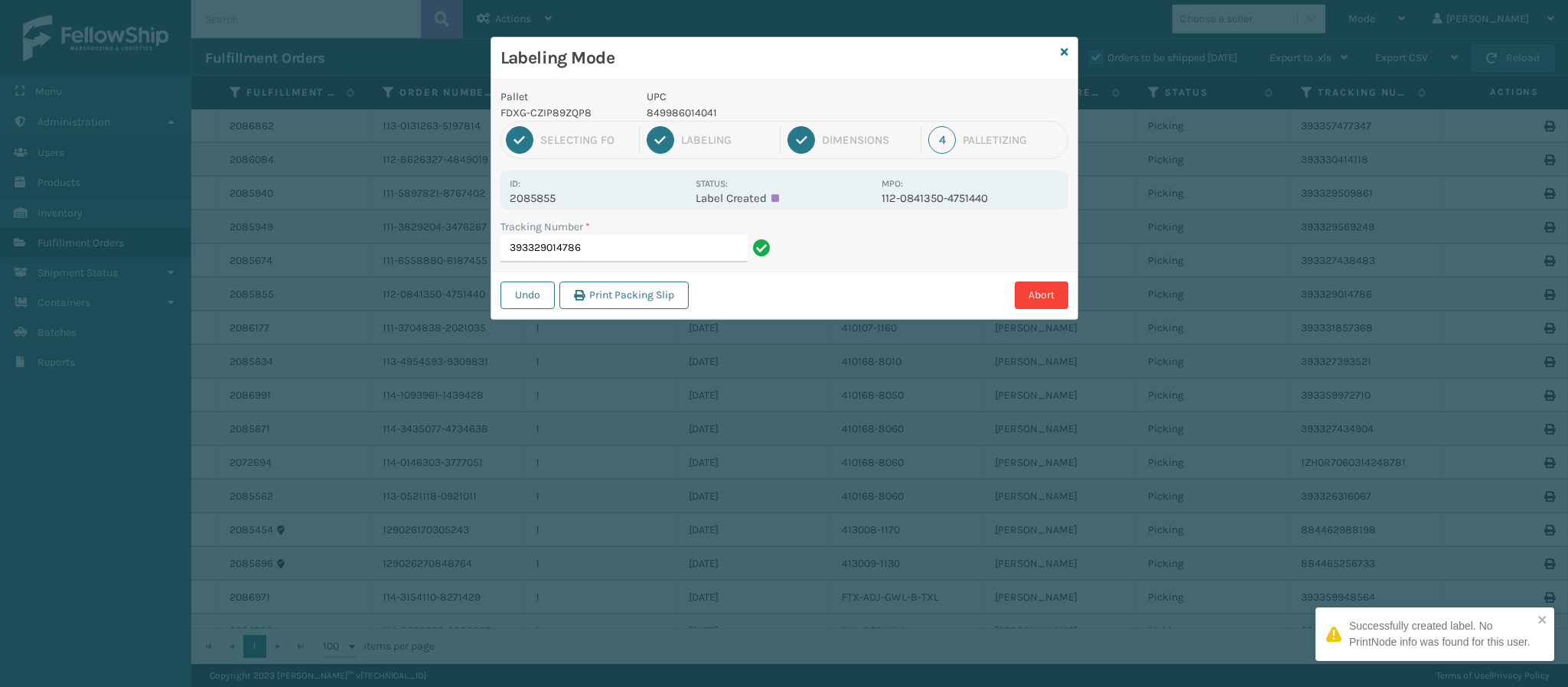
click at [545, 200] on p "2085855" at bounding box center [597, 198] width 176 height 14
click at [671, 252] on input "393329014786" at bounding box center [625, 247] width 248 height 27
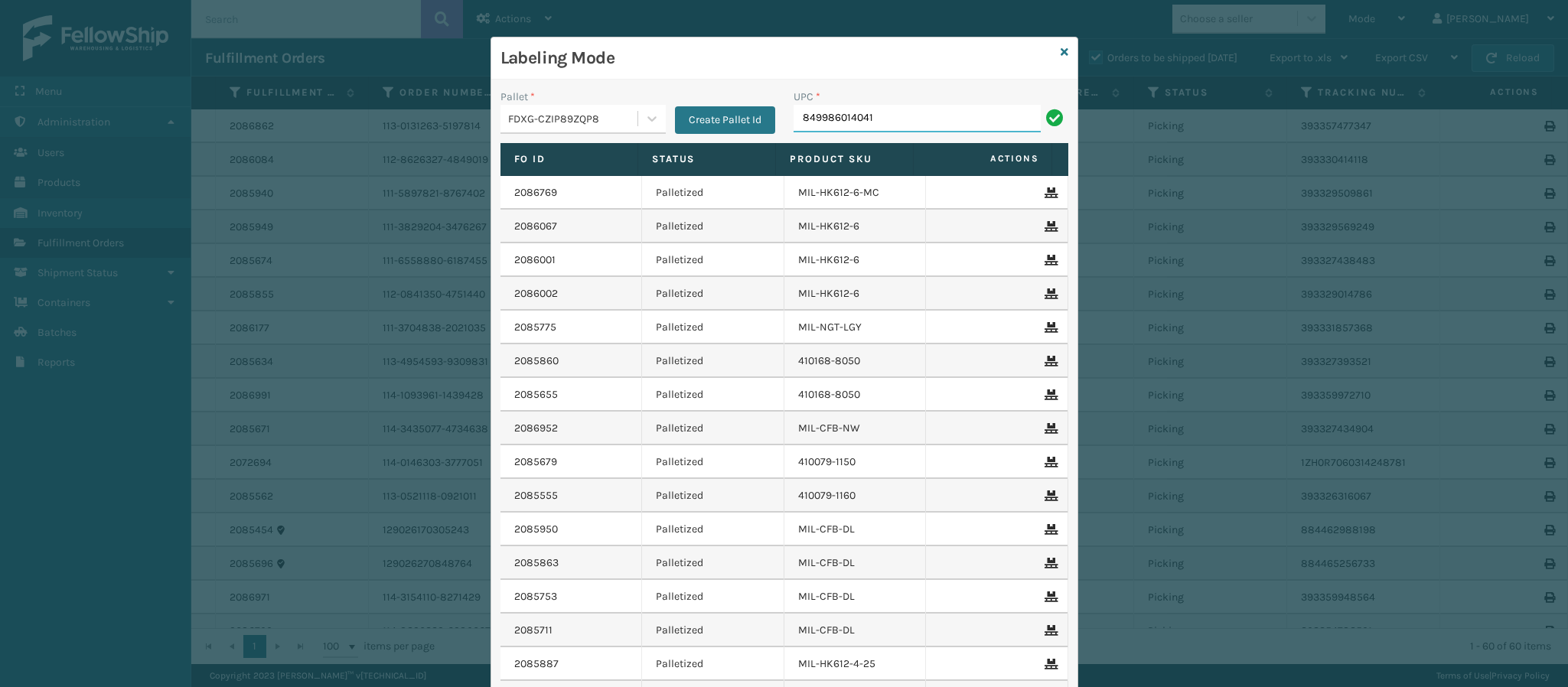
type input "849986014041"
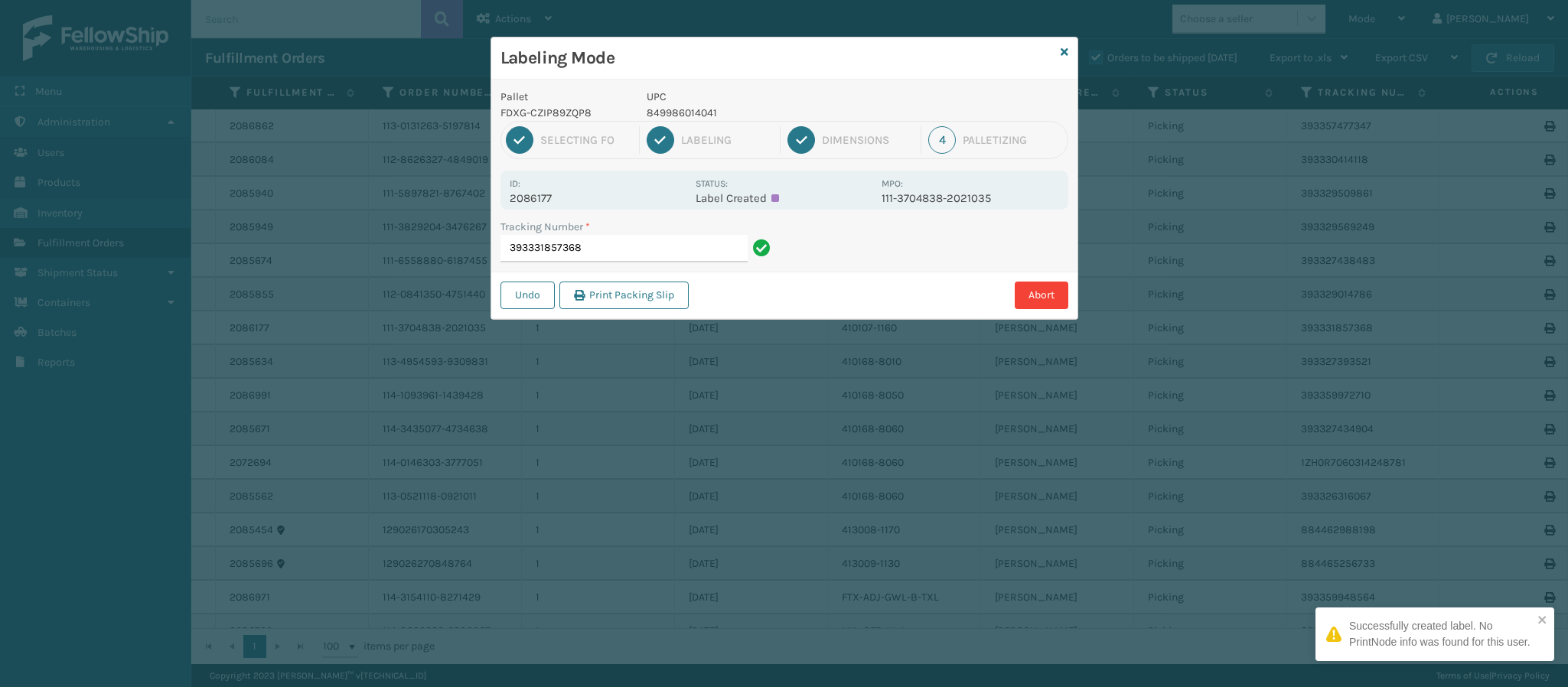
click at [531, 204] on p "2086177" at bounding box center [597, 198] width 176 height 14
click at [639, 257] on input "393331857368" at bounding box center [625, 247] width 248 height 27
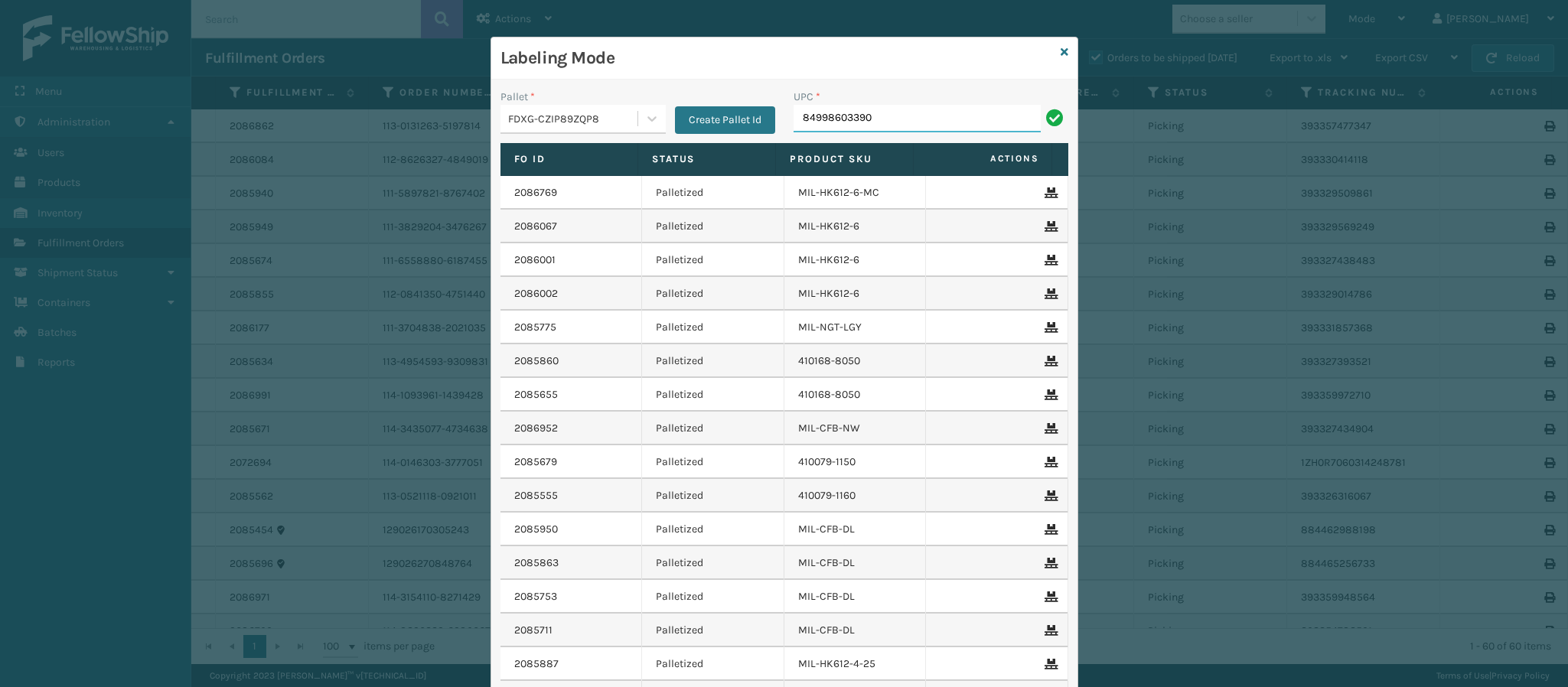
type input "849986033905"
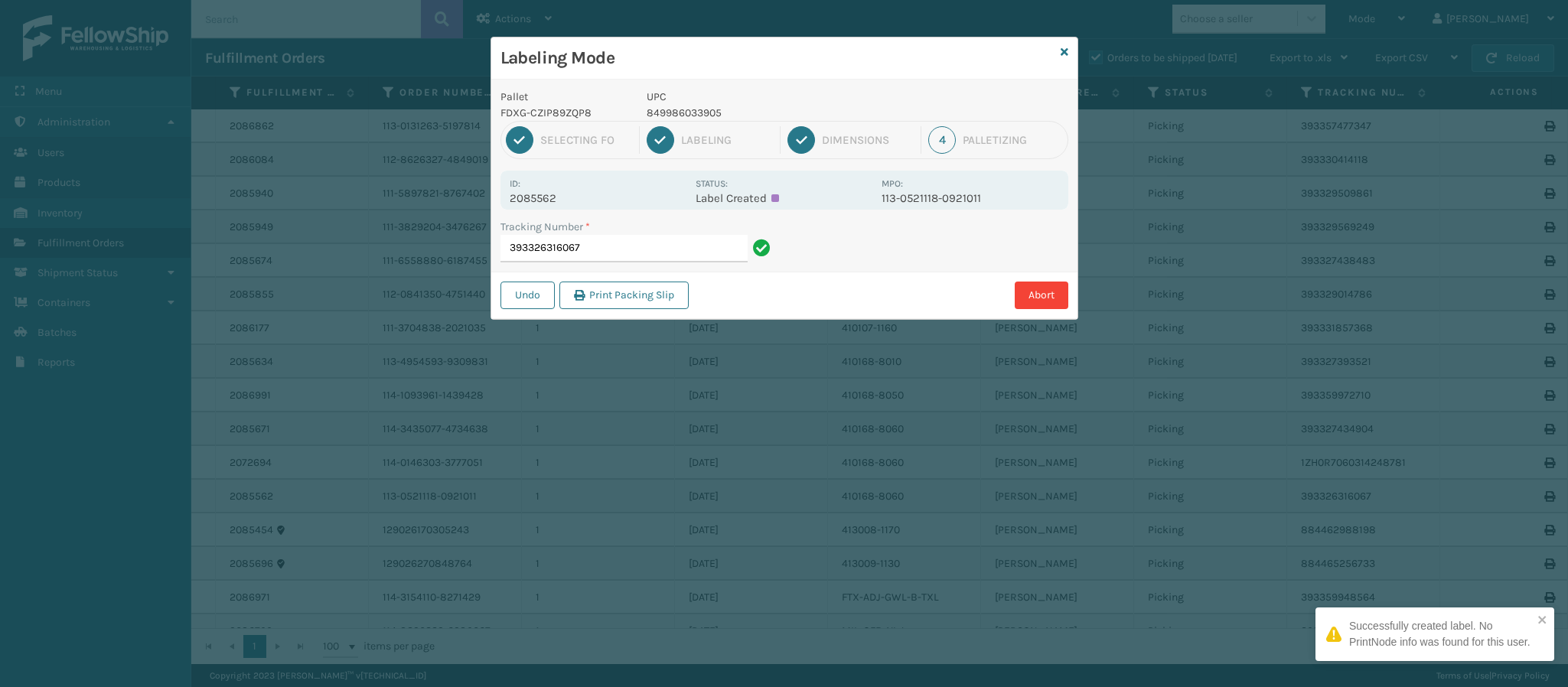
click at [544, 202] on p "2085562" at bounding box center [597, 198] width 176 height 14
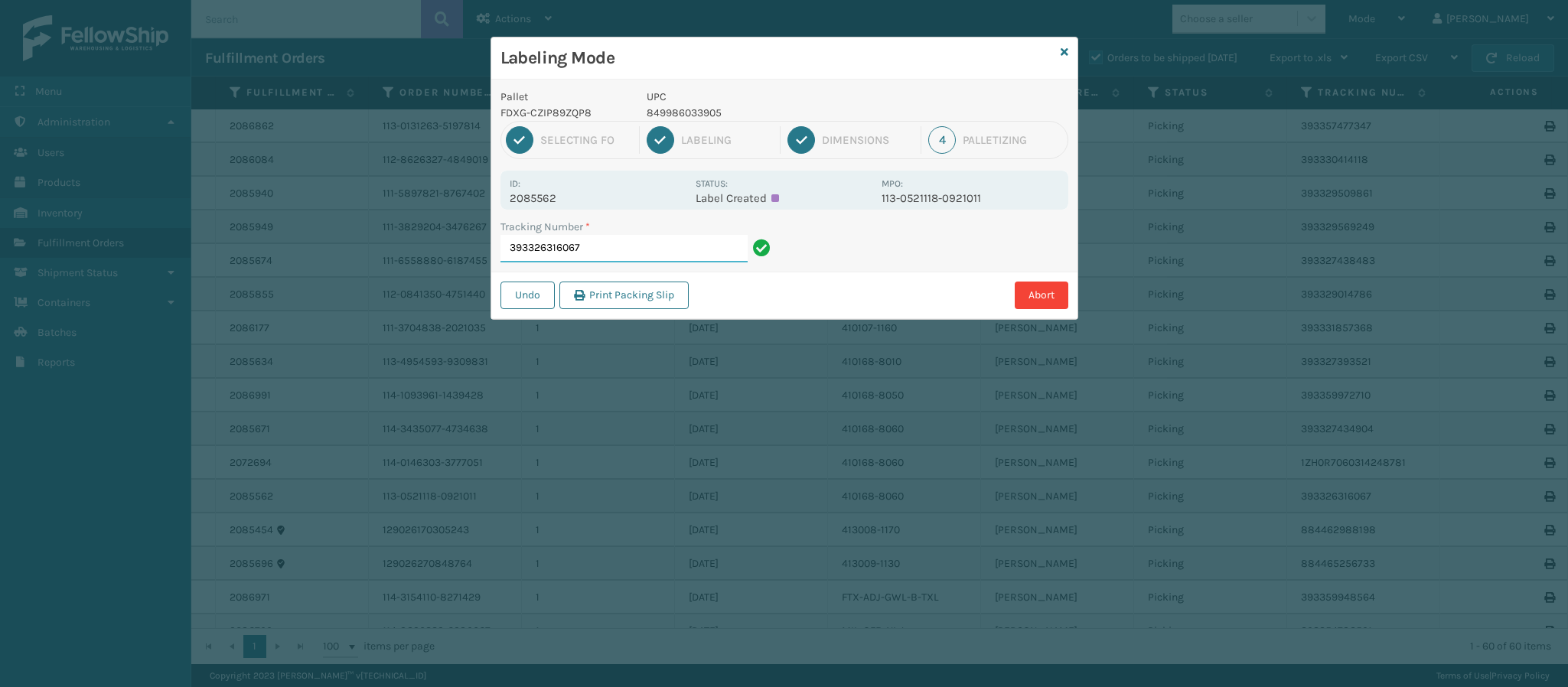
click at [618, 243] on input "393326316067" at bounding box center [625, 247] width 248 height 27
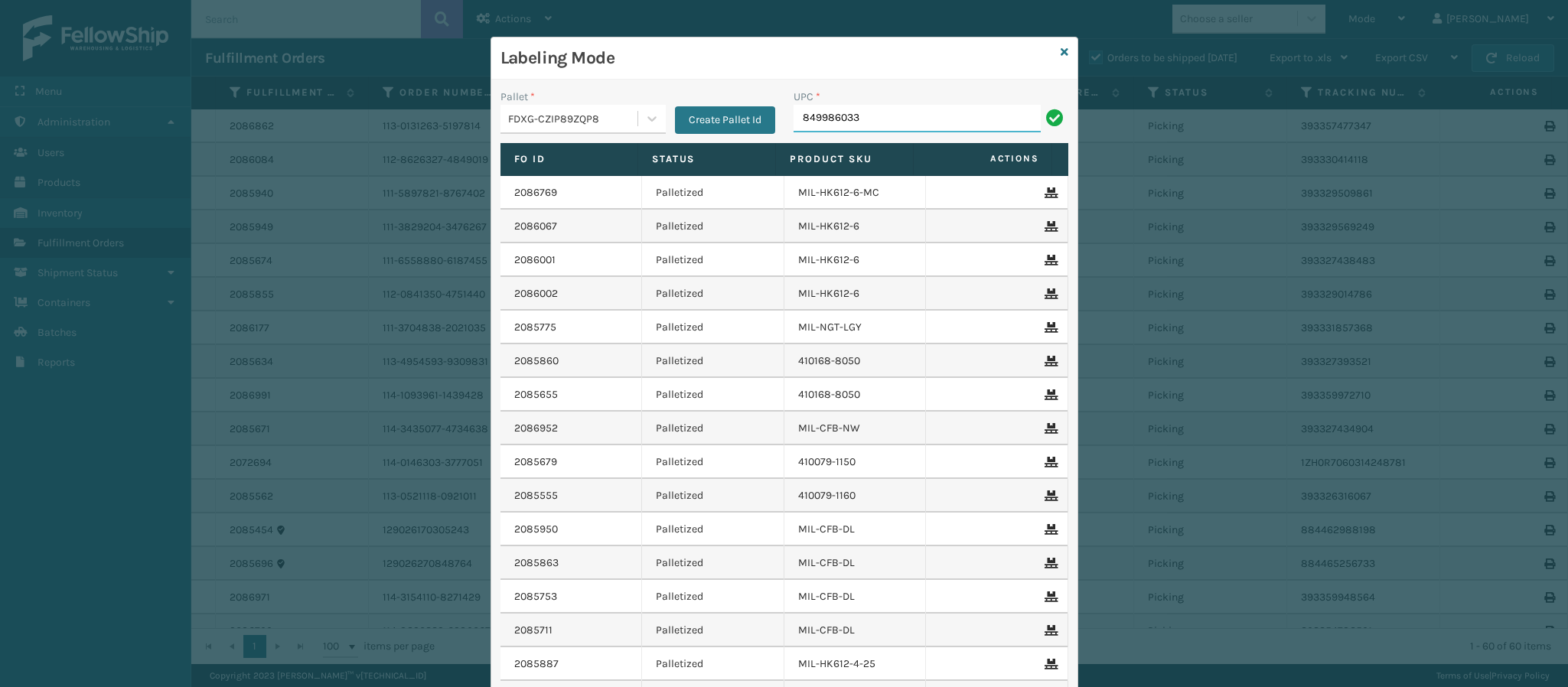
type input "8499860339"
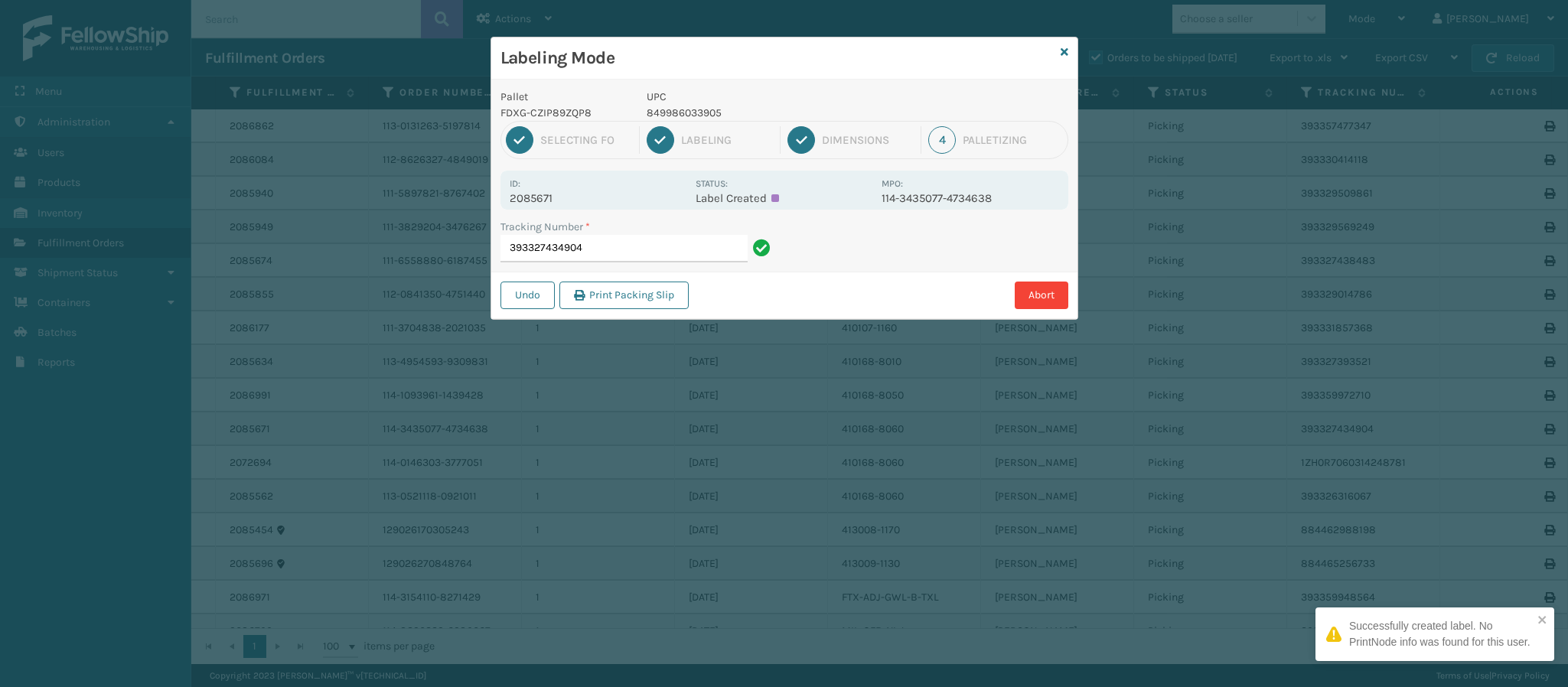
click at [540, 195] on p "2085671" at bounding box center [597, 198] width 176 height 14
click at [638, 243] on input "393327434904" at bounding box center [625, 247] width 248 height 27
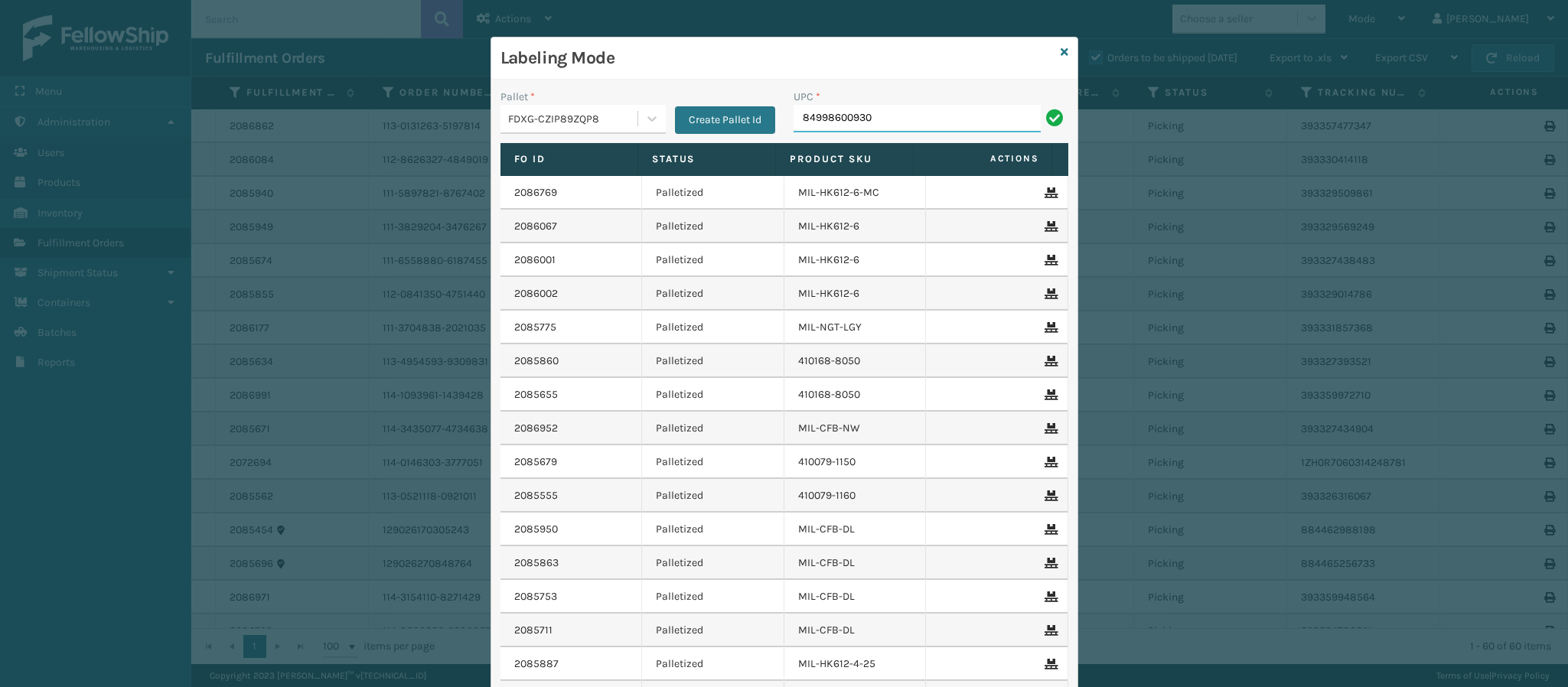
type input "849986009306"
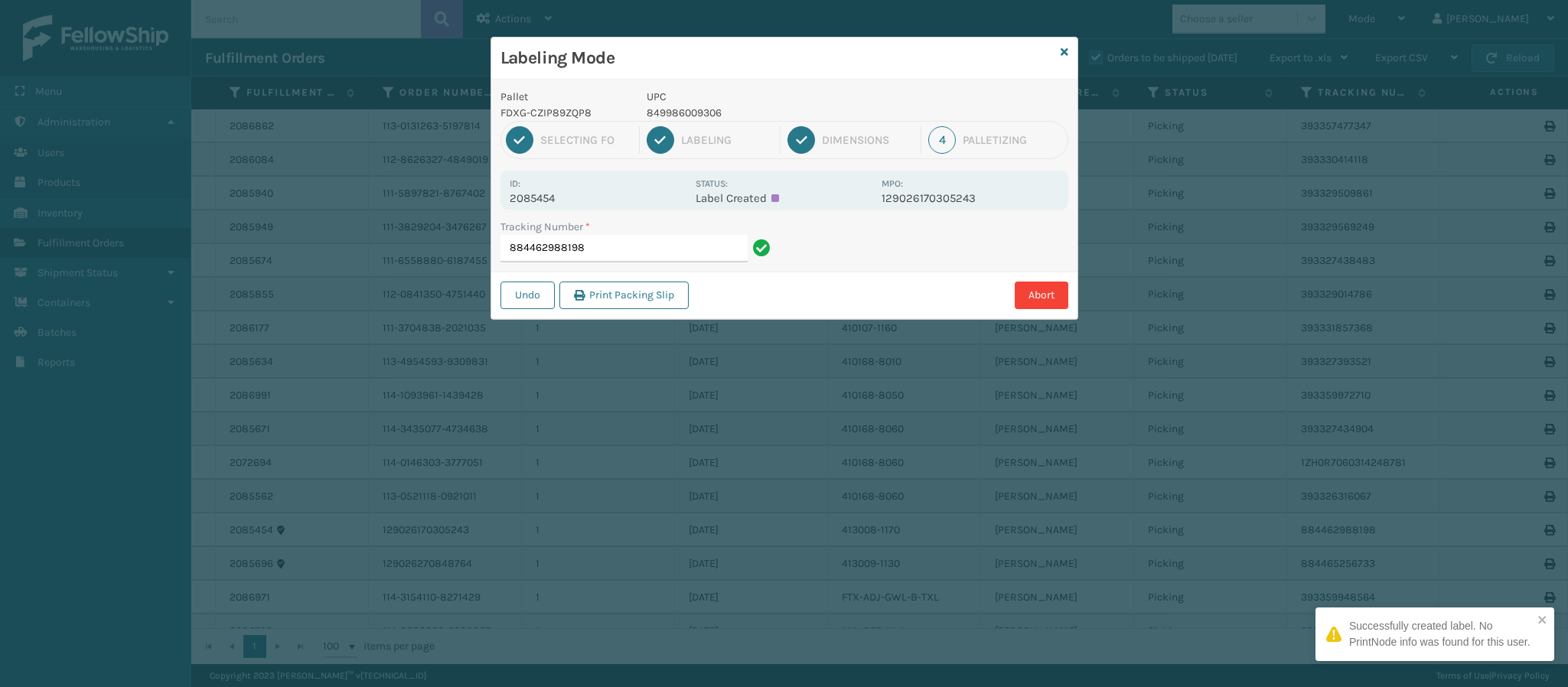
drag, startPoint x: 547, startPoint y: 207, endPoint x: 549, endPoint y: 200, distance: 7.3
click at [549, 200] on div "Id: 2085454 Status: Label Created MPO: 129026170305243" at bounding box center [784, 190] width 567 height 39
click at [549, 200] on p "2085454" at bounding box center [597, 198] width 176 height 14
click at [621, 255] on input "884462988198" at bounding box center [625, 247] width 248 height 27
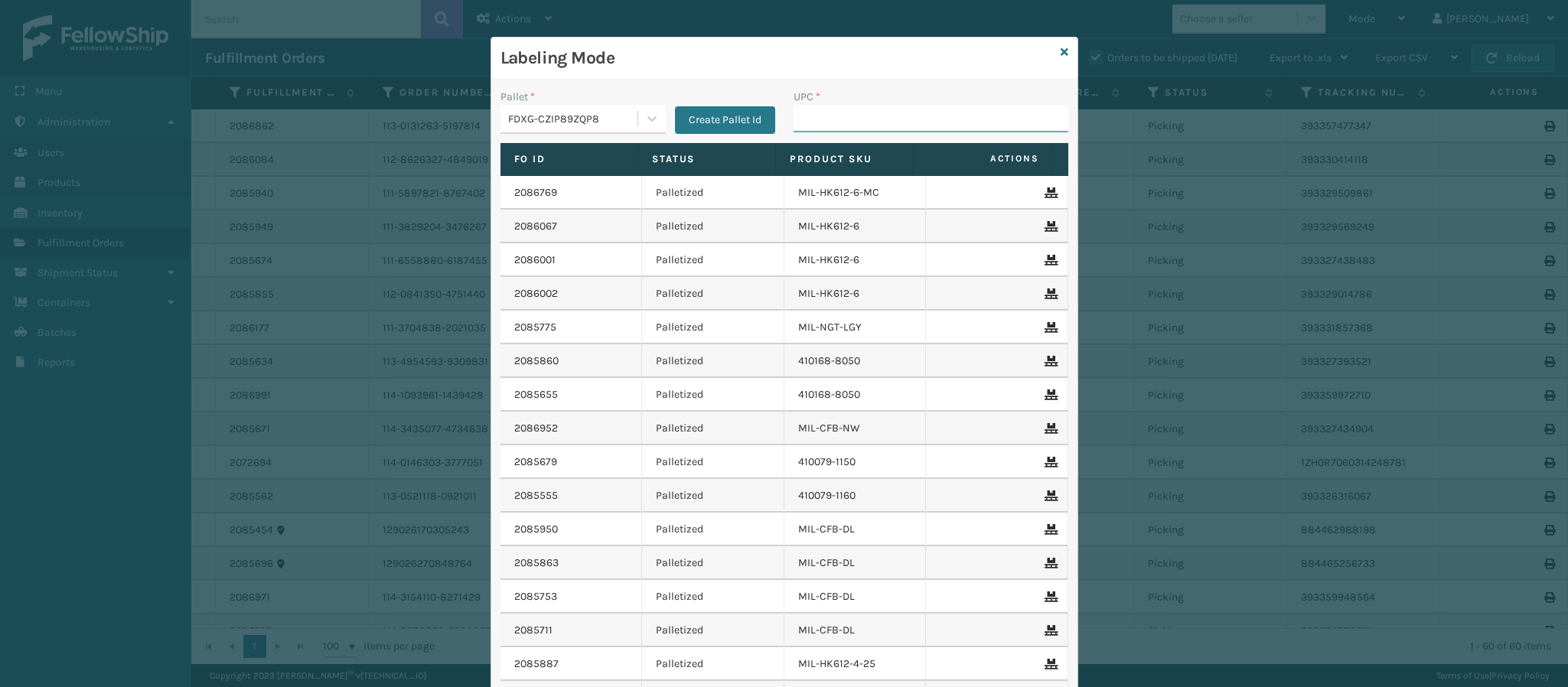
click at [807, 115] on input "UPC *" at bounding box center [930, 118] width 275 height 27
type input "849986009337"
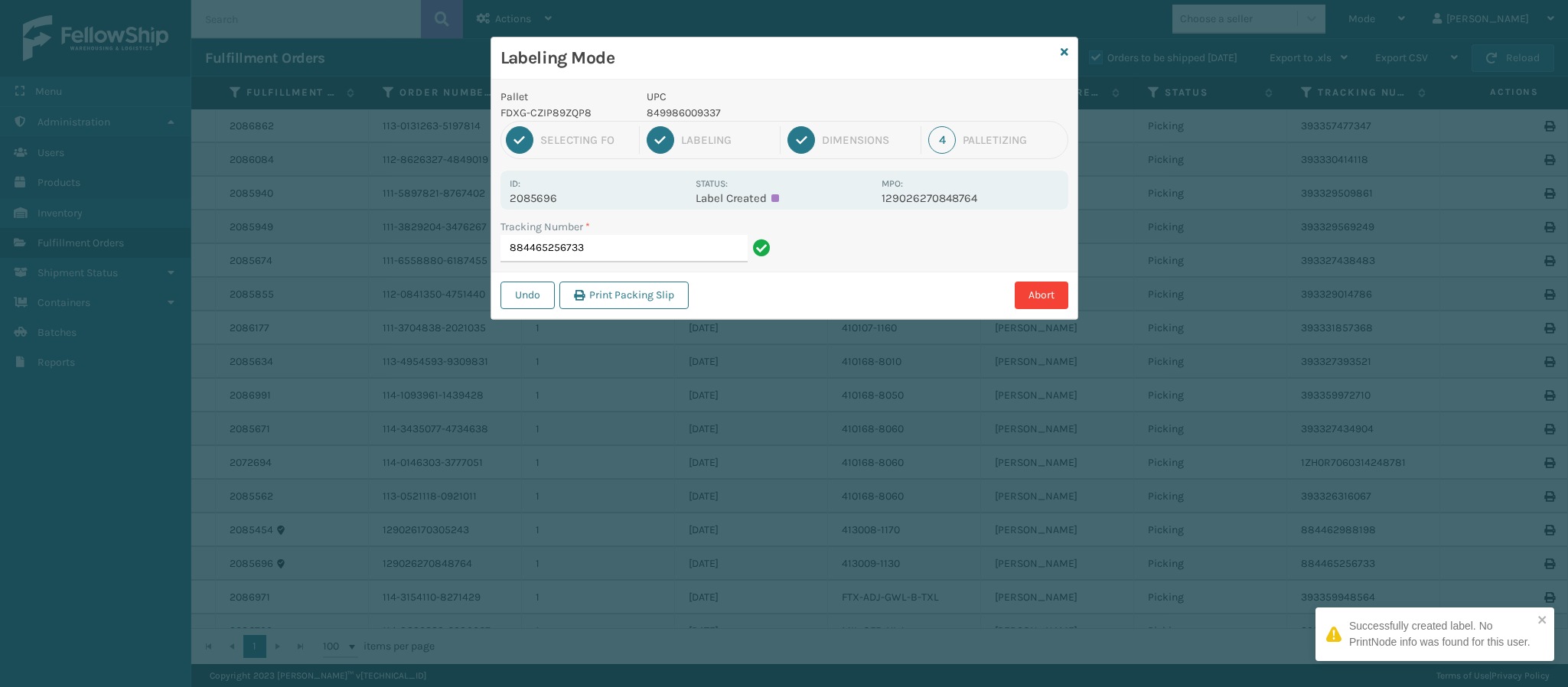
click at [551, 198] on p "2085696" at bounding box center [597, 198] width 176 height 14
click at [618, 255] on input "884465256733" at bounding box center [625, 247] width 248 height 27
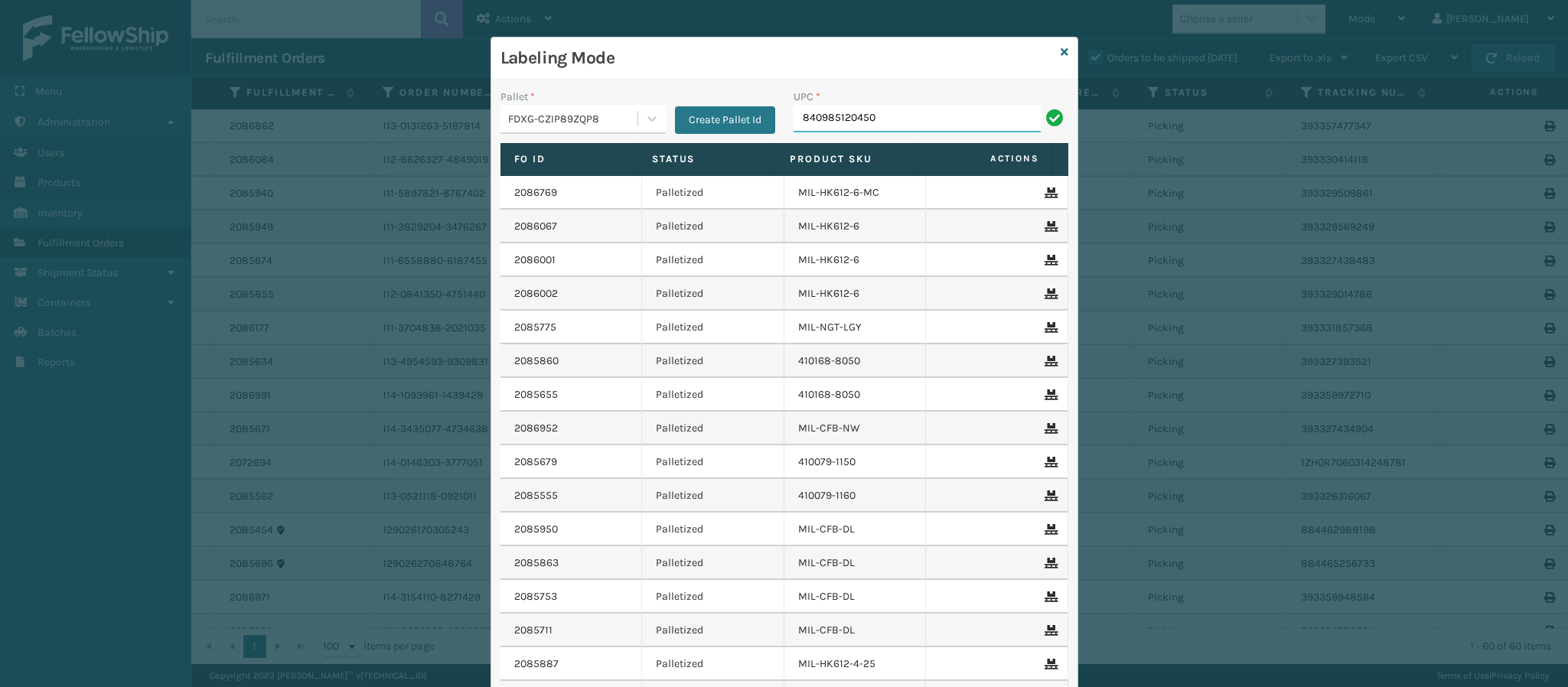
type input "840985120450"
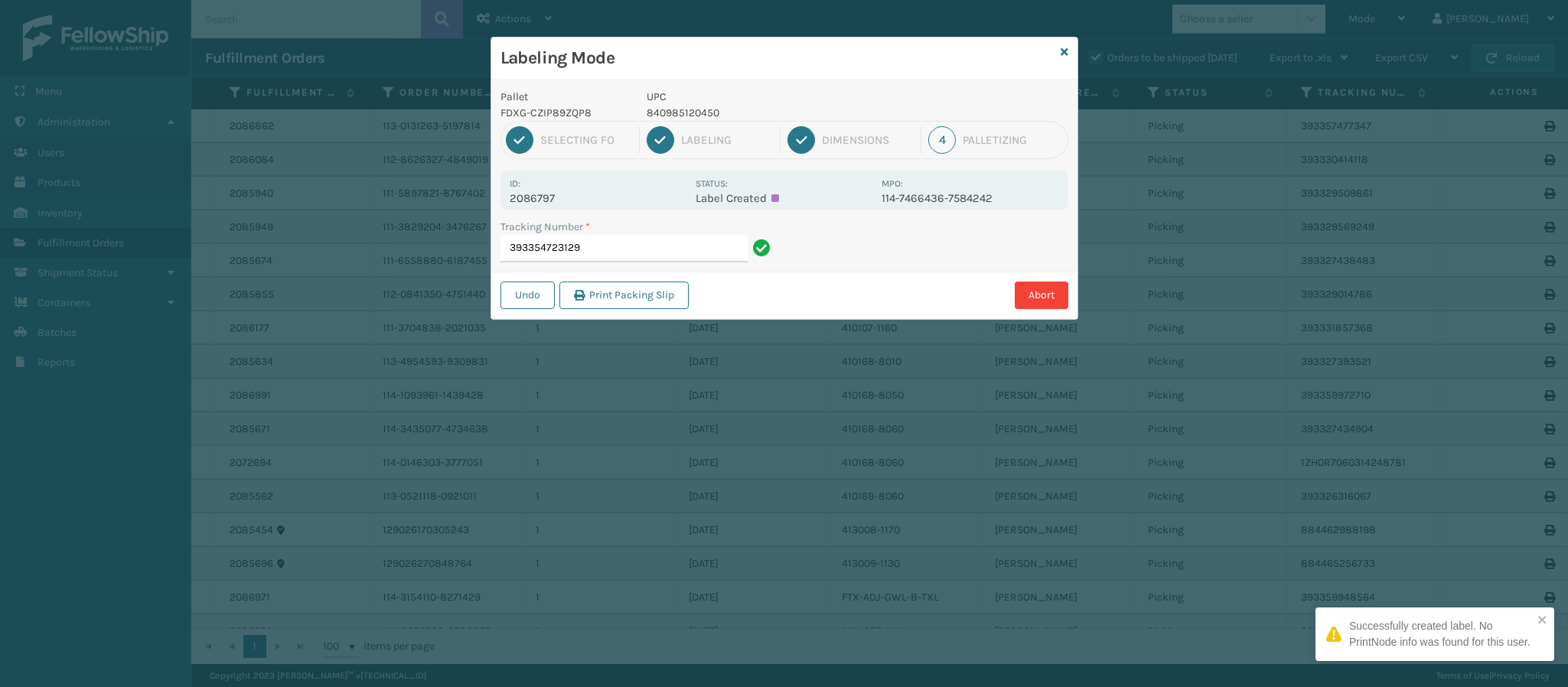
click at [565, 200] on p "2086797" at bounding box center [597, 198] width 176 height 14
click at [565, 198] on p "2086797" at bounding box center [597, 198] width 176 height 14
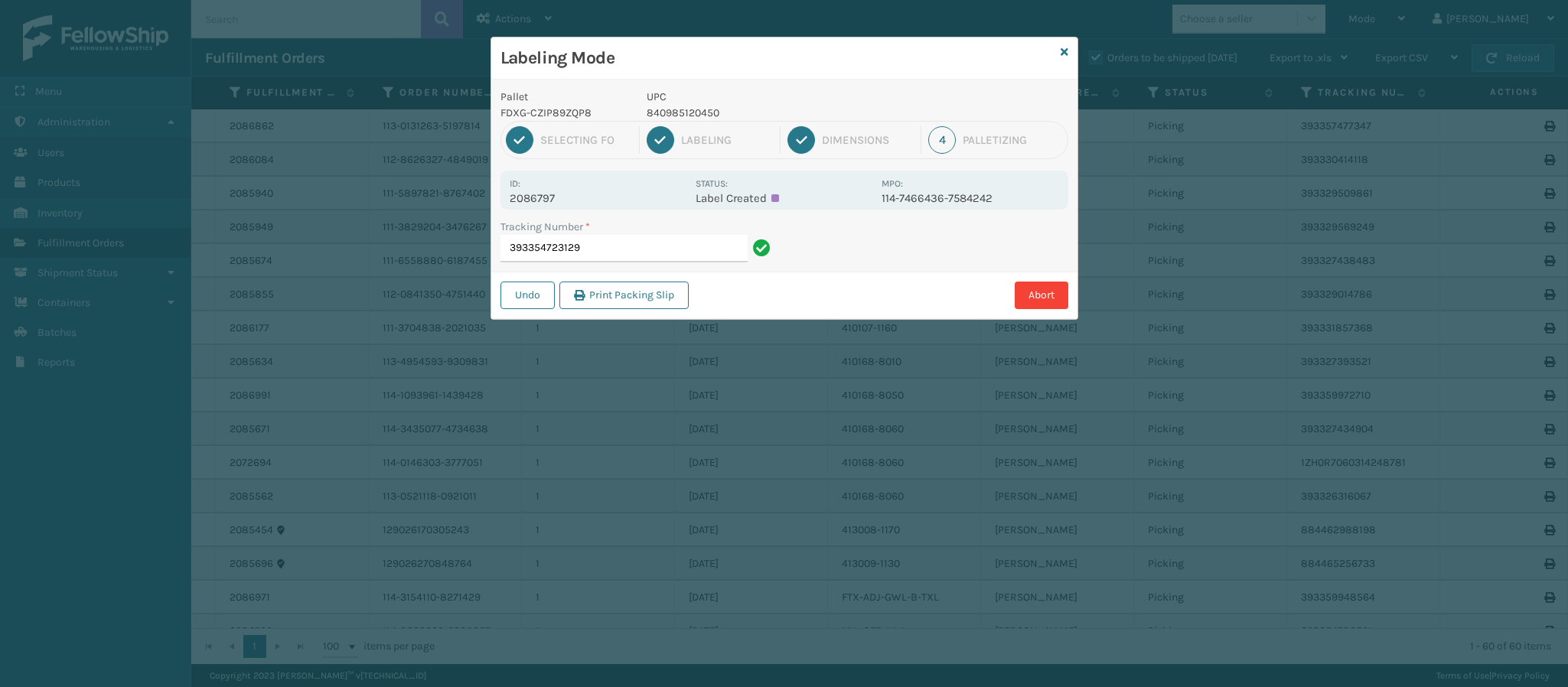
click at [617, 267] on div "Tracking Number * 393354723129" at bounding box center [638, 245] width 294 height 52
click at [622, 257] on input "393354723129" at bounding box center [625, 247] width 248 height 27
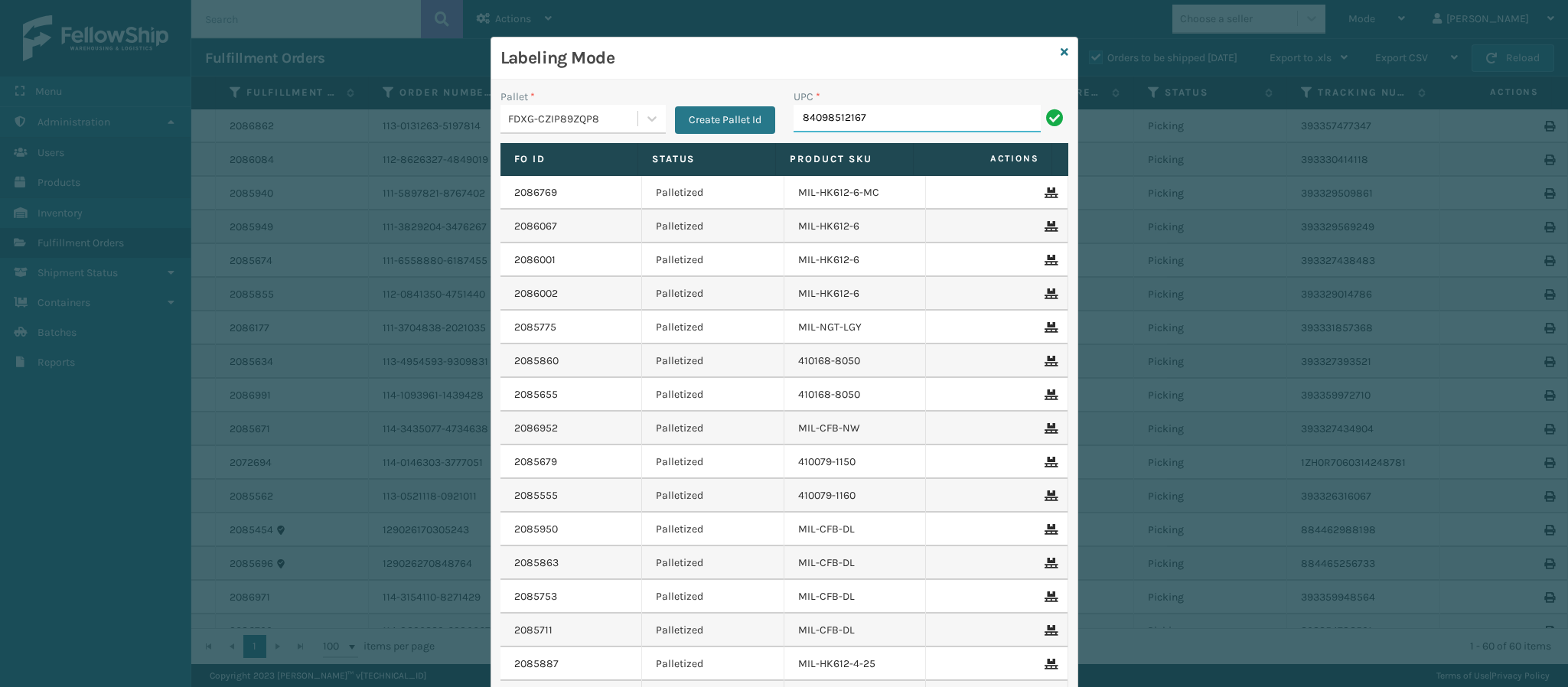
type input "840985121679"
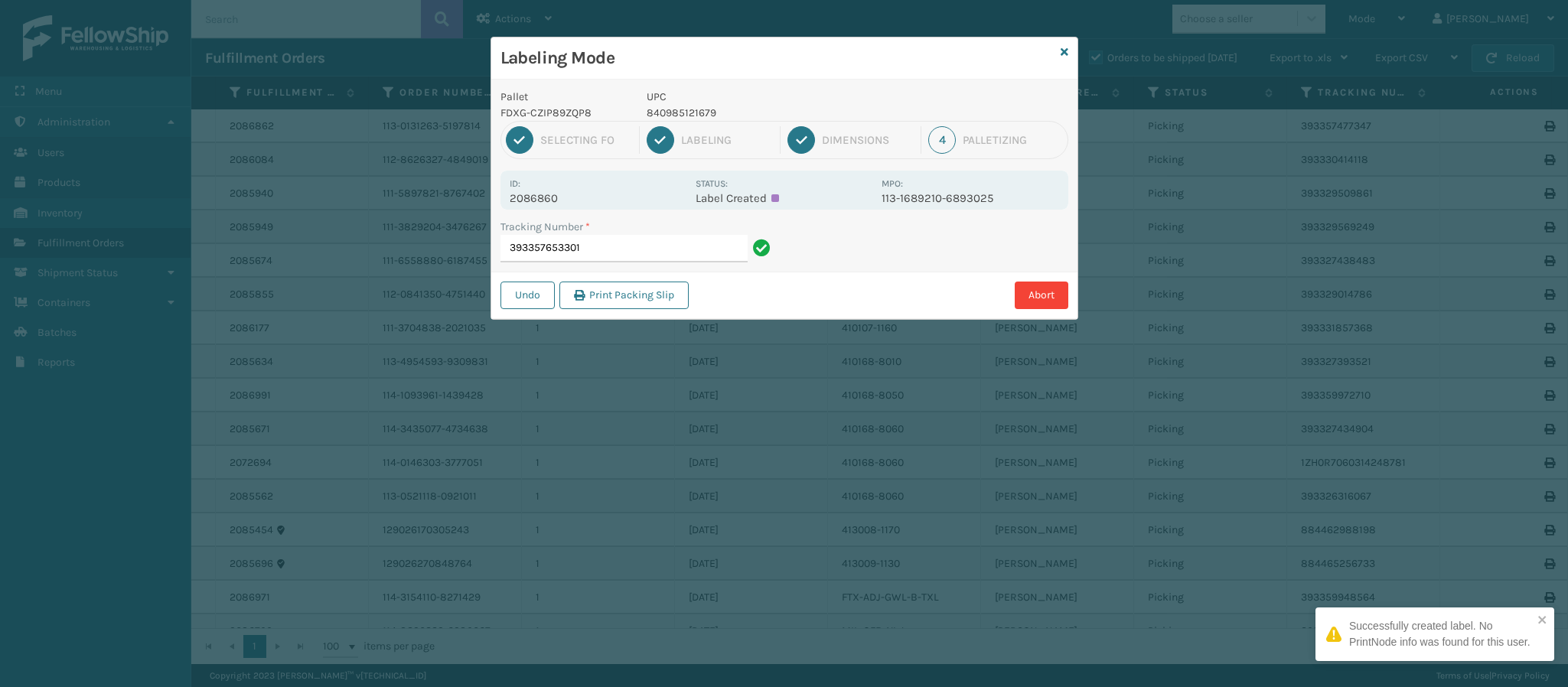
click at [539, 202] on p "2086860" at bounding box center [597, 198] width 176 height 14
click at [604, 257] on input "393357653301" at bounding box center [625, 247] width 248 height 27
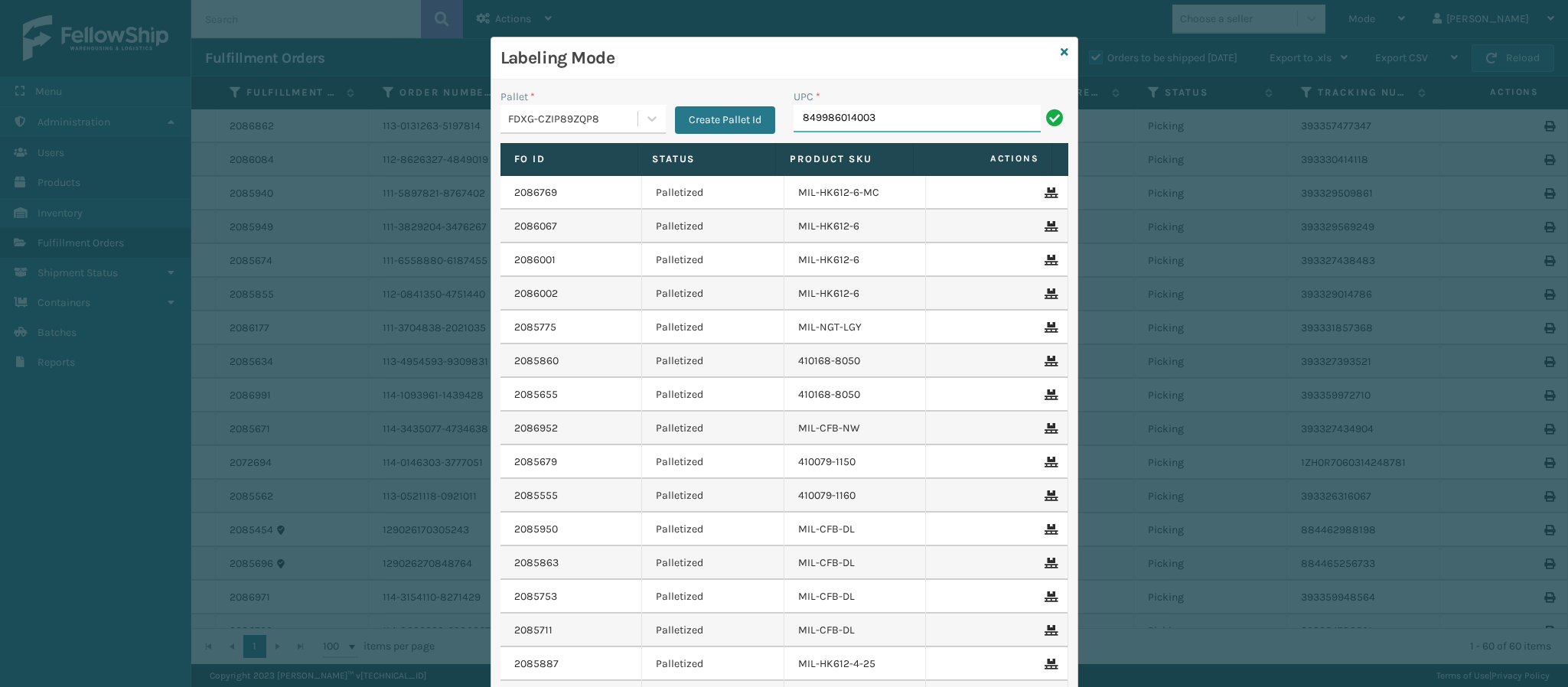
type input "849986014003"
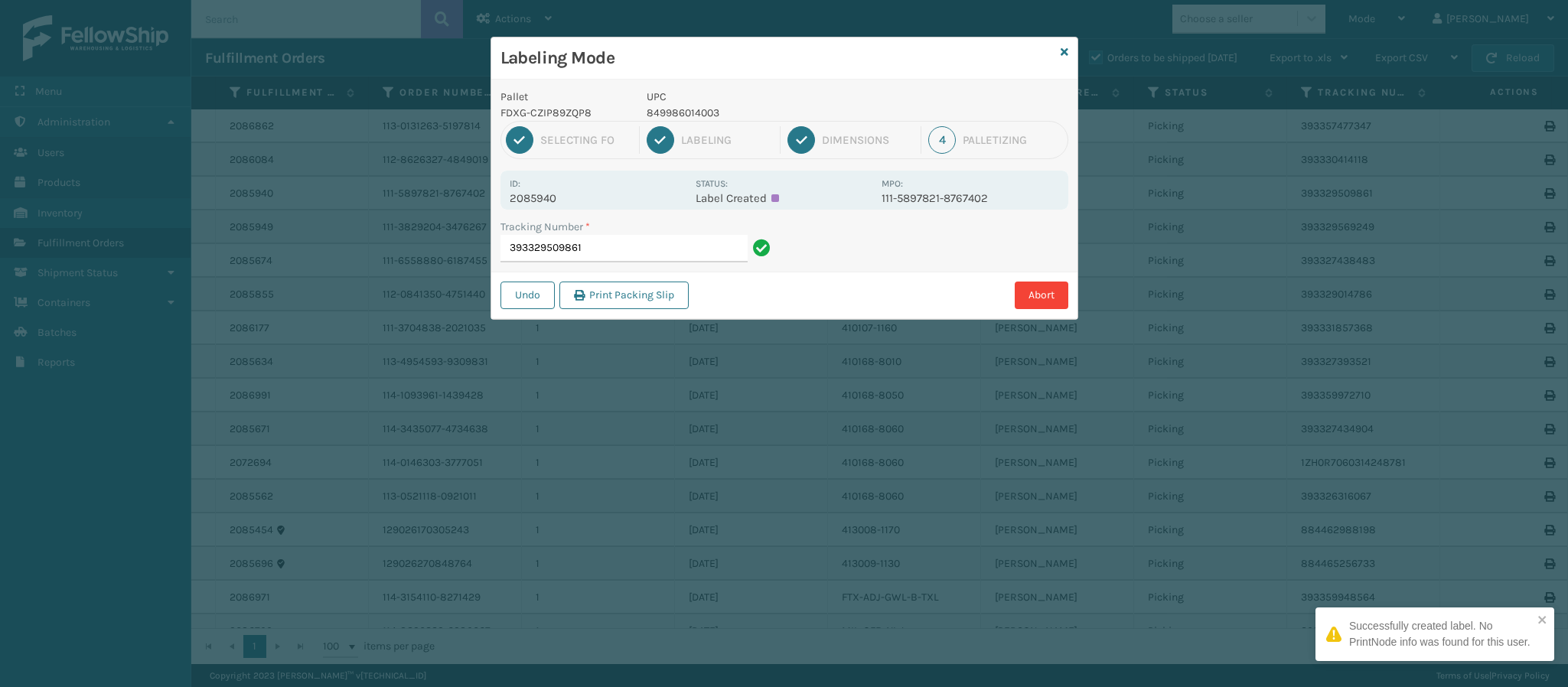
drag, startPoint x: 567, startPoint y: 186, endPoint x: 567, endPoint y: 195, distance: 9.0
click at [567, 187] on div "Id: 2085940" at bounding box center [597, 190] width 176 height 30
click at [563, 202] on p "2085940" at bounding box center [597, 198] width 176 height 14
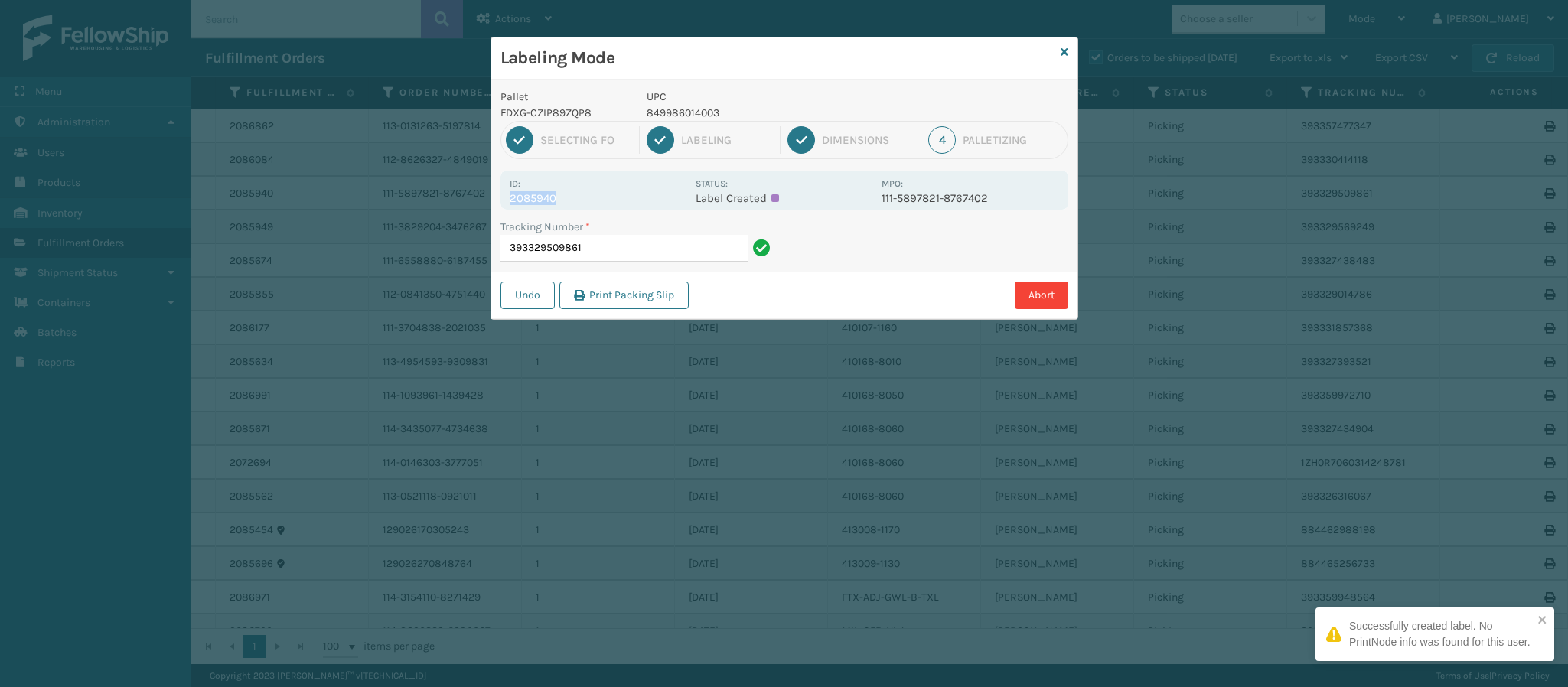
click at [563, 202] on p "2085940" at bounding box center [597, 198] width 176 height 14
drag, startPoint x: 599, startPoint y: 231, endPoint x: 606, endPoint y: 246, distance: 16.6
click at [601, 237] on div "Tracking Number * 393329509861" at bounding box center [638, 240] width 275 height 44
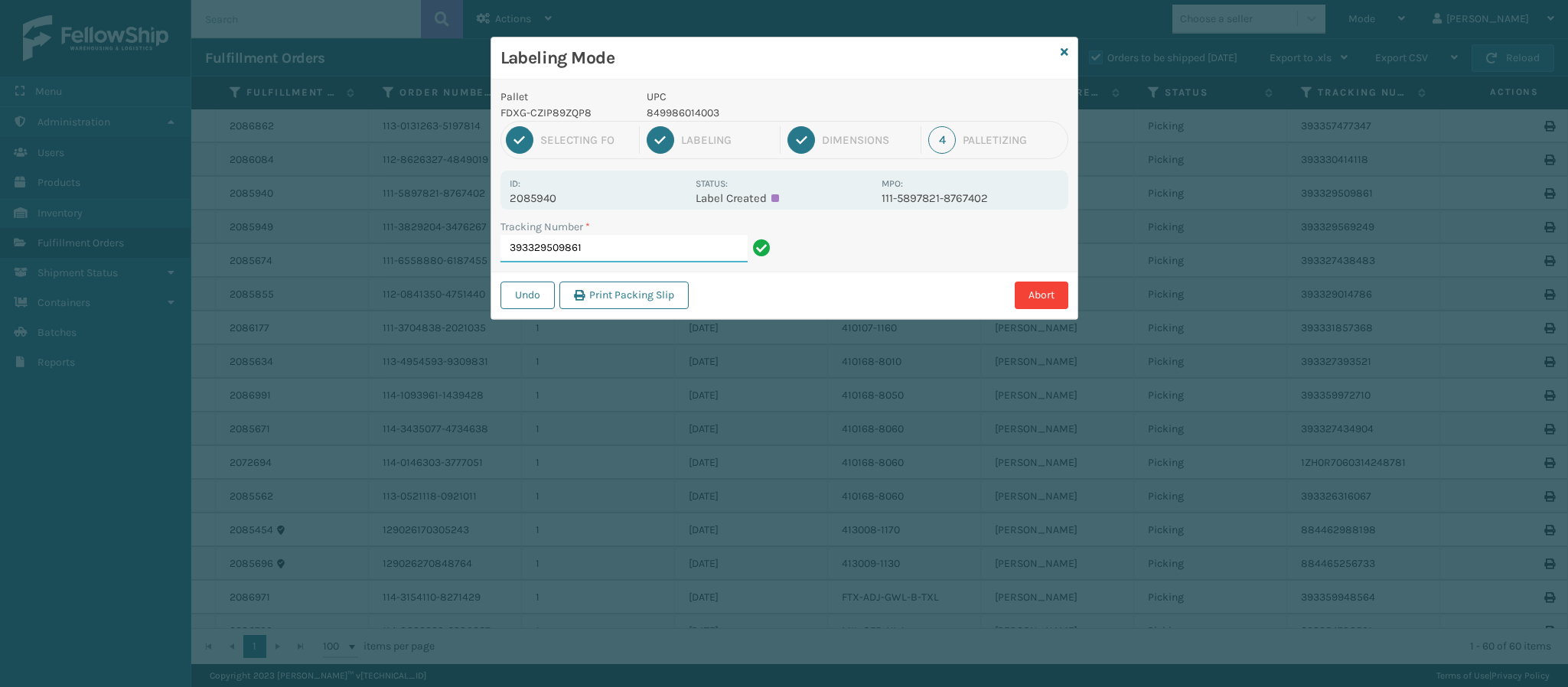
click at [609, 248] on input "393329509861" at bounding box center [625, 247] width 248 height 27
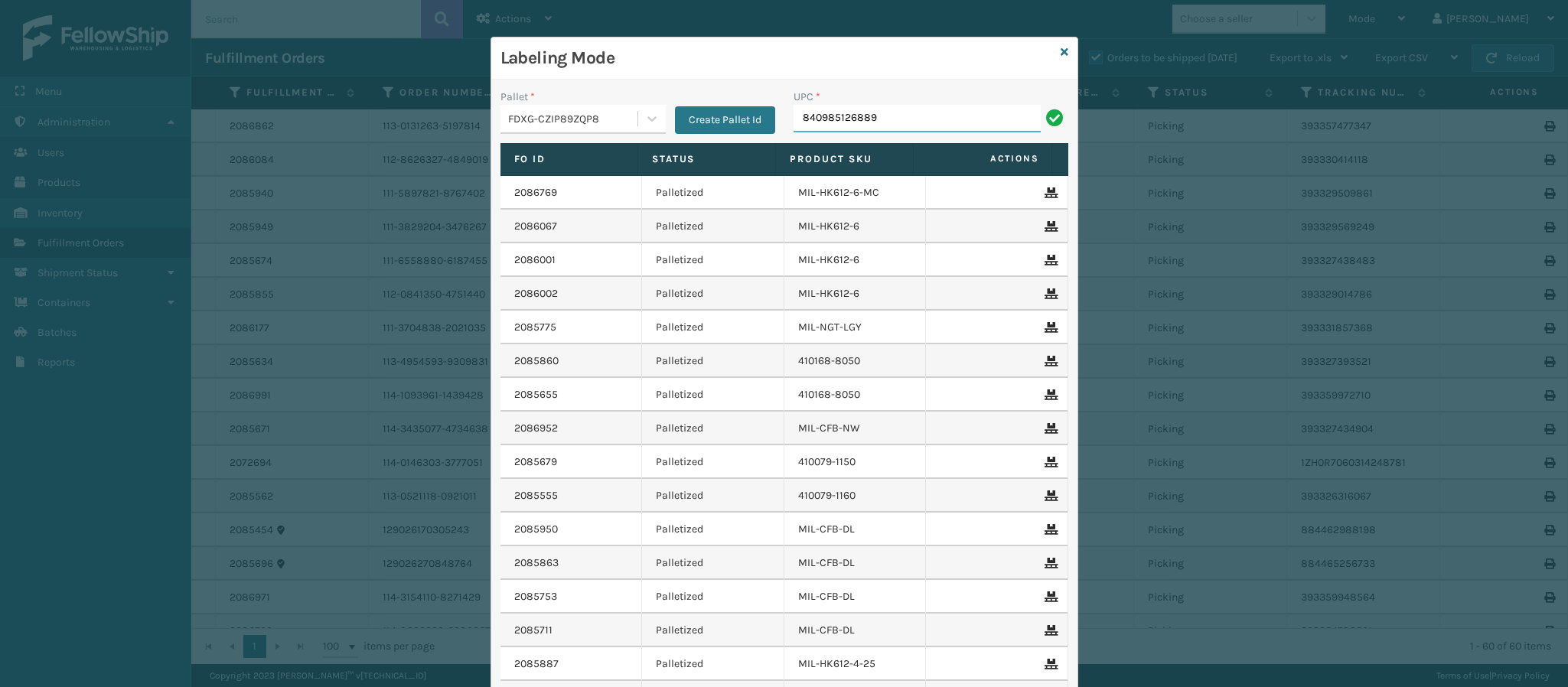
type input "840985126889"
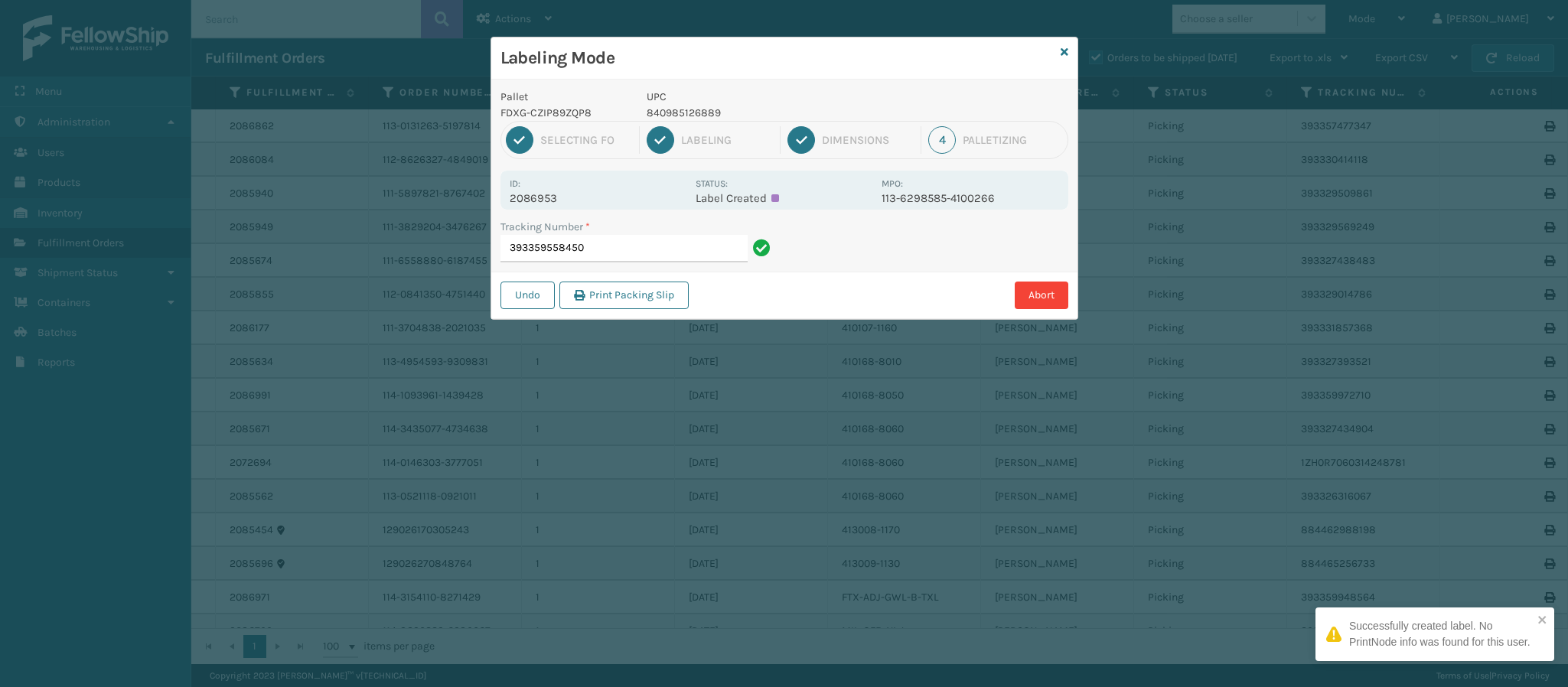
click at [555, 205] on div "Id: 2086953 Status: Label Created MPO: 113-6298585-4100266" at bounding box center [784, 190] width 567 height 39
click at [554, 204] on p "2086953" at bounding box center [597, 198] width 176 height 14
click at [629, 251] on input "393359558450" at bounding box center [625, 247] width 248 height 27
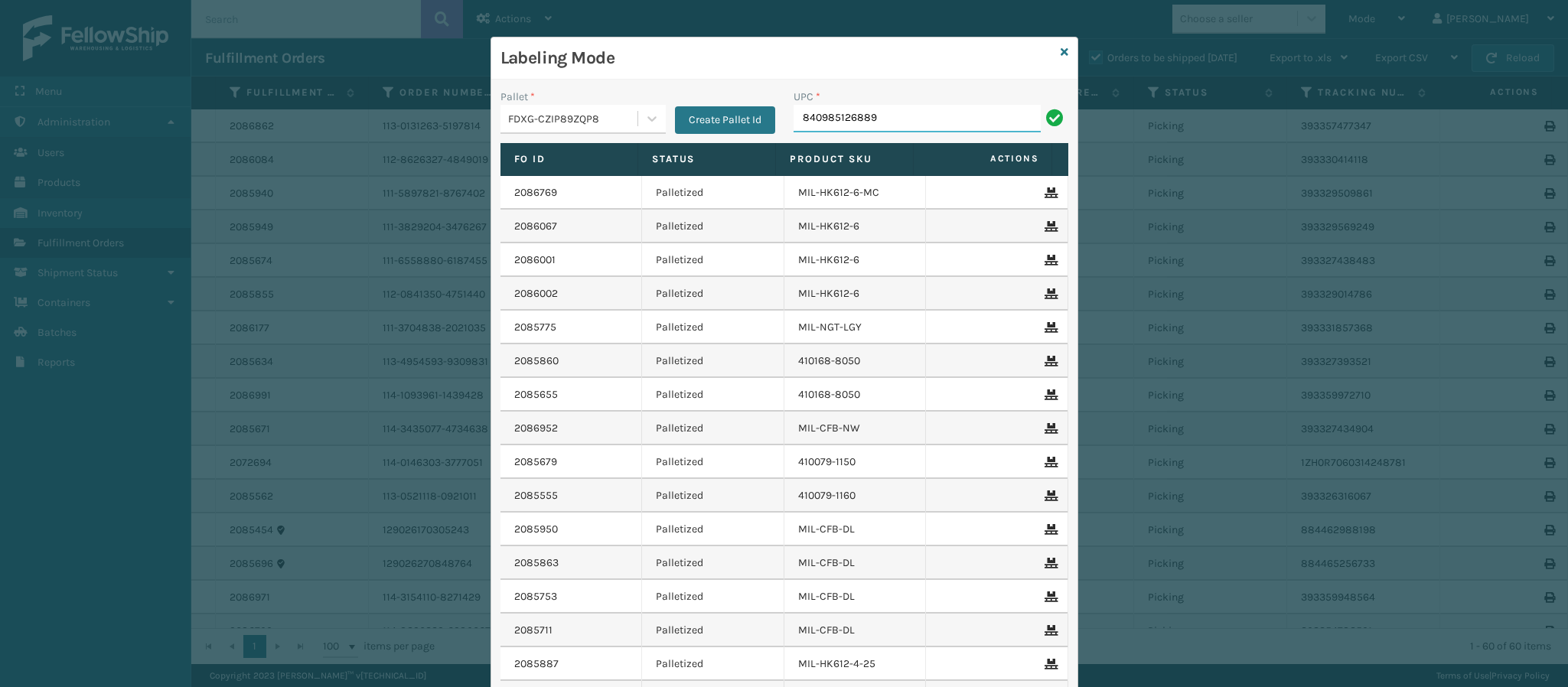
type input "840985126889"
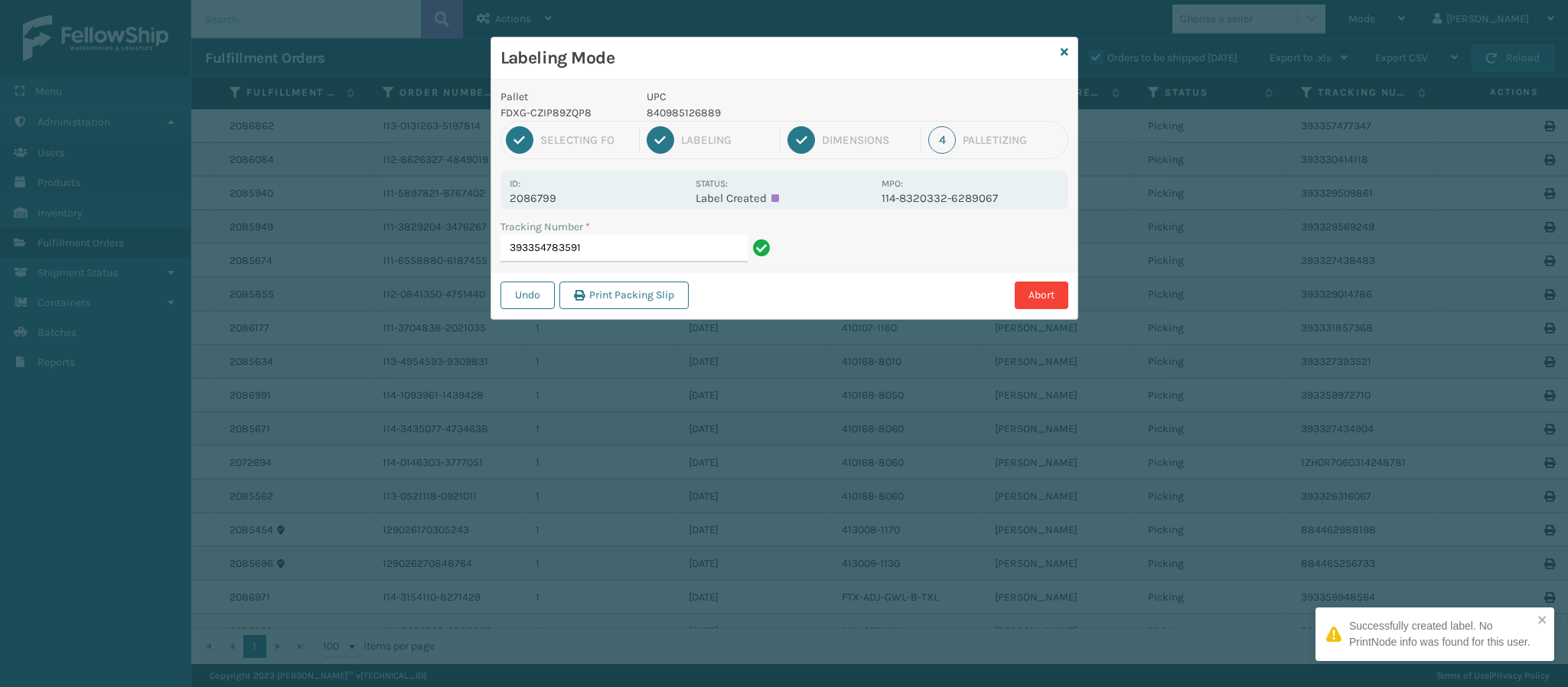
click at [561, 205] on div "Id: 2086799 Status: Label Created MPO: 114-8320332-6289067" at bounding box center [784, 190] width 567 height 39
click at [560, 201] on p "2086799" at bounding box center [597, 198] width 176 height 14
click at [559, 204] on p "2086799" at bounding box center [597, 198] width 176 height 14
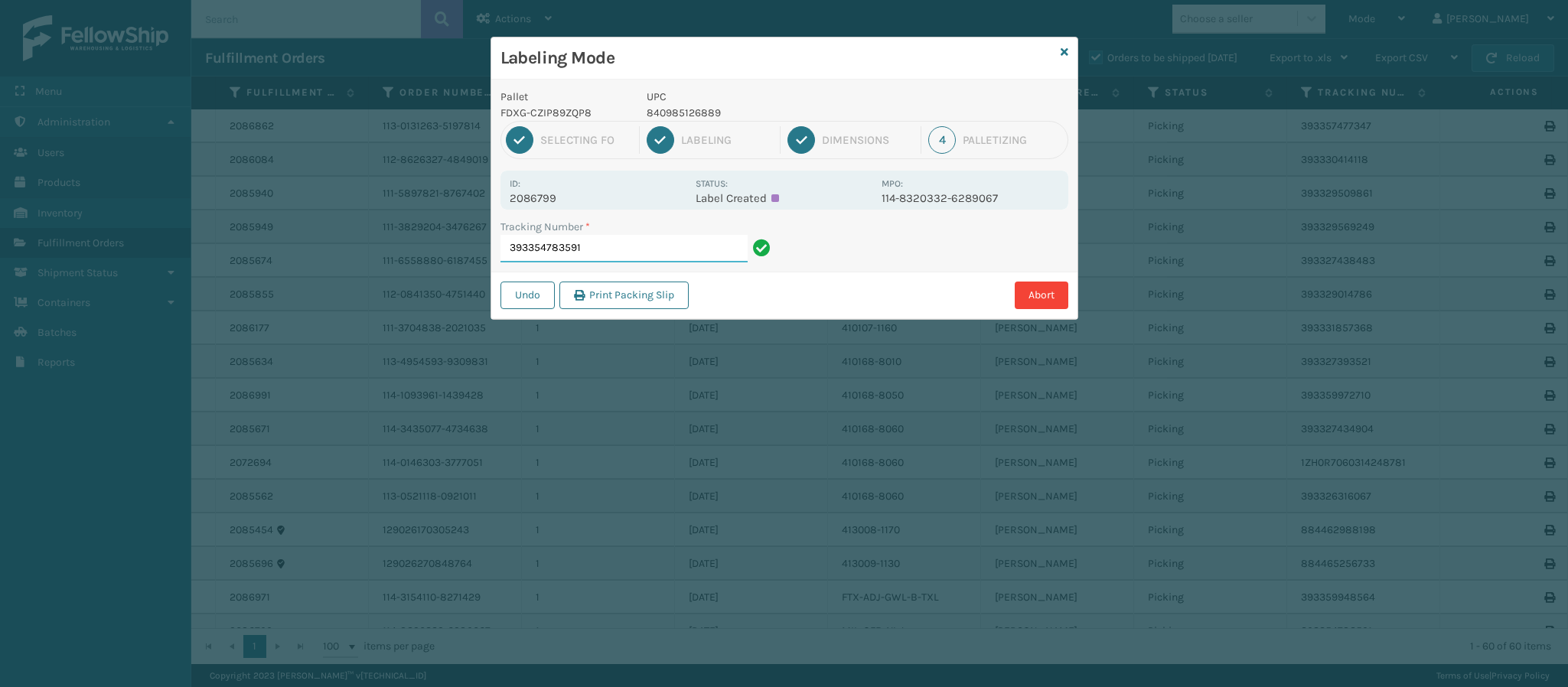
click at [641, 246] on input "393354783591" at bounding box center [625, 247] width 248 height 27
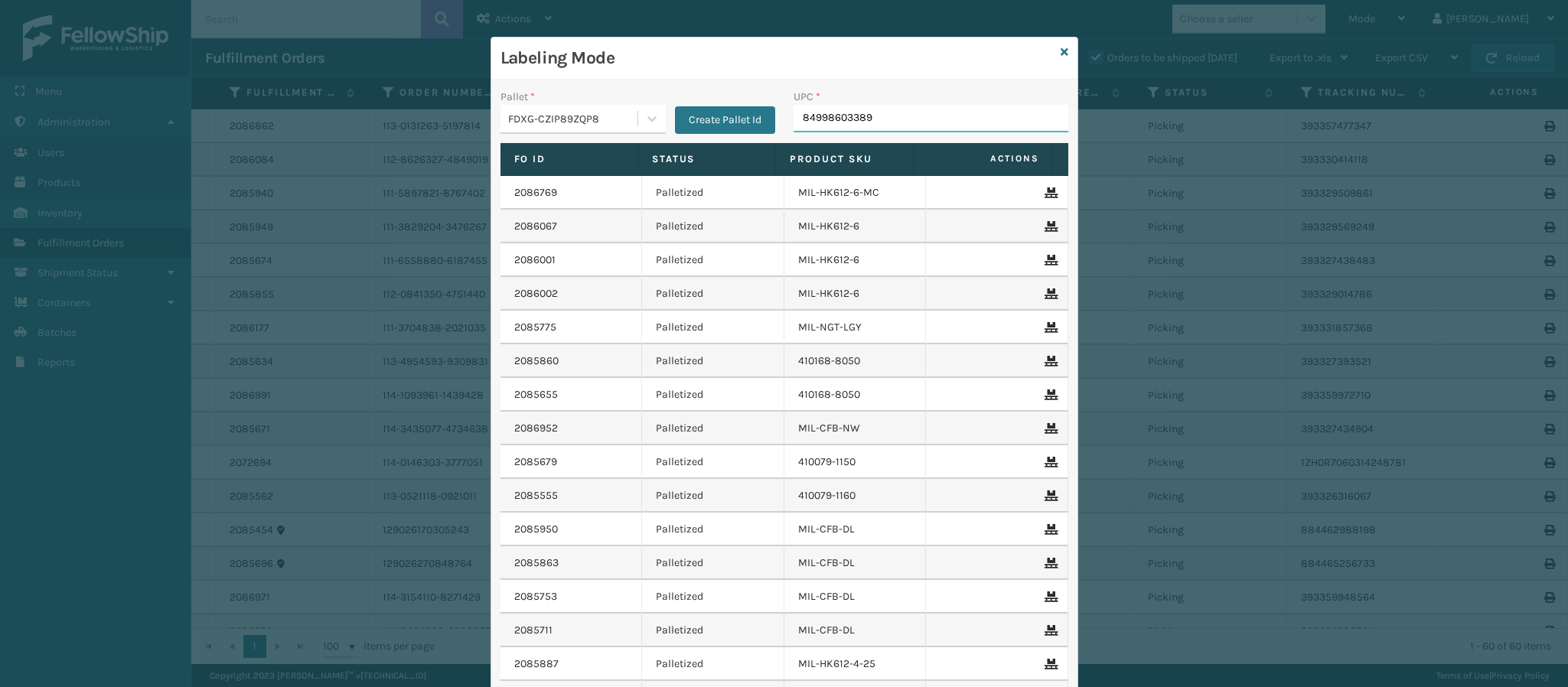
type input "849986033899"
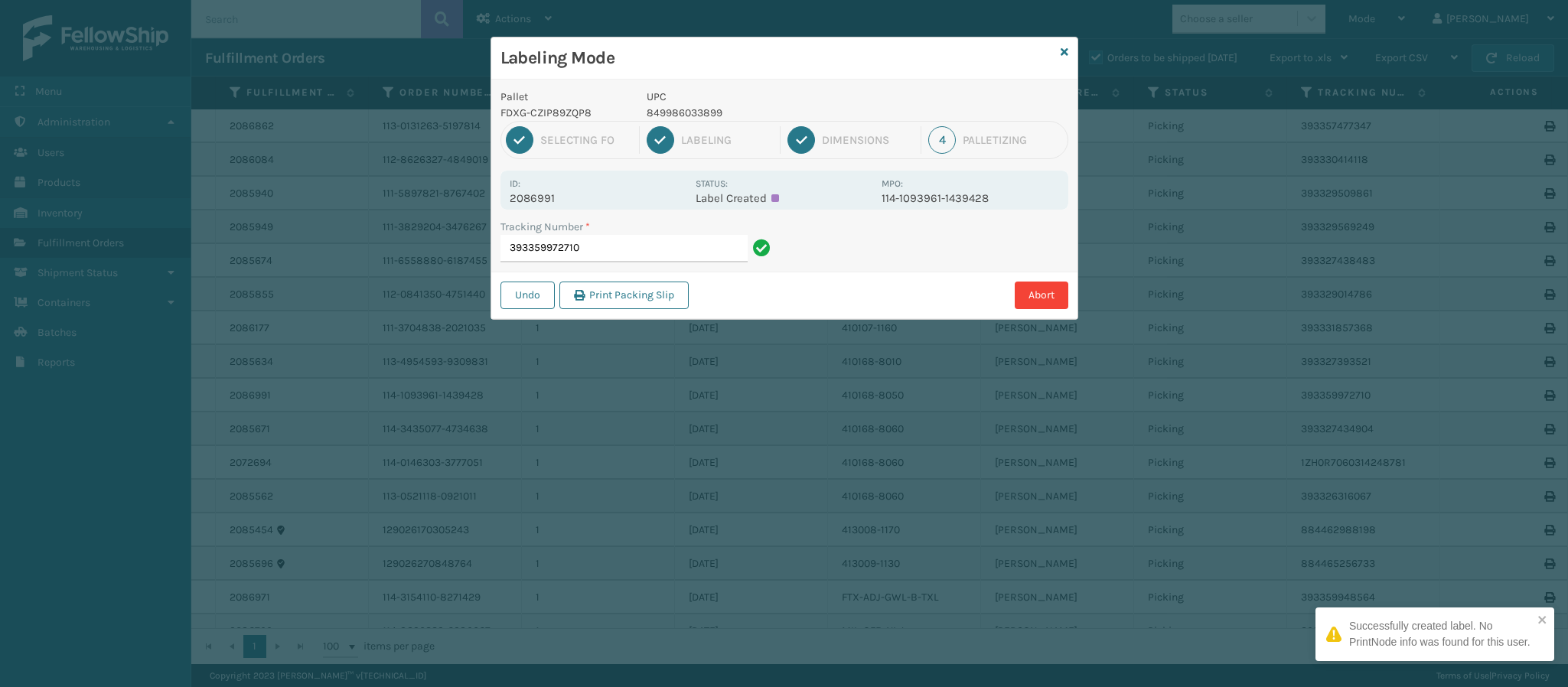
click at [549, 193] on p "2086991" at bounding box center [597, 198] width 176 height 14
click at [620, 257] on input "393359972710" at bounding box center [625, 247] width 248 height 27
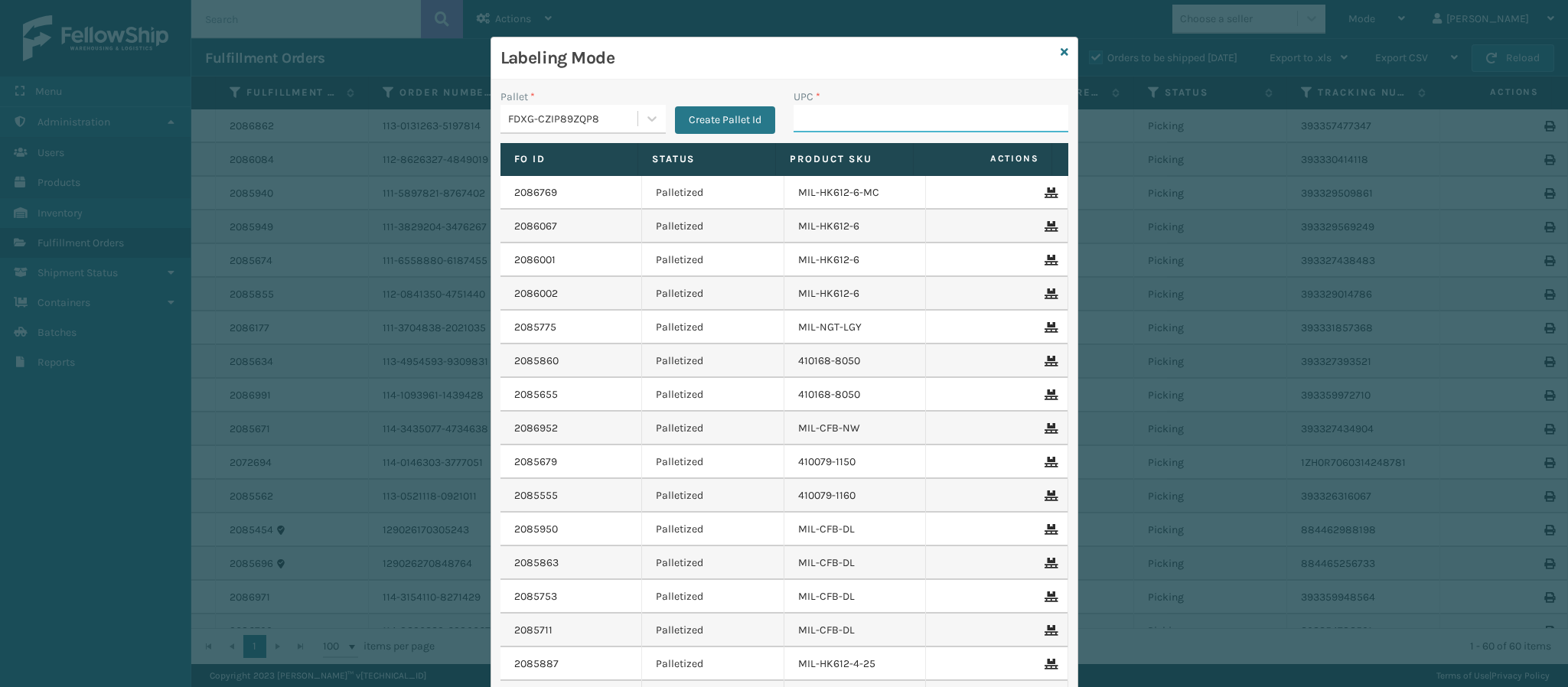
type input "6"
type input "MIL-HK612-6"
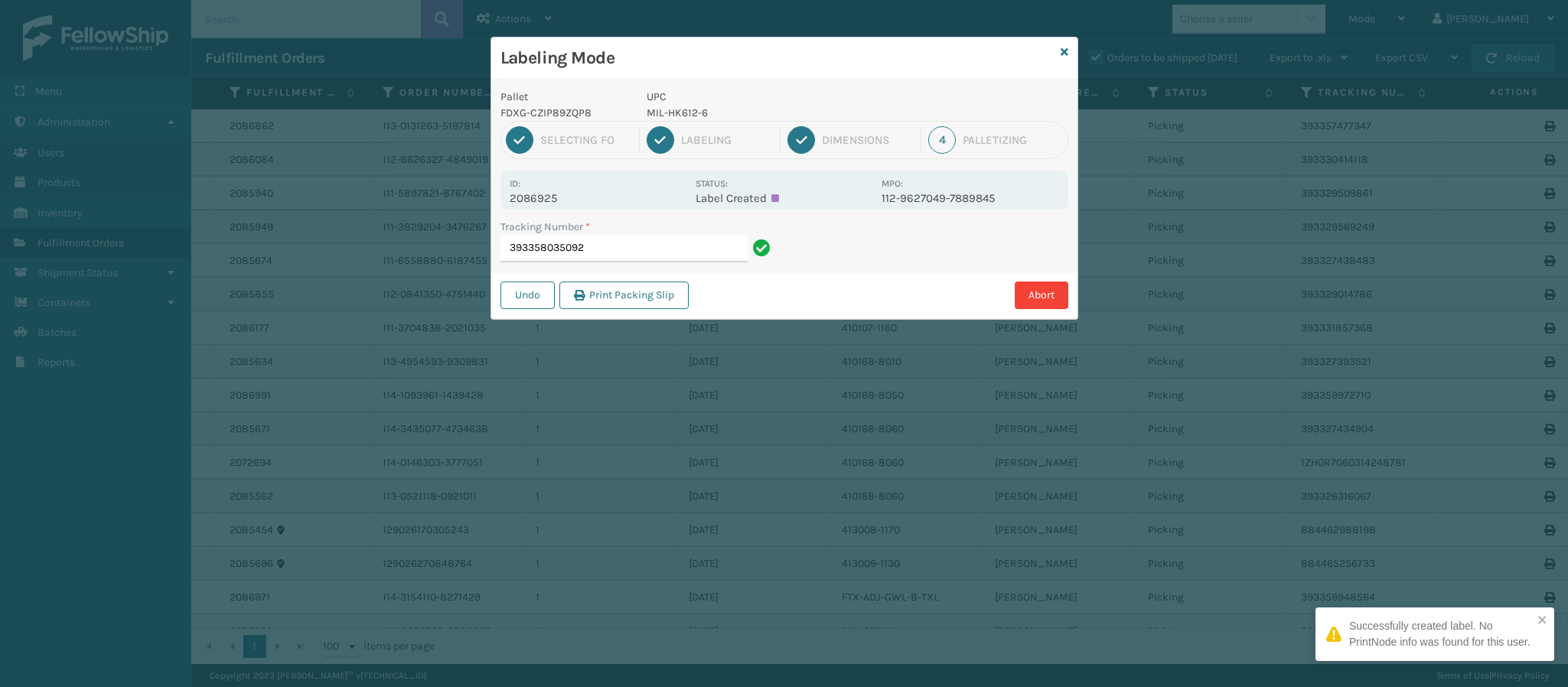
click at [535, 210] on div "Pallet FDXG-CZIP89ZQP8 UPC MIL-HK612-6 1 Selecting FO 2 Labeling 3 Dimensions 4…" at bounding box center [784, 199] width 586 height 239
click at [535, 206] on div "Id: 2086925 Status: Label Created MPO: 112-9627049-7889845" at bounding box center [784, 190] width 567 height 39
click at [535, 205] on p "2086925" at bounding box center [597, 198] width 176 height 14
click at [650, 251] on input "393358035092" at bounding box center [625, 247] width 248 height 27
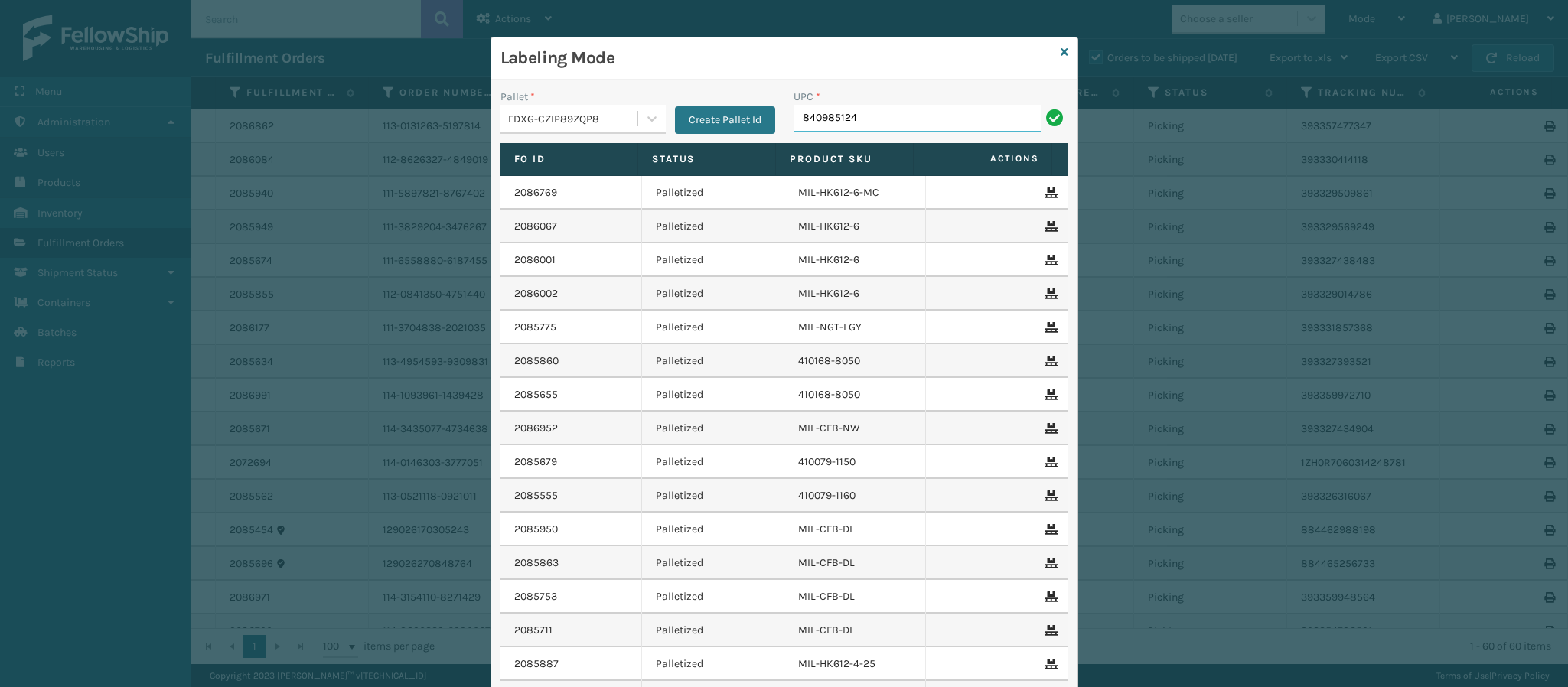
type input "8409851245"
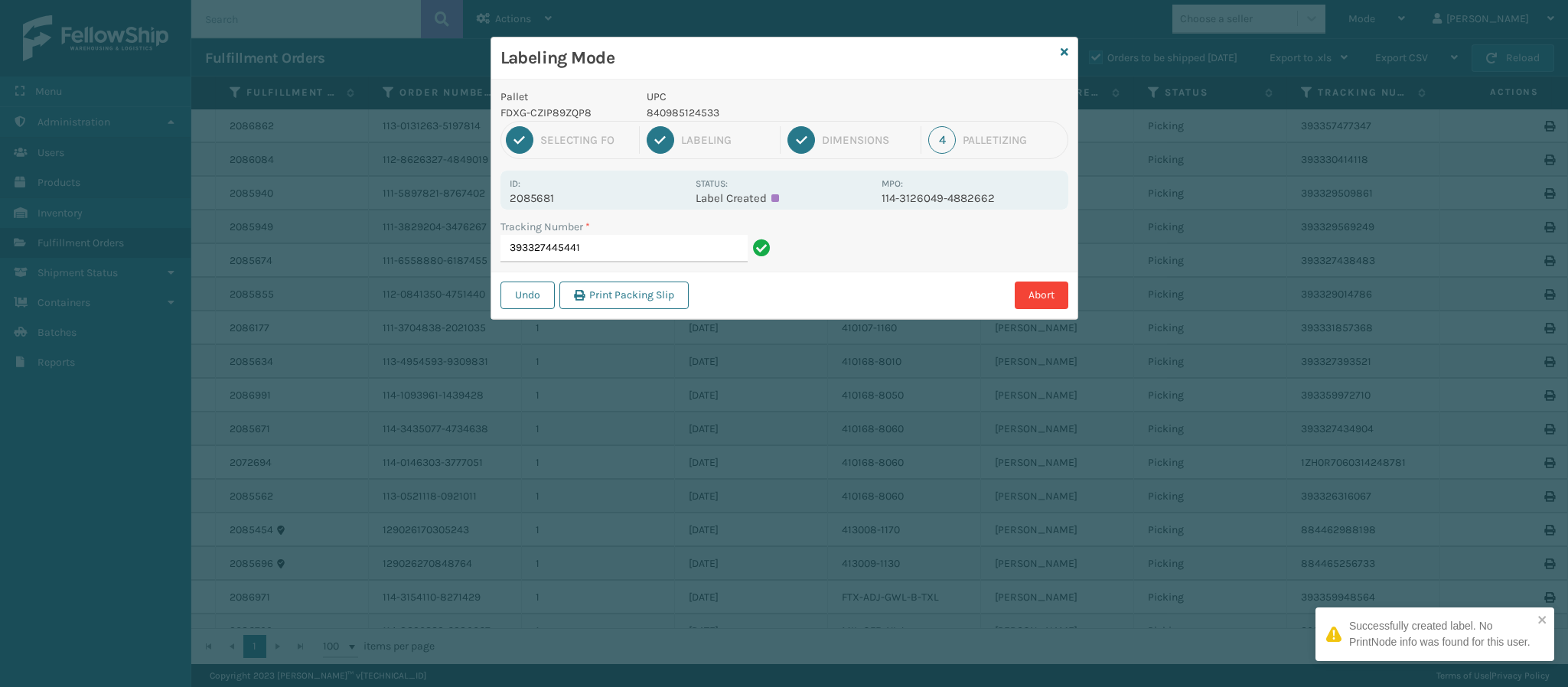
click at [539, 201] on p "2085681" at bounding box center [597, 198] width 176 height 14
click at [643, 252] on input "393327445441" at bounding box center [625, 247] width 248 height 27
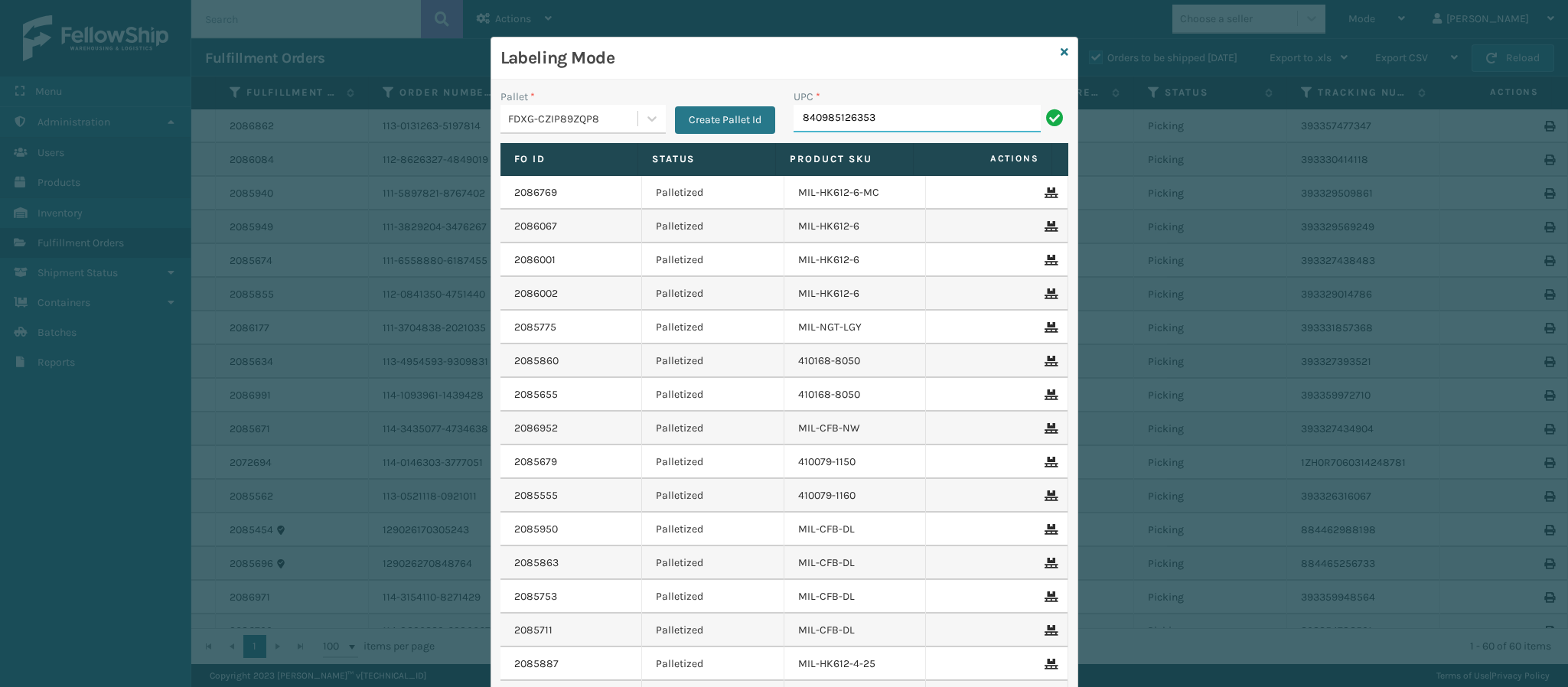
type input "840985126353"
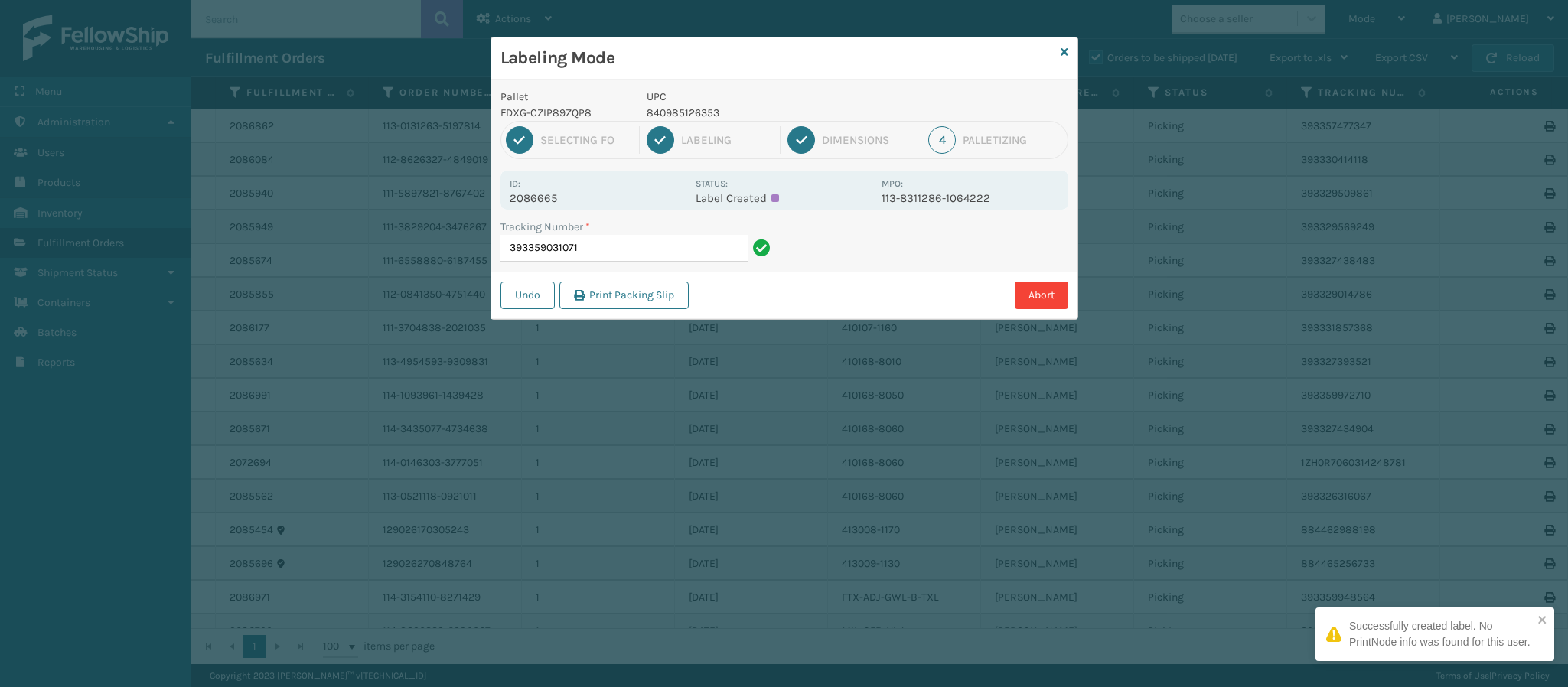
click at [537, 200] on p "2086665" at bounding box center [597, 198] width 176 height 14
click at [637, 250] on input "393359031071" at bounding box center [625, 247] width 248 height 27
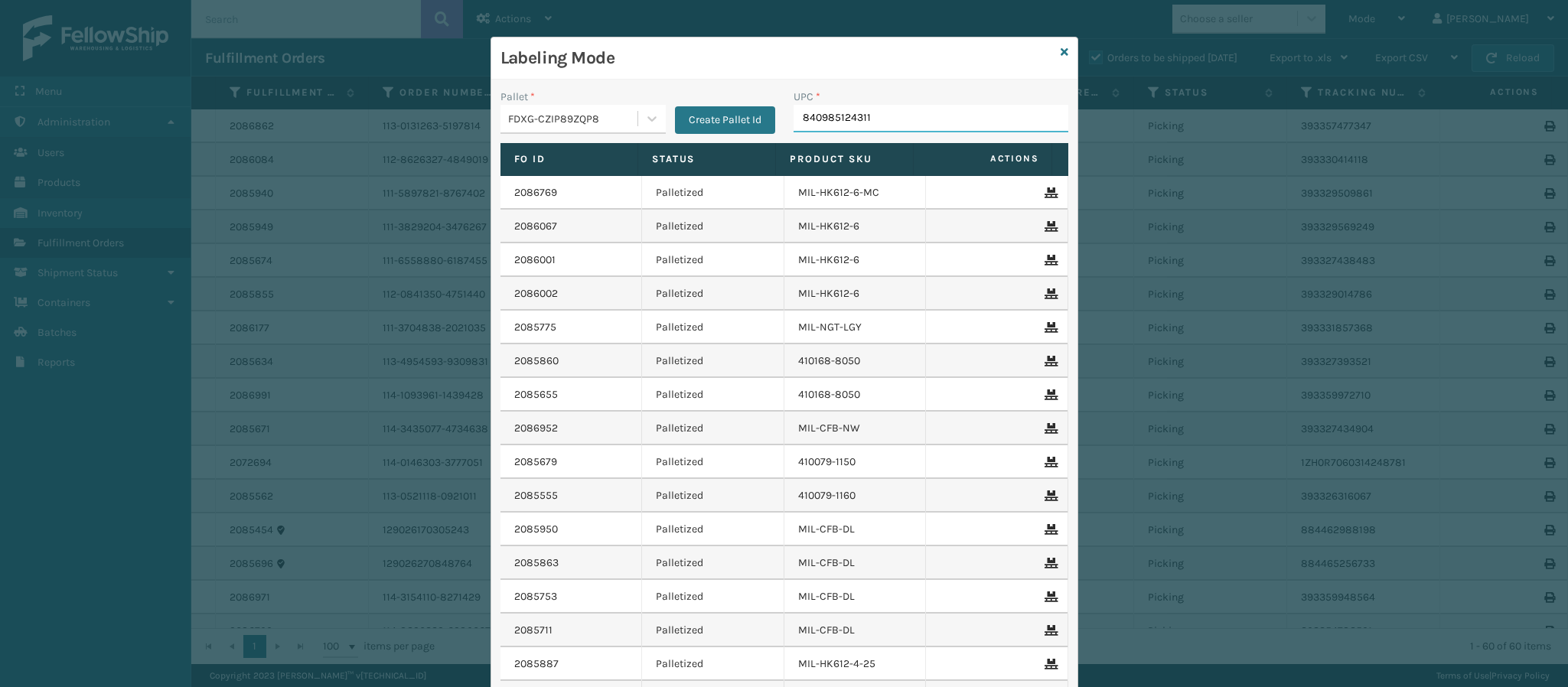
type input "840985124311"
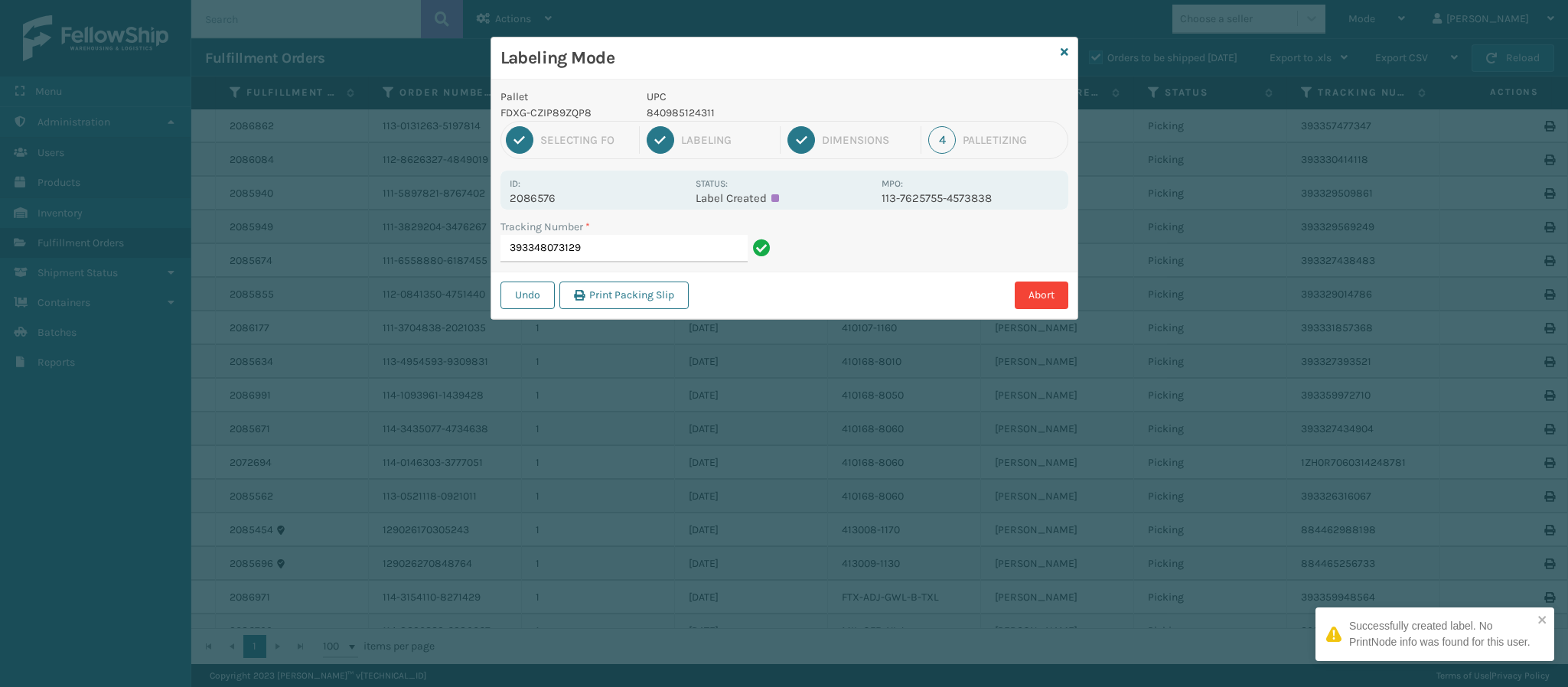
click at [547, 202] on p "2086576" at bounding box center [597, 198] width 176 height 14
click at [621, 264] on div "Tracking Number * 393348073129" at bounding box center [638, 245] width 294 height 52
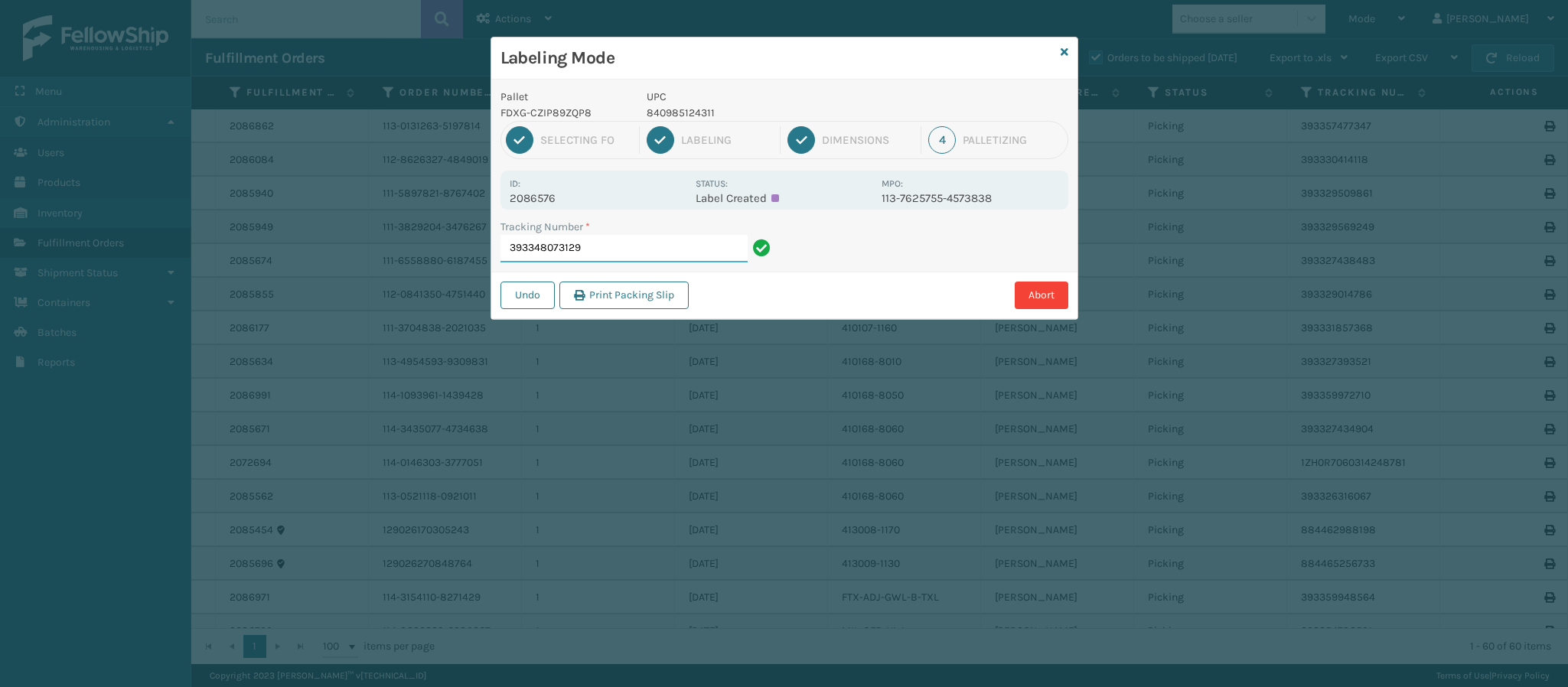
click at [622, 252] on input "393348073129" at bounding box center [625, 247] width 248 height 27
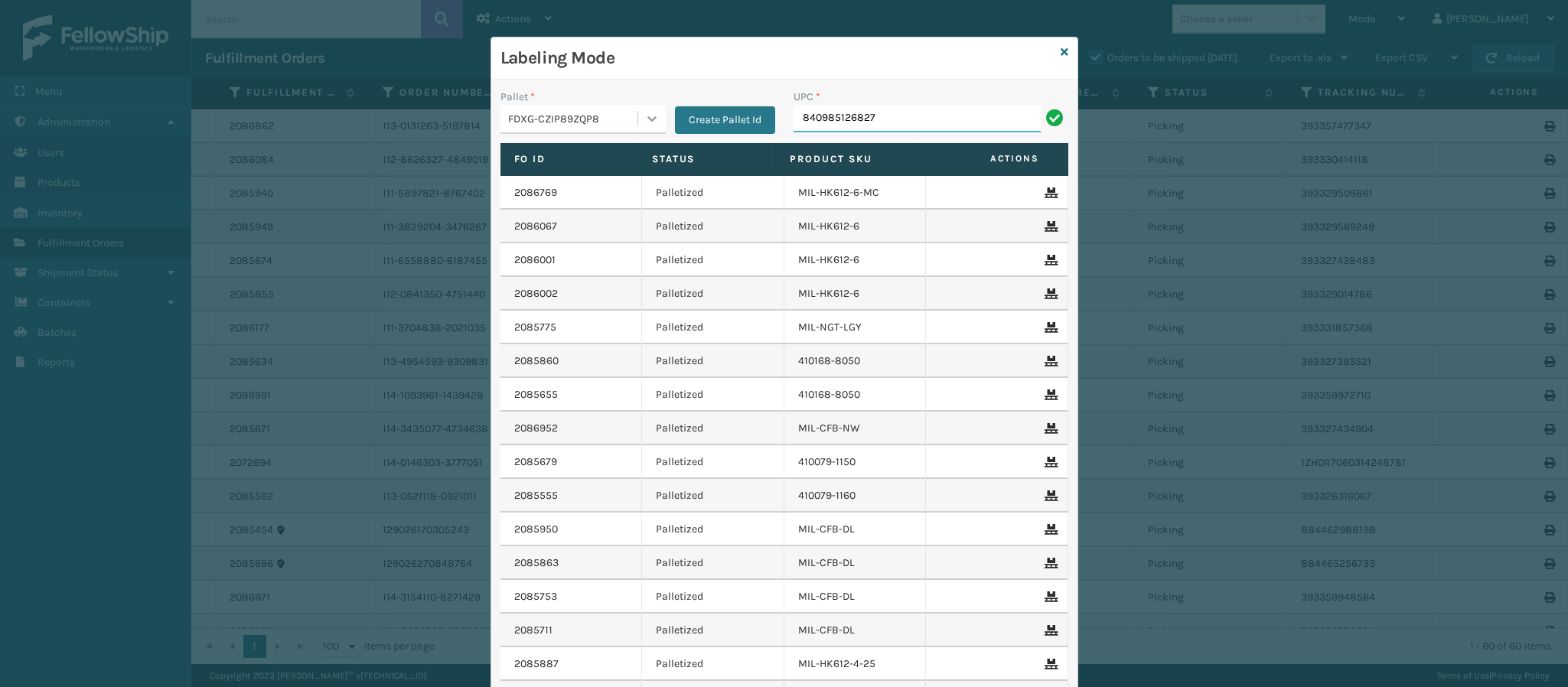
type input "840985126827"
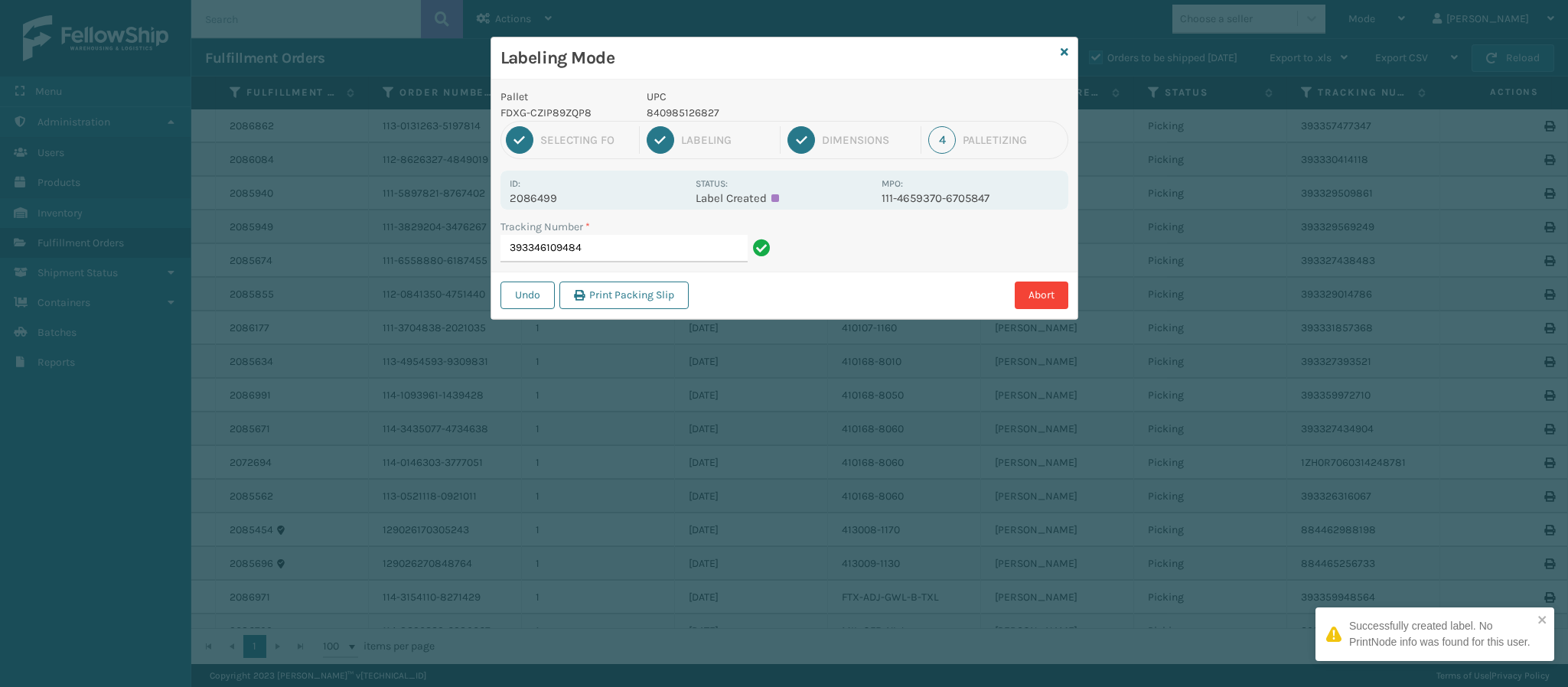
click at [555, 198] on p "2086499" at bounding box center [597, 198] width 176 height 14
click at [645, 256] on input "393346109484" at bounding box center [625, 247] width 248 height 27
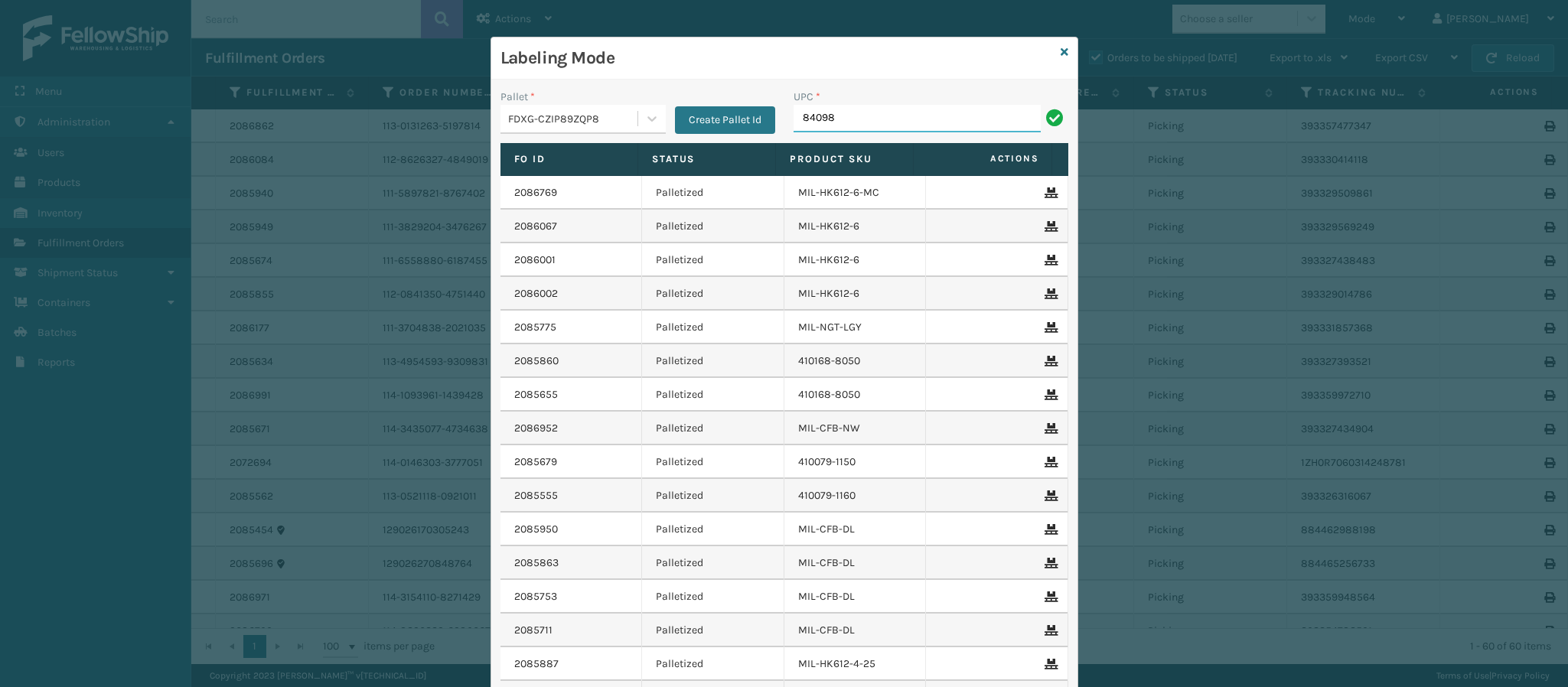
type input "840985"
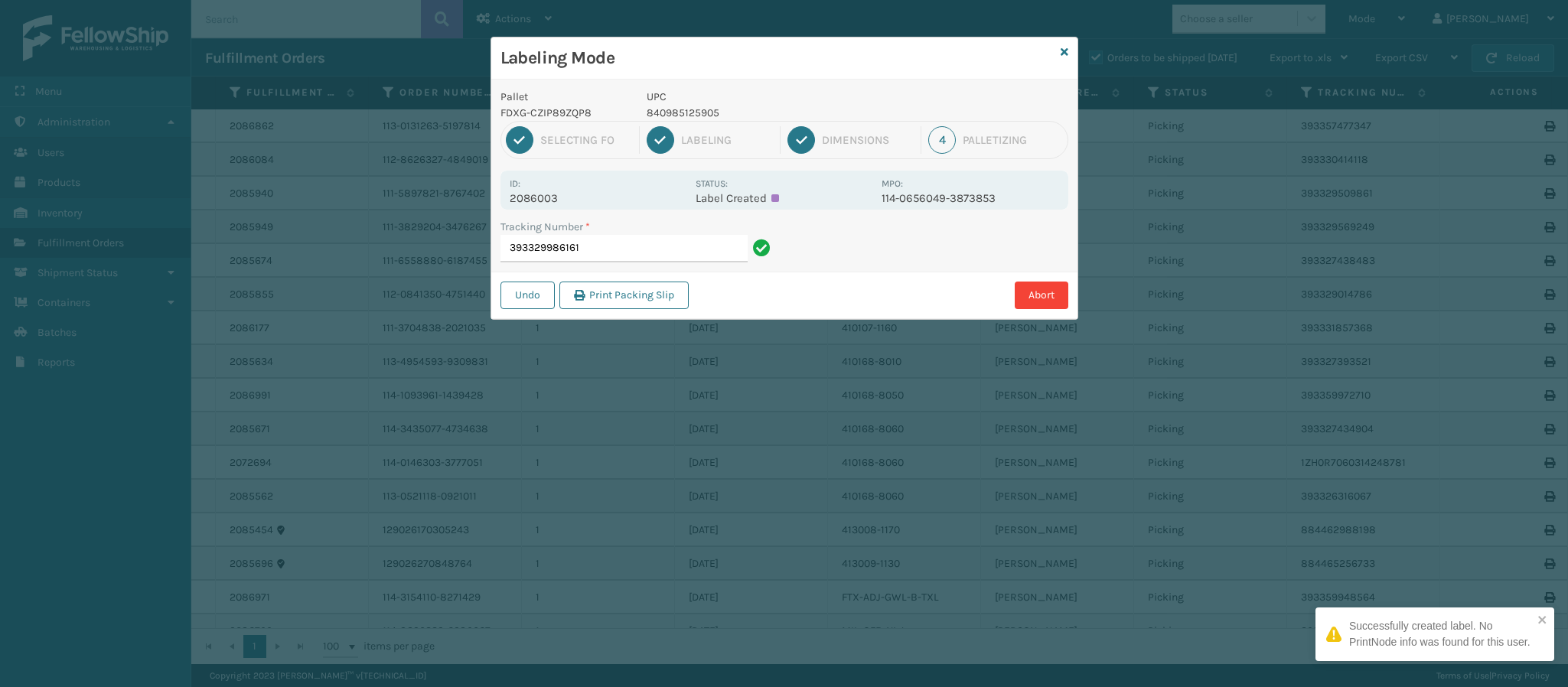
click at [555, 201] on p "2086003" at bounding box center [597, 198] width 176 height 14
click at [611, 256] on input "393329986161" at bounding box center [625, 247] width 248 height 27
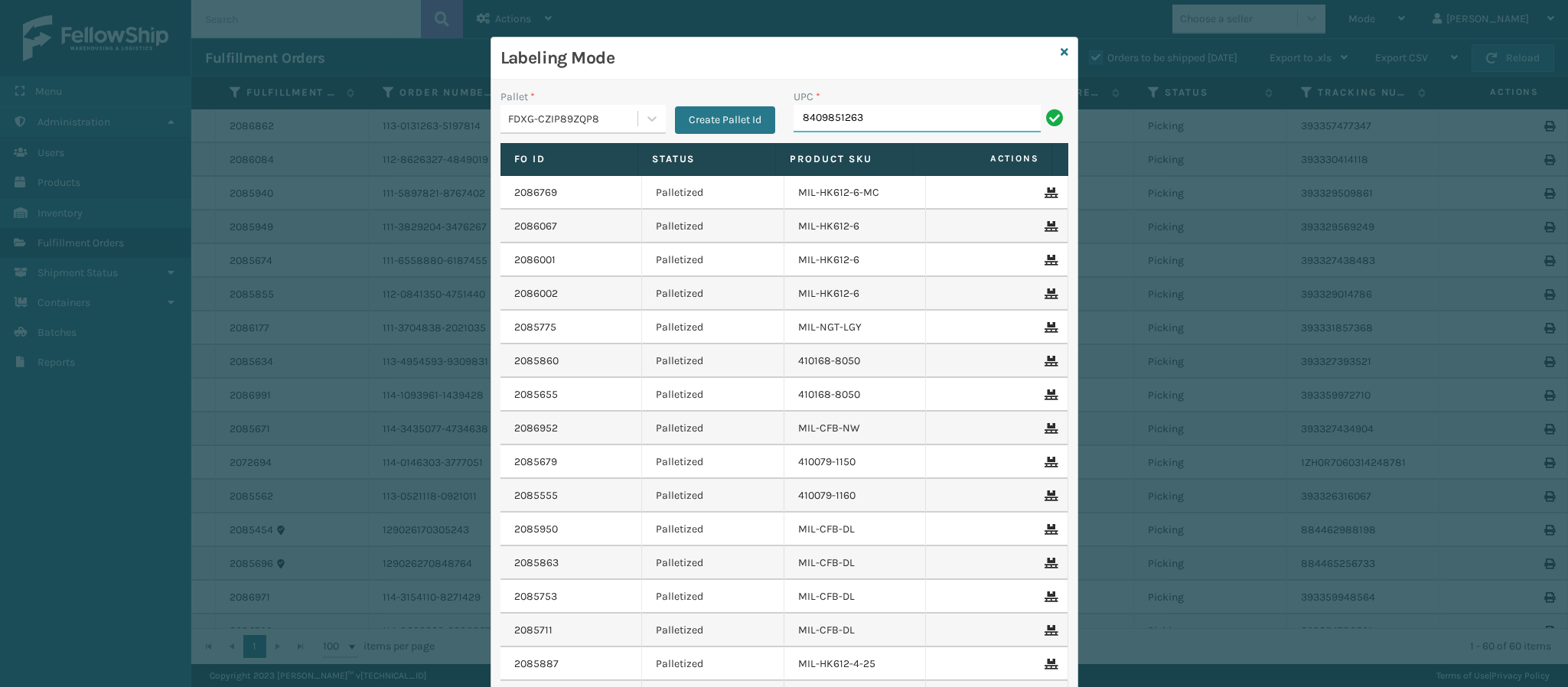
type input "84098512635"
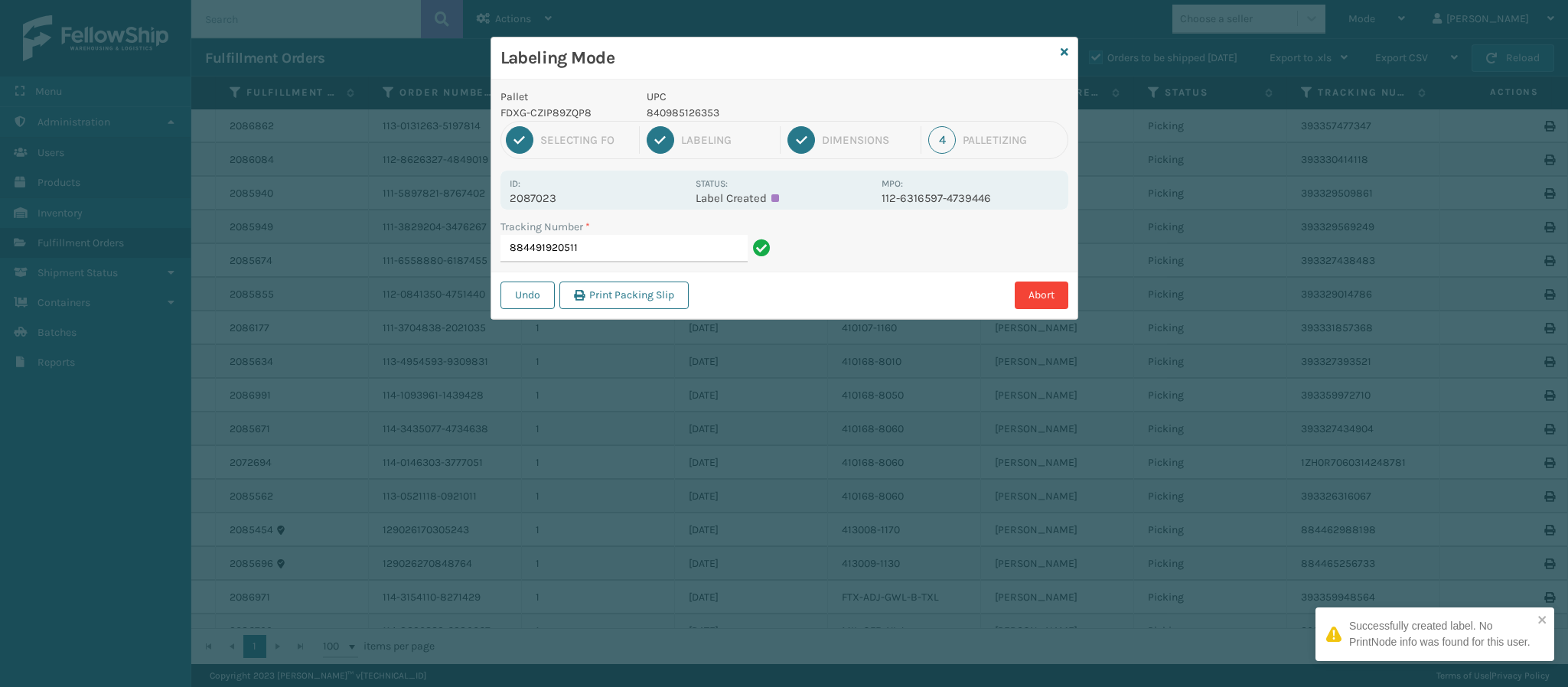
click at [545, 201] on p "2087023" at bounding box center [597, 198] width 176 height 14
click at [613, 248] on input "884491920511" at bounding box center [625, 247] width 248 height 27
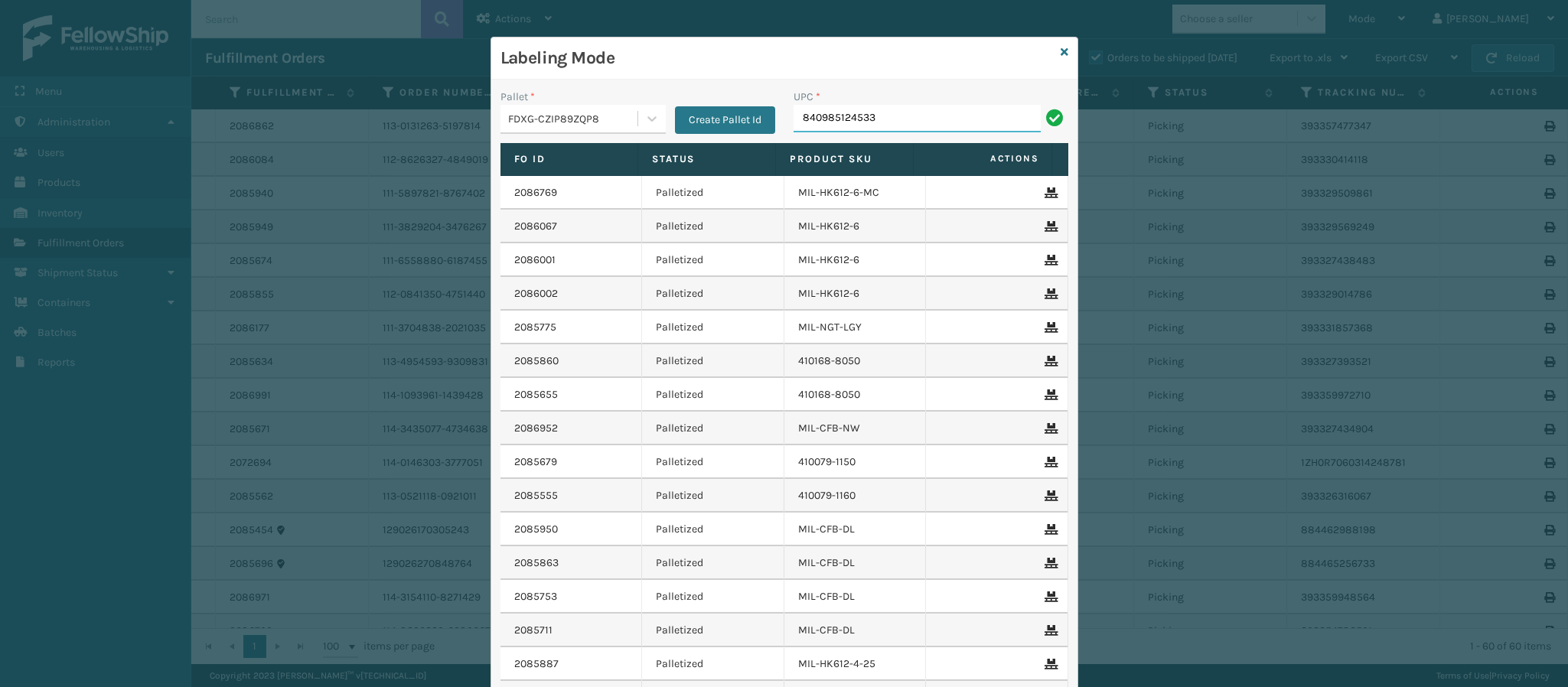
type input "840985124533"
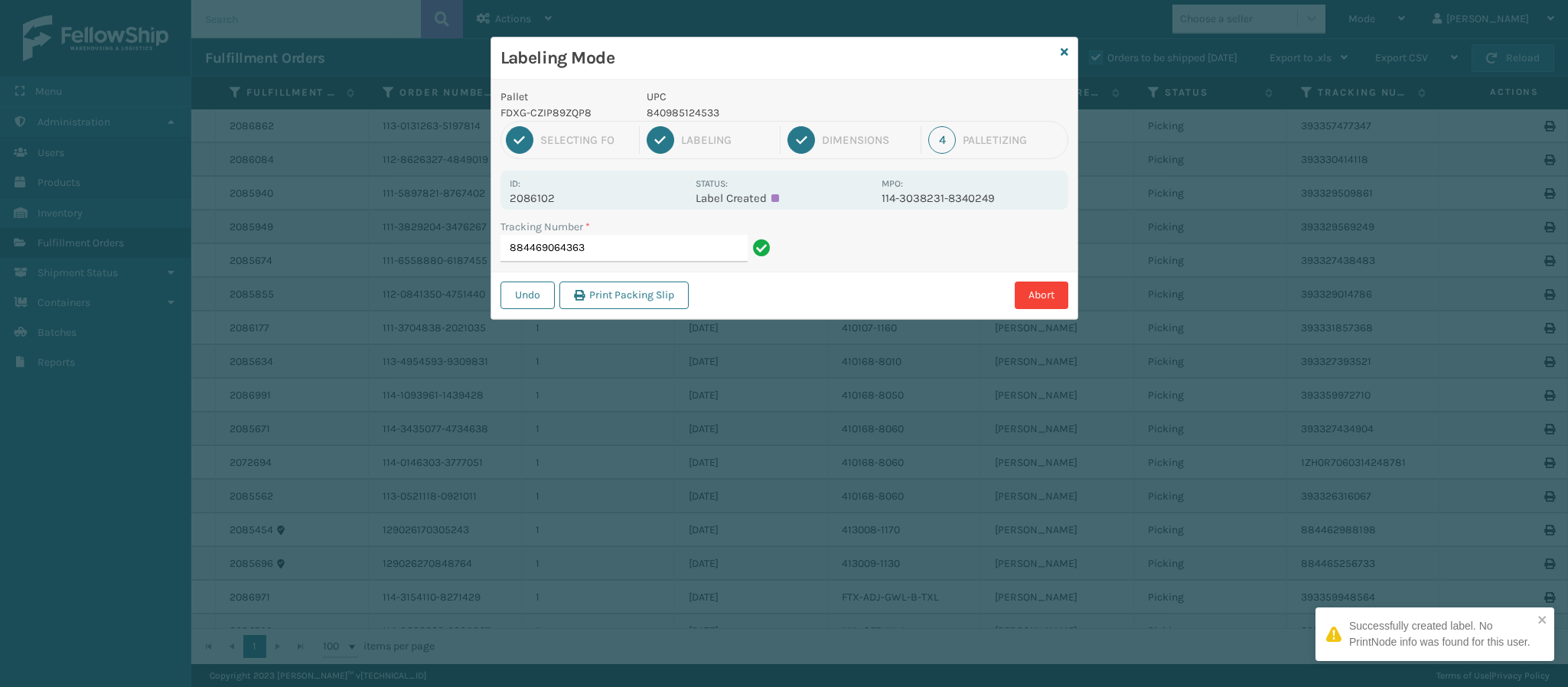
click at [550, 193] on p "2086102" at bounding box center [597, 198] width 176 height 14
click at [606, 246] on input "884469064363" at bounding box center [625, 247] width 248 height 27
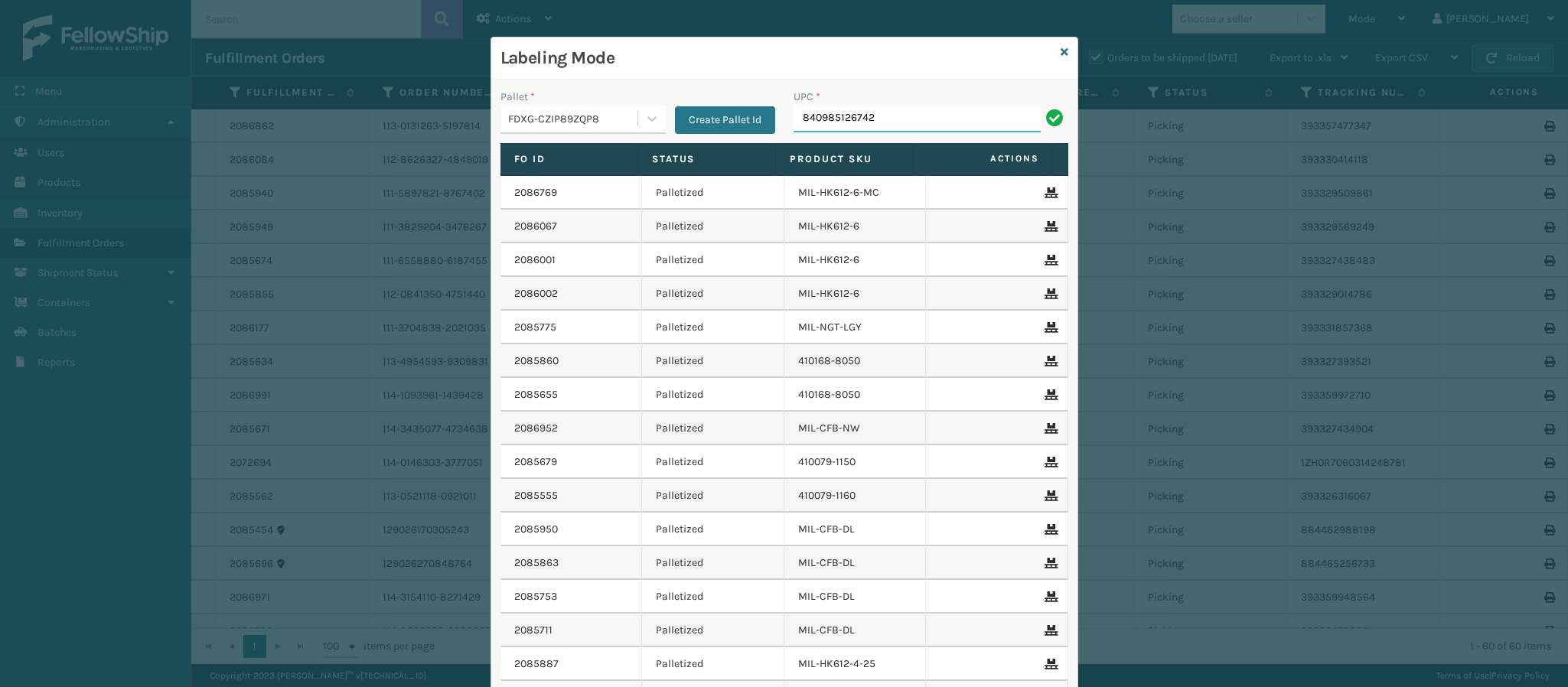
type input "840985126742"
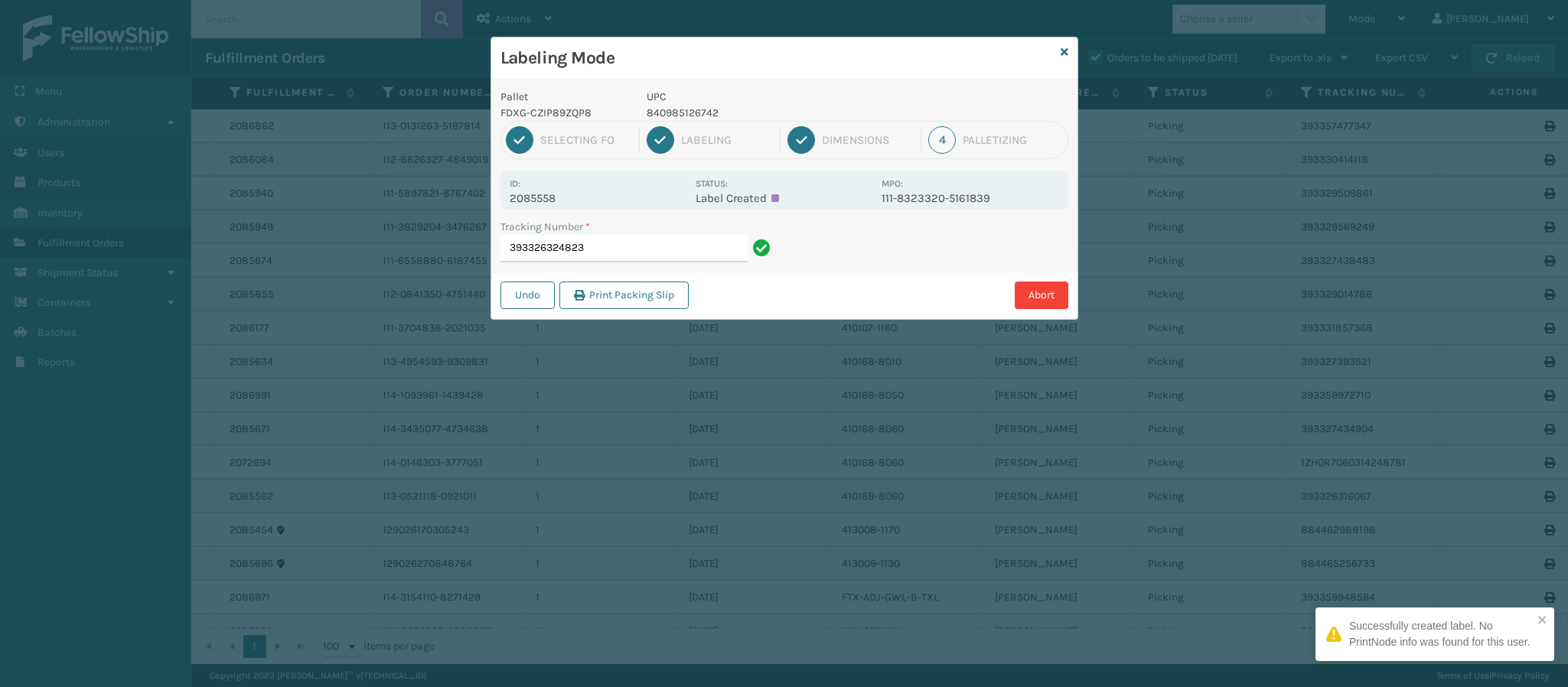
click at [556, 196] on p "2085558" at bounding box center [597, 198] width 176 height 14
click at [602, 242] on input "393326324823" at bounding box center [625, 247] width 248 height 27
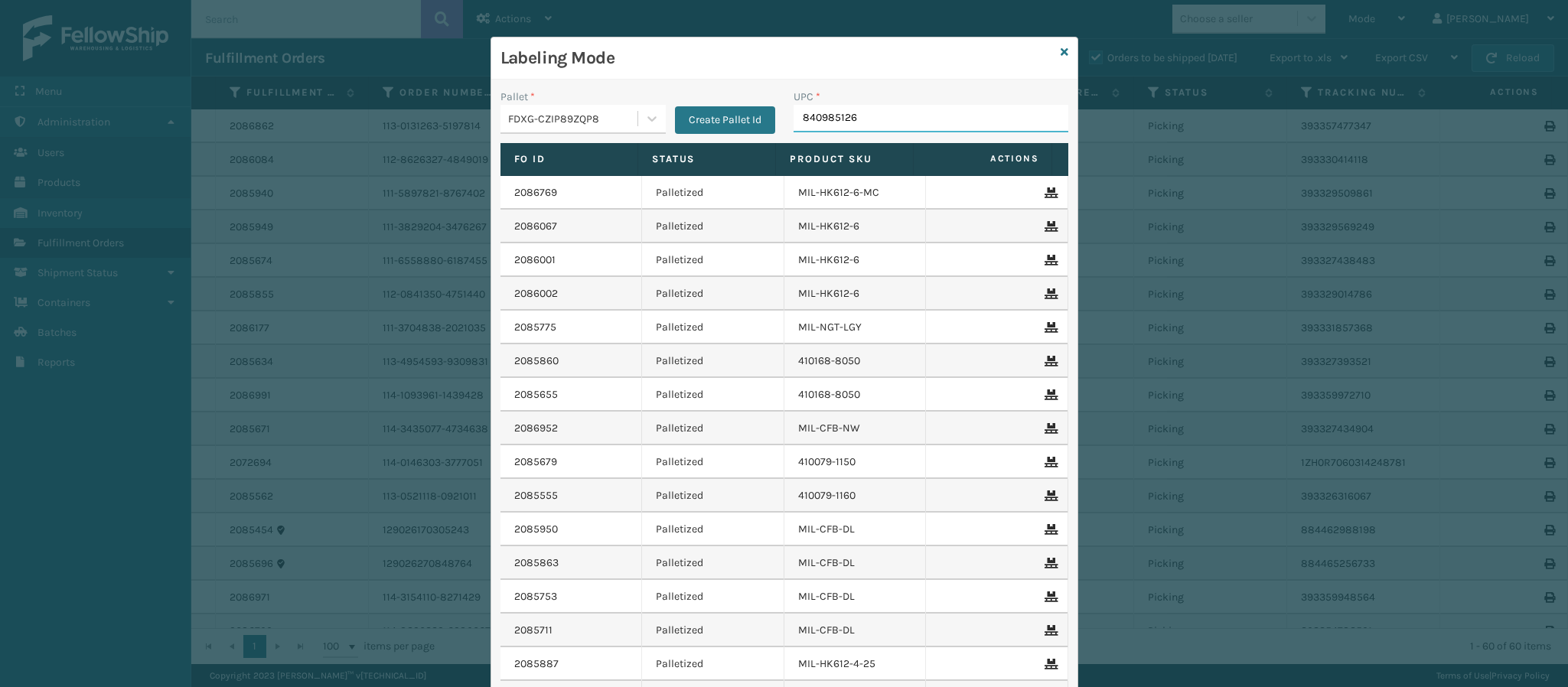
type input "8409851267"
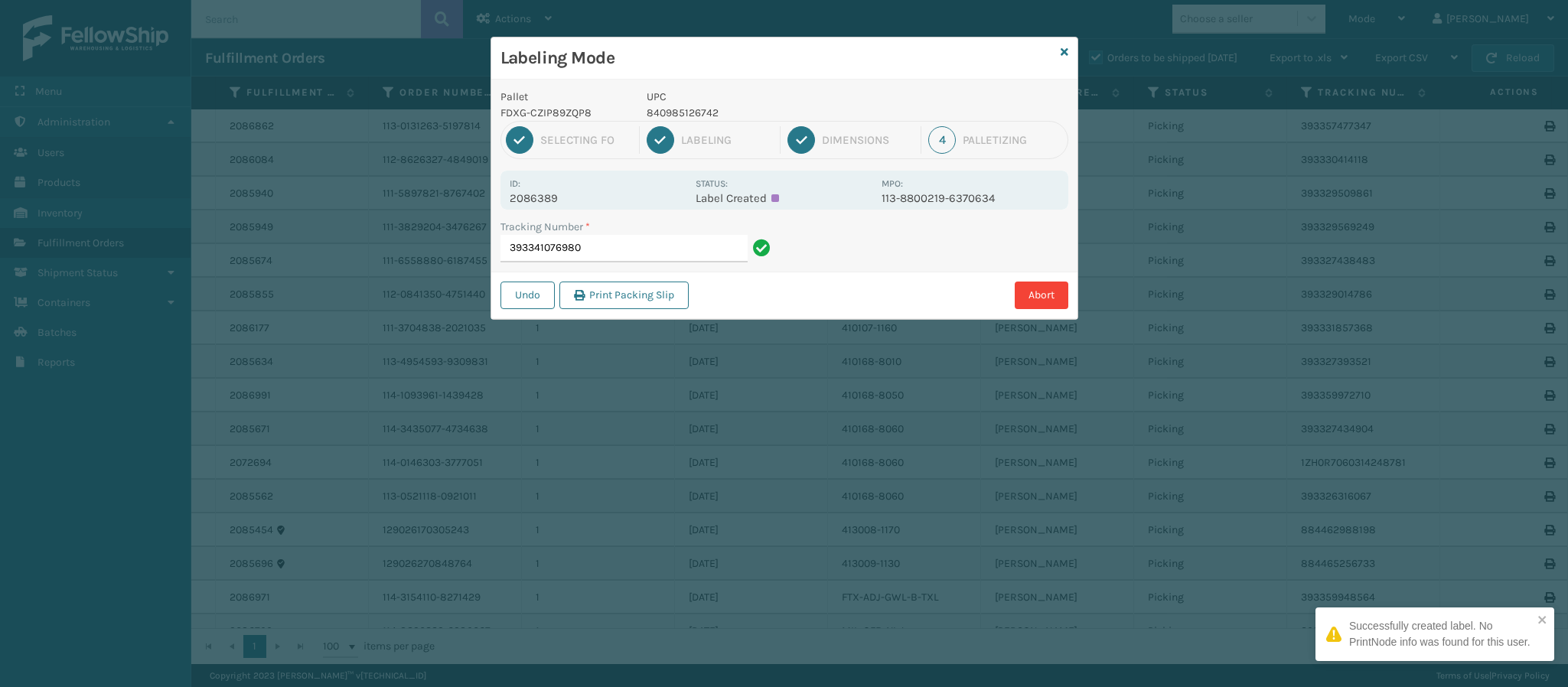
click at [563, 193] on p "2086389" at bounding box center [597, 198] width 176 height 14
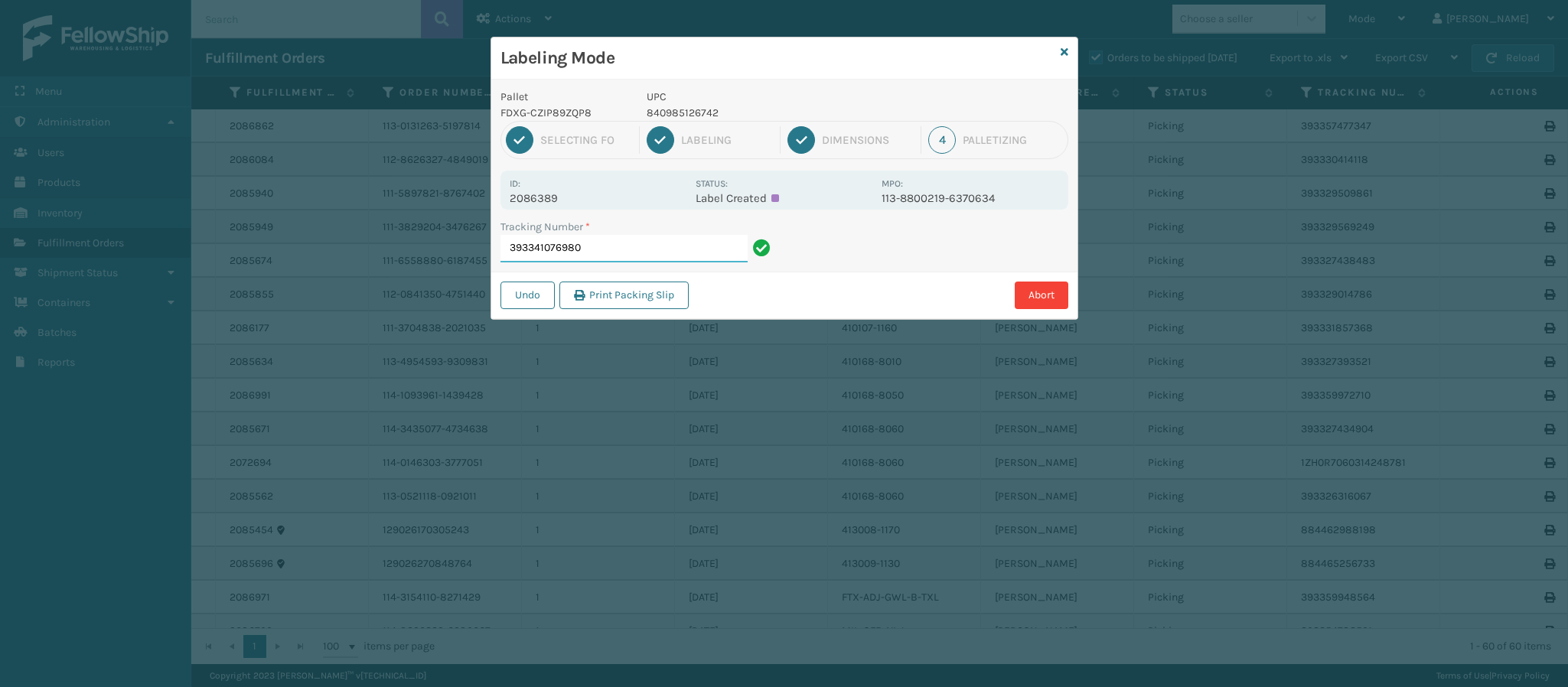
click at [641, 243] on input "393341076980" at bounding box center [625, 247] width 248 height 27
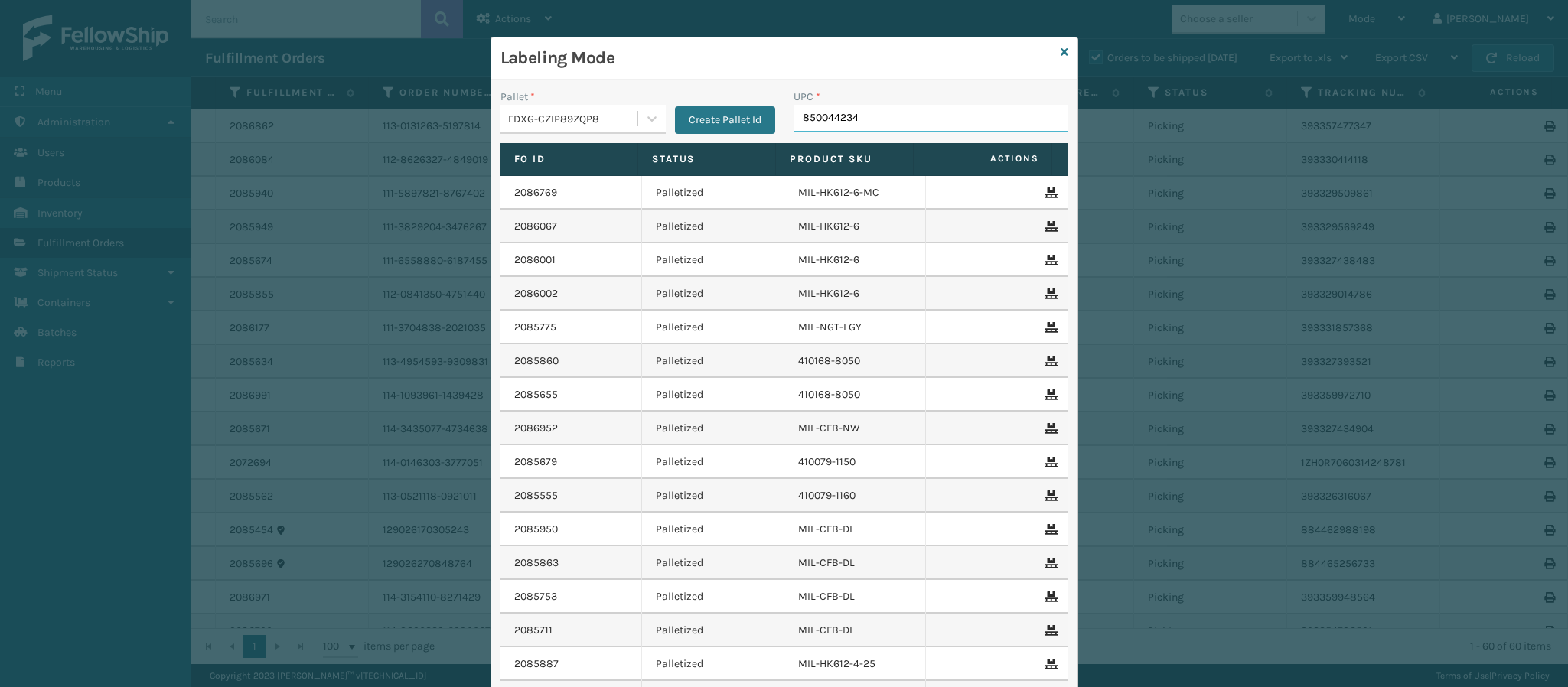
type input "8500442347"
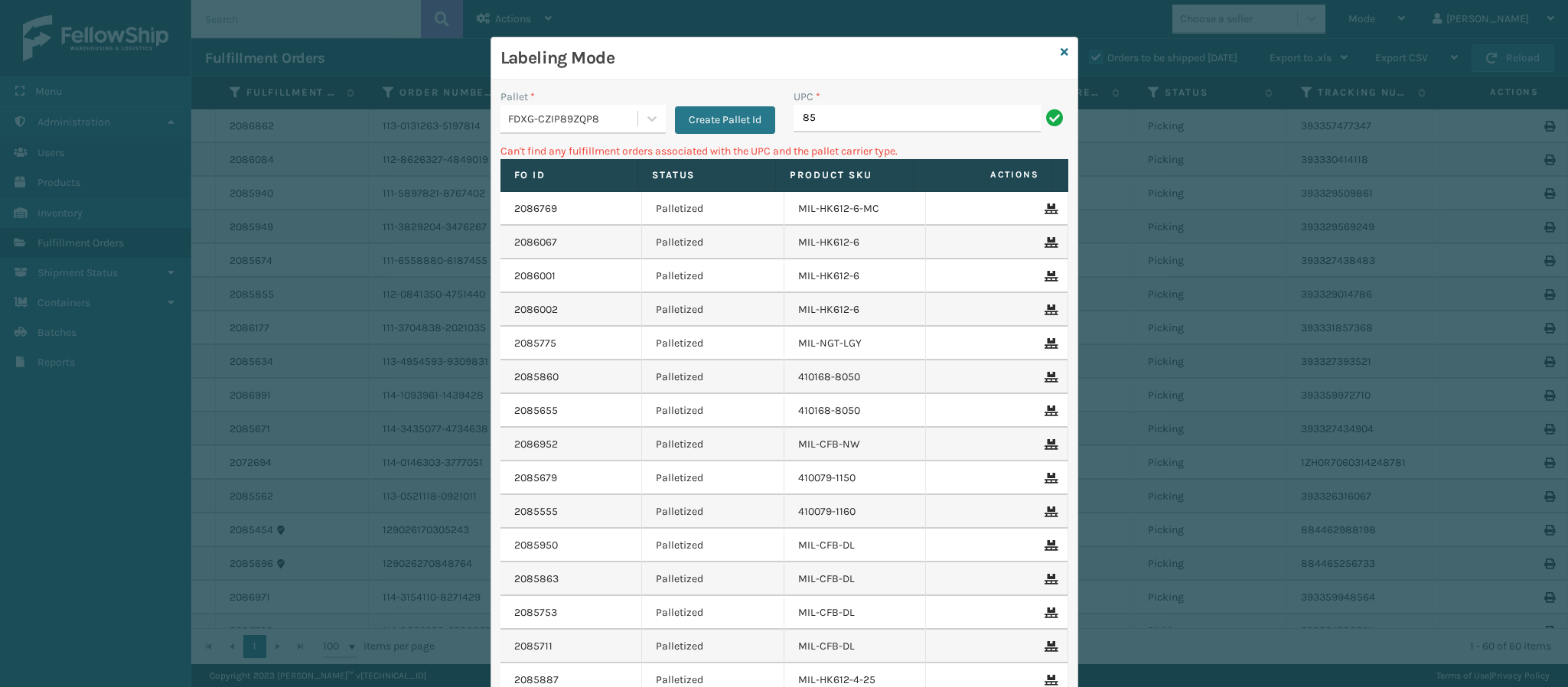
type input "8"
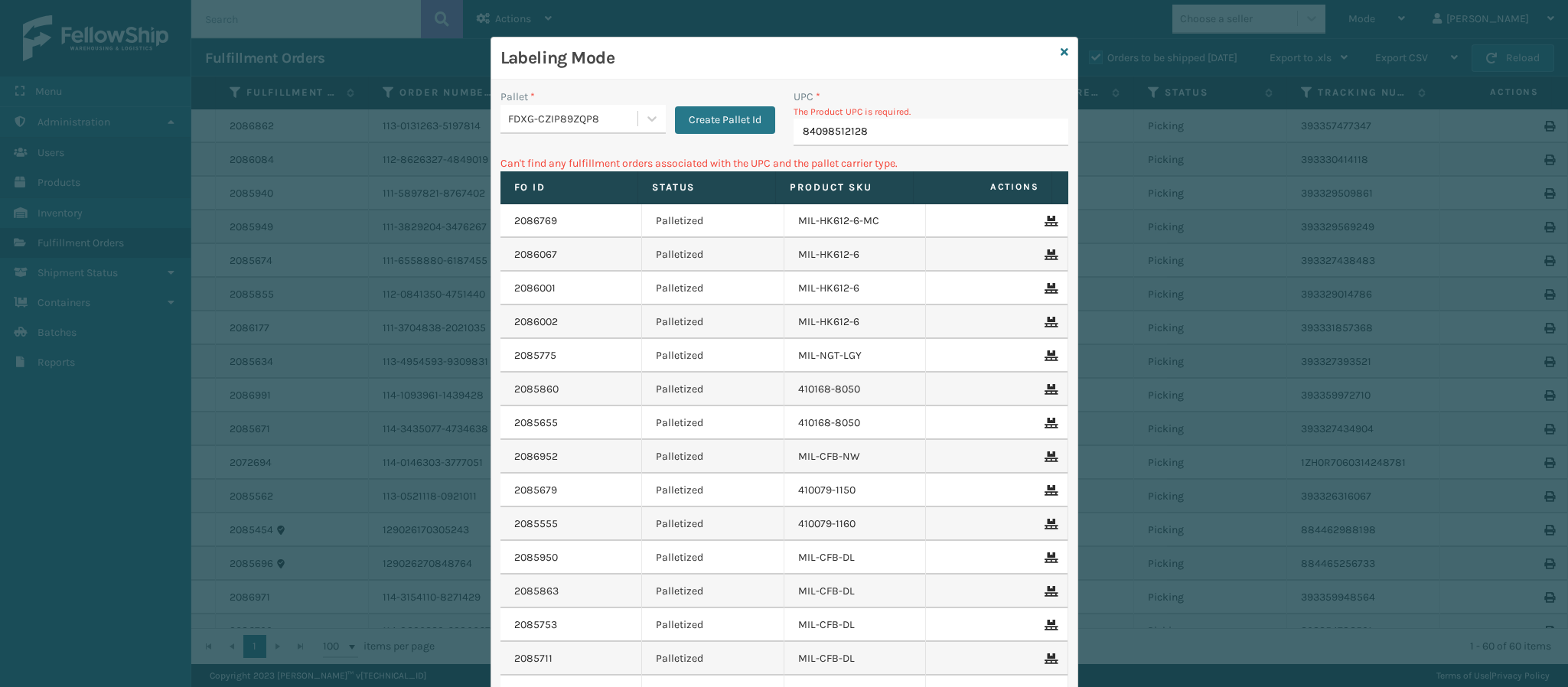
type input "840985121280"
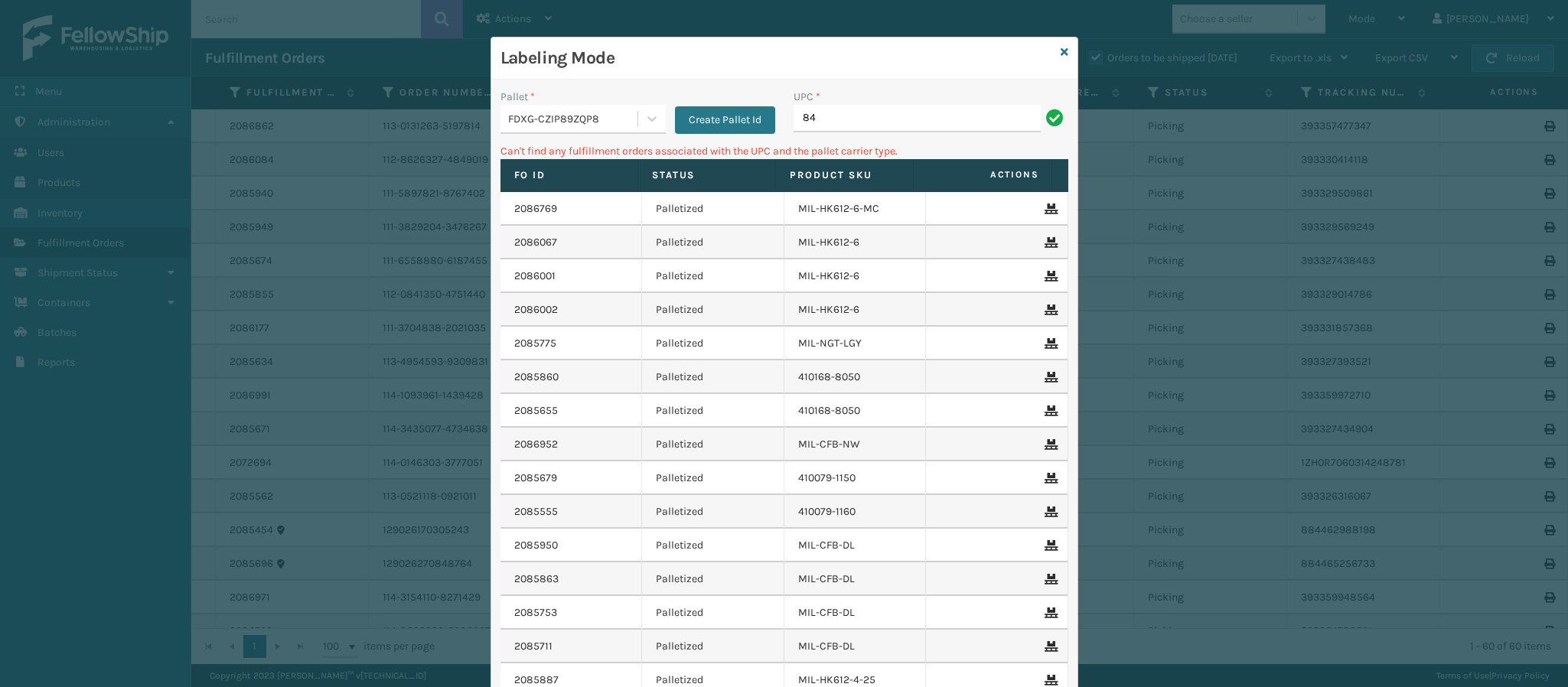
type input "8"
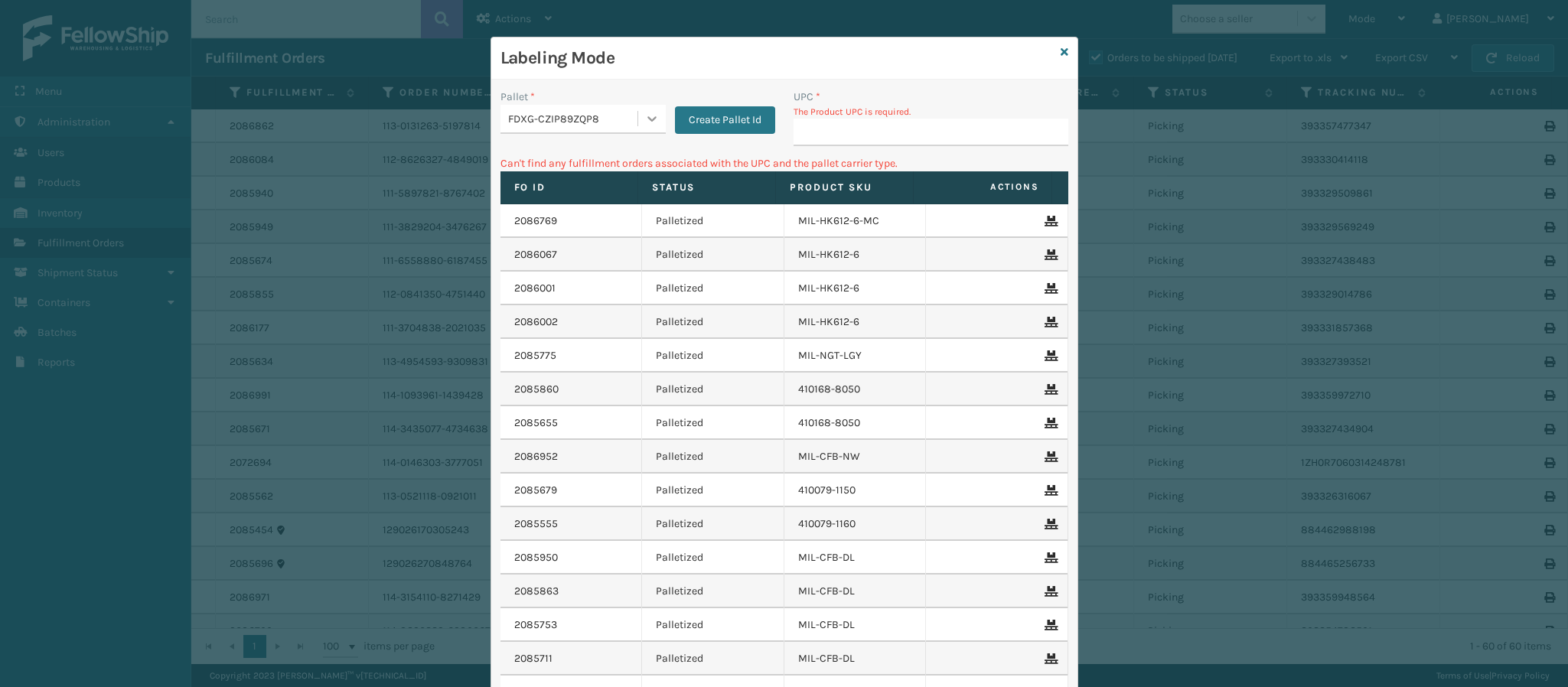
click at [644, 120] on icon at bounding box center [652, 118] width 15 height 15
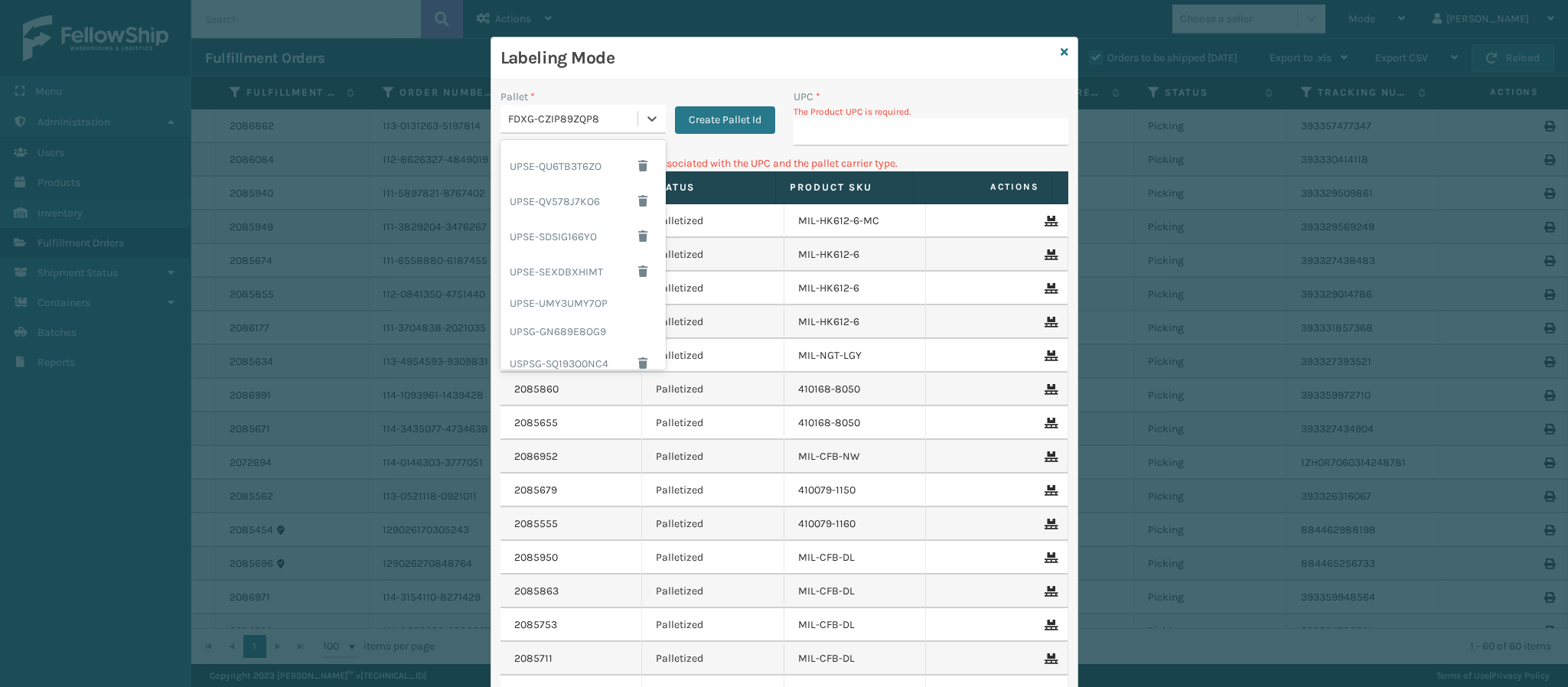
scroll to position [187, 0]
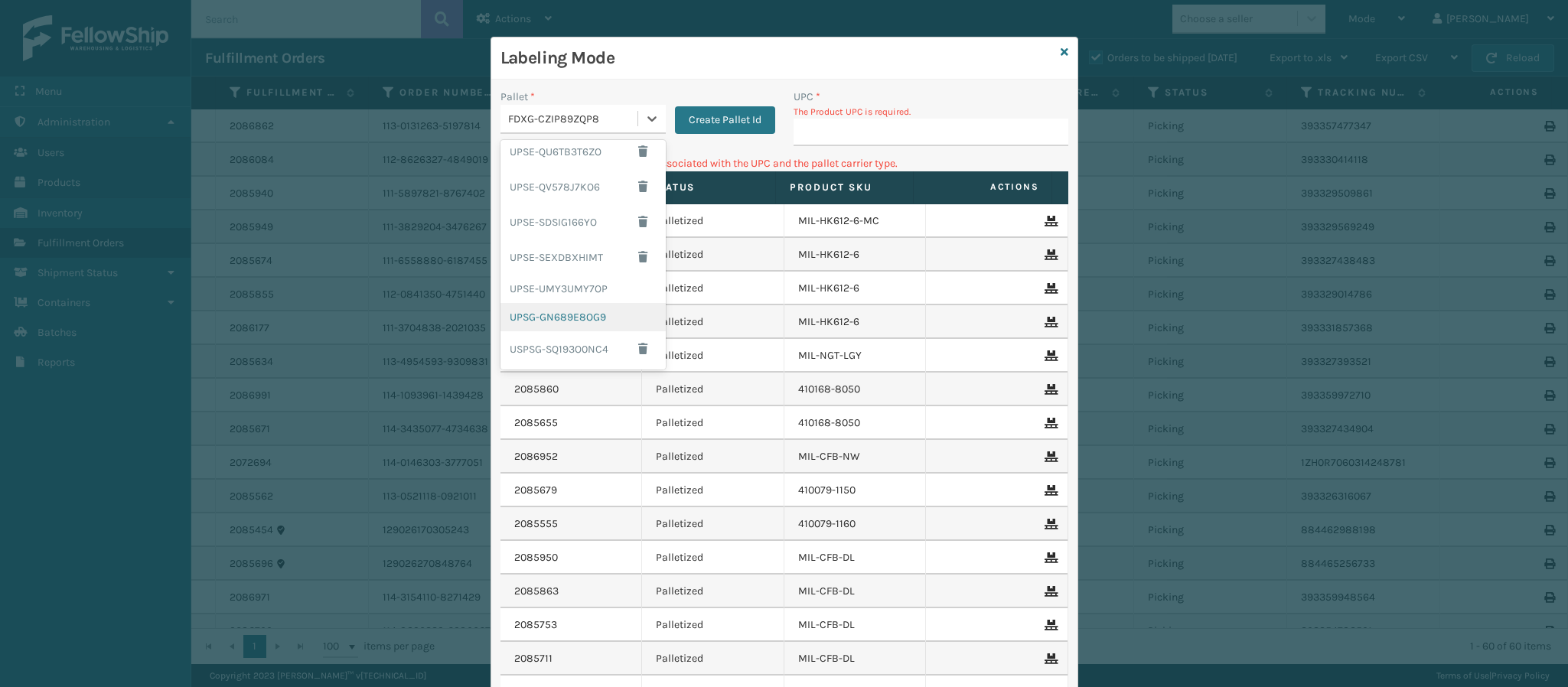
click at [558, 312] on div "UPSG-GN689E8OG9" at bounding box center [583, 317] width 165 height 28
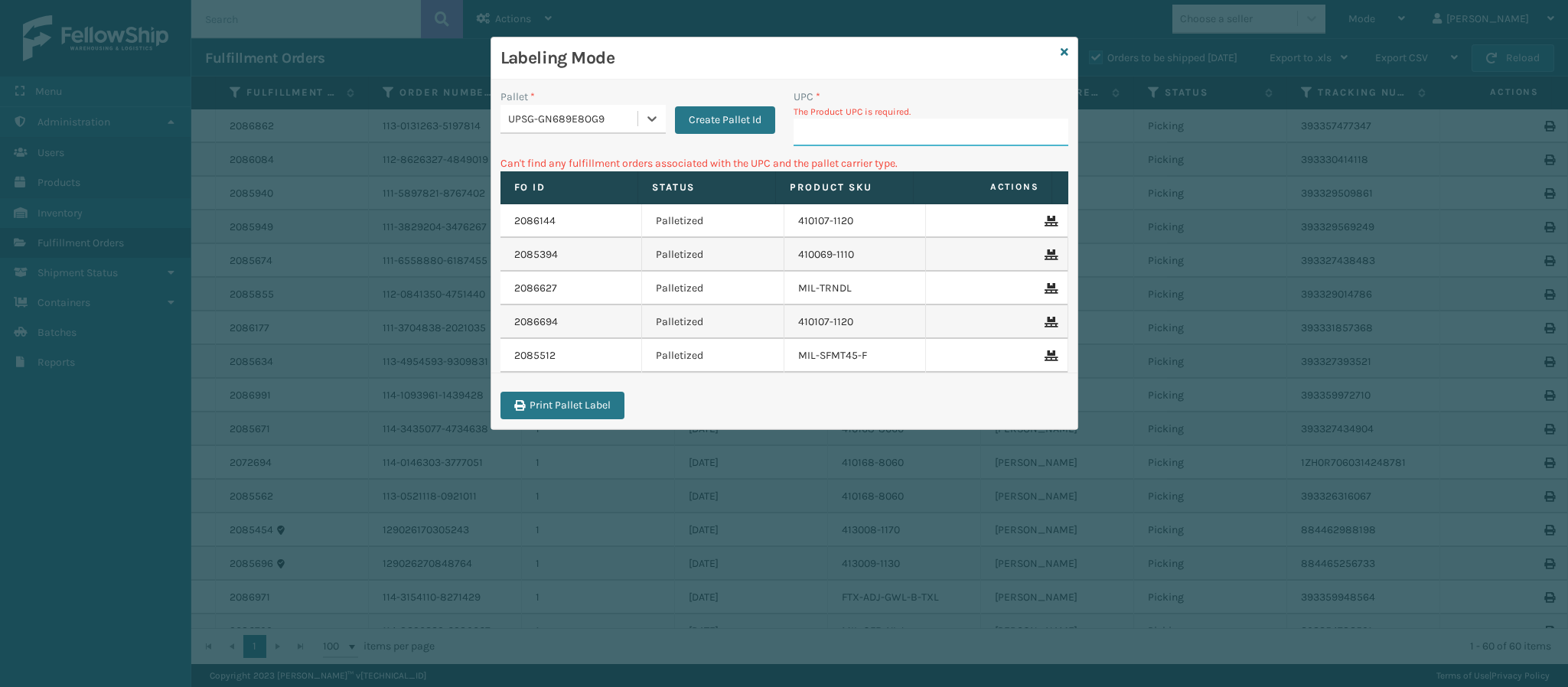
click at [878, 136] on input "UPC *" at bounding box center [930, 131] width 275 height 27
type input "840985121280"
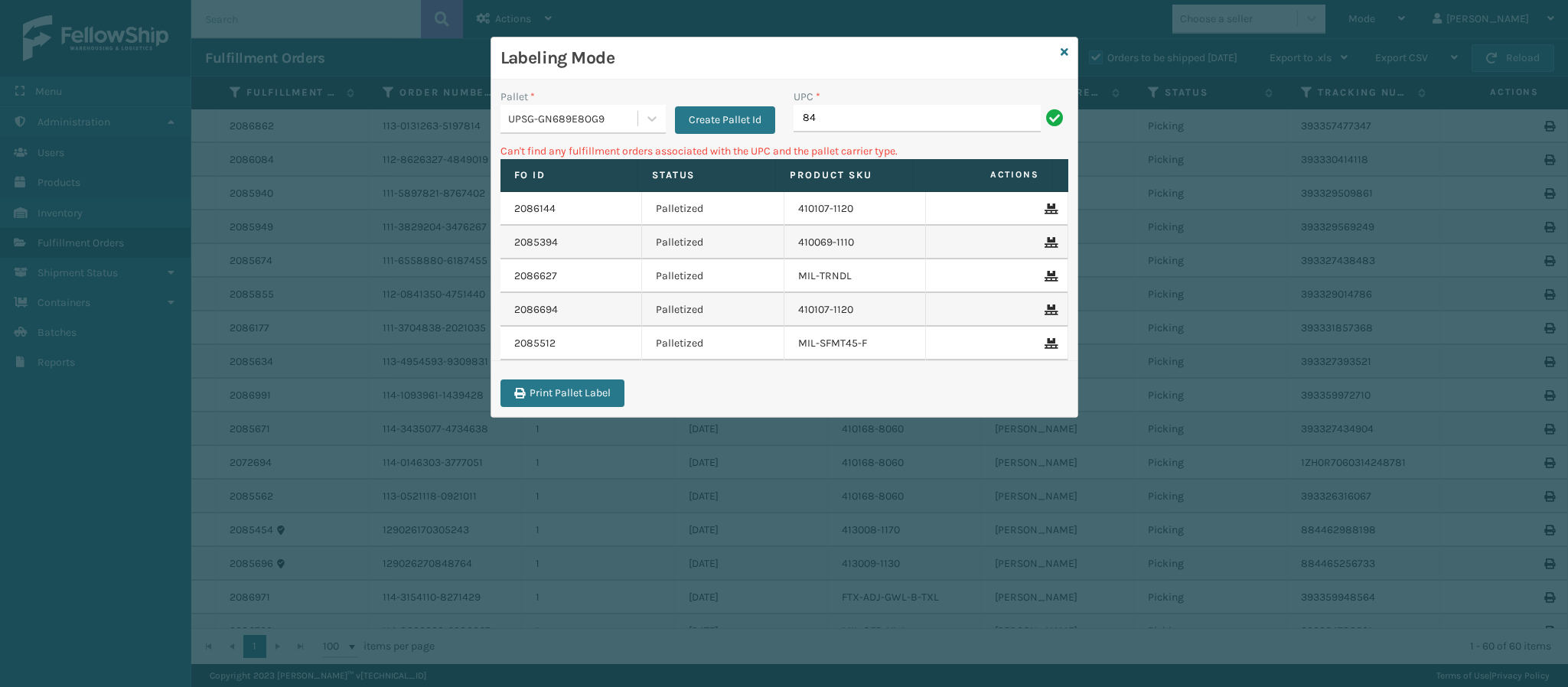
type input "8"
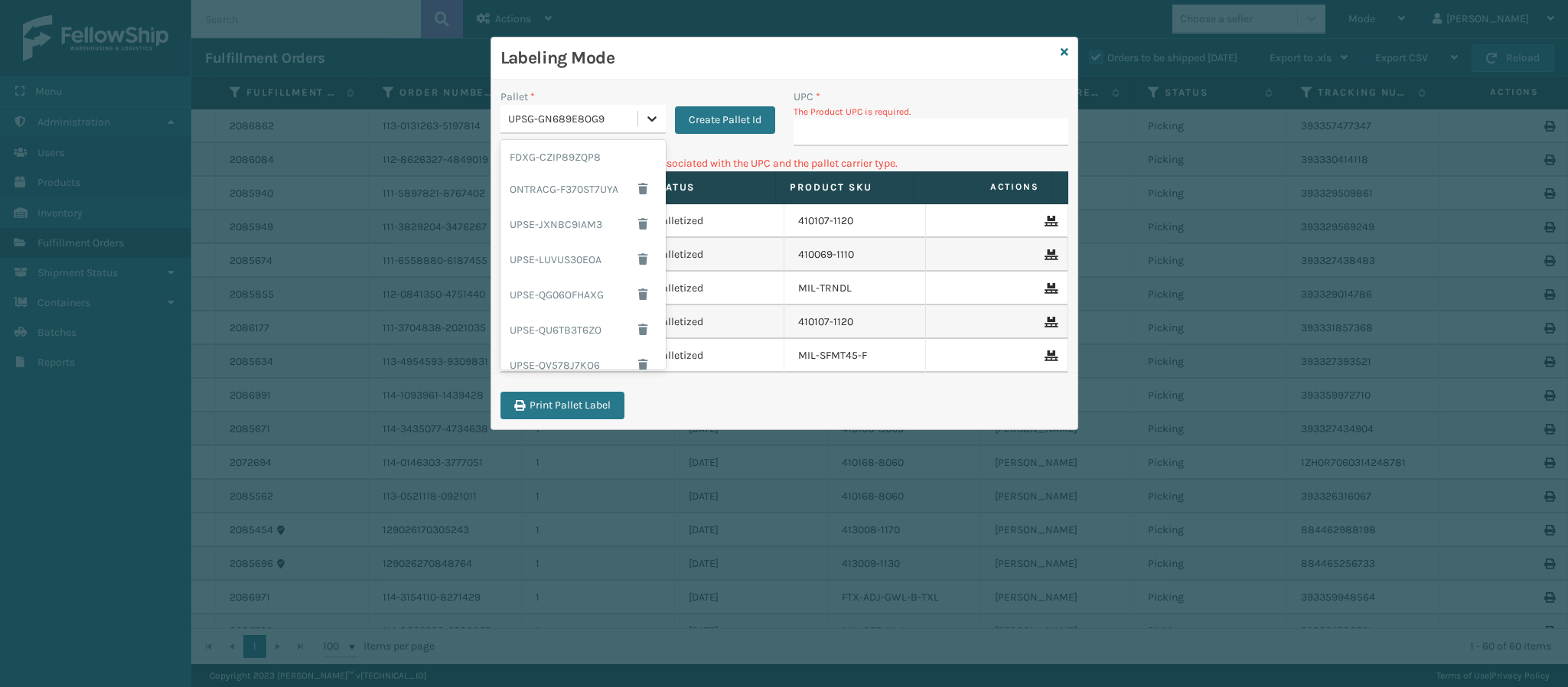
click at [661, 111] on div at bounding box center [651, 118] width 27 height 27
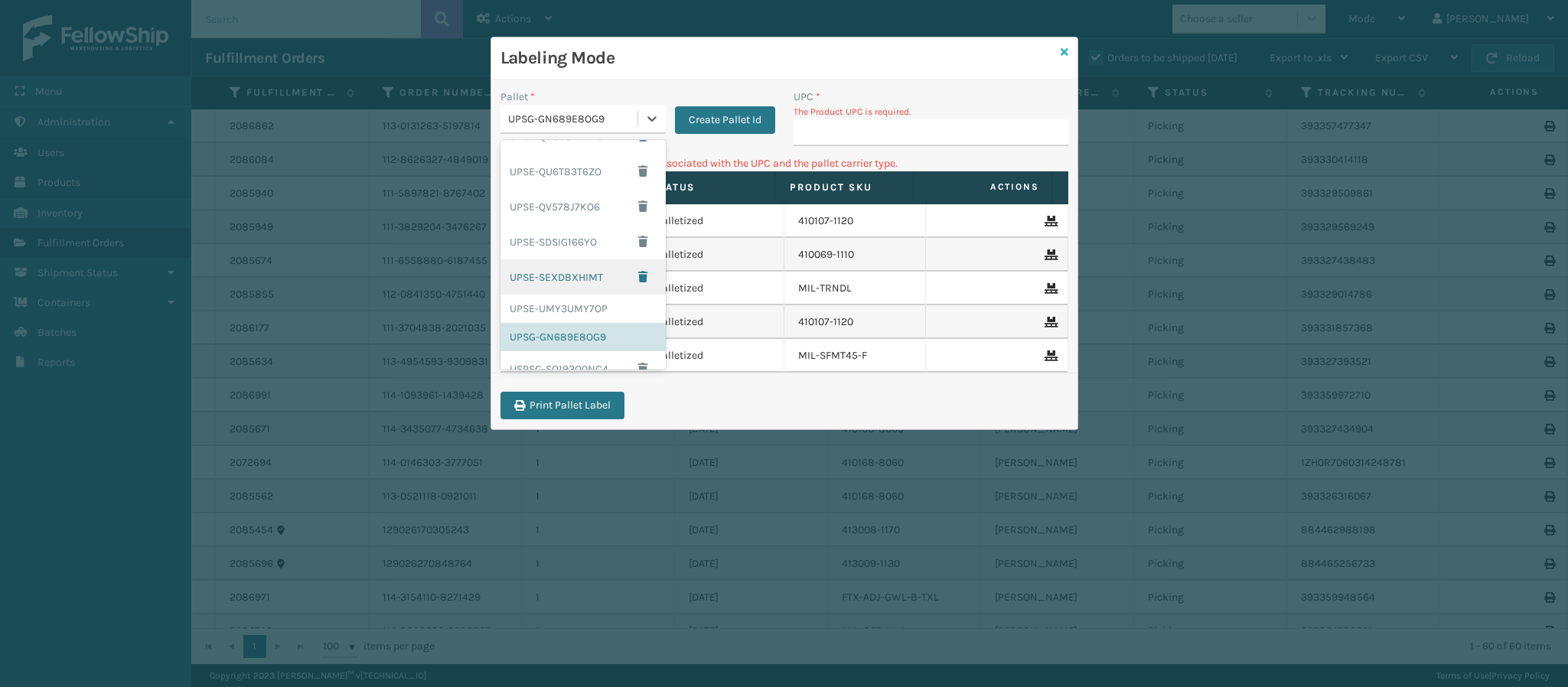
click at [1061, 52] on icon at bounding box center [1064, 52] width 8 height 10
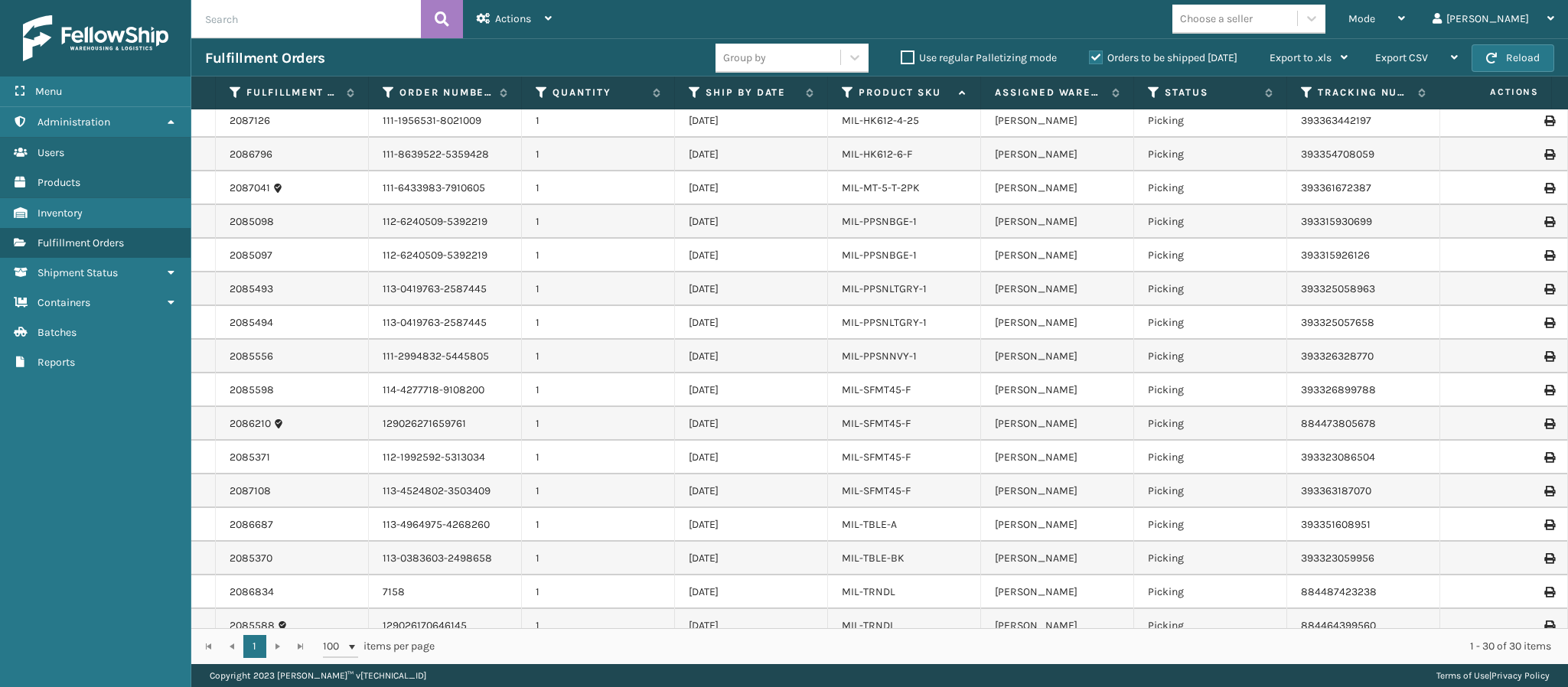
scroll to position [413, 0]
click at [1405, 22] on icon at bounding box center [1401, 18] width 7 height 10
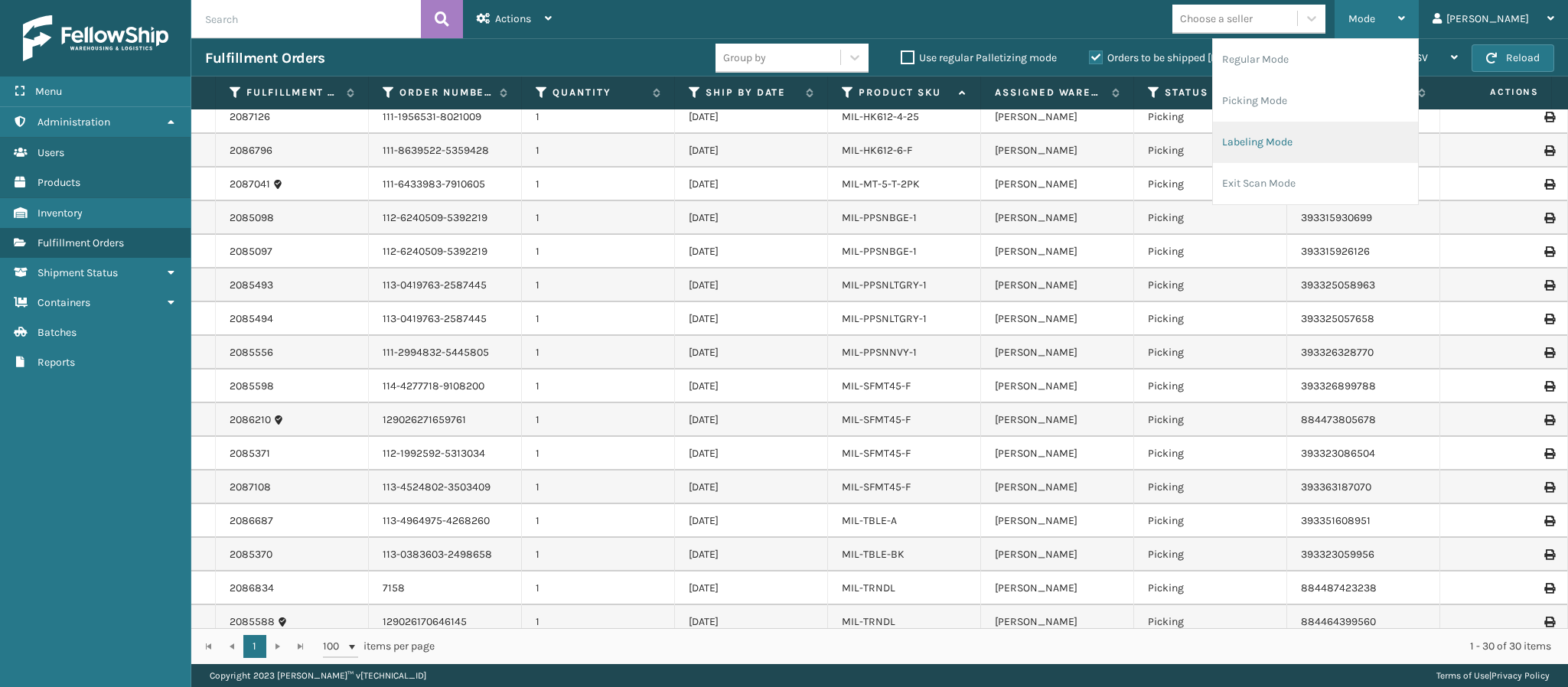
click at [1319, 138] on li "Labeling Mode" at bounding box center [1315, 142] width 205 height 41
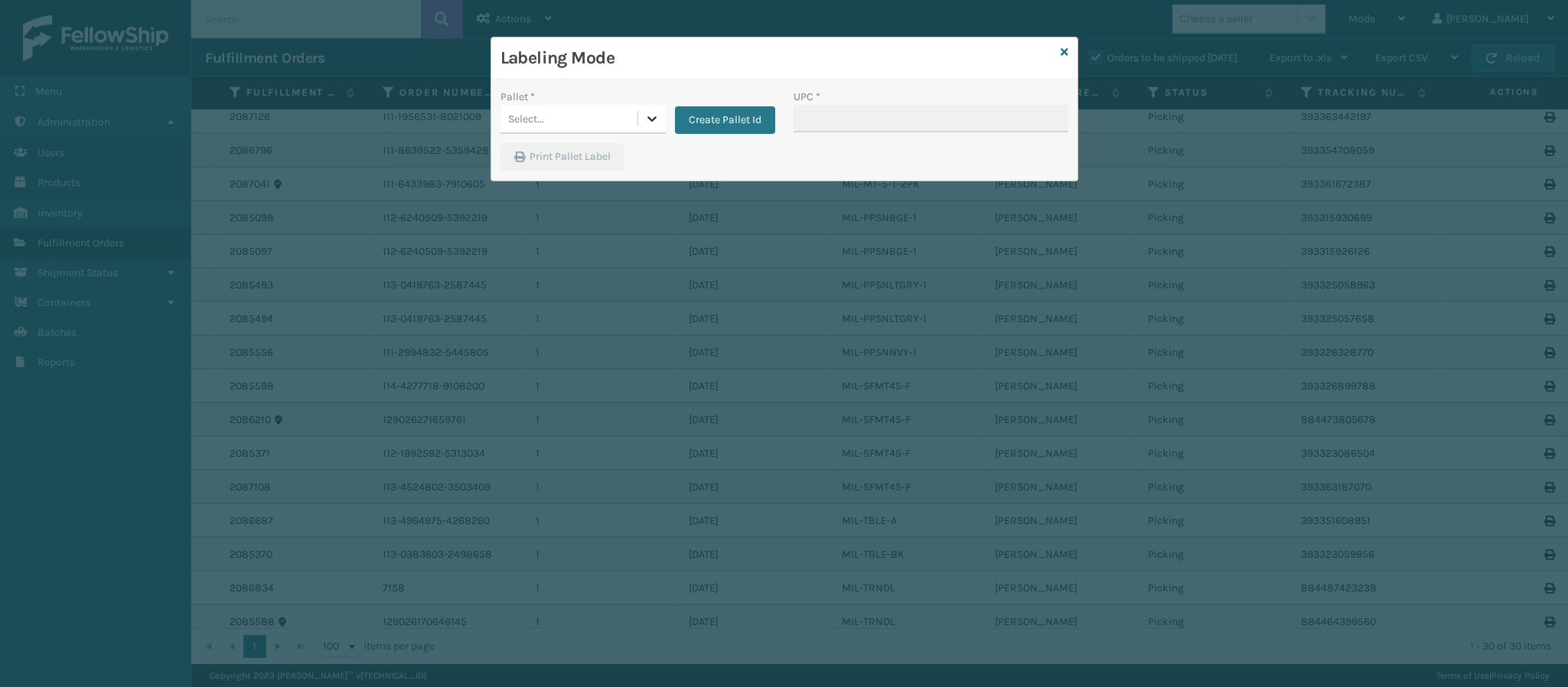
click at [652, 122] on icon at bounding box center [652, 118] width 15 height 15
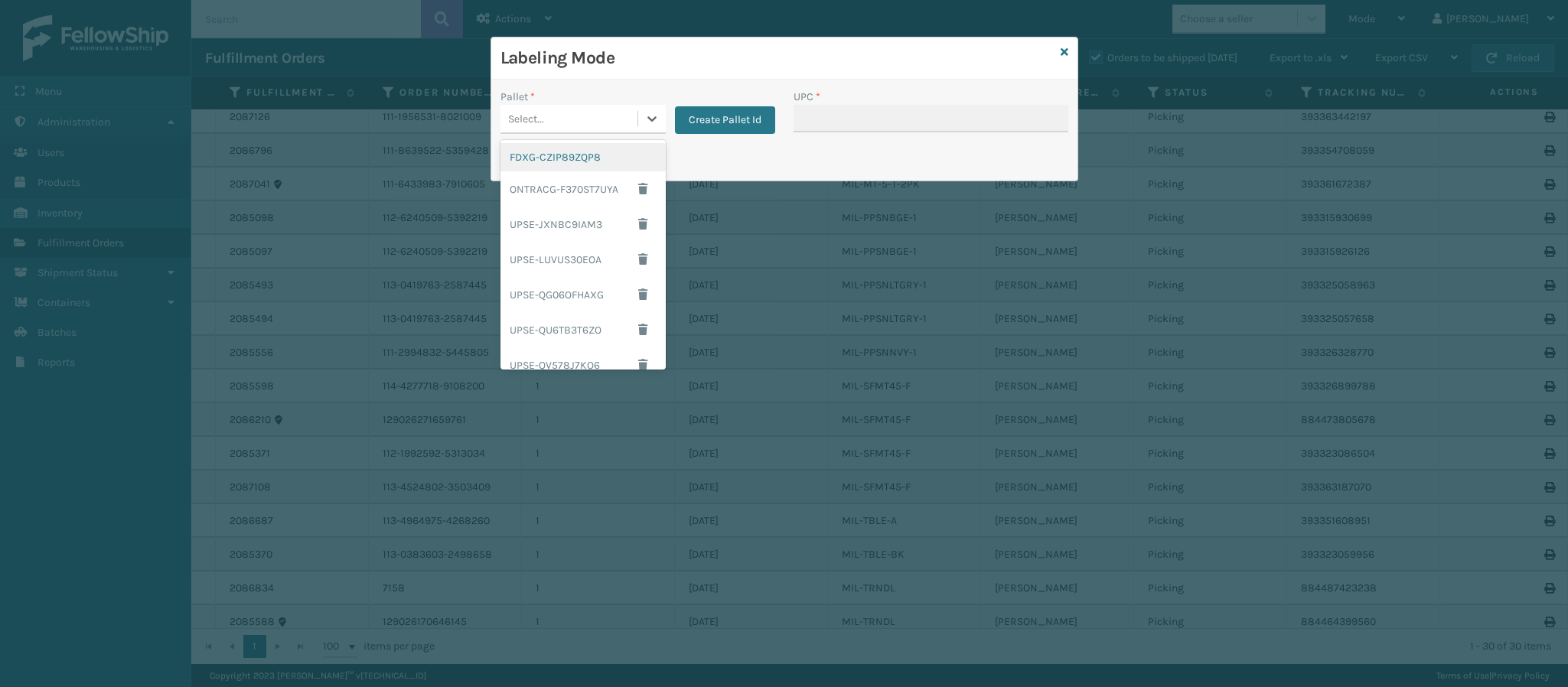
click at [581, 158] on div "FDXG-CZIP89ZQP8" at bounding box center [583, 157] width 165 height 28
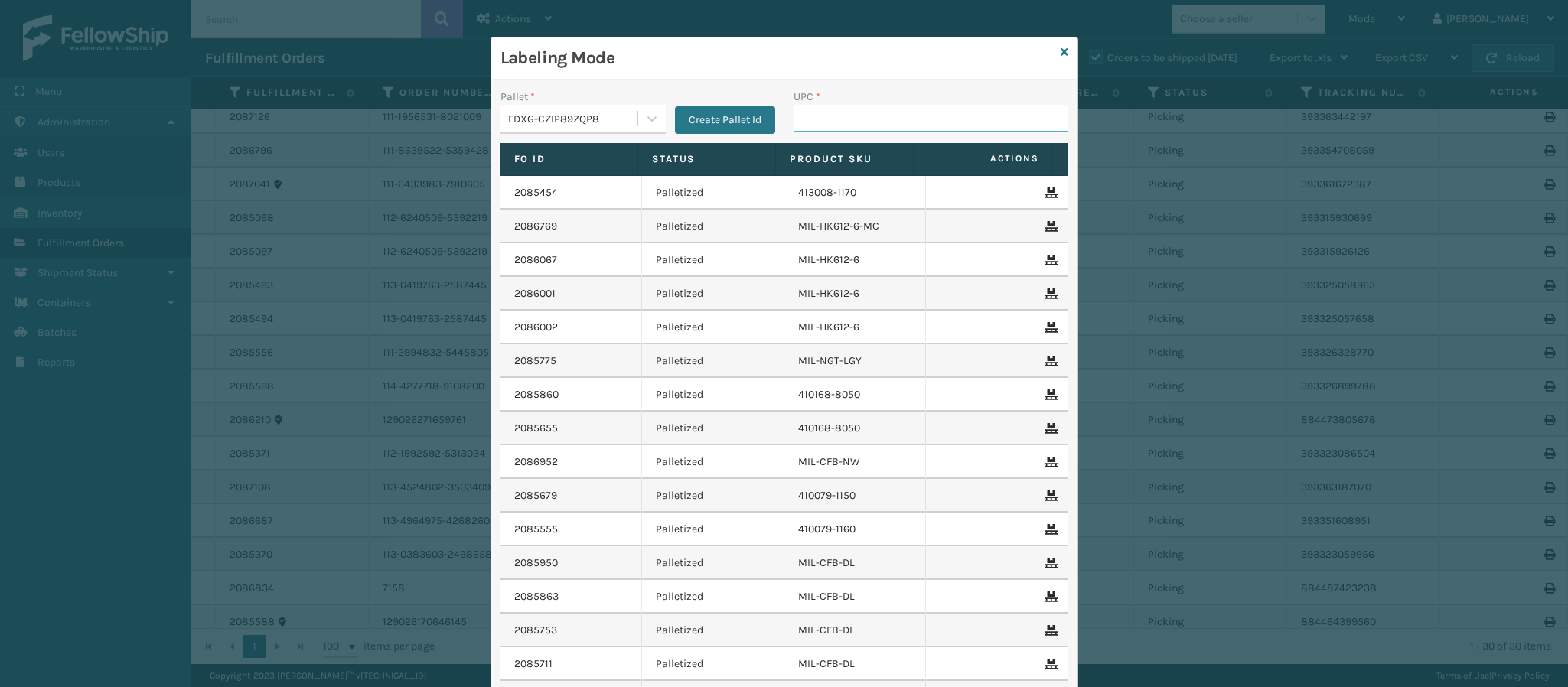
click at [908, 127] on input "UPC *" at bounding box center [930, 118] width 275 height 27
type input "840985118181"
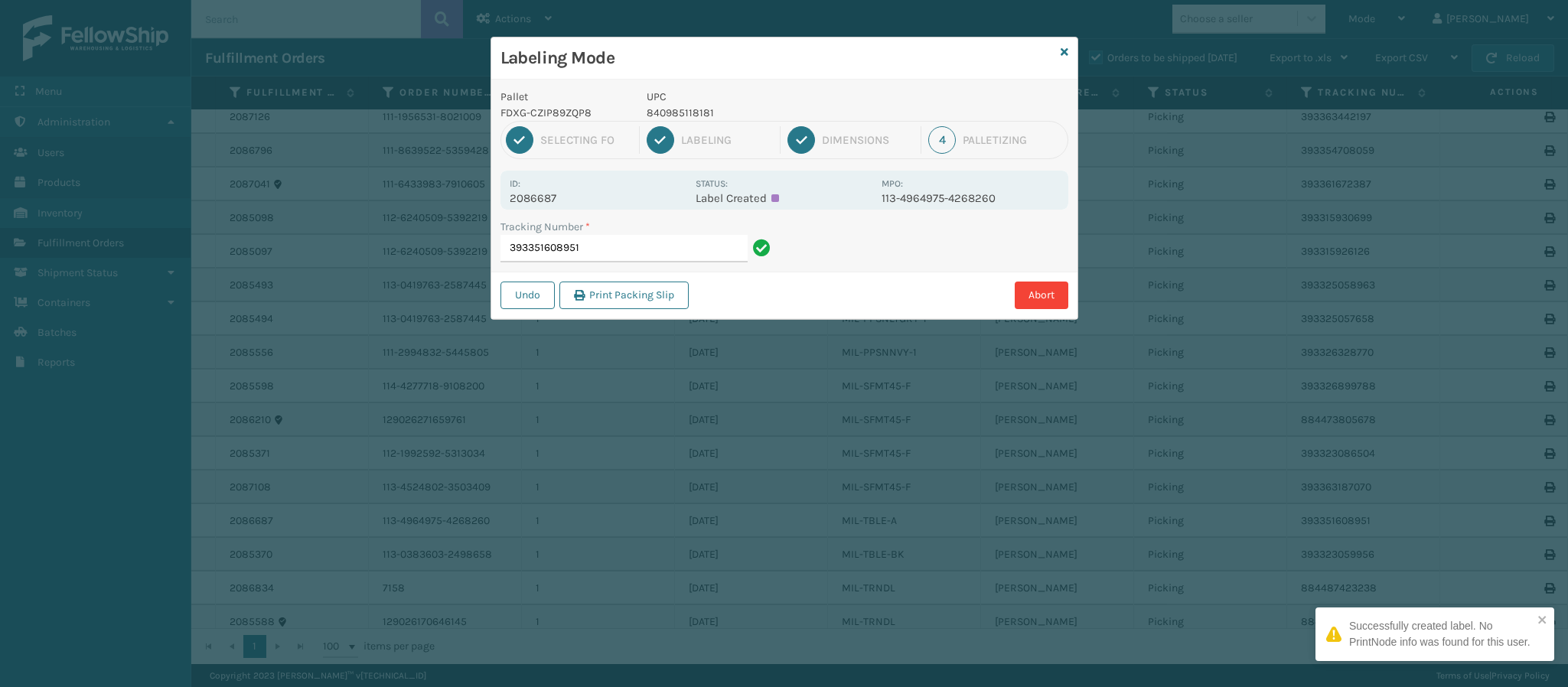
click at [555, 198] on p "2086687" at bounding box center [597, 198] width 176 height 14
click at [641, 258] on input "393351608951" at bounding box center [625, 247] width 248 height 27
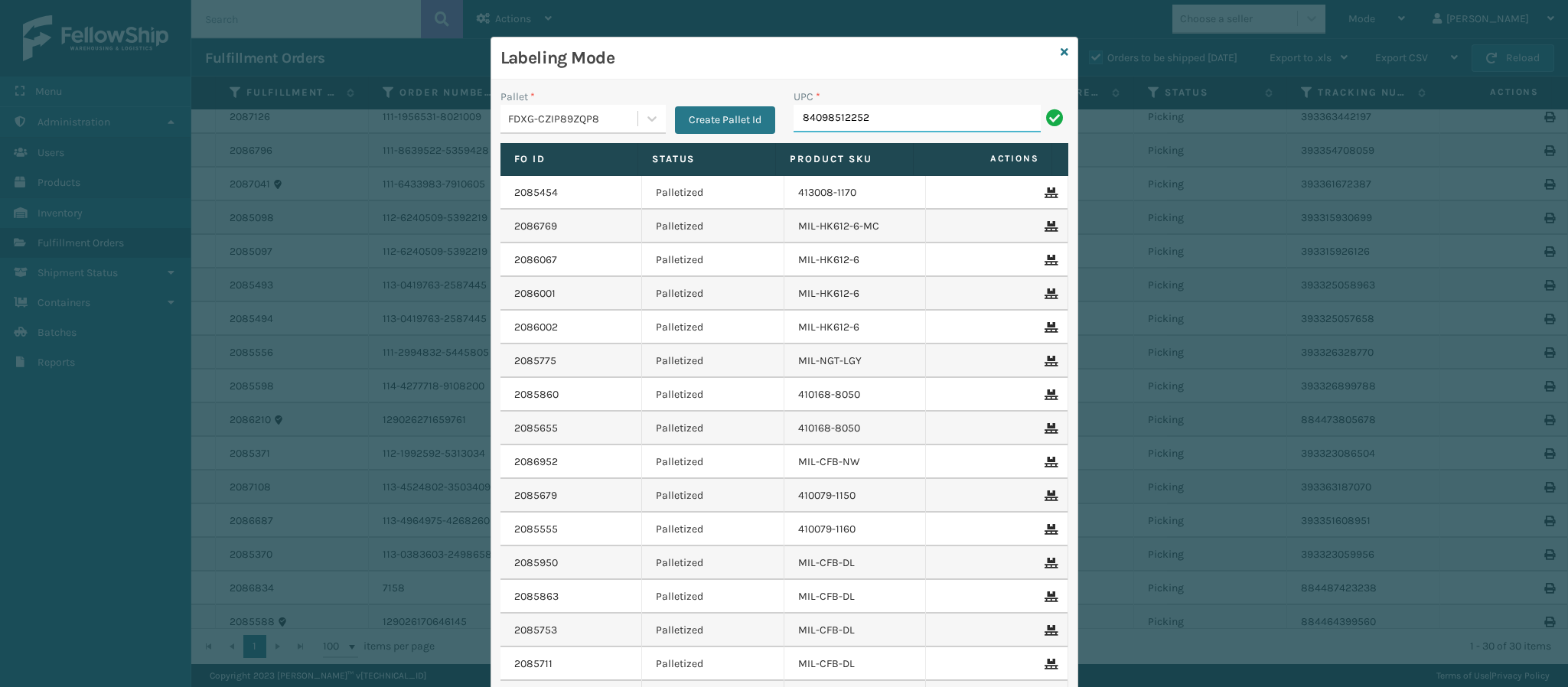
type input "840985122522"
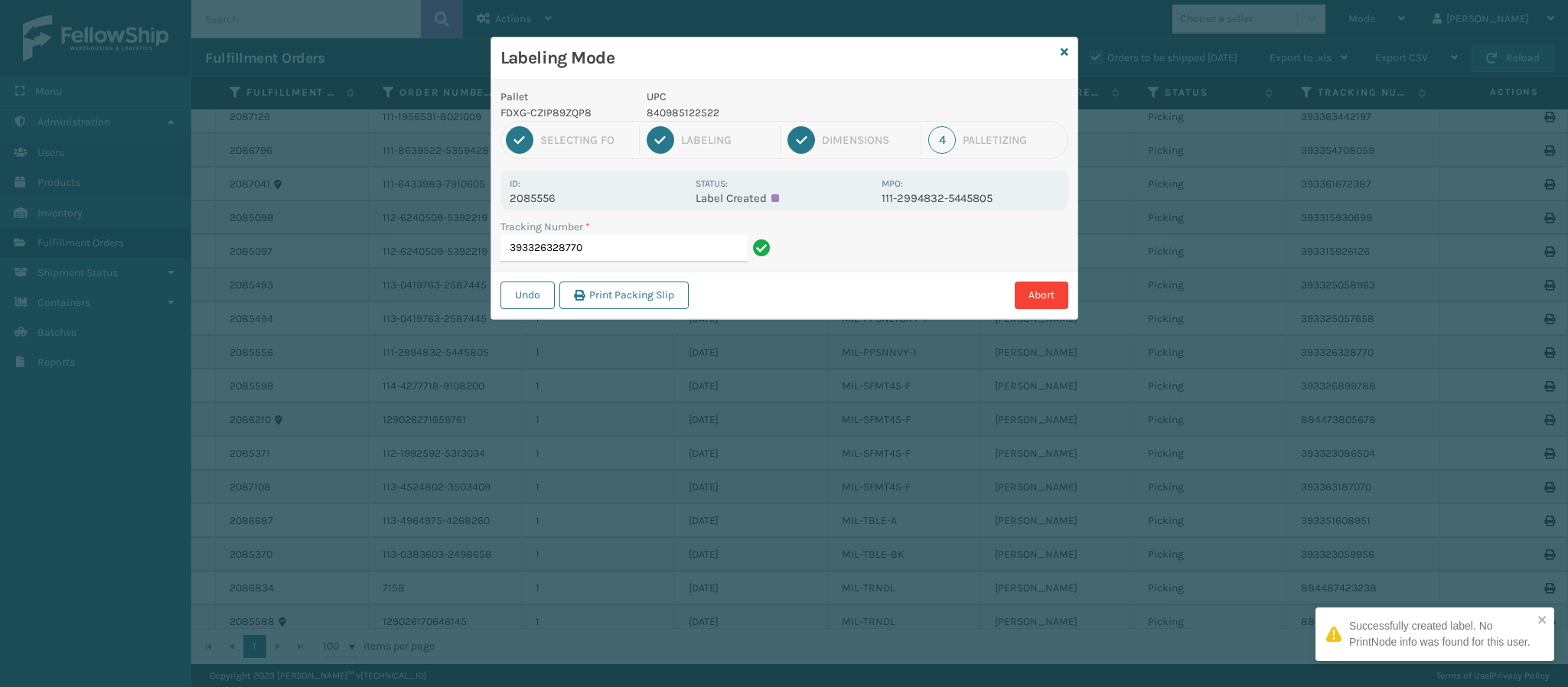
click at [550, 202] on p "2085556" at bounding box center [597, 198] width 176 height 14
click at [616, 252] on input "393326328770" at bounding box center [625, 247] width 248 height 27
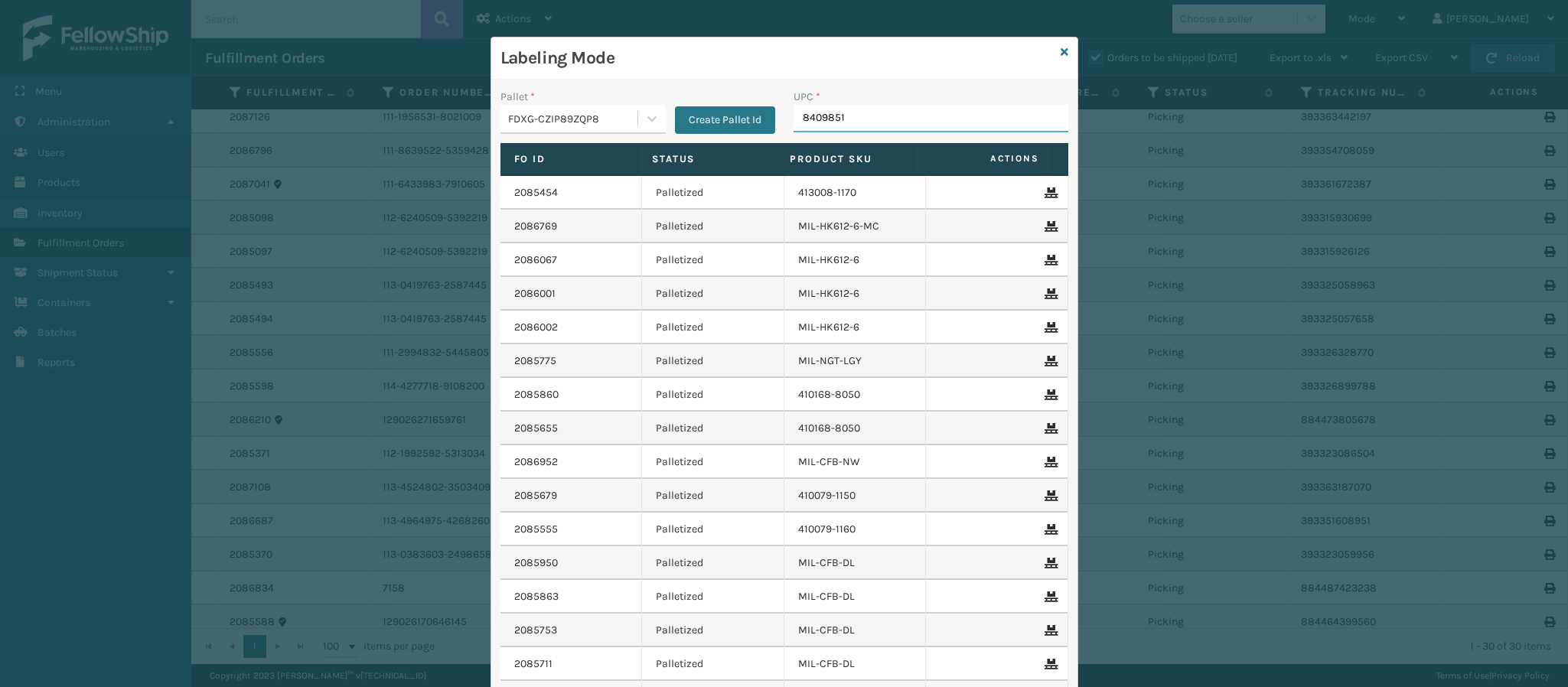
type input "84098511"
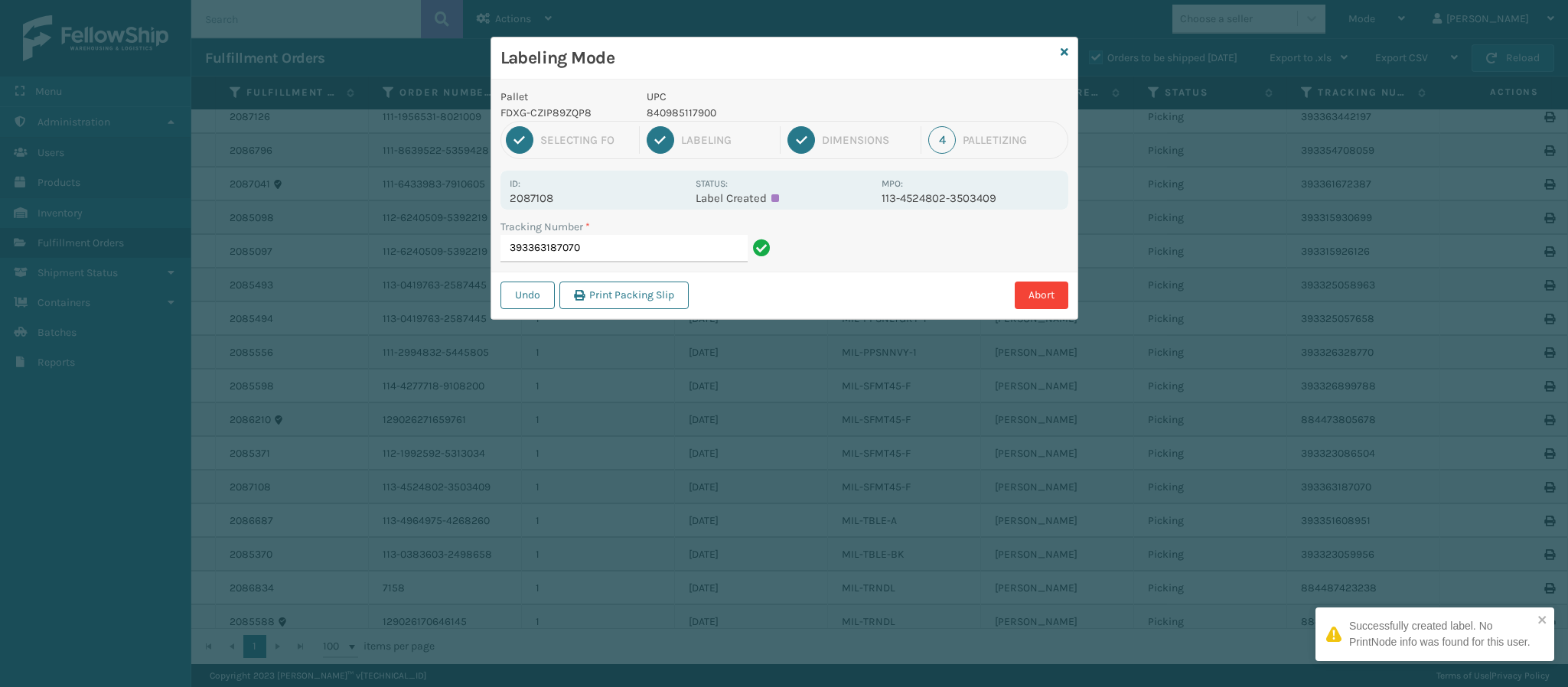
click at [535, 198] on p "2087108" at bounding box center [597, 198] width 176 height 14
click at [653, 247] on input "393363187070" at bounding box center [625, 247] width 248 height 27
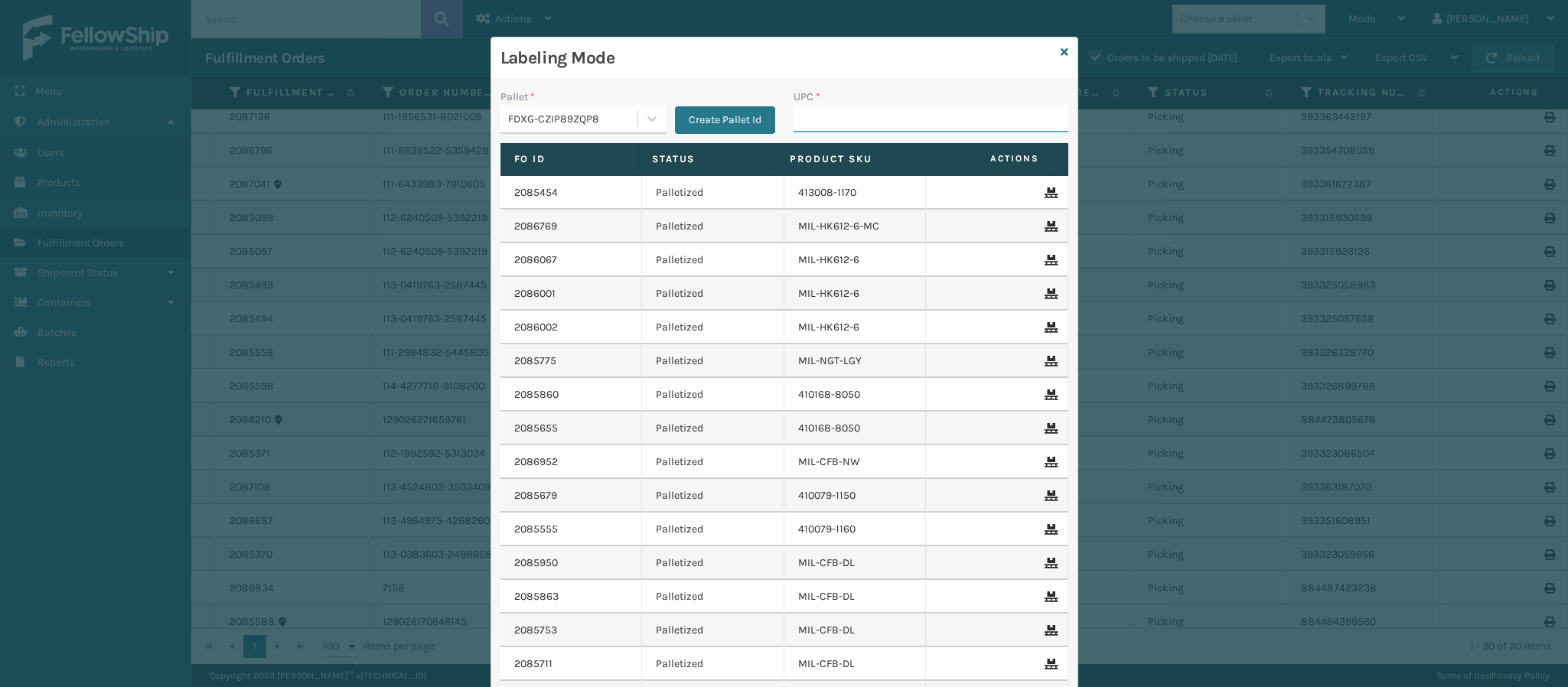
click at [824, 131] on input "UPC *" at bounding box center [930, 118] width 275 height 27
type input "8409851"
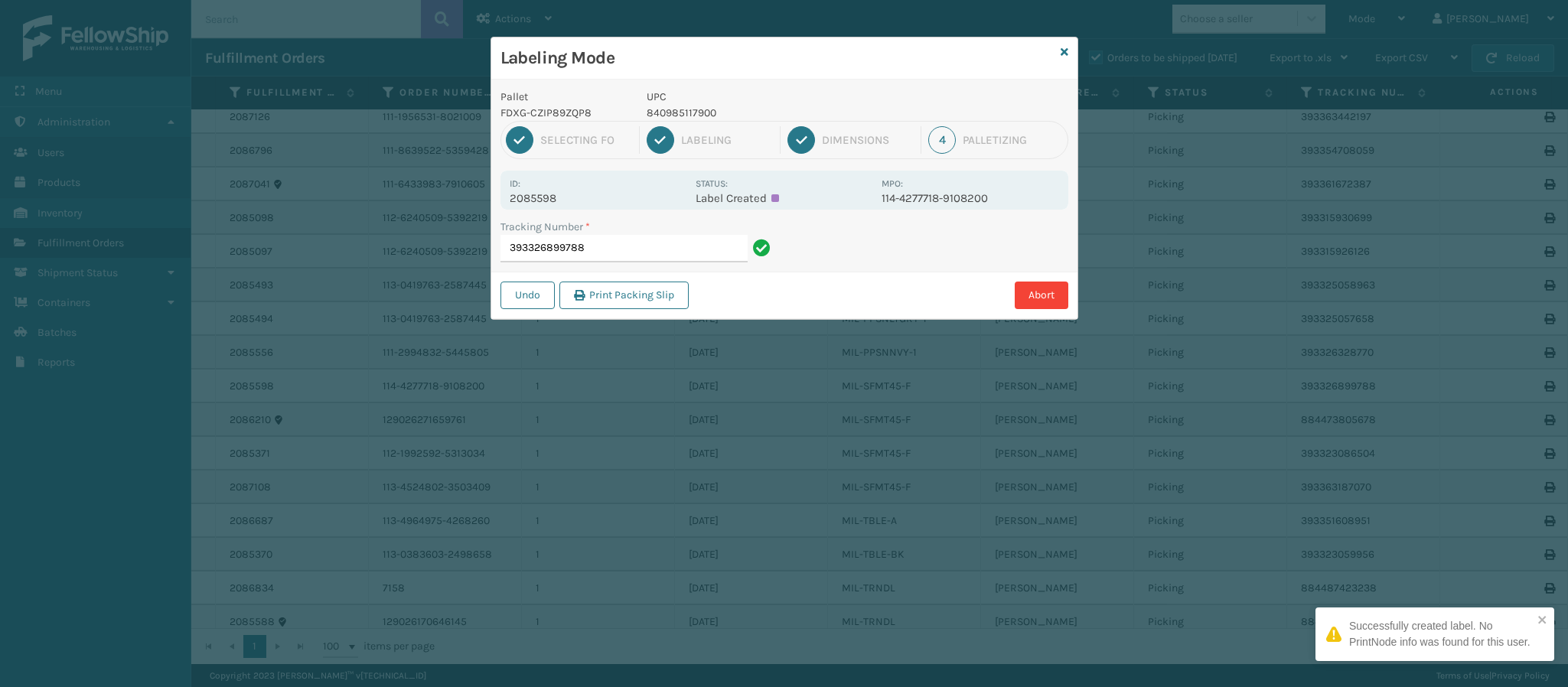
click at [547, 200] on p "2085598" at bounding box center [597, 198] width 176 height 14
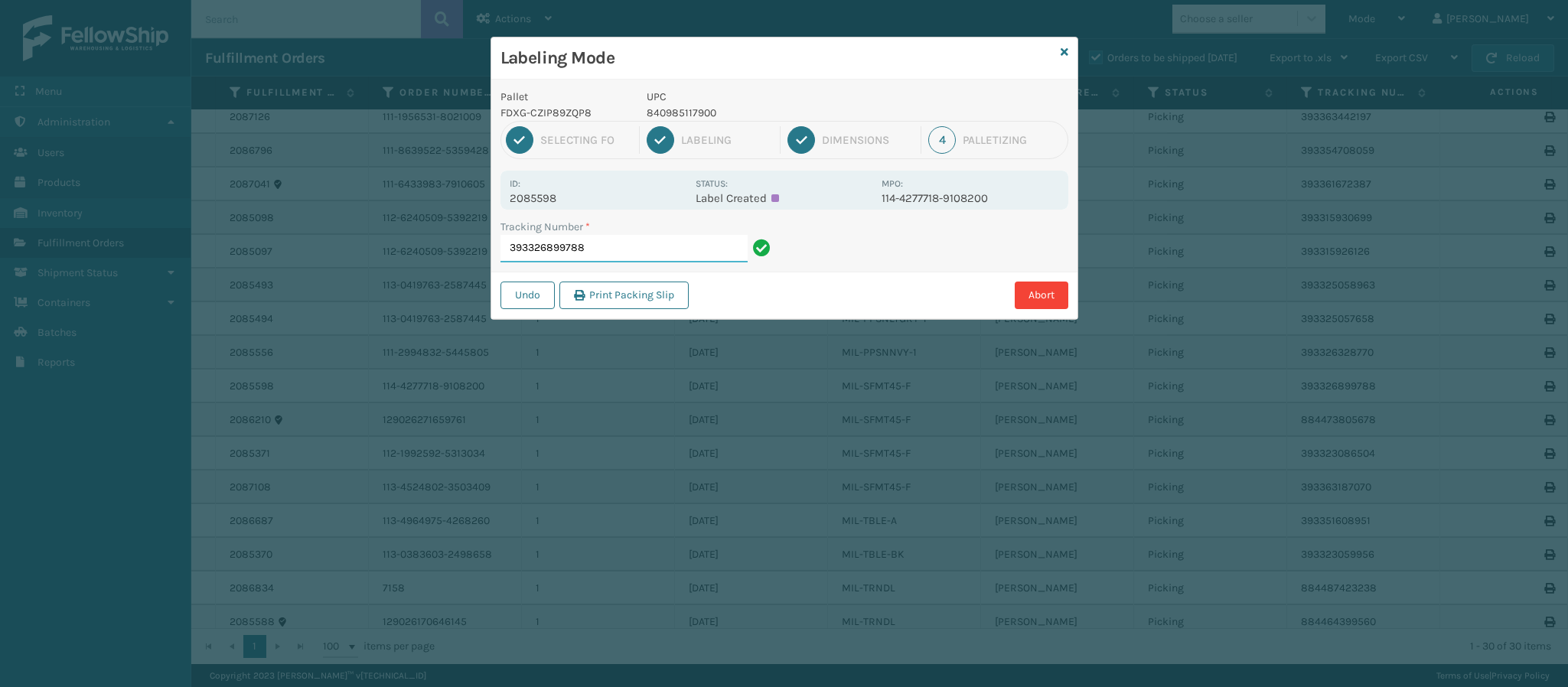
click at [627, 253] on input "393326899788" at bounding box center [625, 247] width 248 height 27
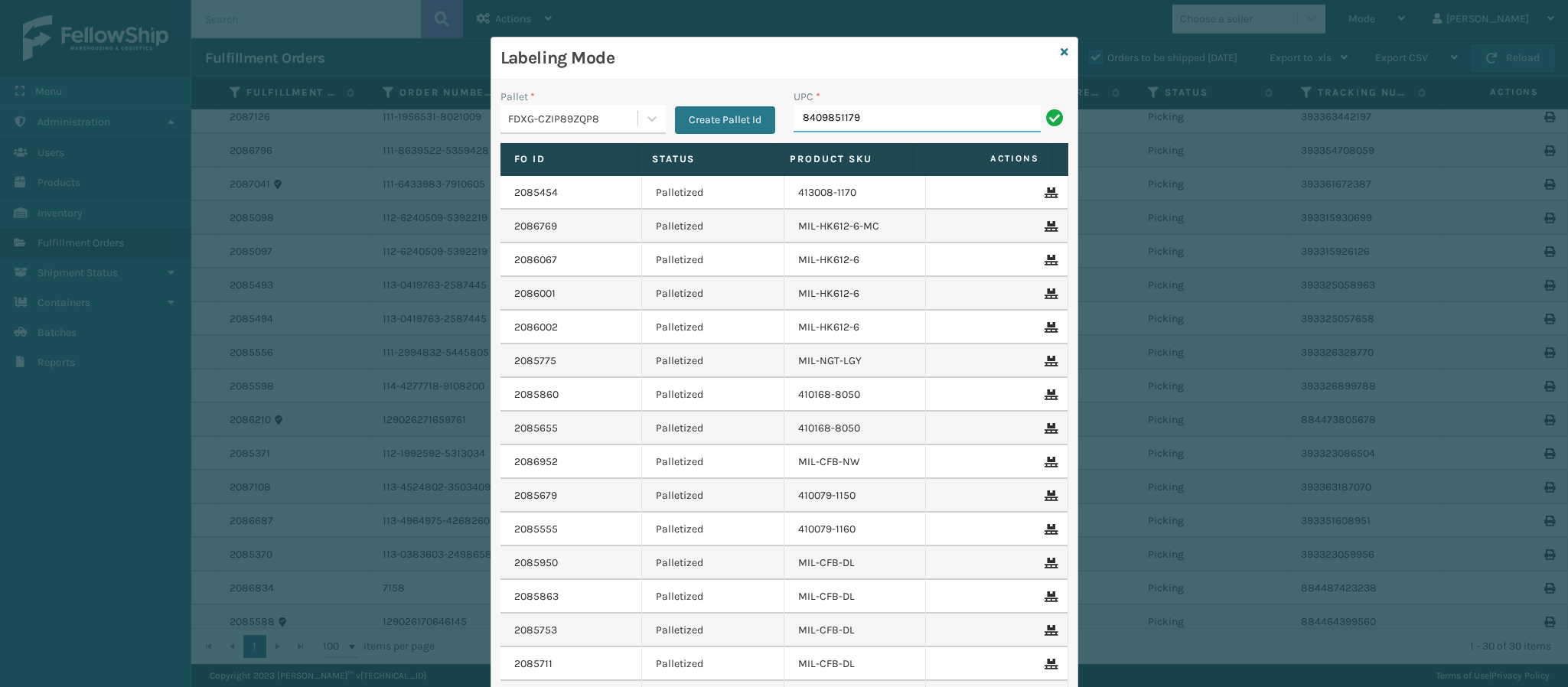
type input "84098511790"
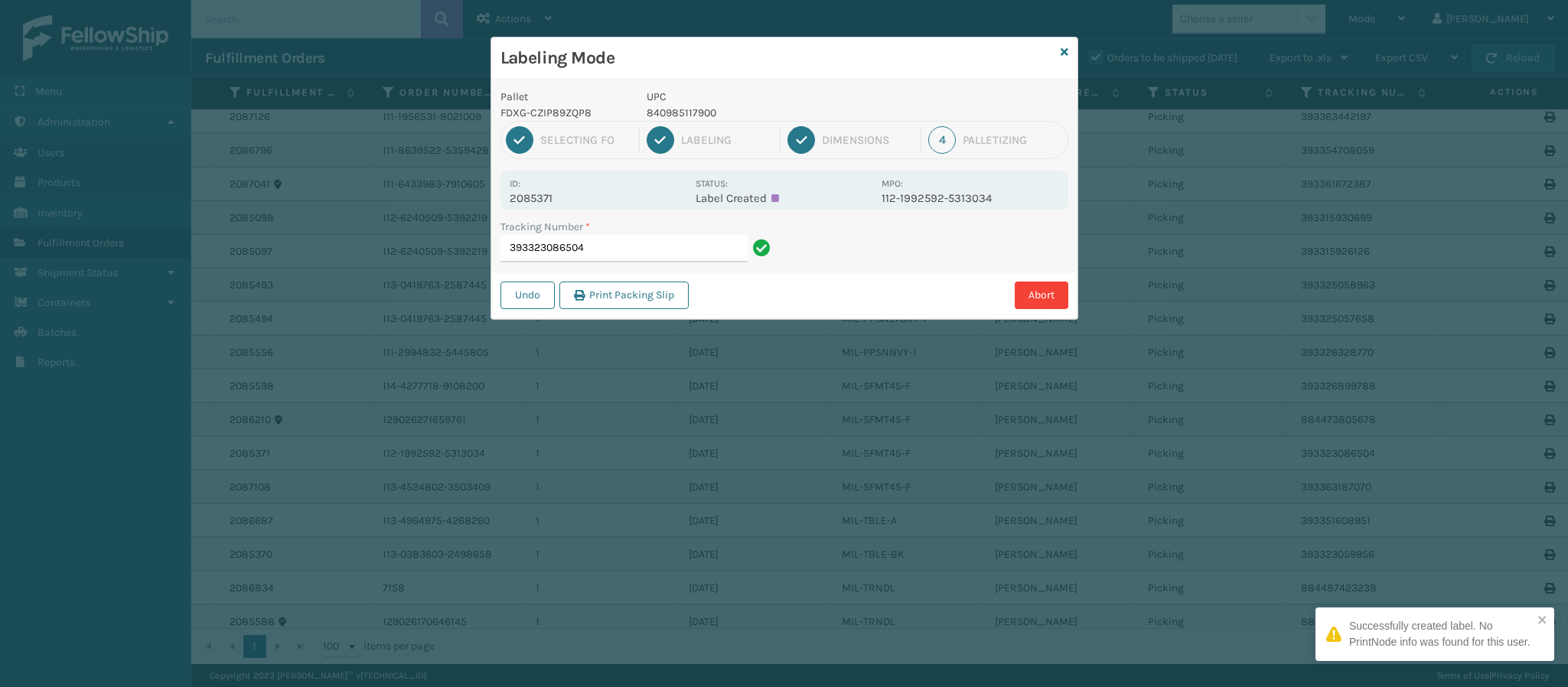
click at [564, 190] on div "Id: 2085371" at bounding box center [597, 190] width 176 height 30
click at [553, 198] on p "2085371" at bounding box center [597, 198] width 176 height 14
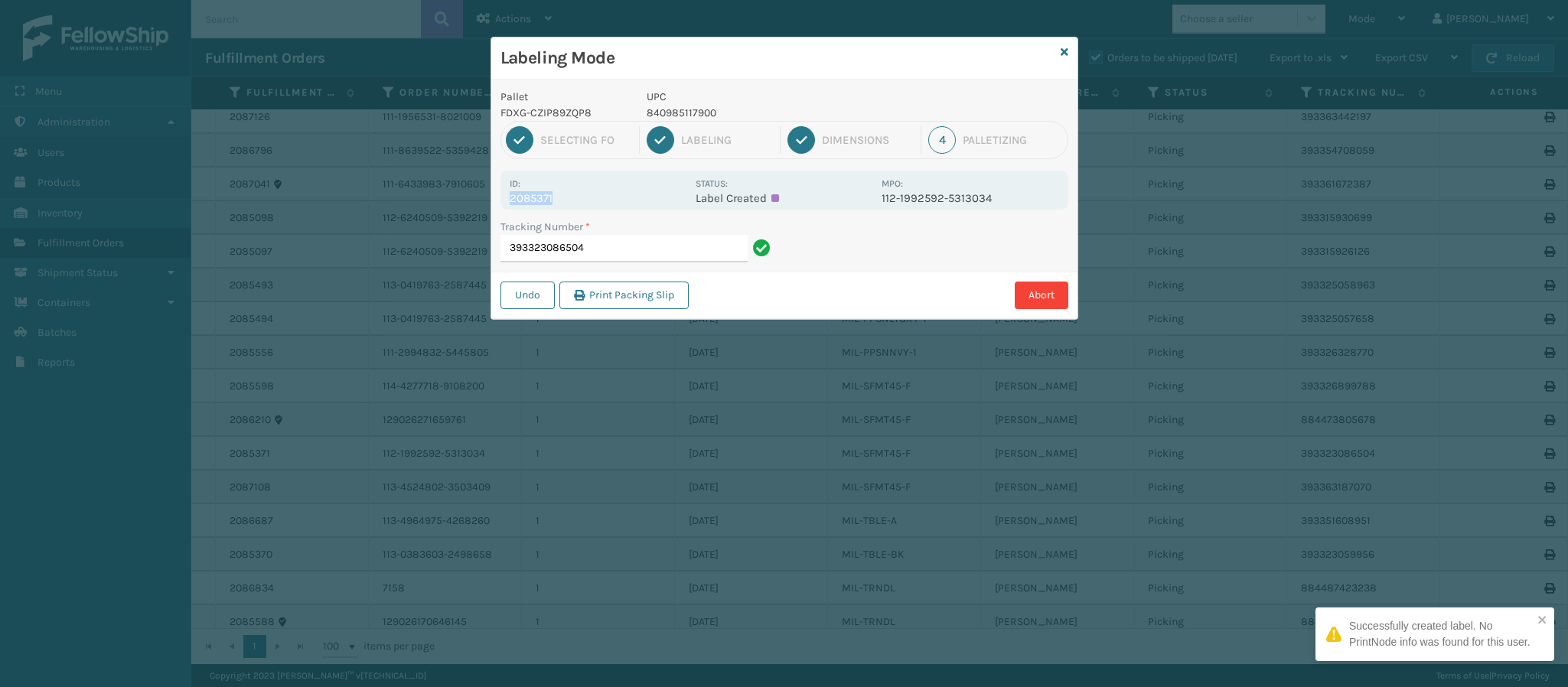
click at [553, 198] on p "2085371" at bounding box center [597, 198] width 176 height 14
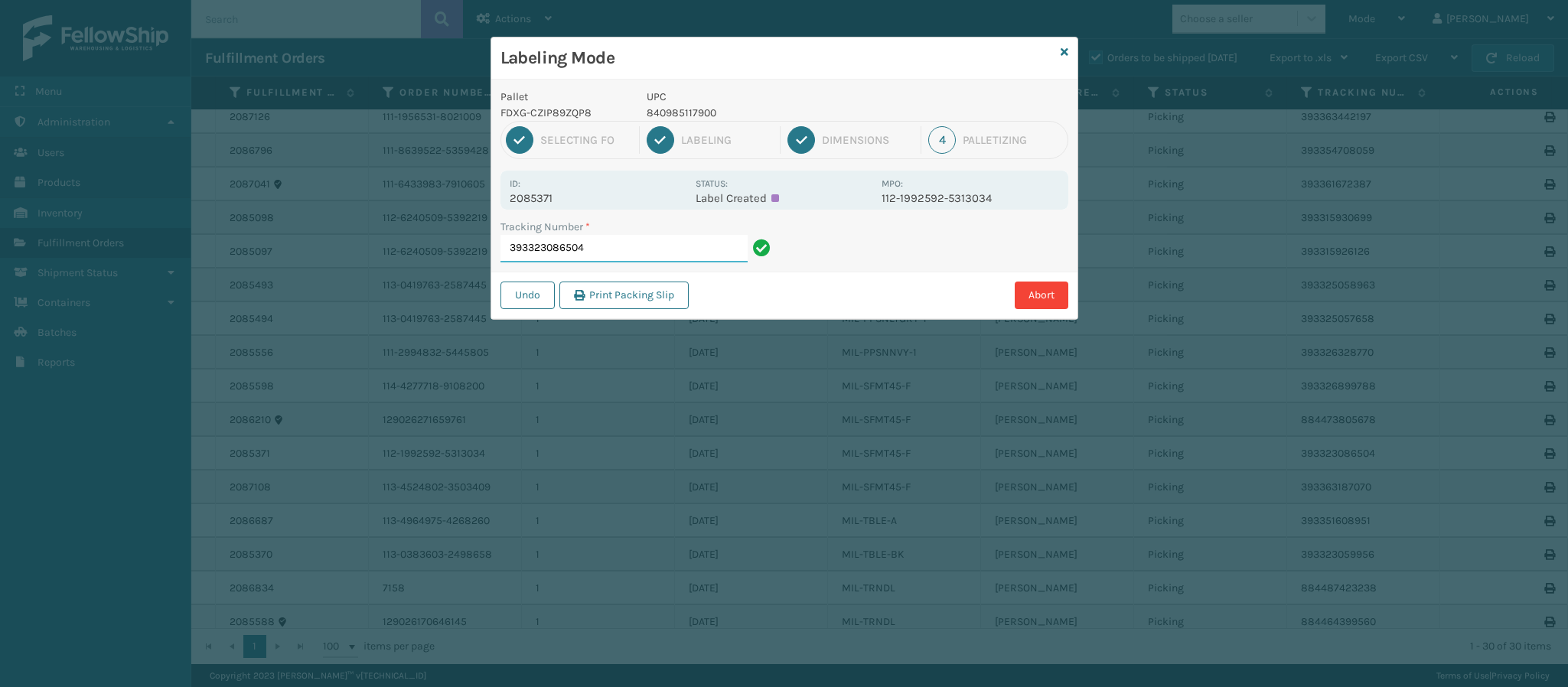
click at [604, 242] on input "393323086504" at bounding box center [625, 247] width 248 height 27
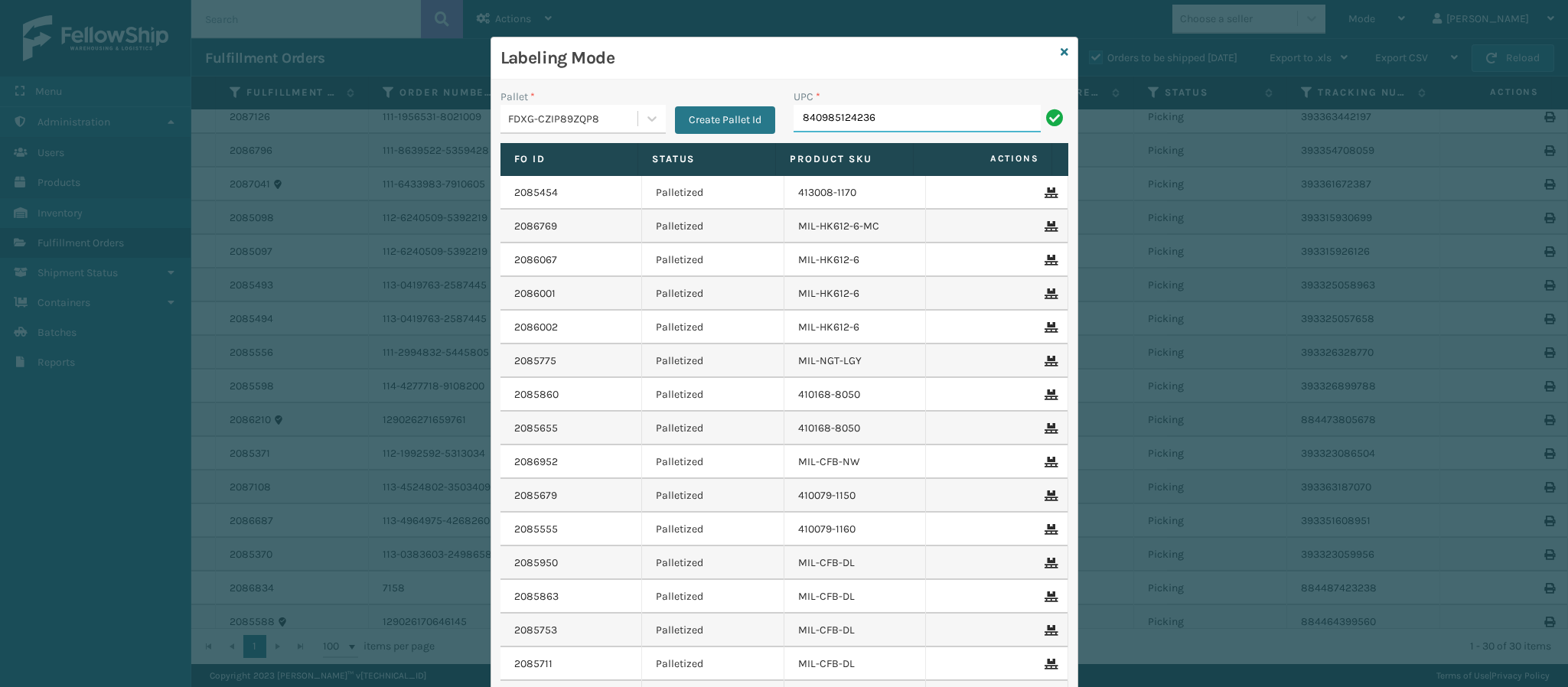
type input "840985124236"
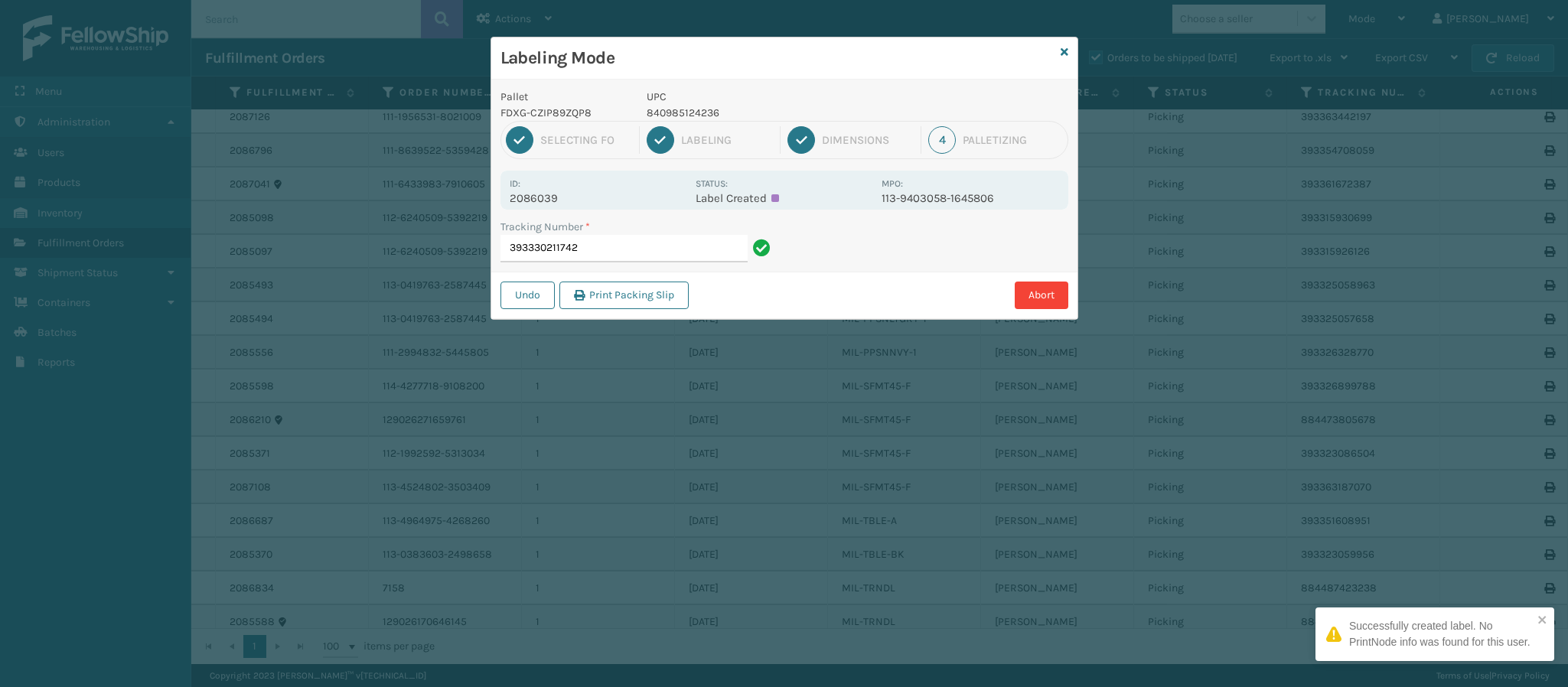
click at [540, 204] on div "Id: 2086039 Status: Label Created MPO: 113-9403058-1645806" at bounding box center [784, 190] width 567 height 39
click at [539, 202] on p "2086039" at bounding box center [597, 198] width 176 height 14
click at [638, 246] on input "393330211742" at bounding box center [625, 247] width 248 height 27
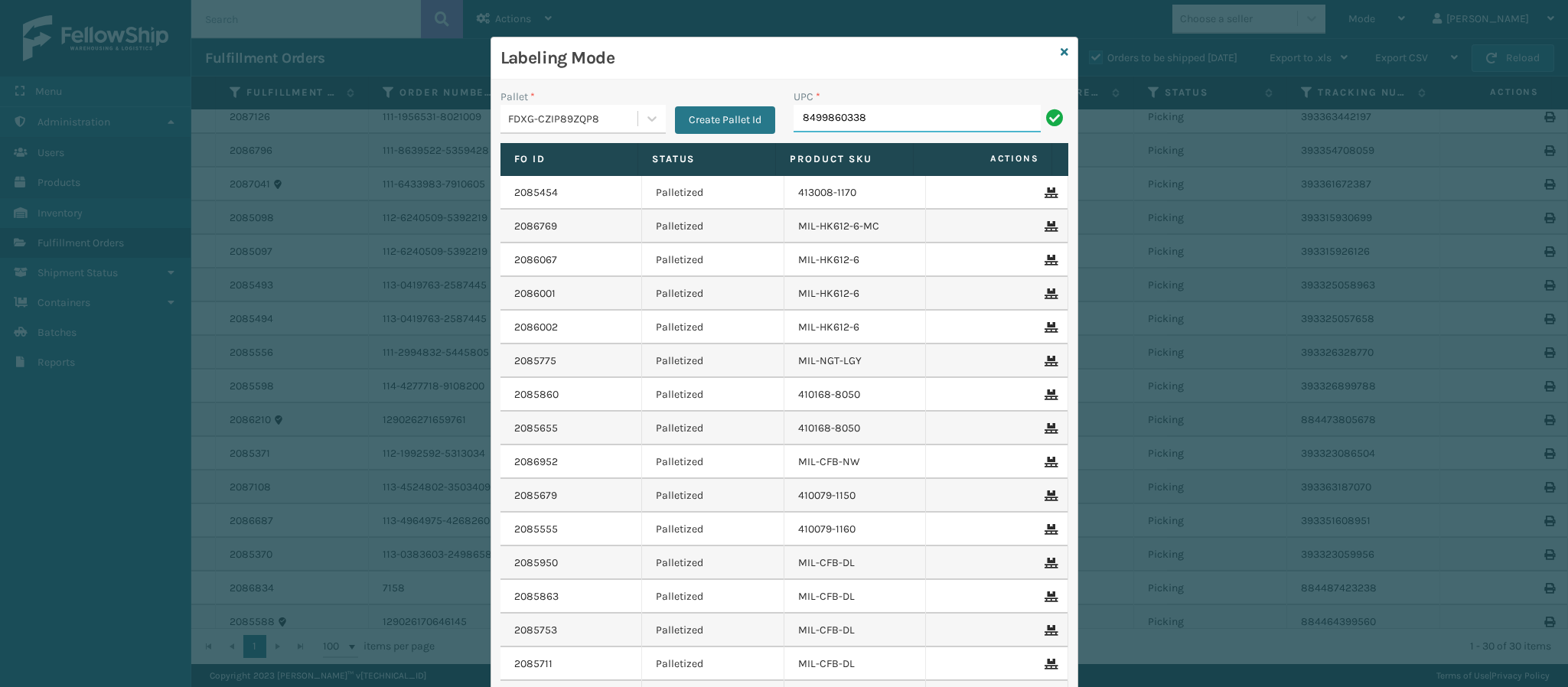
type input "84998603386"
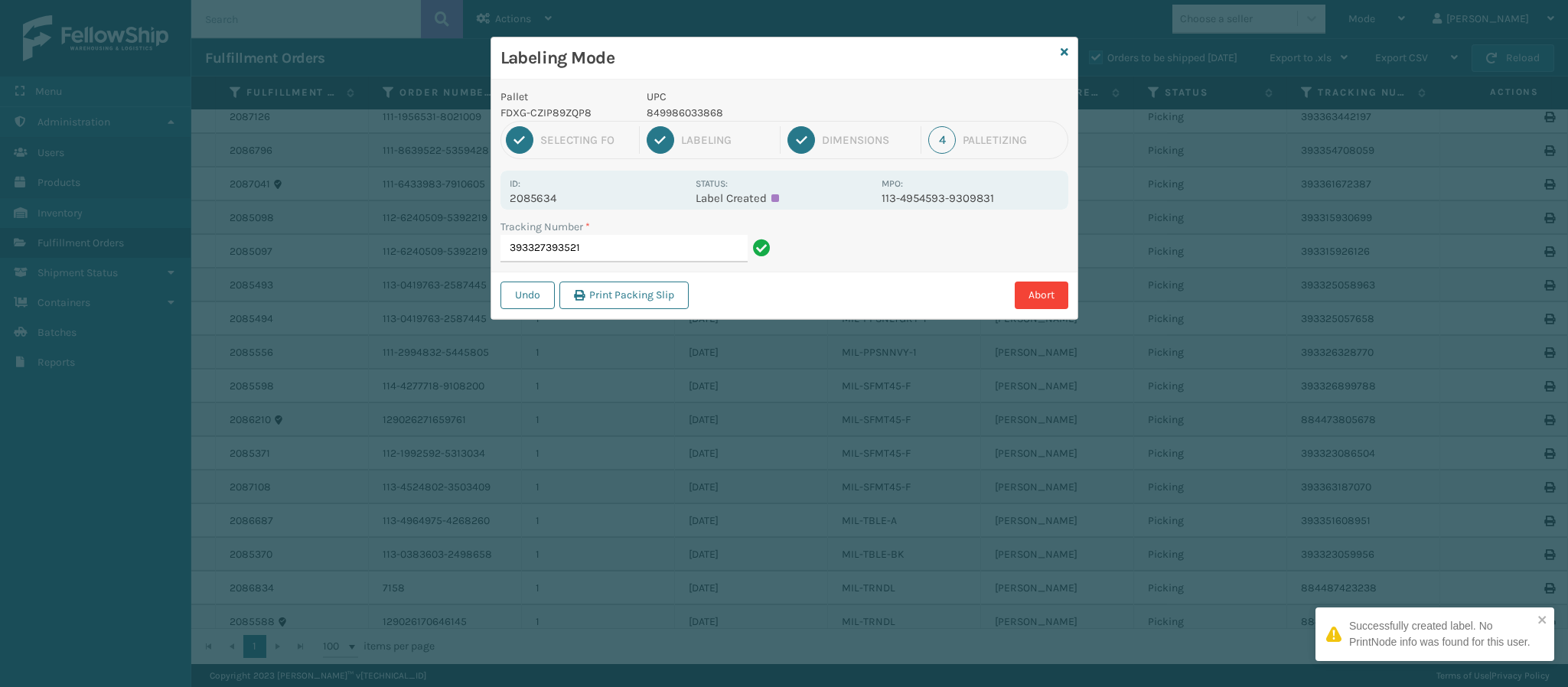
click at [547, 196] on p "2085634" at bounding box center [597, 198] width 176 height 14
click at [637, 261] on input "393327393521" at bounding box center [625, 247] width 248 height 27
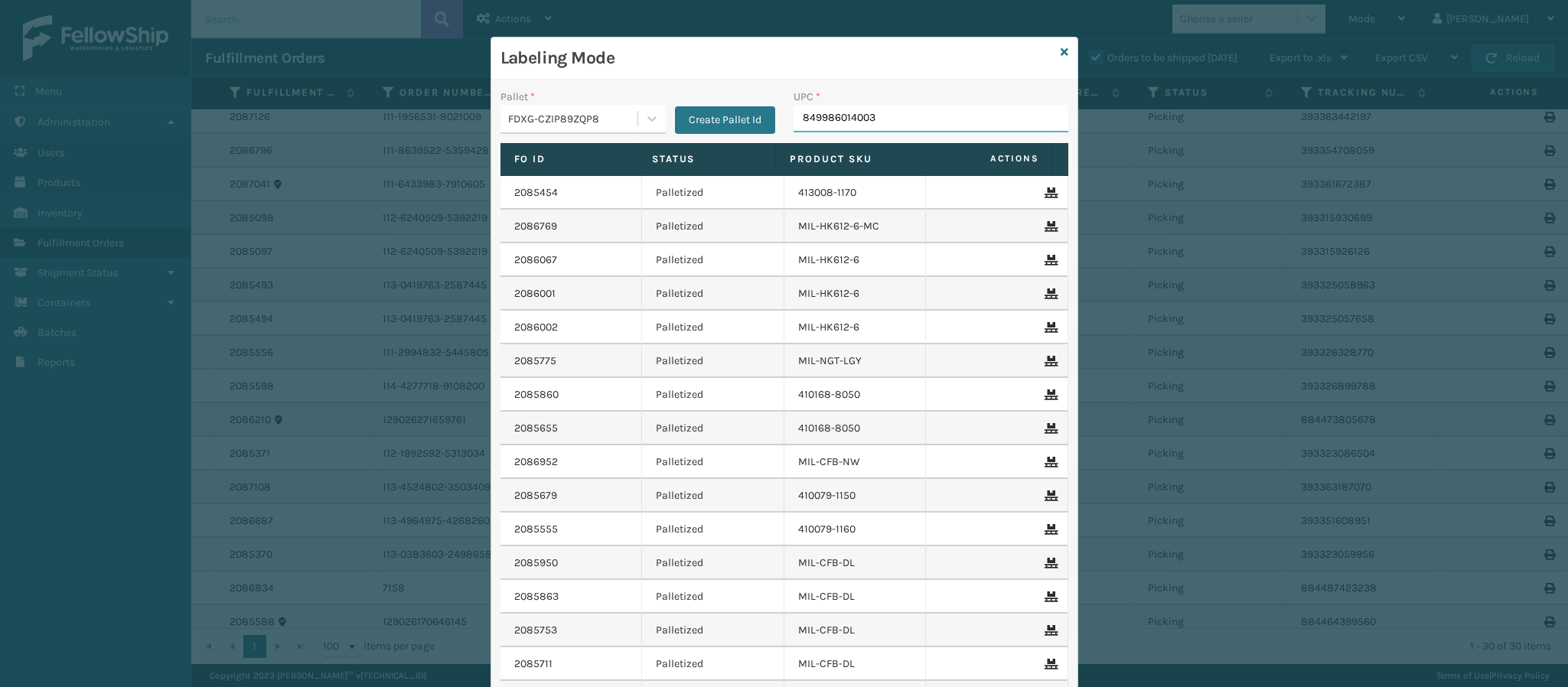
type input "849986014003"
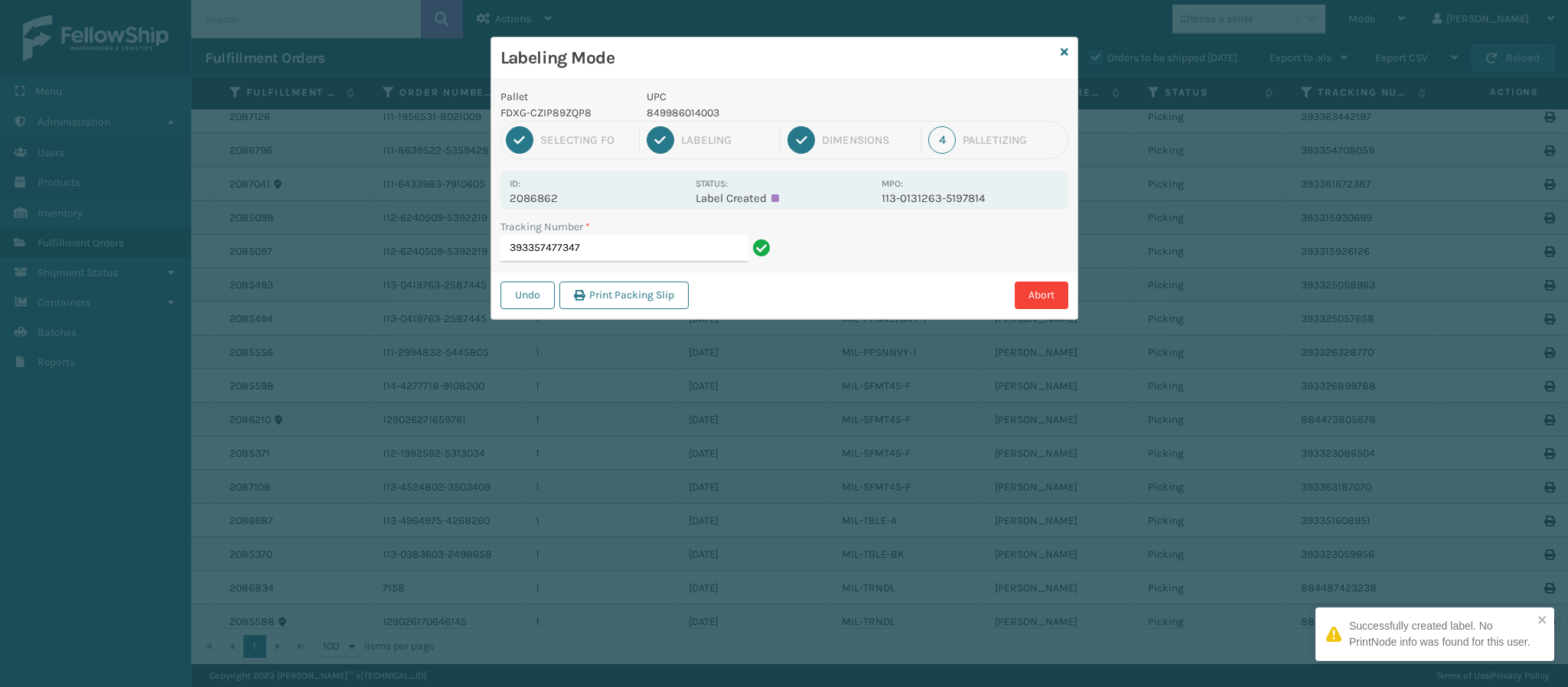
click at [563, 200] on p "2086862" at bounding box center [597, 198] width 176 height 14
click at [609, 246] on input "393357477347" at bounding box center [625, 247] width 248 height 27
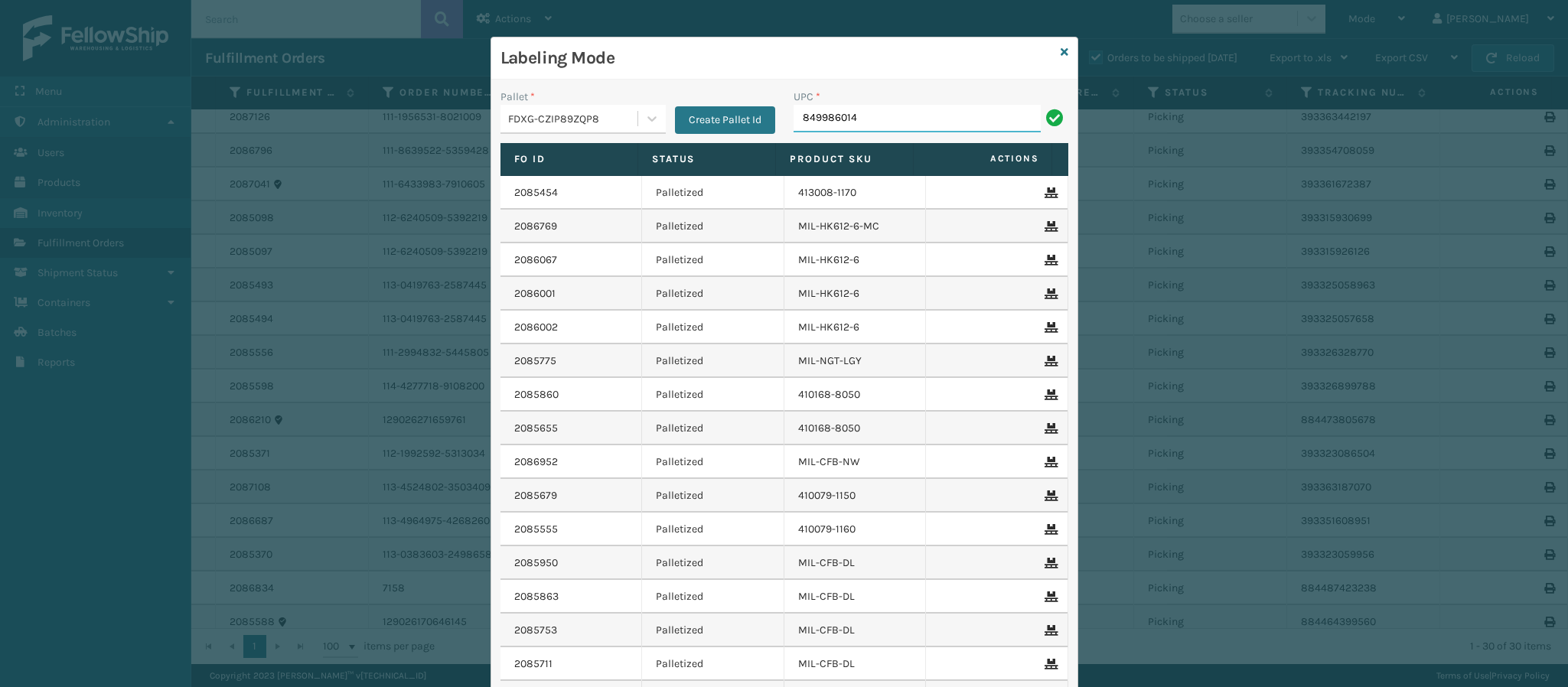
type input "8499860140"
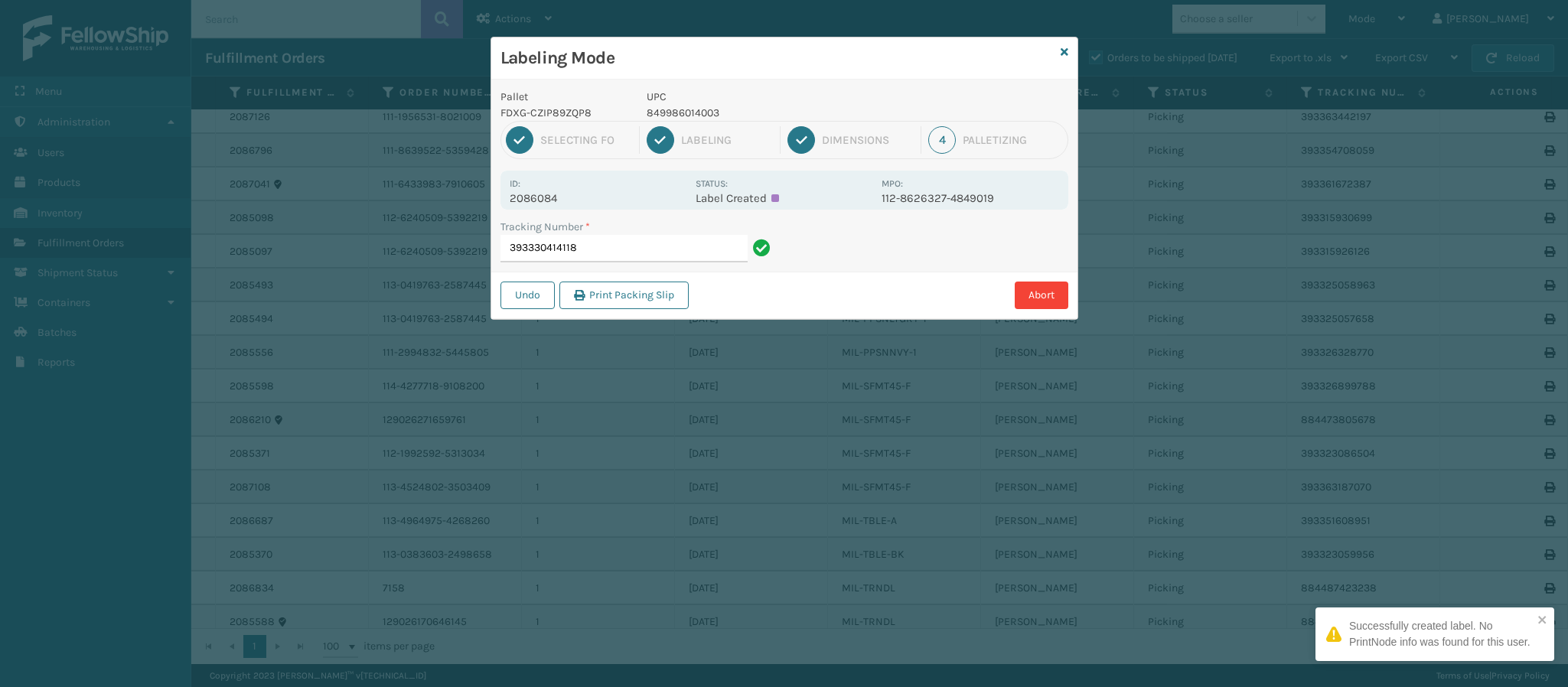
click at [537, 201] on p "2086084" at bounding box center [597, 198] width 176 height 14
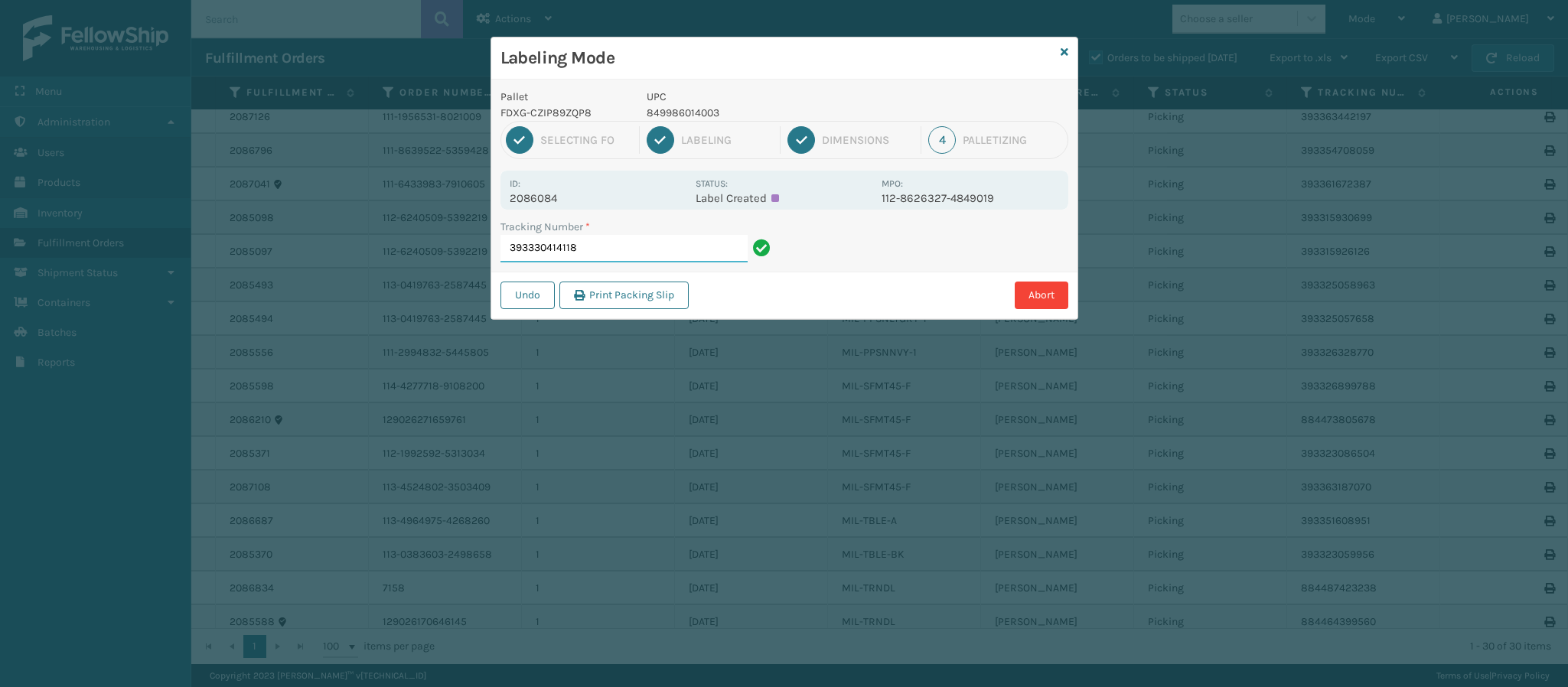
click at [613, 251] on input "393330414118" at bounding box center [625, 247] width 248 height 27
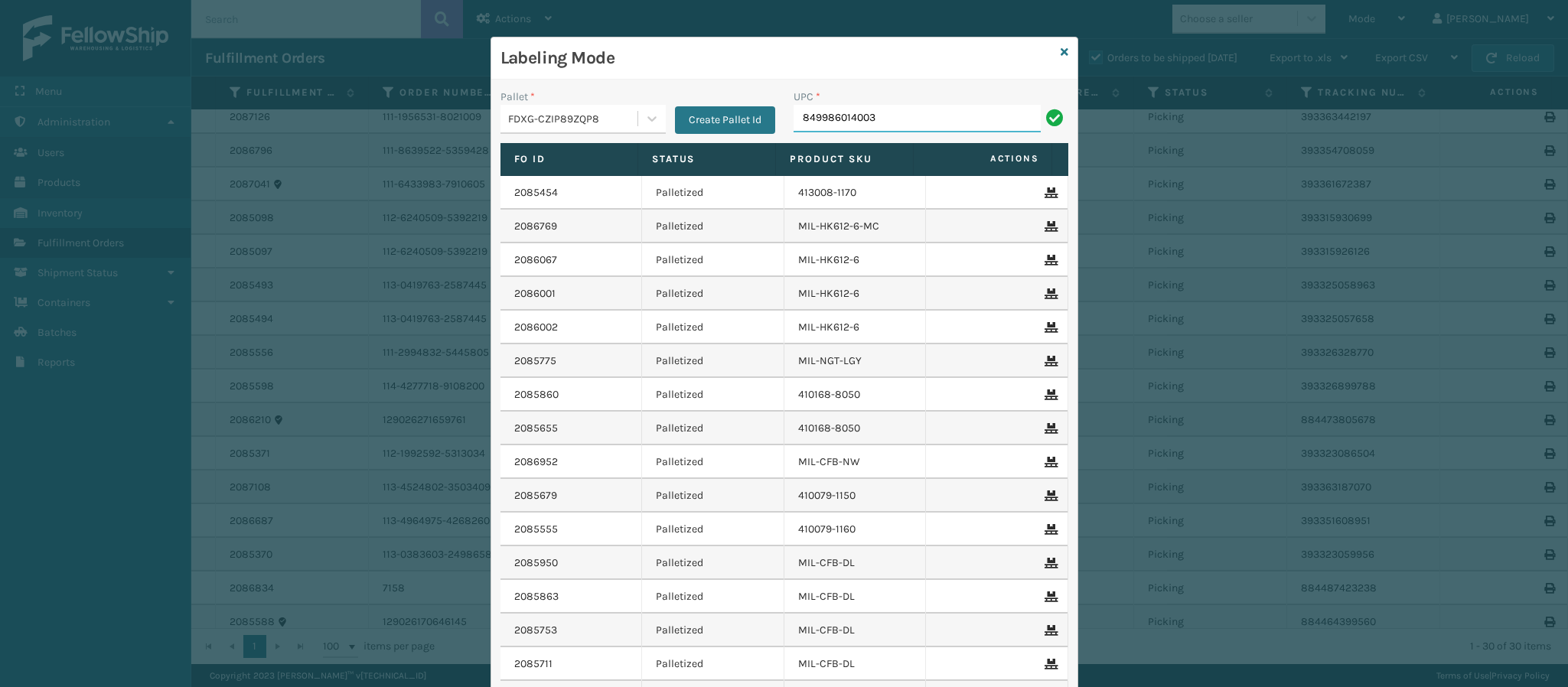
type input "849986014003"
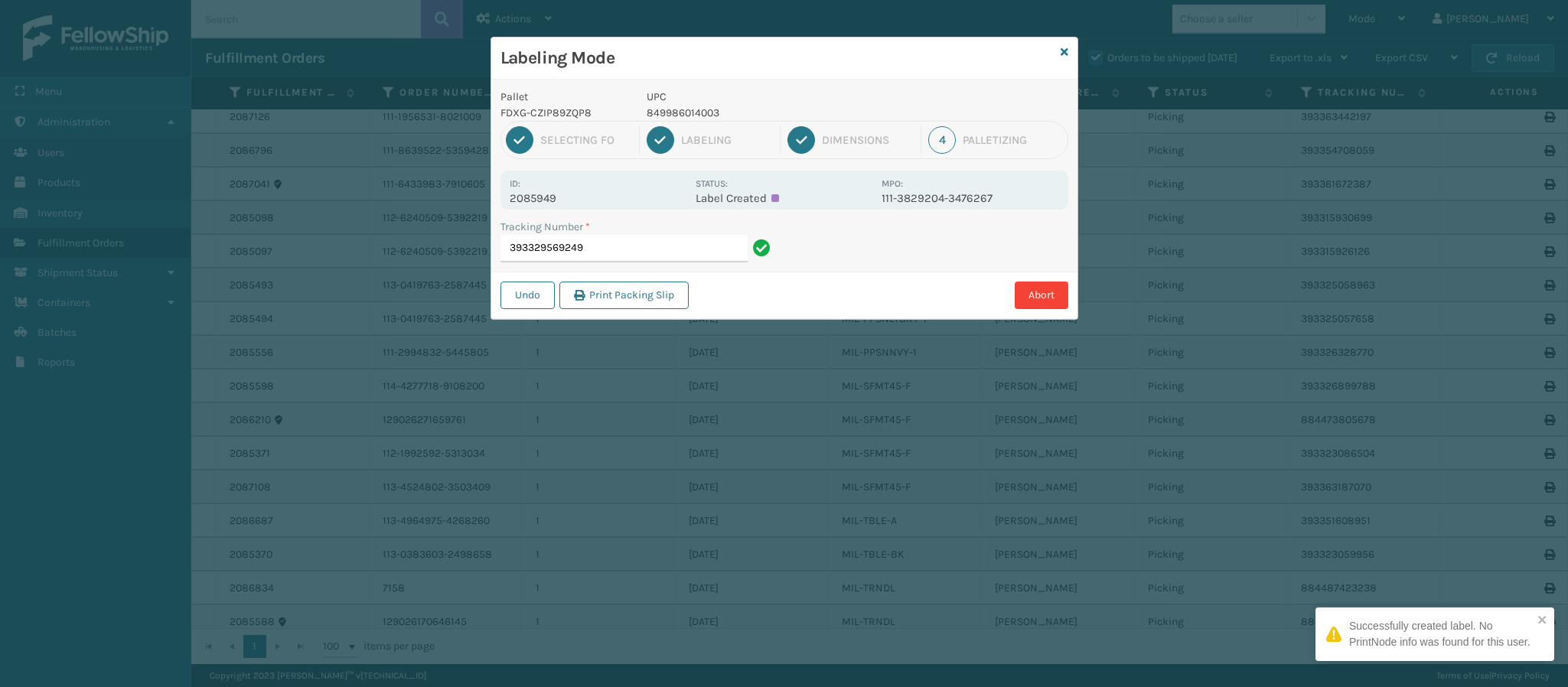
click at [550, 200] on p "2085949" at bounding box center [597, 198] width 176 height 14
click at [550, 201] on p "2085949" at bounding box center [597, 198] width 176 height 14
click at [613, 246] on input "393329569249" at bounding box center [625, 247] width 248 height 27
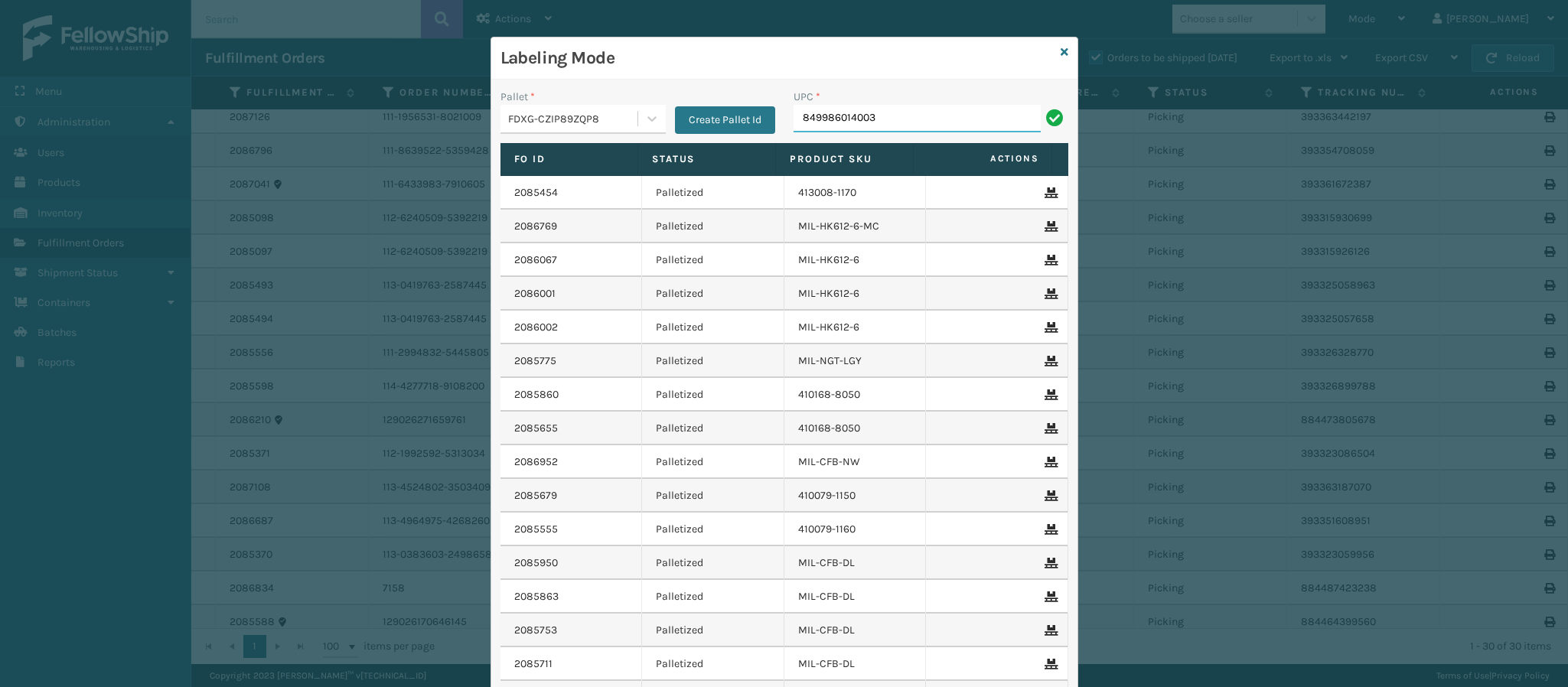
type input "849986014003"
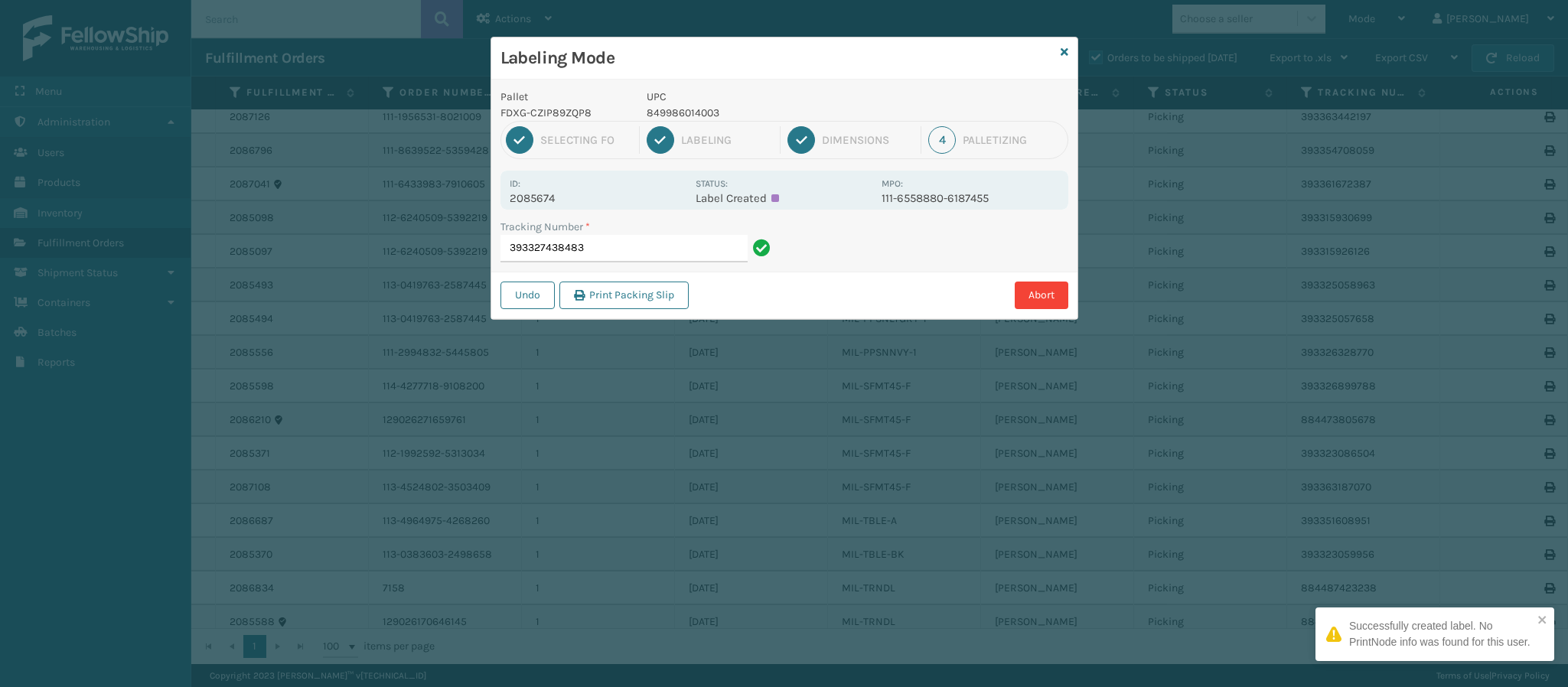
click at [550, 198] on p "2085674" at bounding box center [597, 198] width 176 height 14
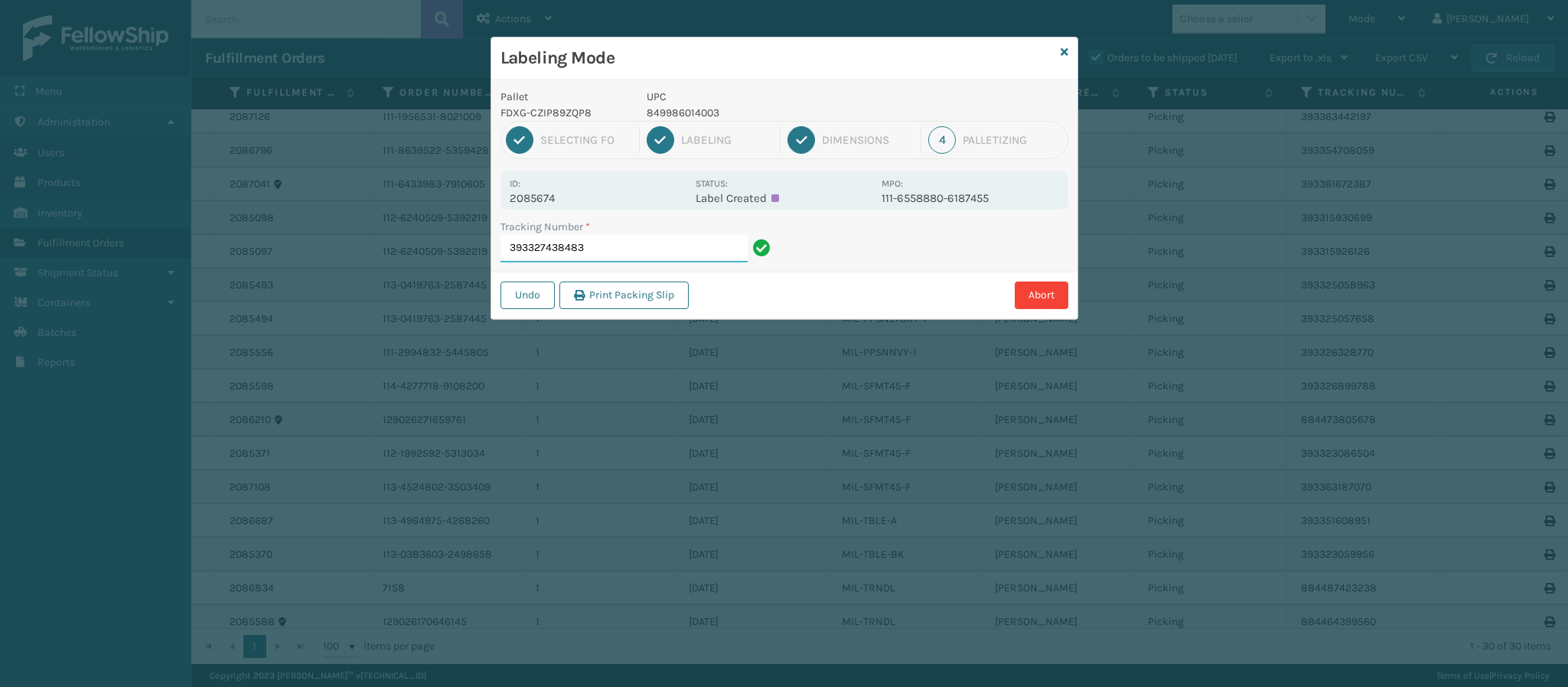
click at [647, 244] on input "393327438483" at bounding box center [625, 247] width 248 height 27
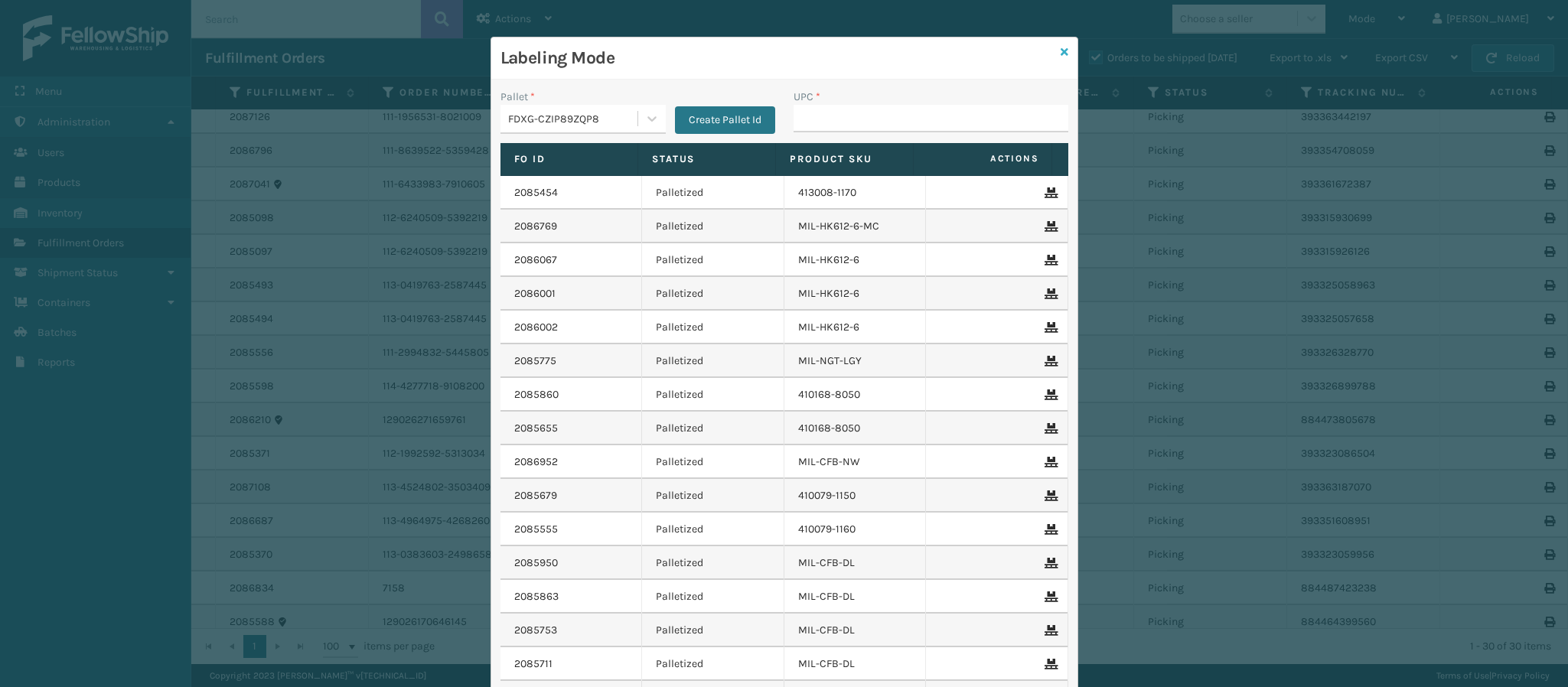
click at [1061, 53] on icon at bounding box center [1064, 52] width 8 height 10
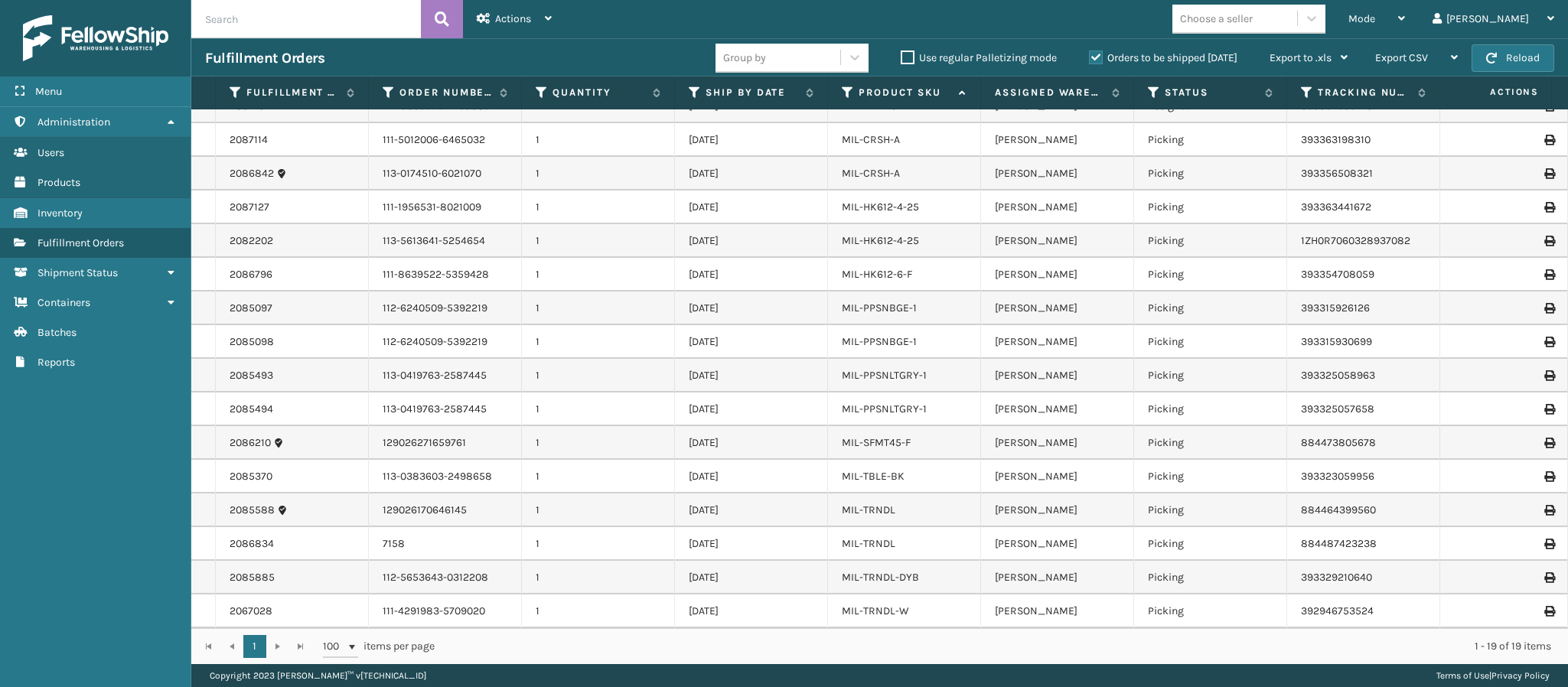
scroll to position [0, 0]
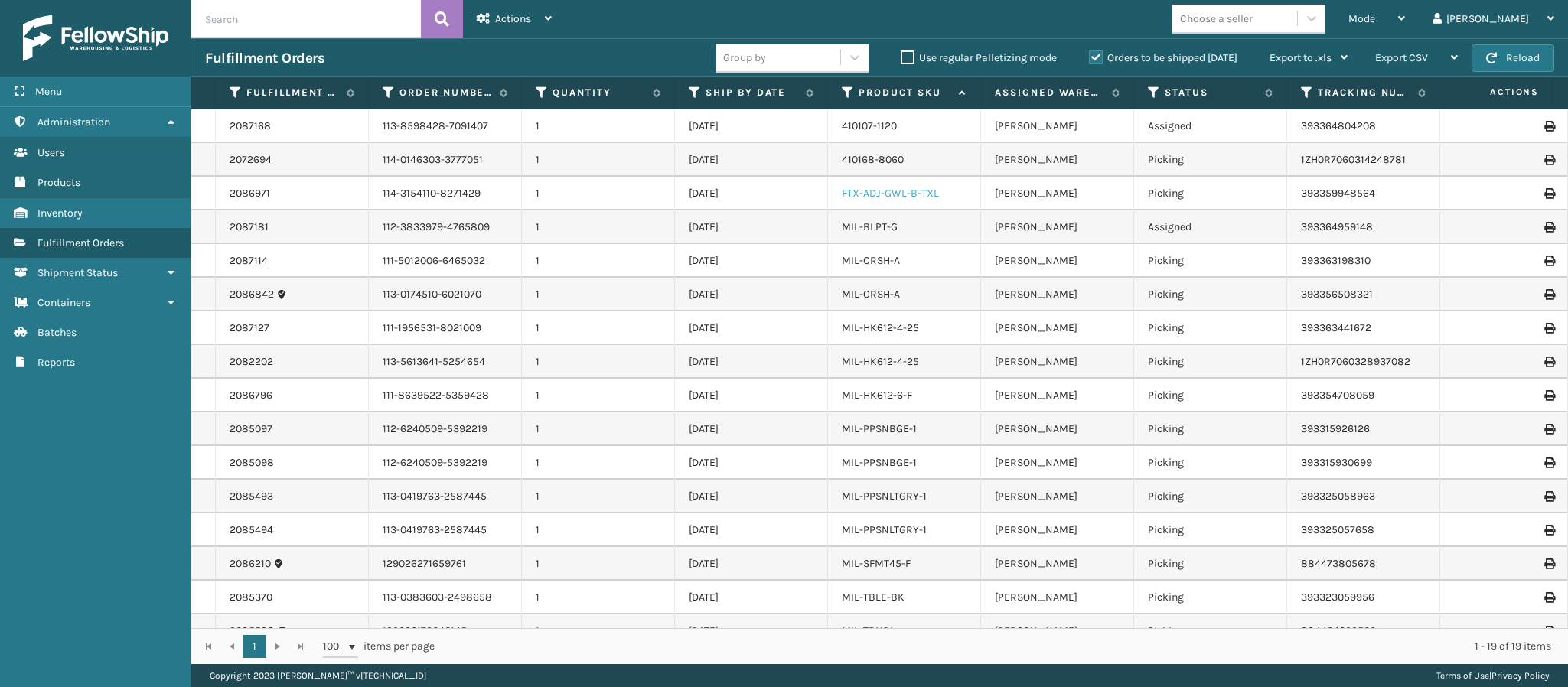
click at [919, 195] on link "FTX-ADJ-GWL-B-TXL" at bounding box center [891, 193] width 98 height 13
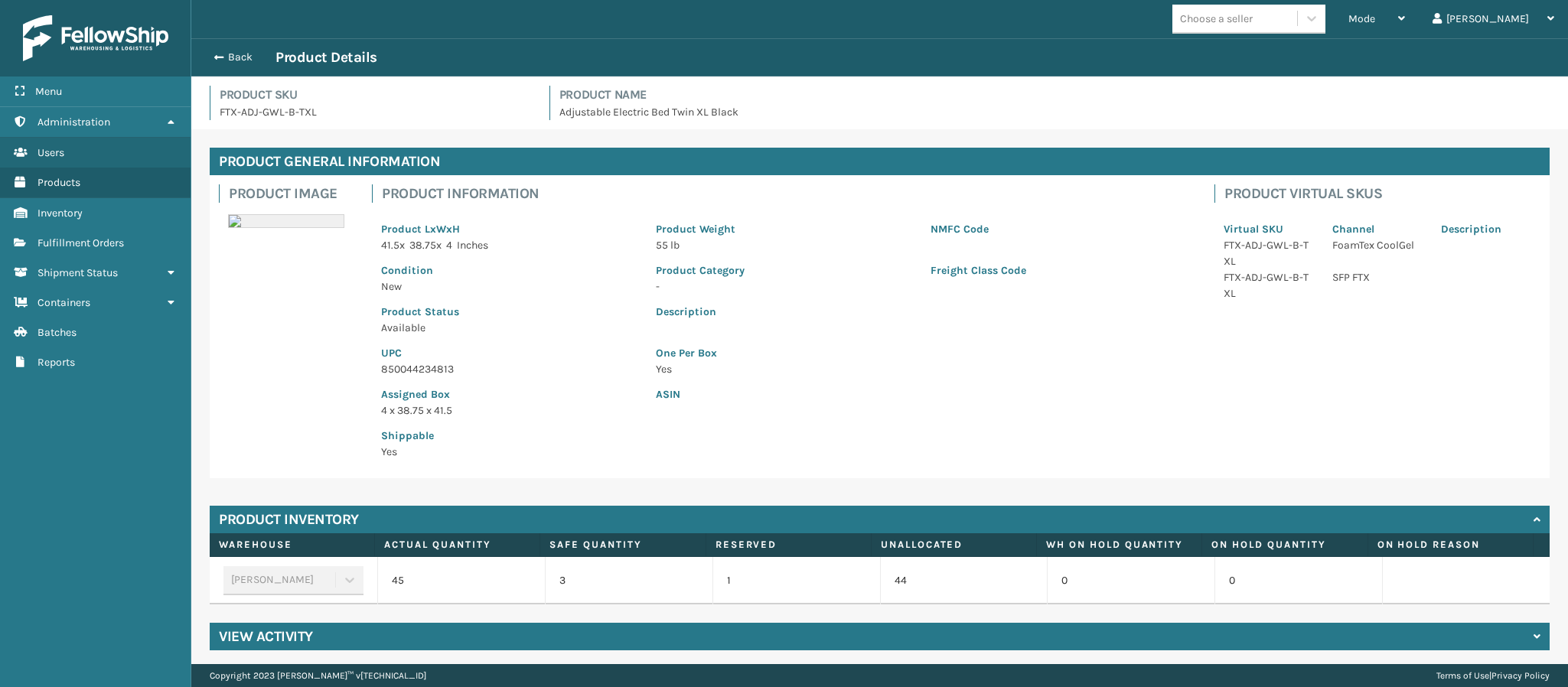
click at [443, 369] on p "850044234813" at bounding box center [508, 368] width 256 height 16
click at [219, 62] on button "Back" at bounding box center [240, 57] width 70 height 14
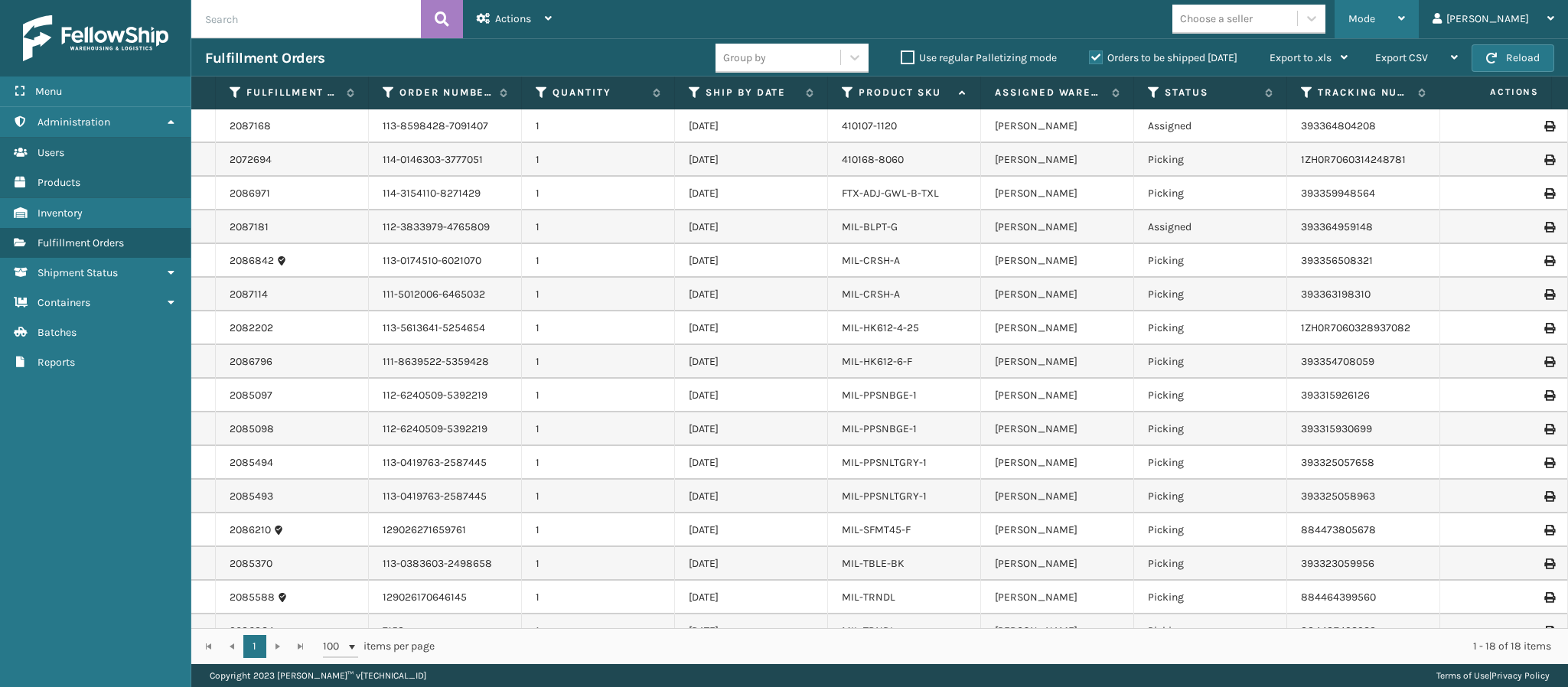
click at [1405, 12] on div "Mode" at bounding box center [1377, 19] width 56 height 38
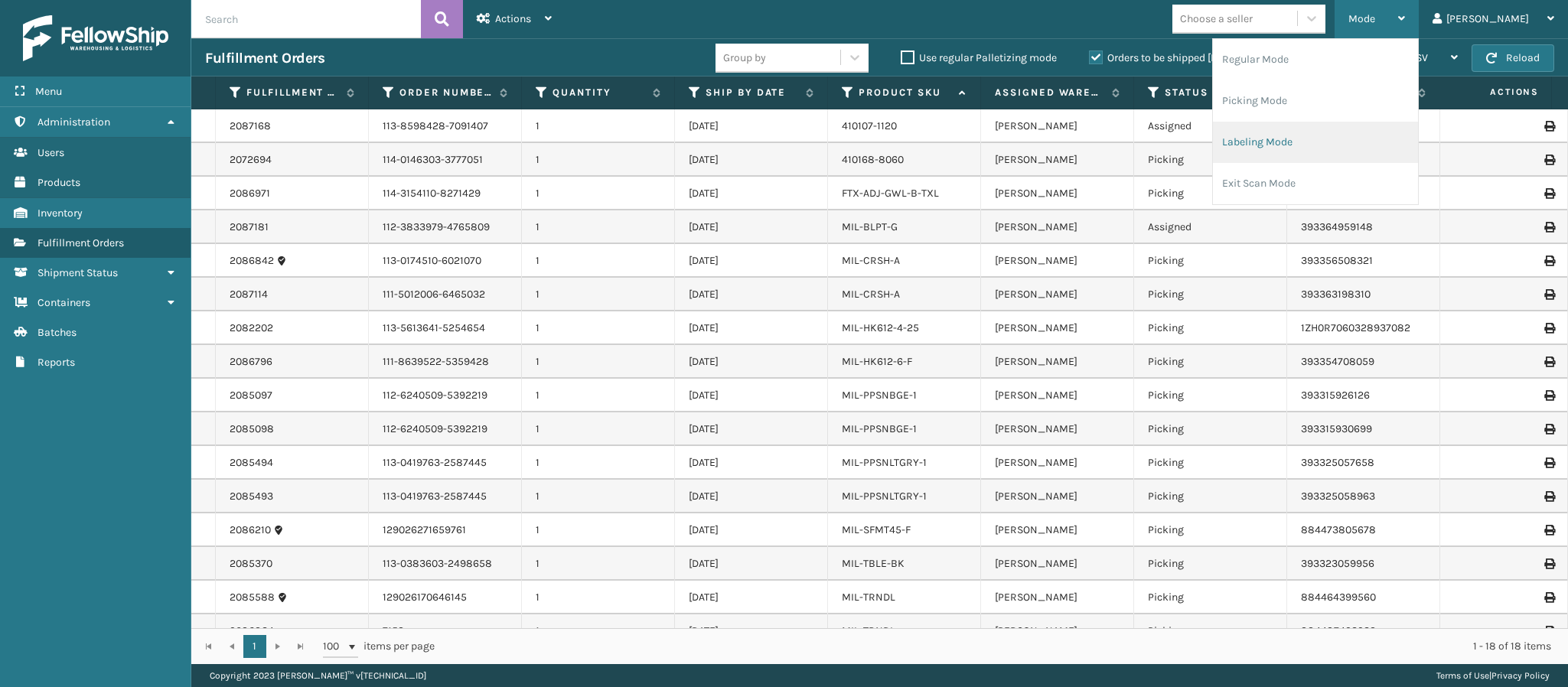
click at [1346, 139] on li "Labeling Mode" at bounding box center [1315, 142] width 205 height 41
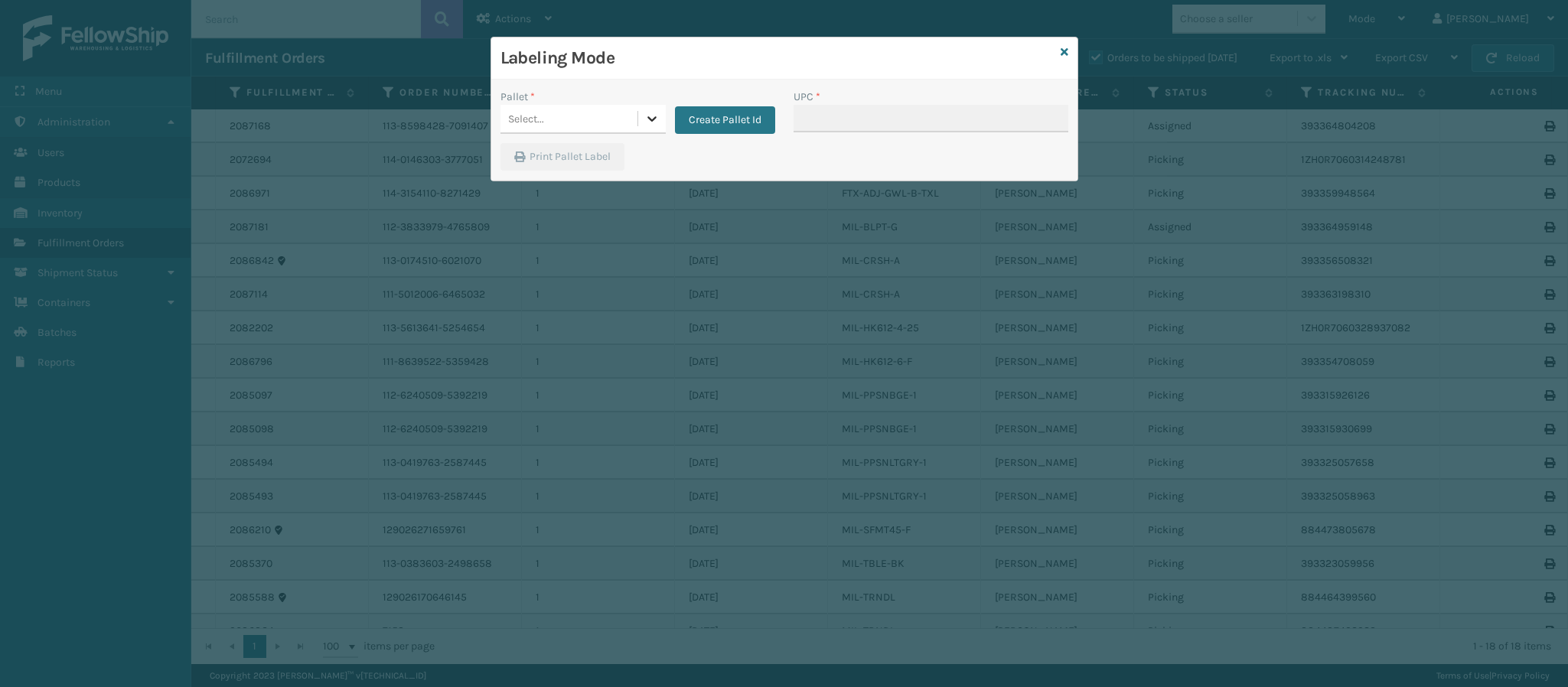
click at [659, 128] on div at bounding box center [651, 118] width 27 height 27
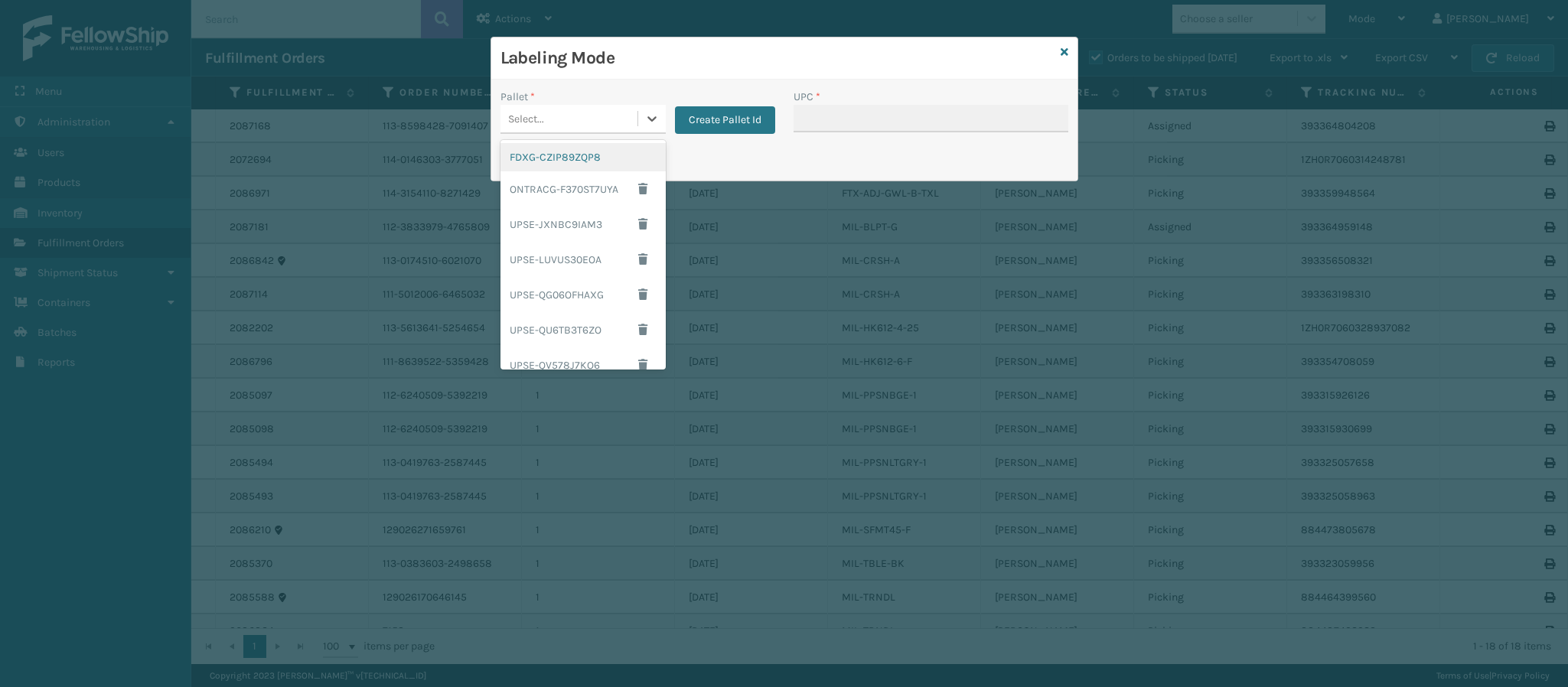
click at [596, 166] on div "FDXG-CZIP89ZQP8" at bounding box center [583, 157] width 165 height 28
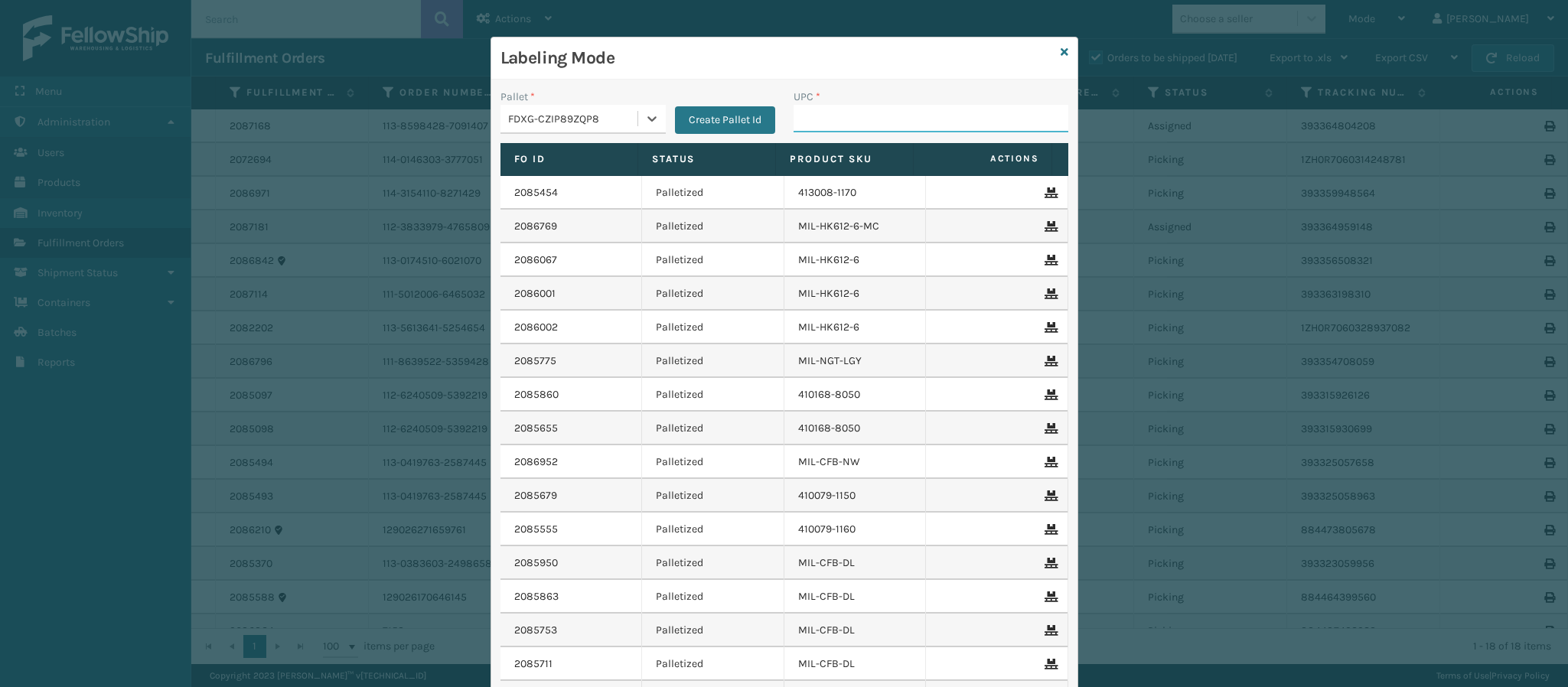
drag, startPoint x: 810, startPoint y: 108, endPoint x: 822, endPoint y: 112, distance: 12.6
click at [822, 112] on input "UPC *" at bounding box center [930, 118] width 275 height 27
paste input "850044234813"
type input "850044234813"
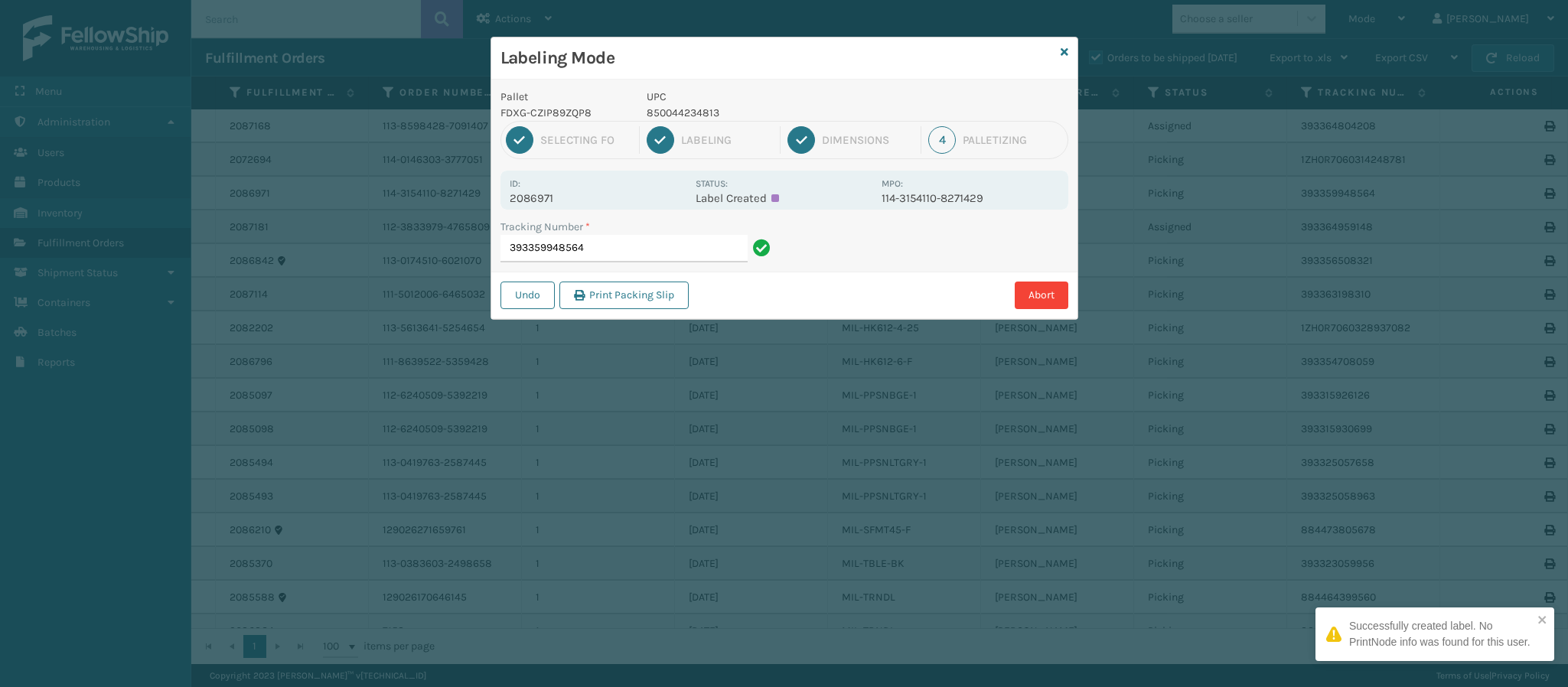
click at [554, 201] on p "2086971" at bounding box center [597, 198] width 176 height 14
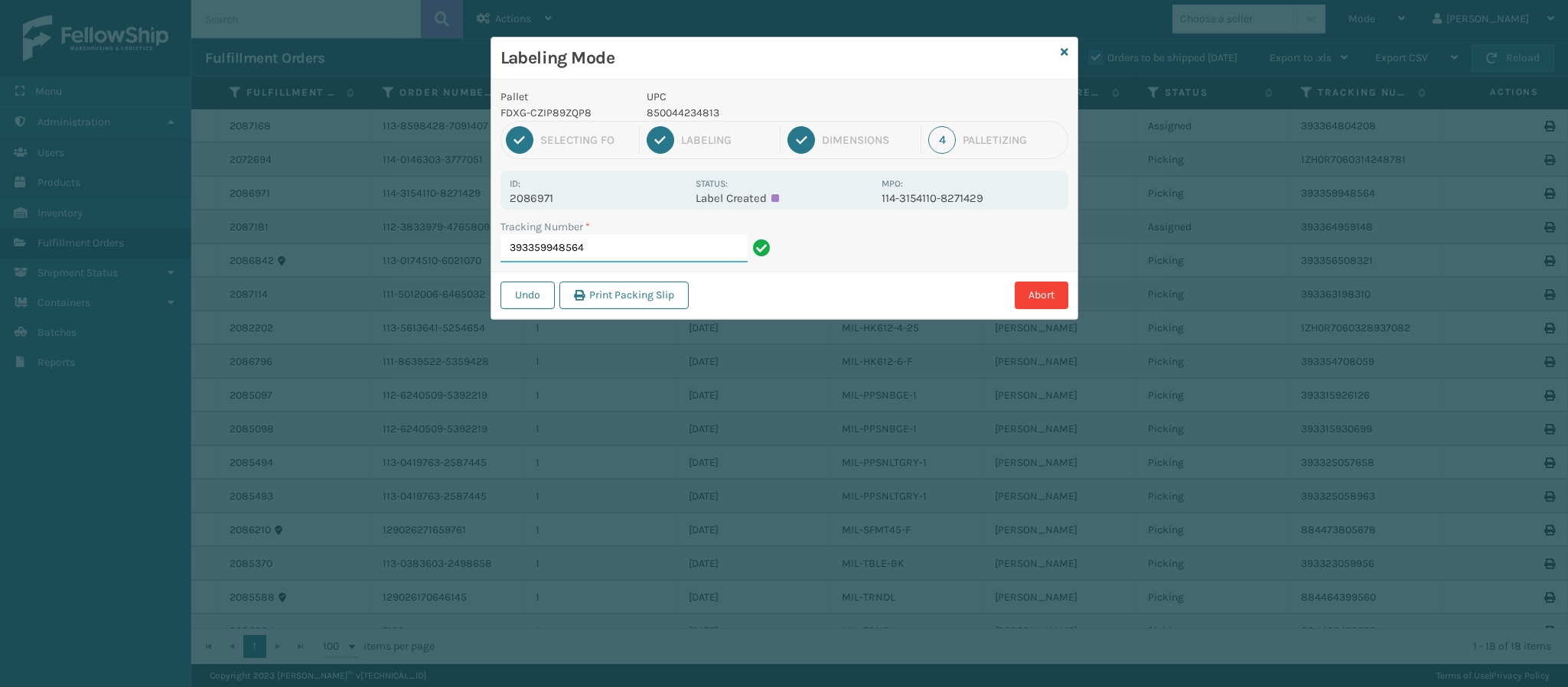
click at [585, 239] on input "393359948564" at bounding box center [625, 247] width 248 height 27
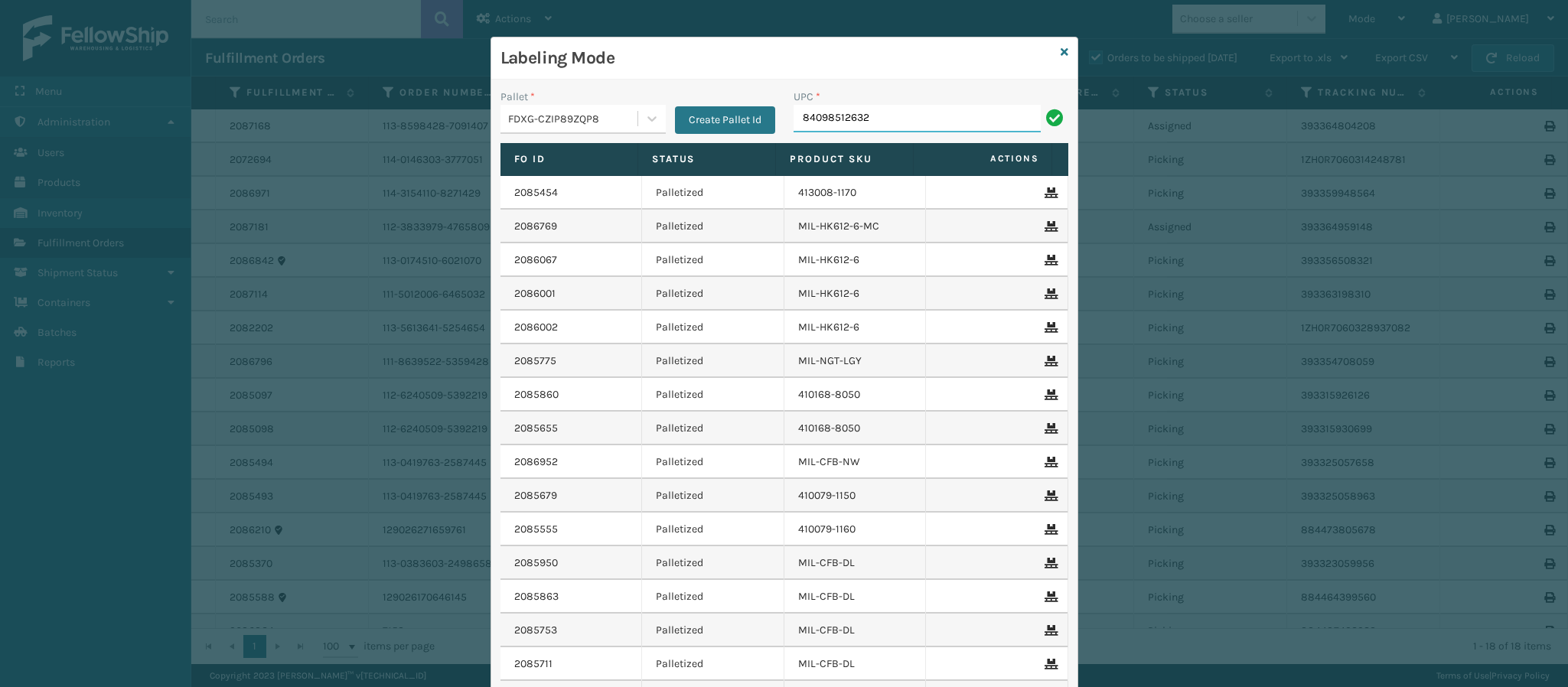
type input "840985126322"
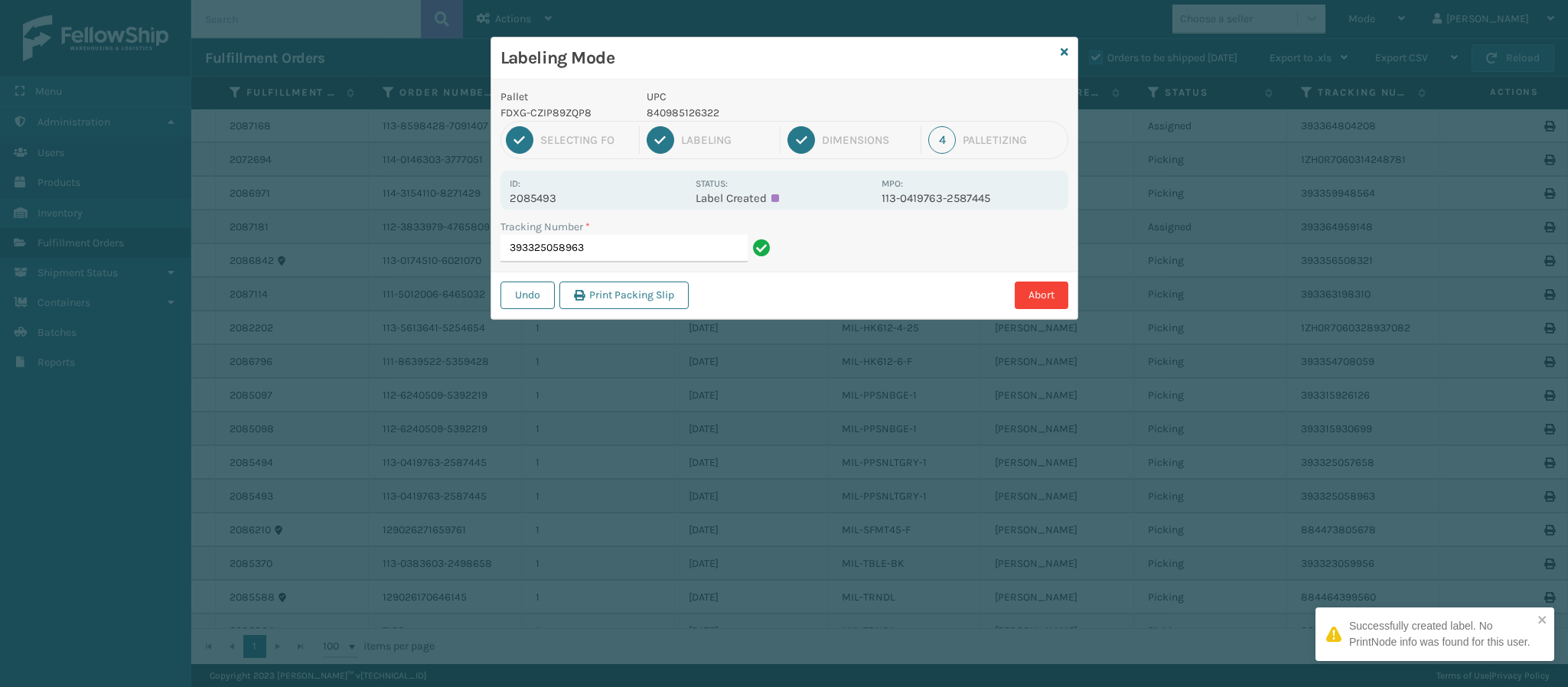
click at [551, 198] on p "2085493" at bounding box center [597, 198] width 176 height 14
click at [632, 255] on input "393325058963" at bounding box center [625, 247] width 248 height 27
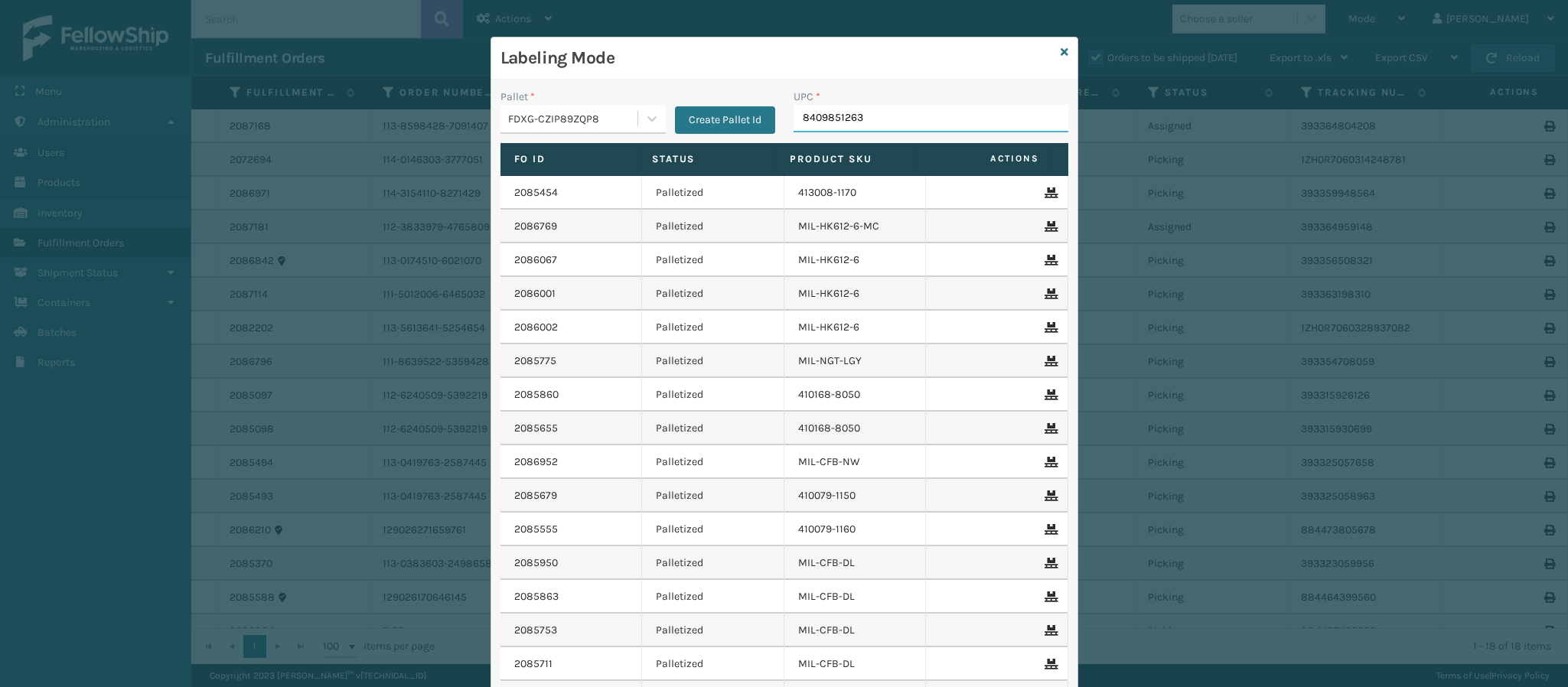
type input "84098512632"
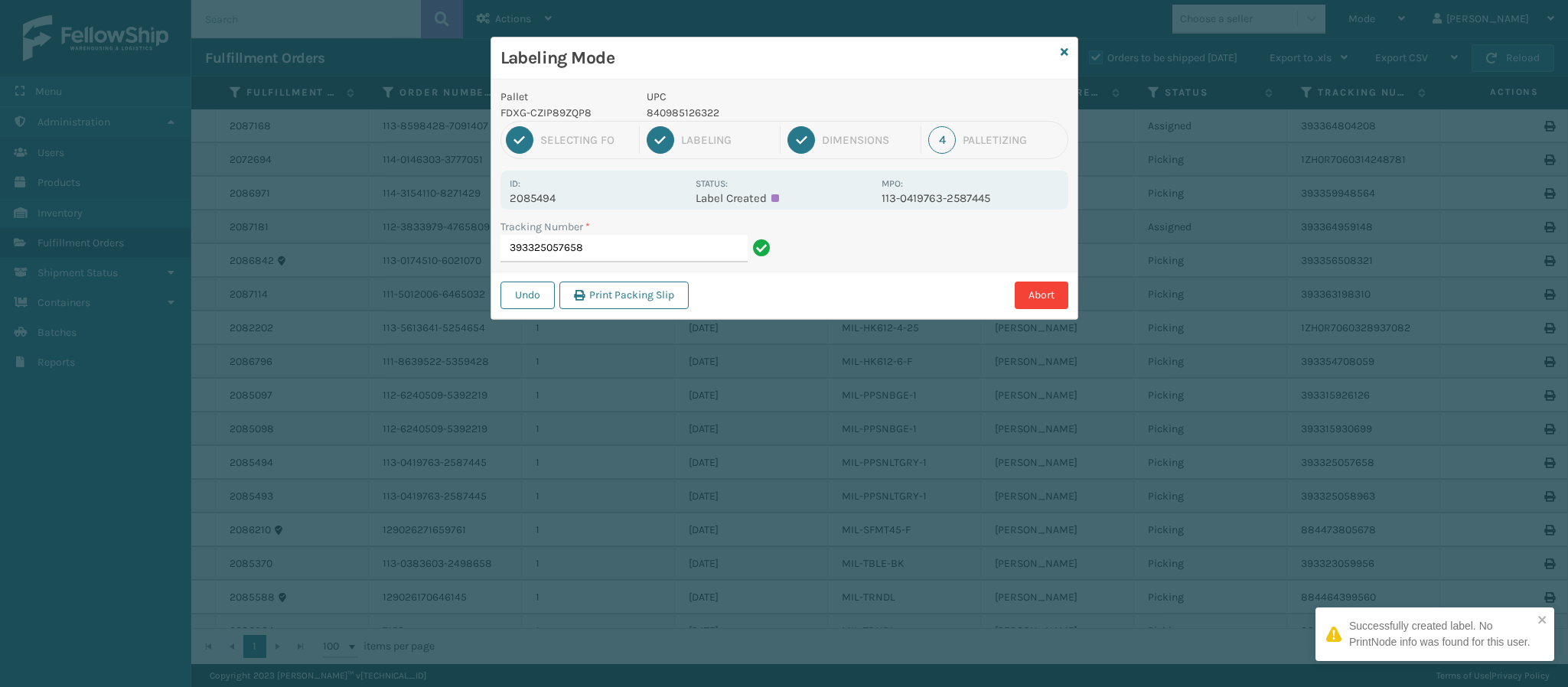
click at [553, 202] on div "Id: 2085494 Status: Label Created MPO: 113-0419763-2587445" at bounding box center [784, 190] width 567 height 39
click at [553, 202] on p "2085494" at bounding box center [597, 198] width 176 height 14
click at [600, 252] on input "393325057658" at bounding box center [625, 247] width 248 height 27
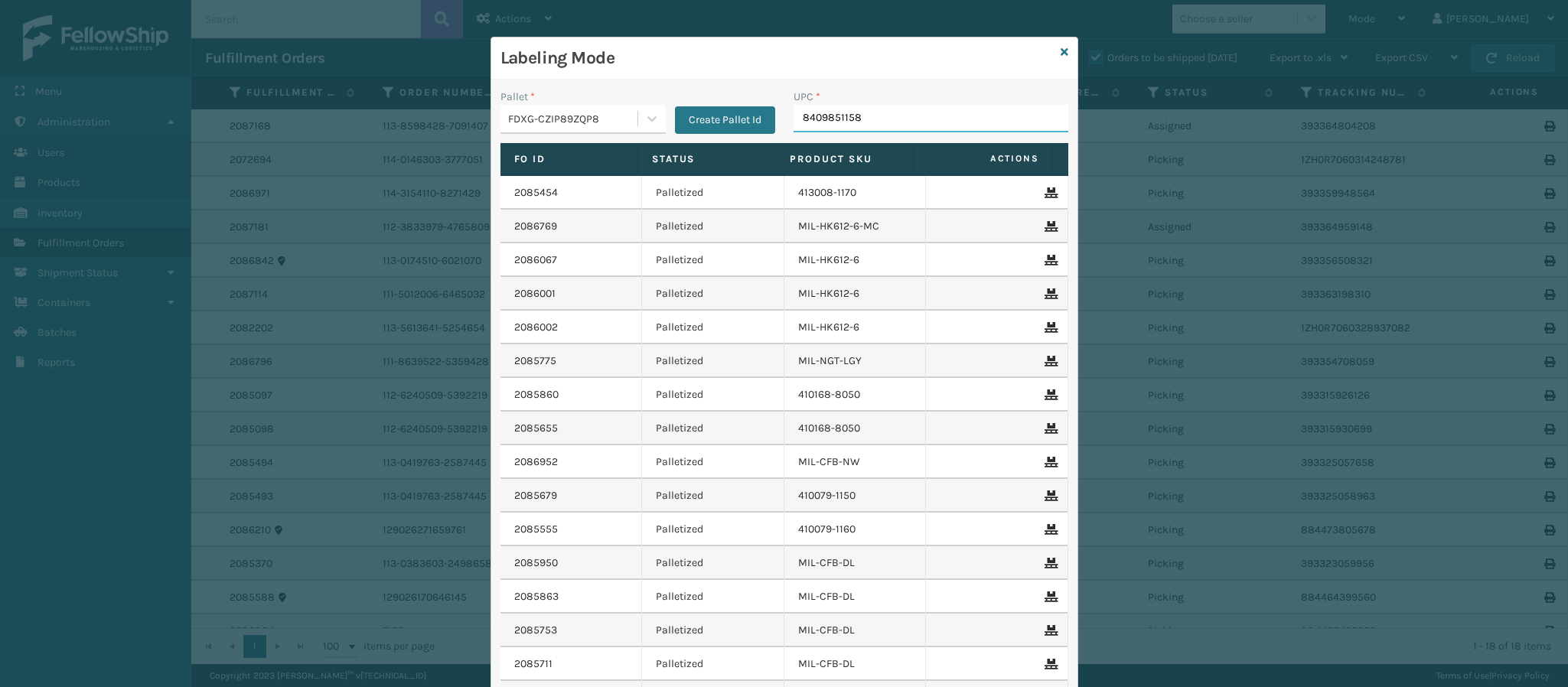
type input "84098511585"
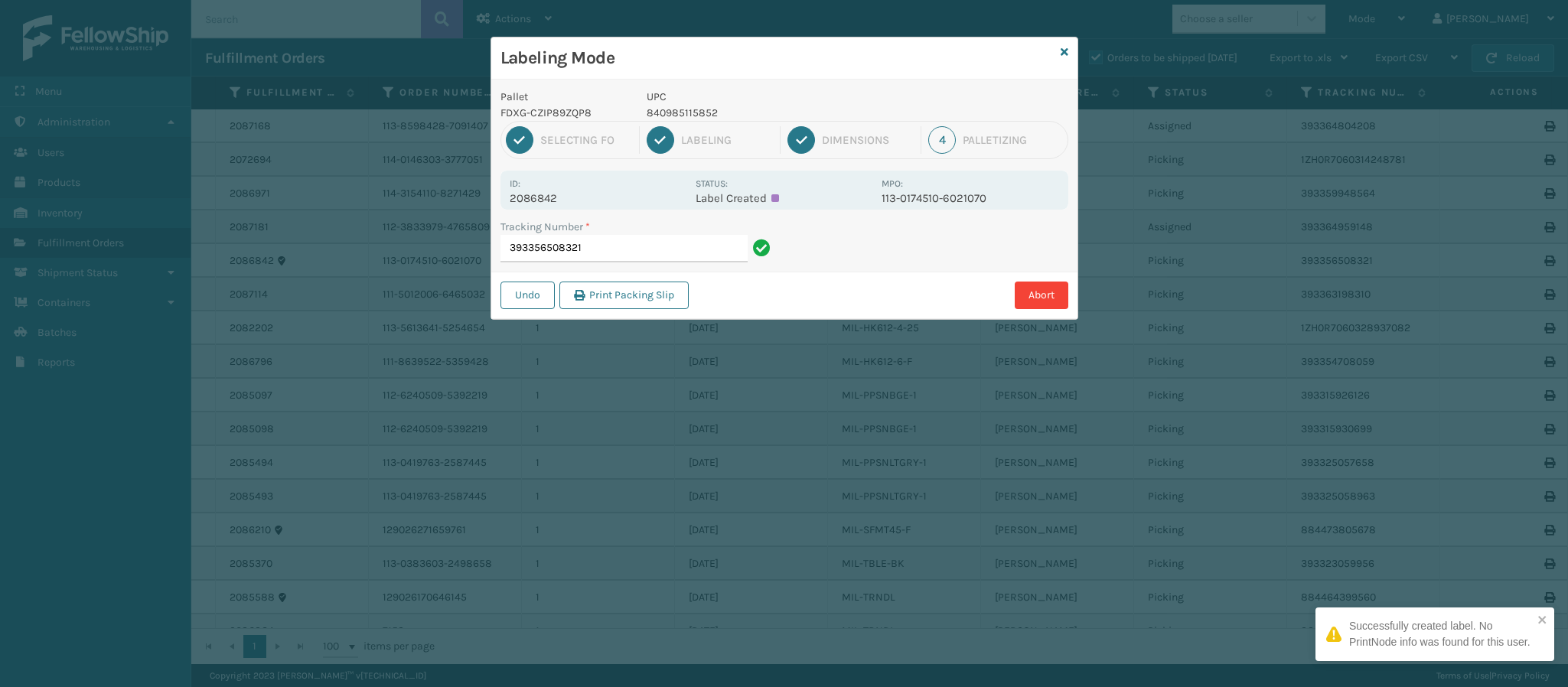
click at [556, 193] on p "2086842" at bounding box center [597, 198] width 176 height 14
click at [556, 195] on p "2086842" at bounding box center [597, 198] width 176 height 14
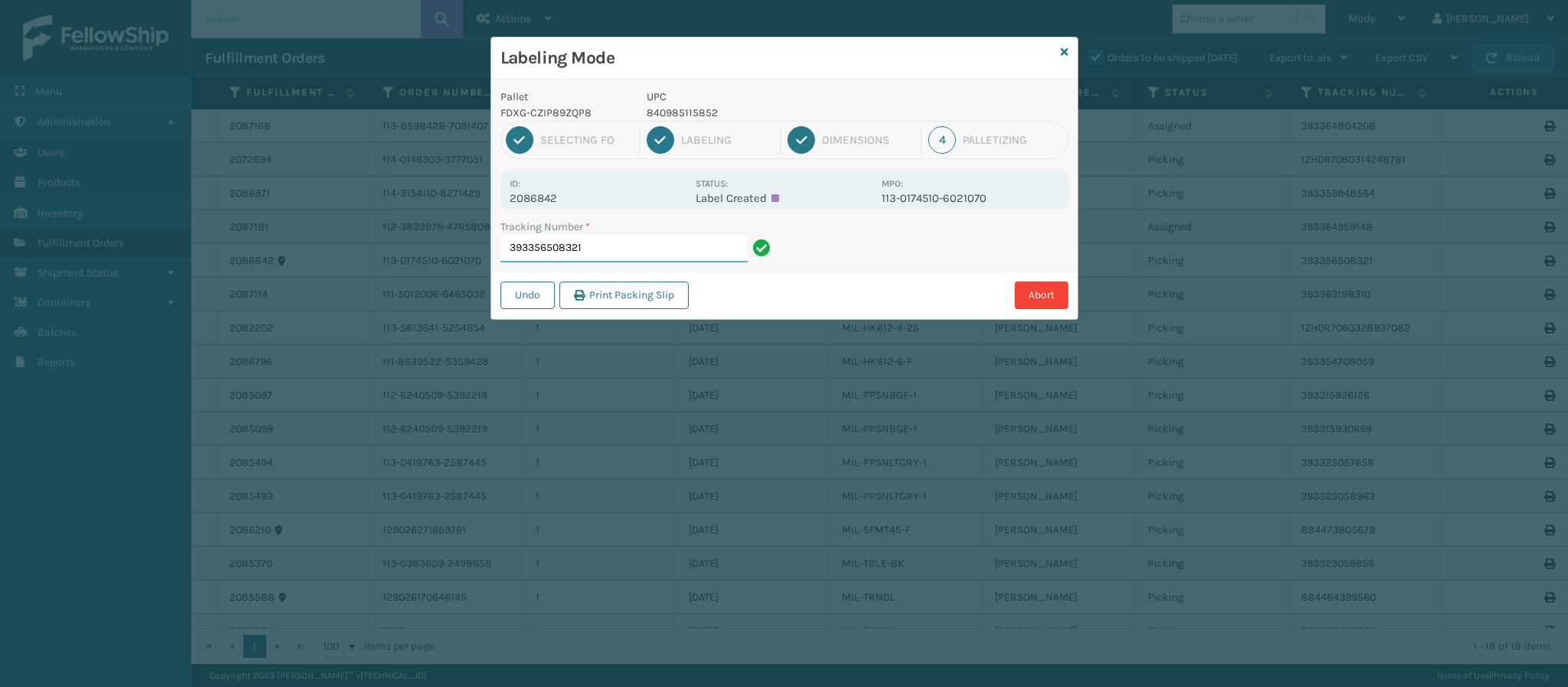
click at [634, 250] on input "393356508321" at bounding box center [625, 247] width 248 height 27
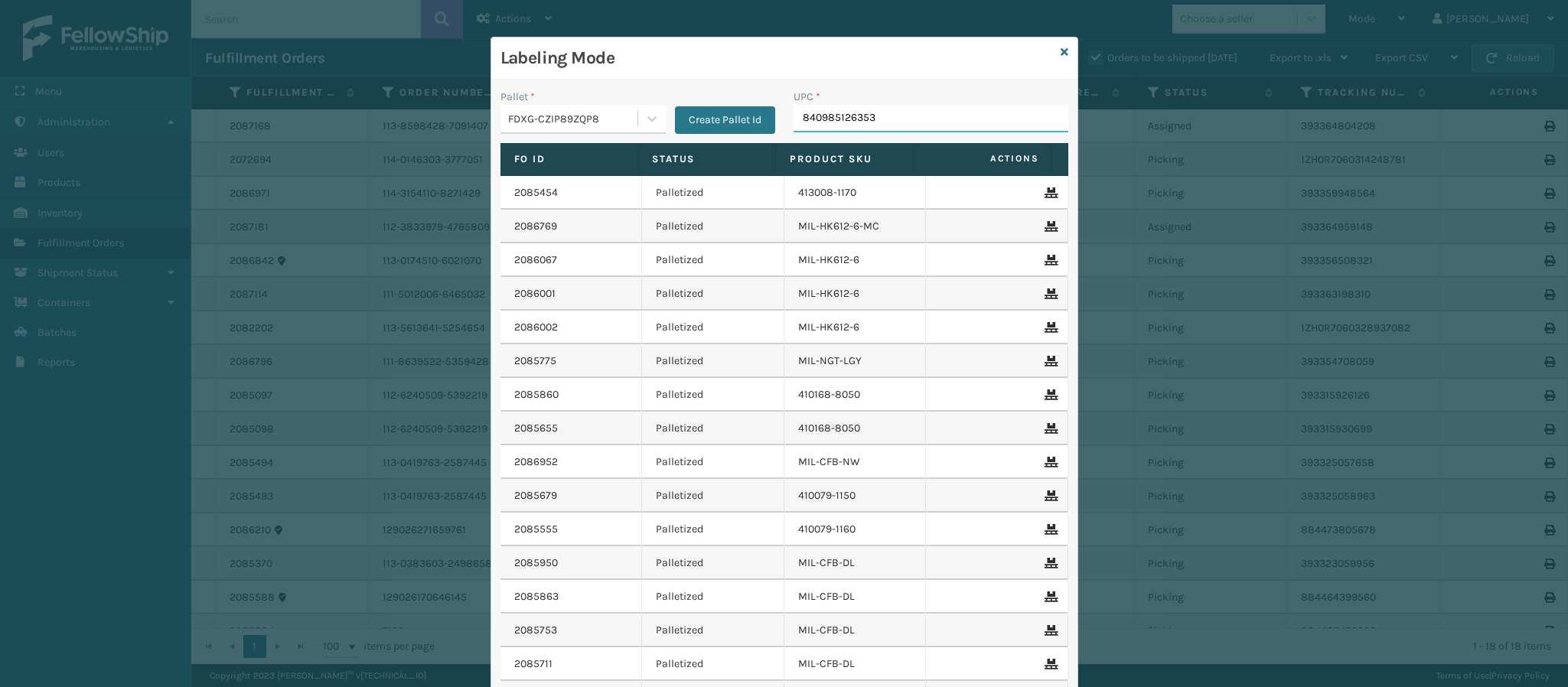
type input "840985126353"
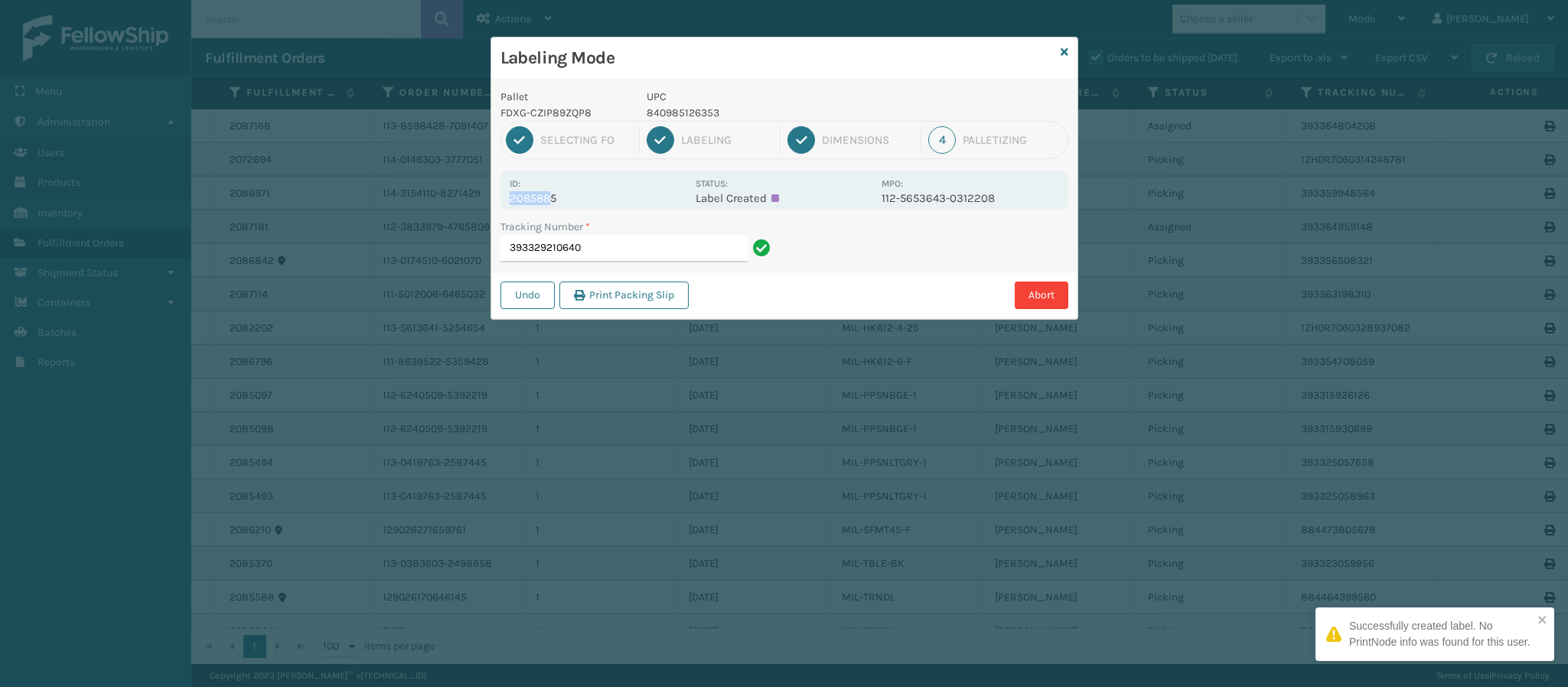
click at [551, 191] on div "Id: 2085885" at bounding box center [597, 190] width 176 height 30
click at [551, 191] on p "2085885" at bounding box center [597, 198] width 176 height 14
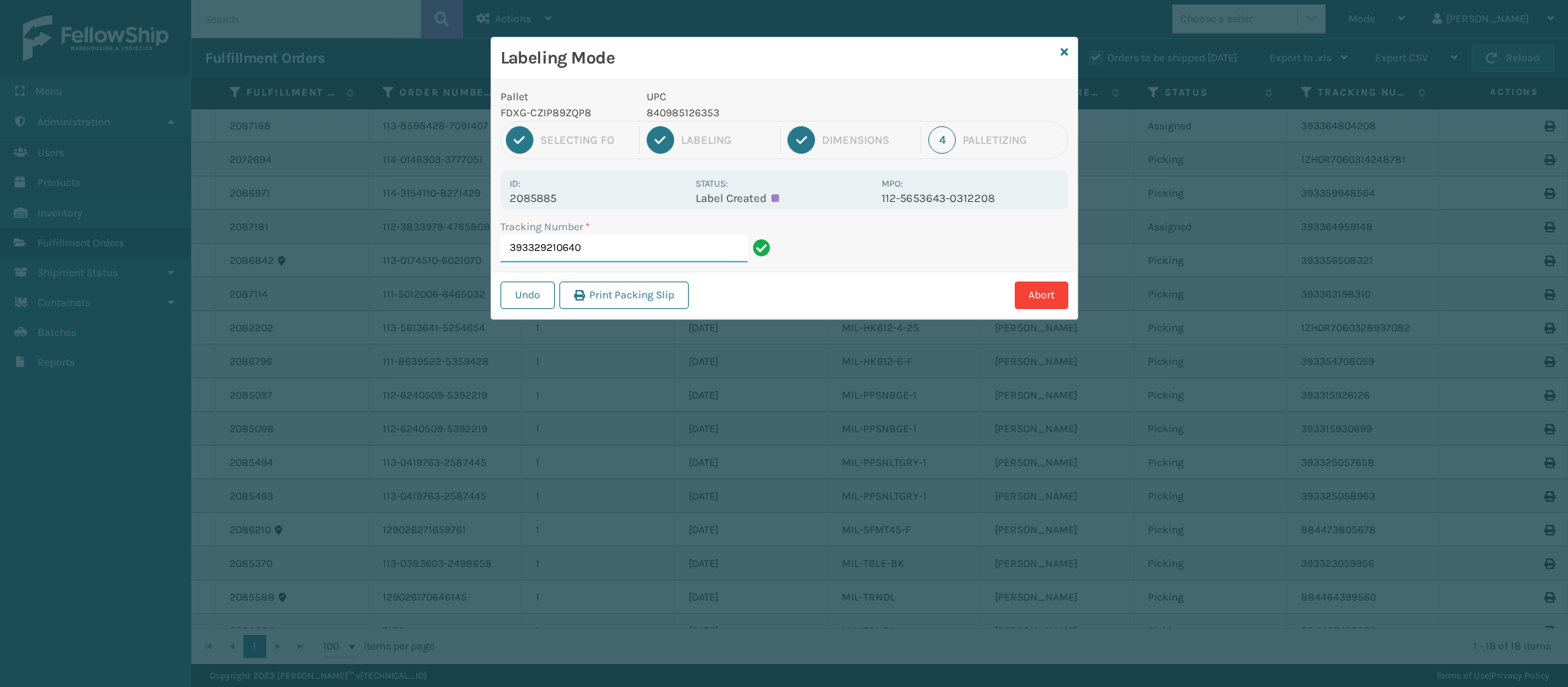
click at [655, 242] on input "393329210640" at bounding box center [625, 247] width 248 height 27
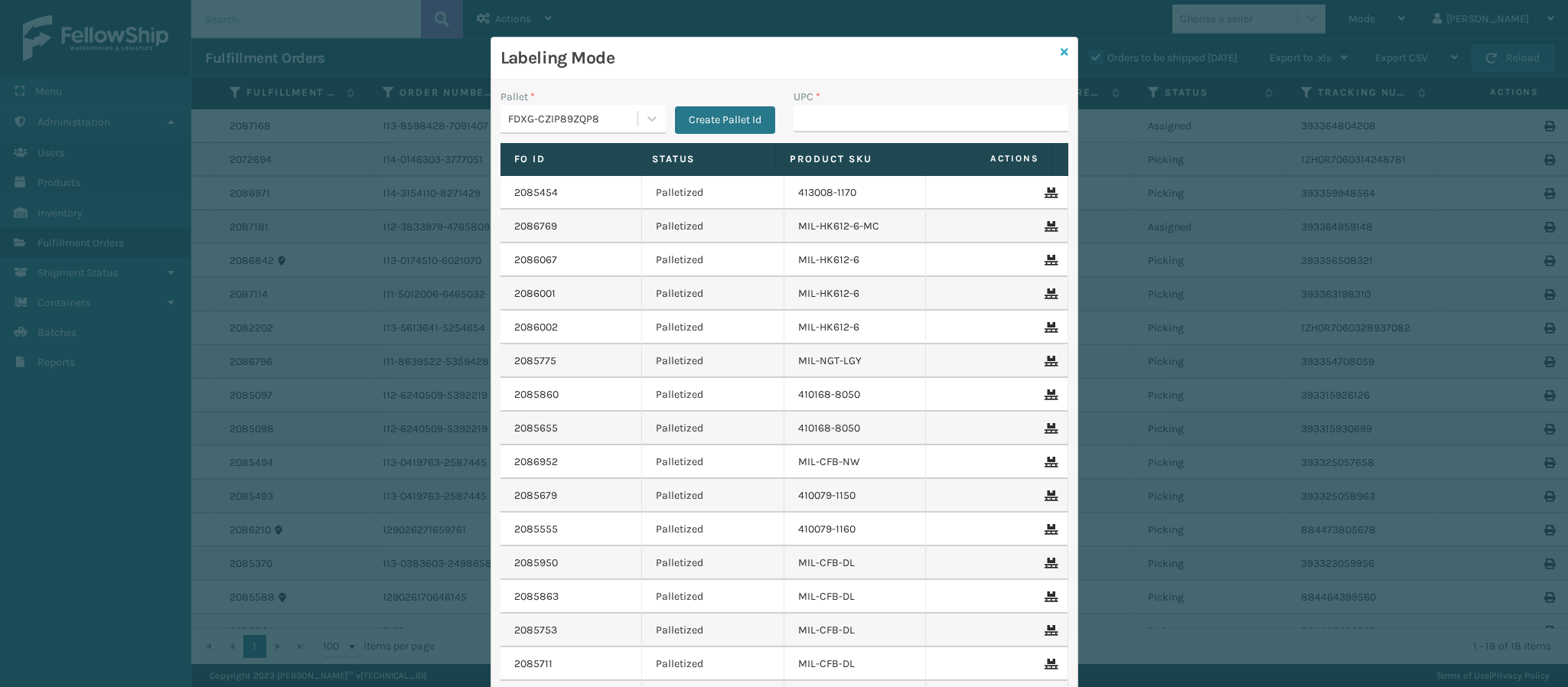
click at [1061, 55] on icon at bounding box center [1064, 52] width 8 height 10
